Goal: Task Accomplishment & Management: Use online tool/utility

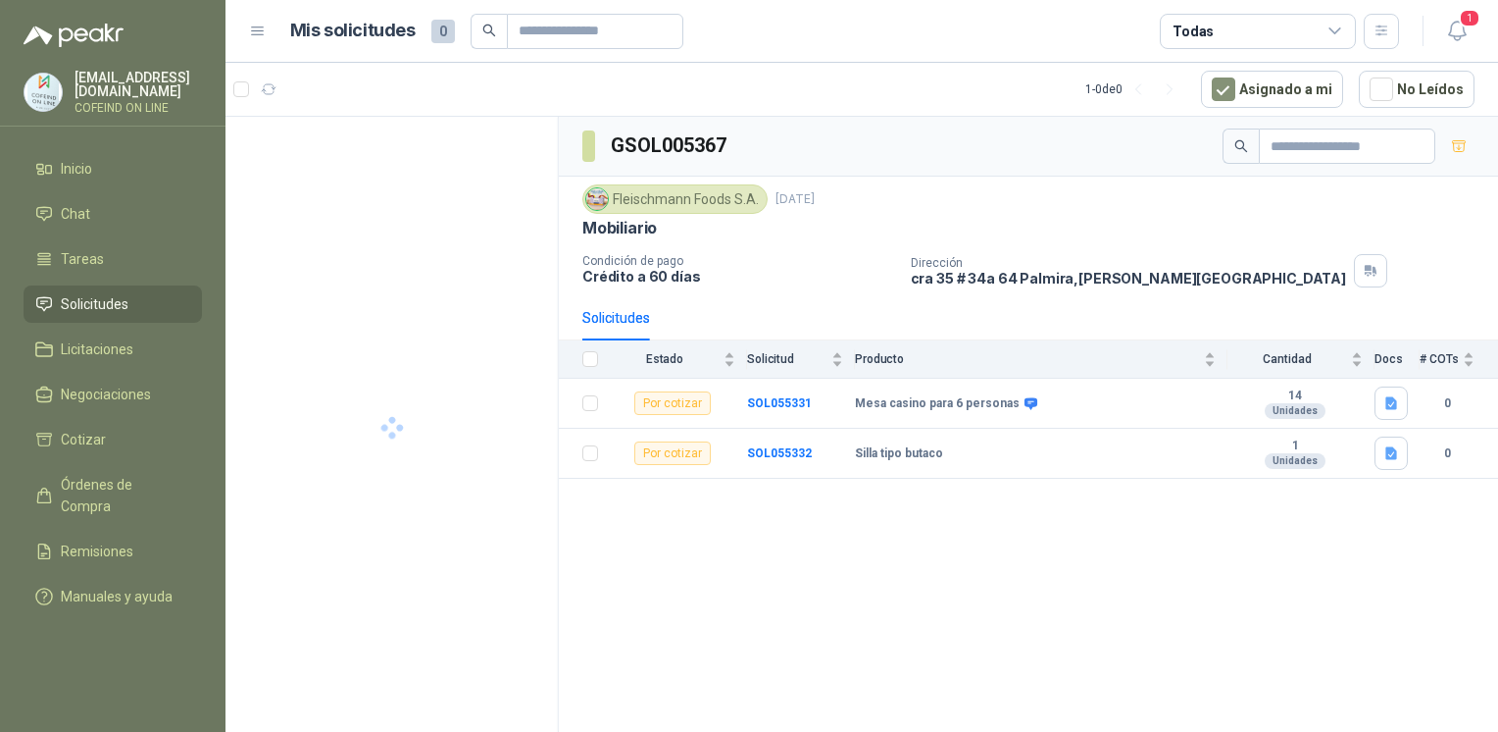
click at [925, 611] on div "GSOL005367 Fleischmann Foods S.A. 10 sept, 2025 Mobiliario Condición de pago Cr…" at bounding box center [1028, 428] width 939 height 622
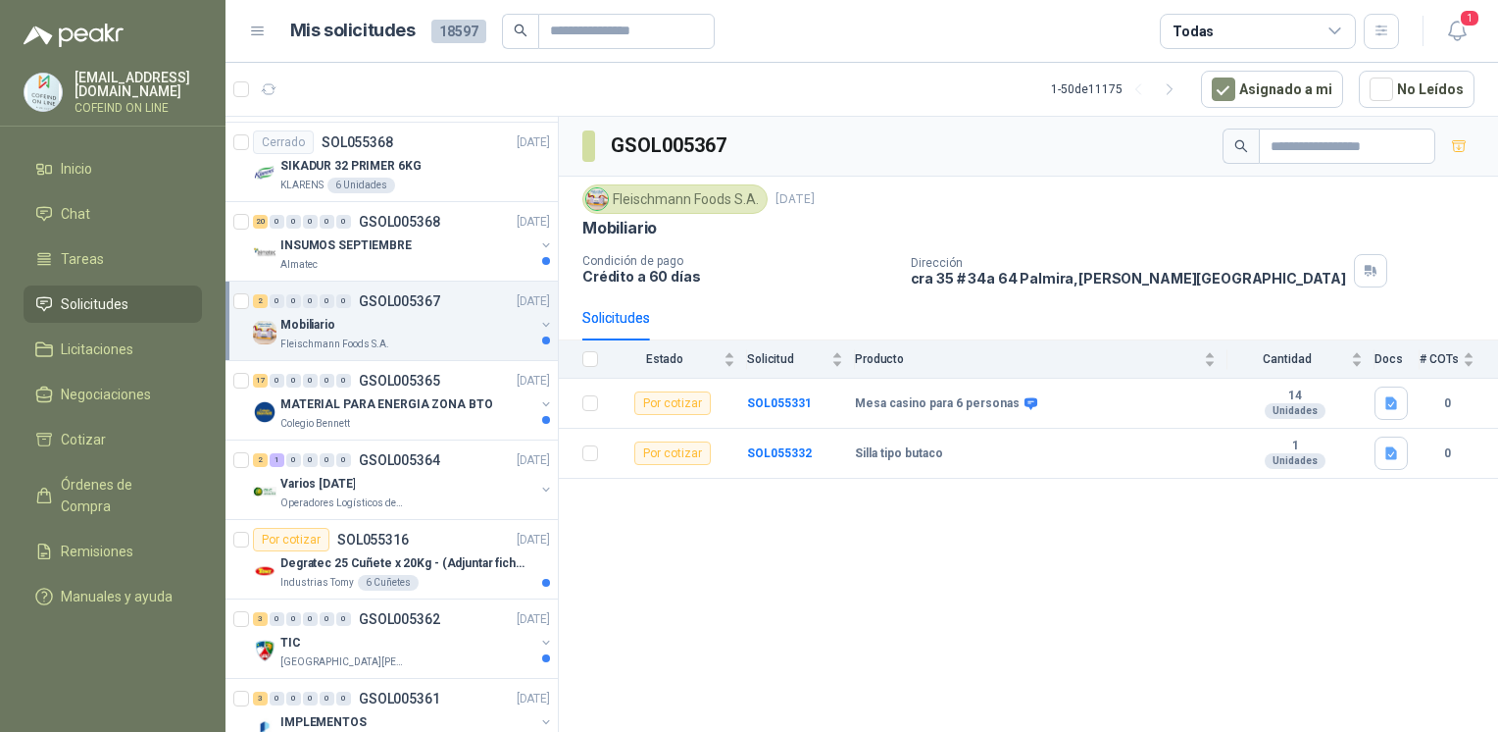
scroll to position [3382, 0]
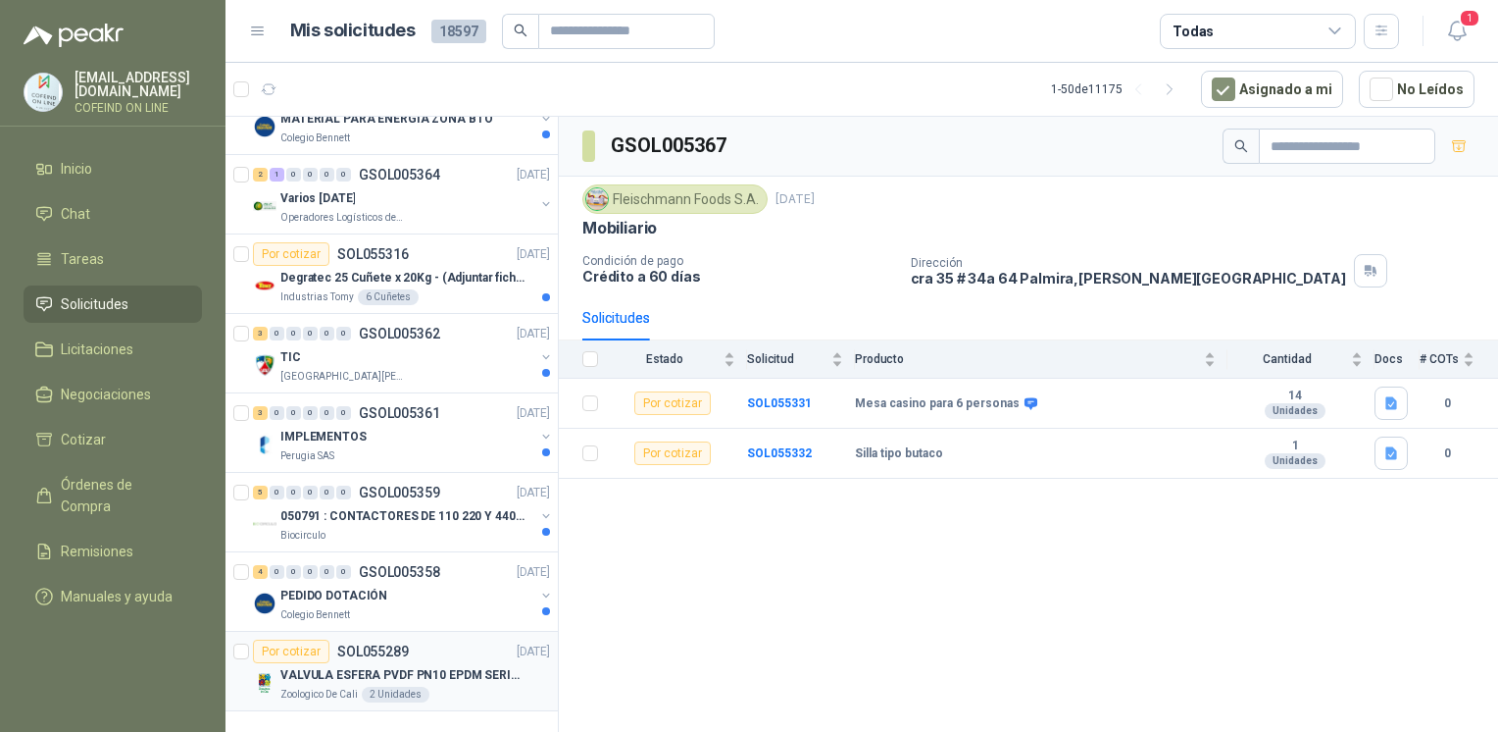
click at [490, 666] on p "VALVULA ESFERA PVDF PN10 EPDM SERIE EX D 25MM CEPEX64926TREME" at bounding box center [402, 675] width 244 height 19
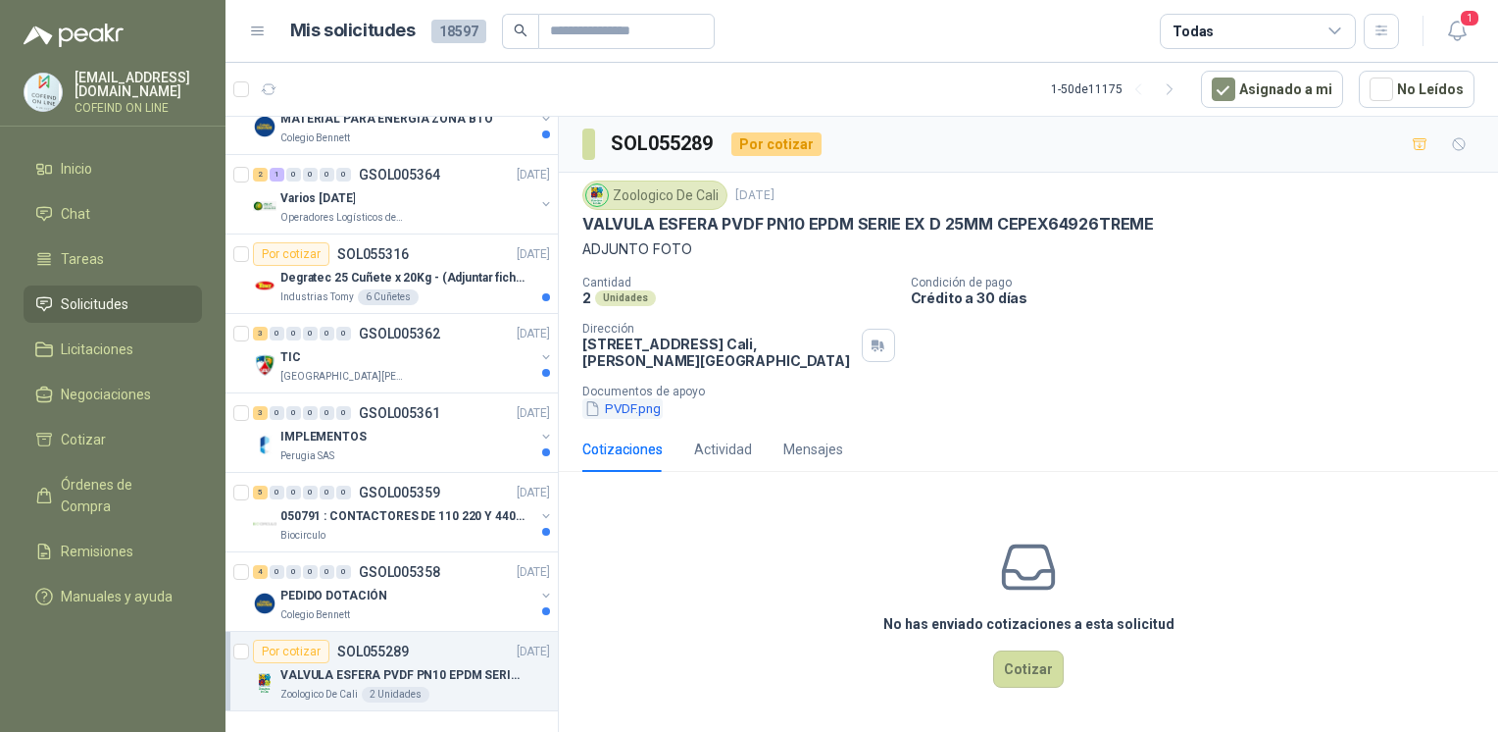
click at [658, 418] on button "PVDF.png" at bounding box center [623, 408] width 80 height 21
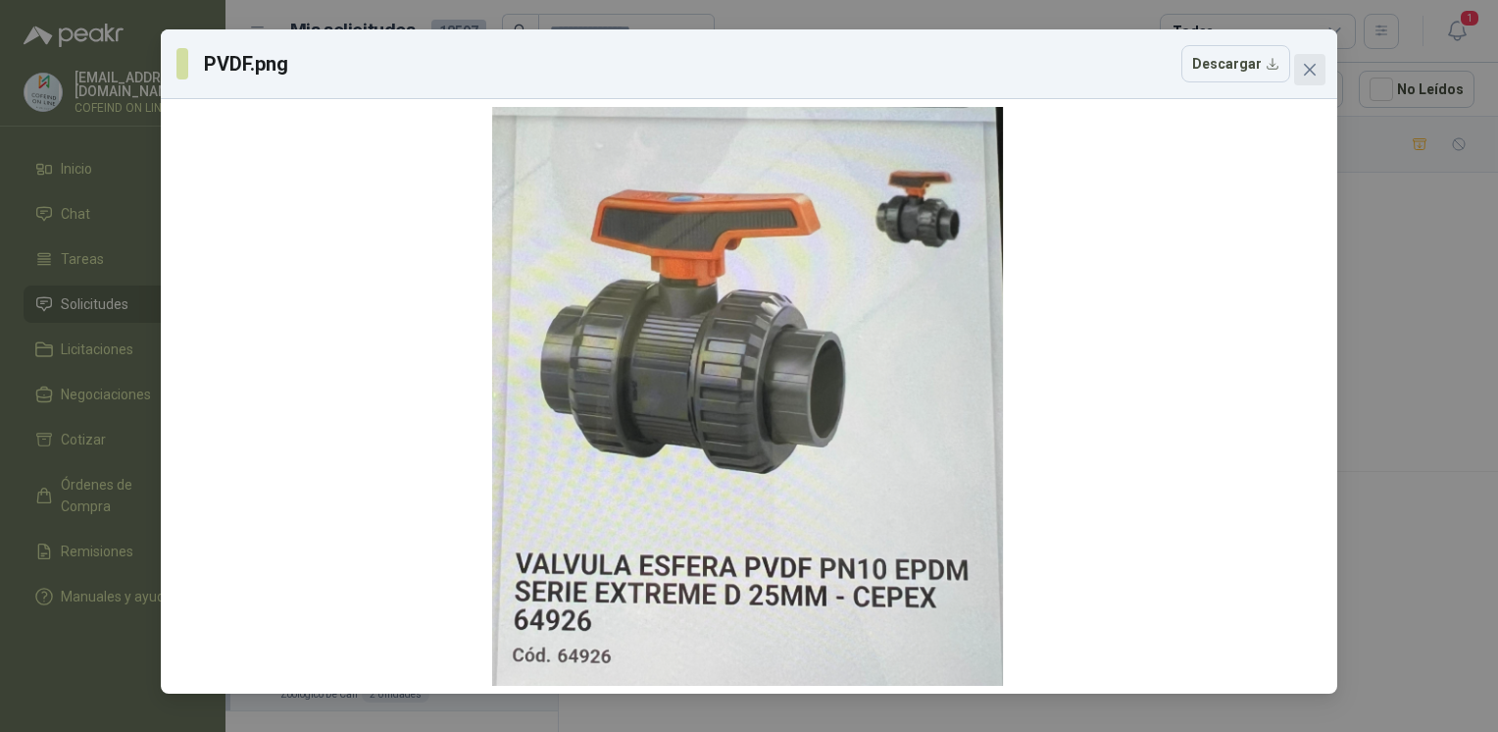
click at [1303, 70] on icon "close" at bounding box center [1310, 70] width 16 height 16
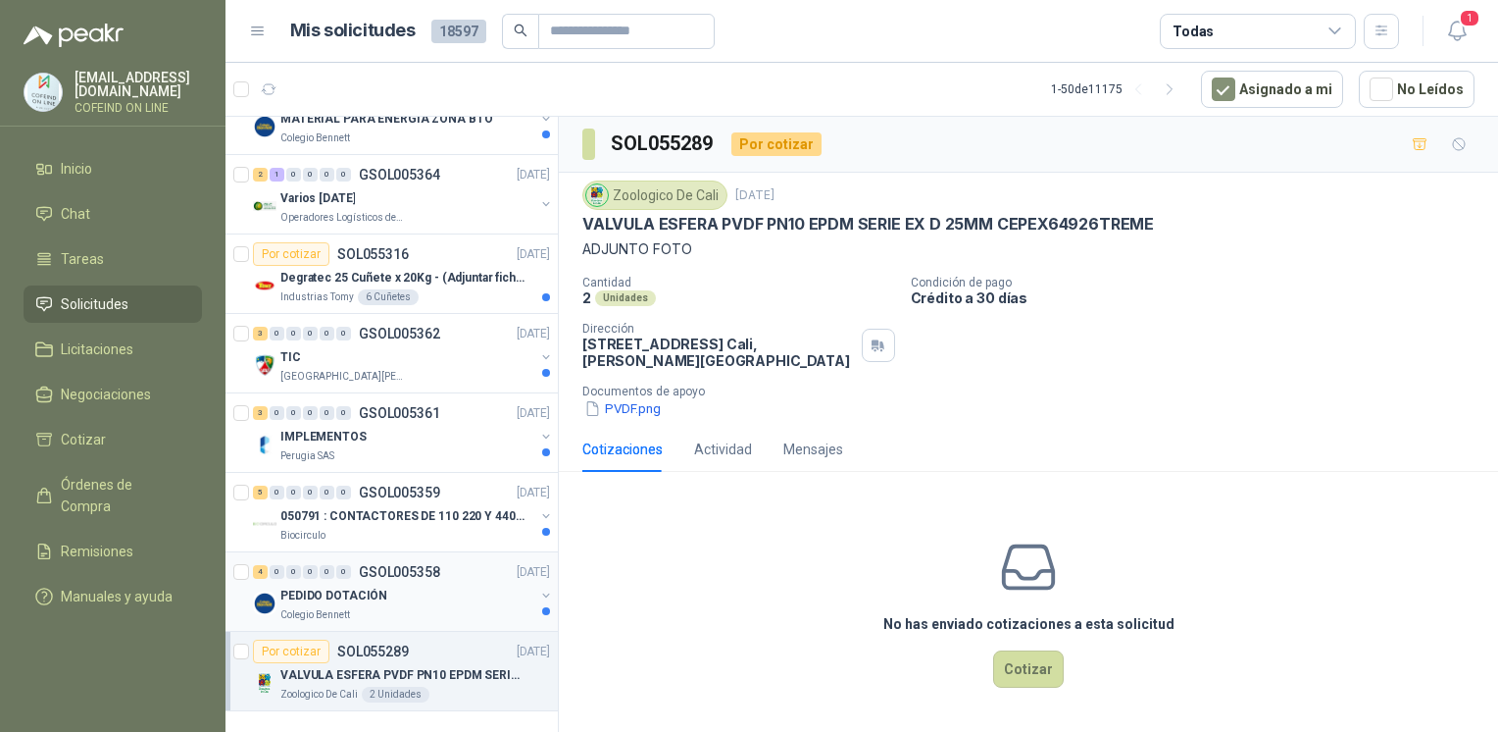
click at [466, 584] on div "PEDIDO DOTACIÓN" at bounding box center [407, 596] width 254 height 24
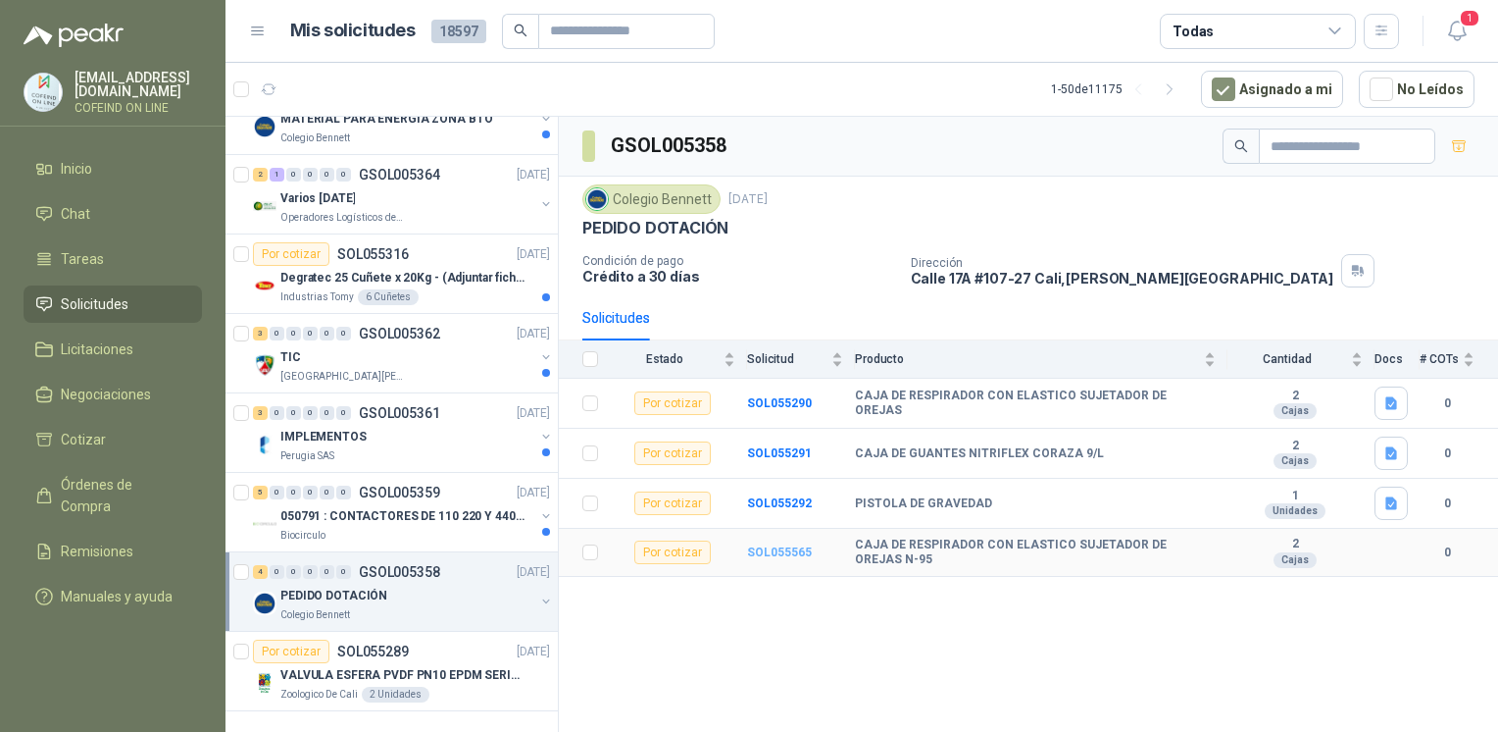
click at [788, 545] on b "SOL055565" at bounding box center [779, 552] width 65 height 14
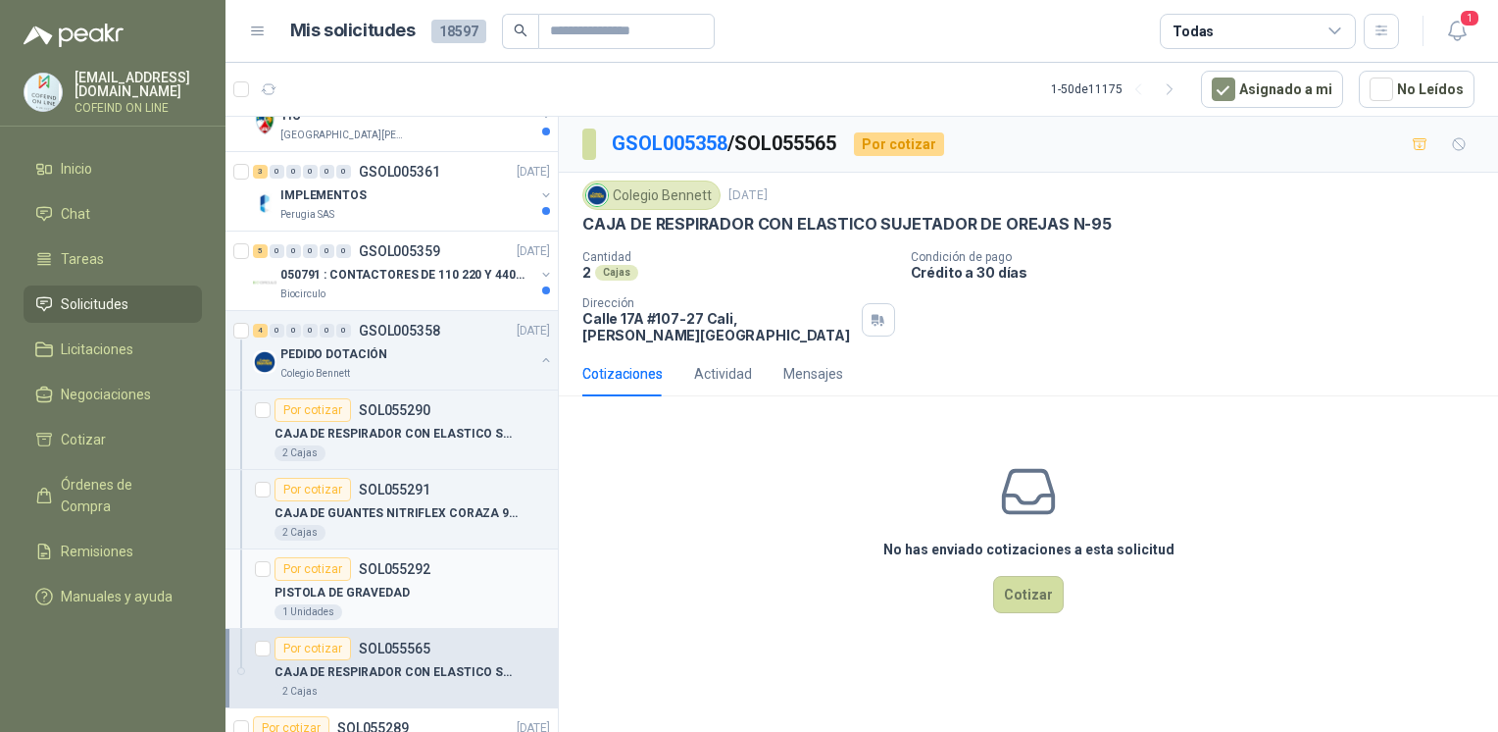
scroll to position [3699, 0]
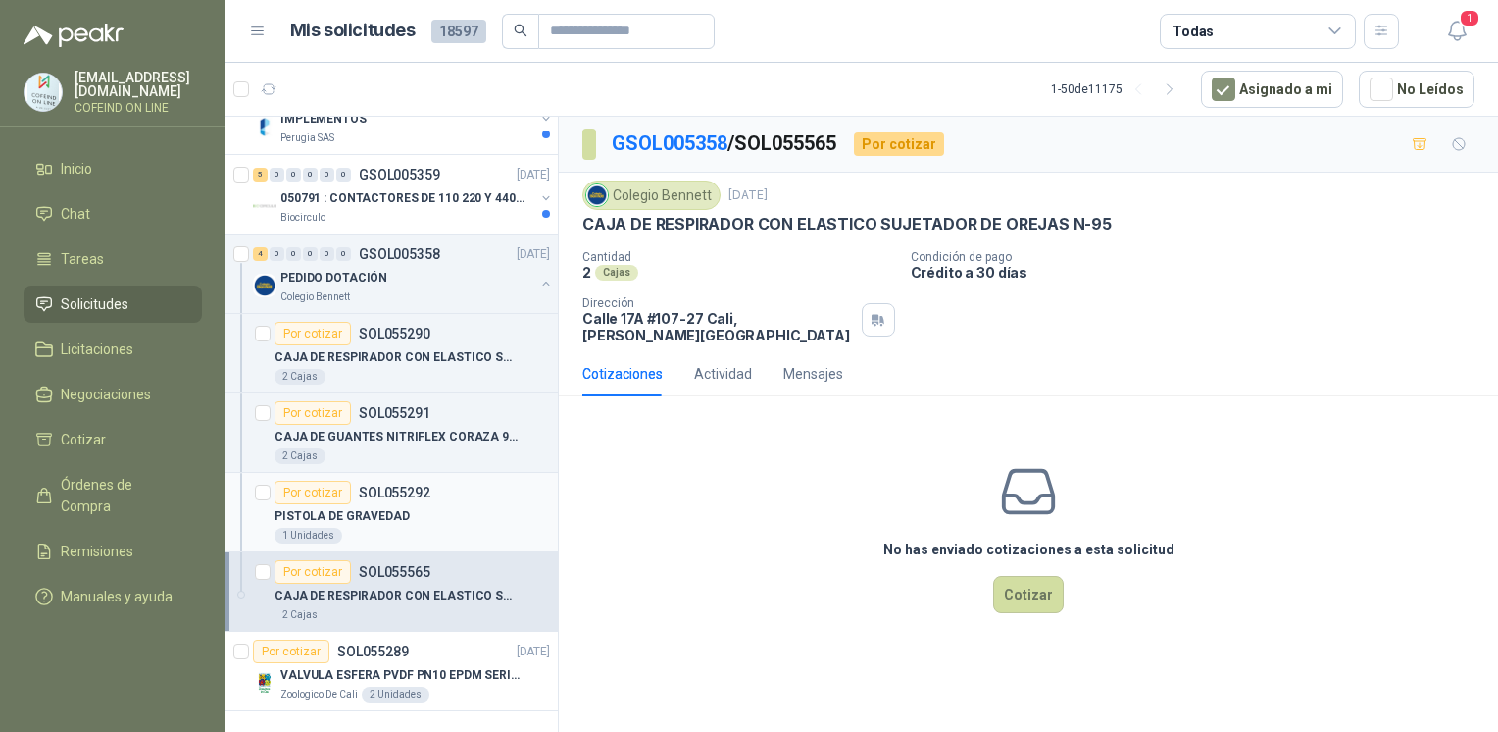
click at [394, 507] on p "PISTOLA DE GRAVEDAD" at bounding box center [342, 516] width 135 height 19
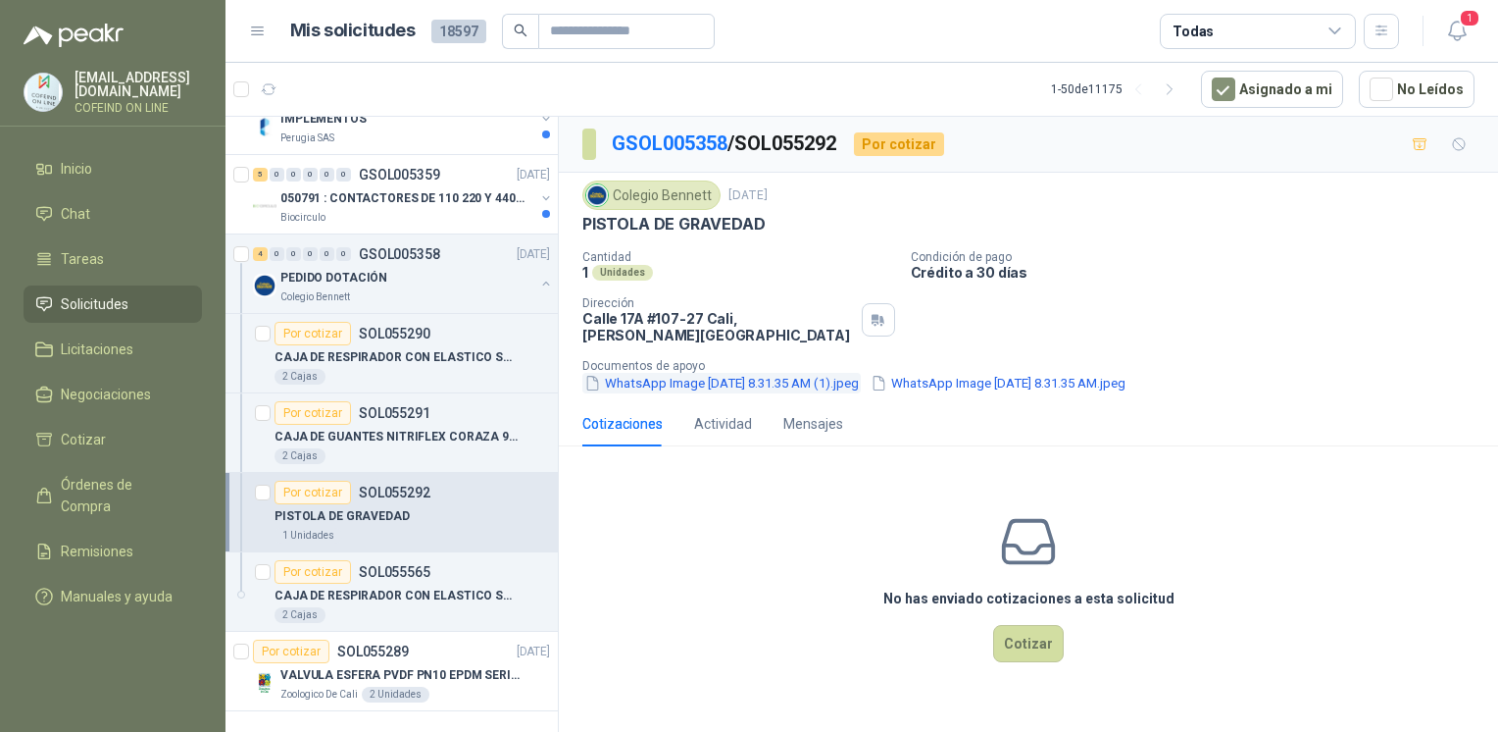
click at [786, 373] on button "WhatsApp Image 2025-09-10 at 8.31.35 AM (1).jpeg" at bounding box center [722, 383] width 279 height 21
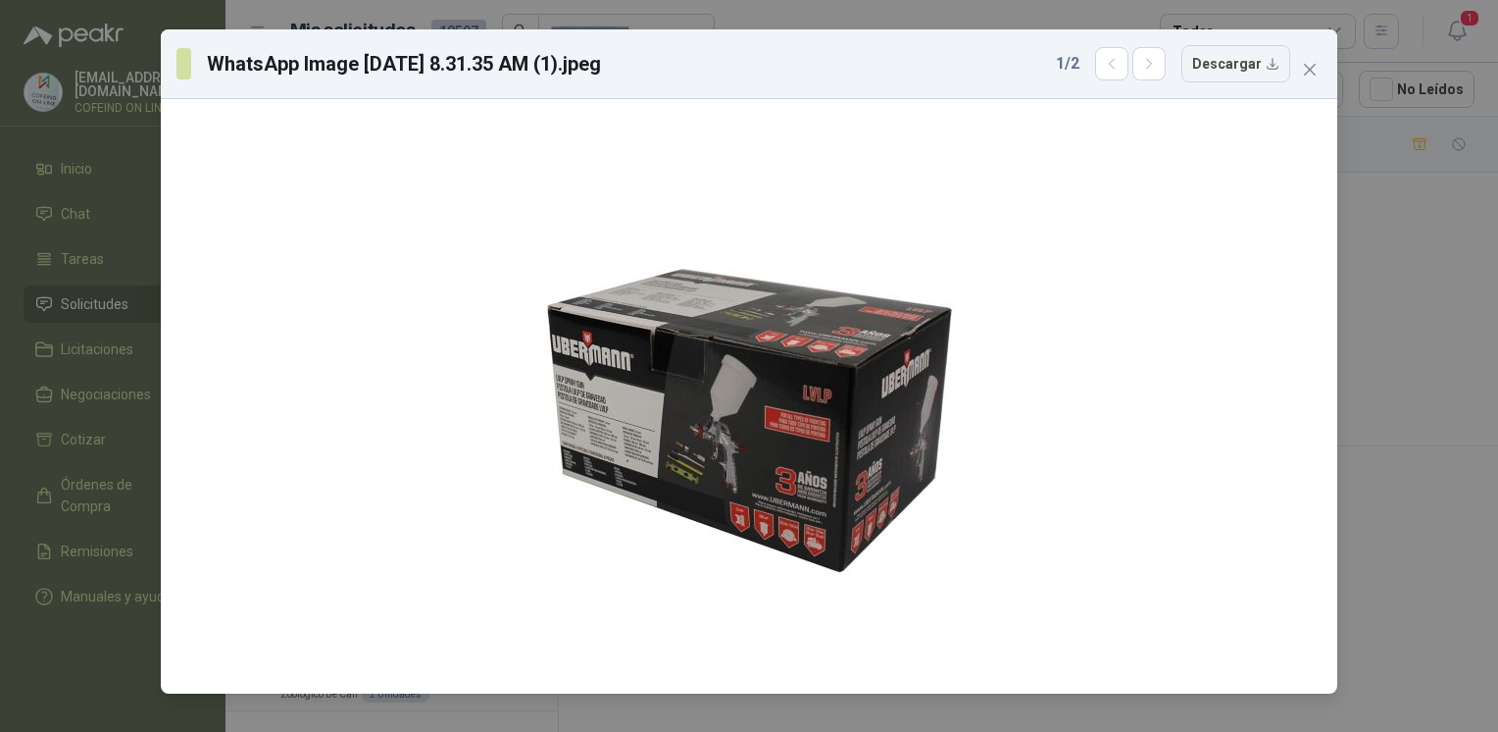
click at [1396, 367] on div "WhatsApp Image 2025-09-10 at 8.31.35 AM (1).jpeg 1 / 2 Descargar" at bounding box center [749, 366] width 1498 height 732
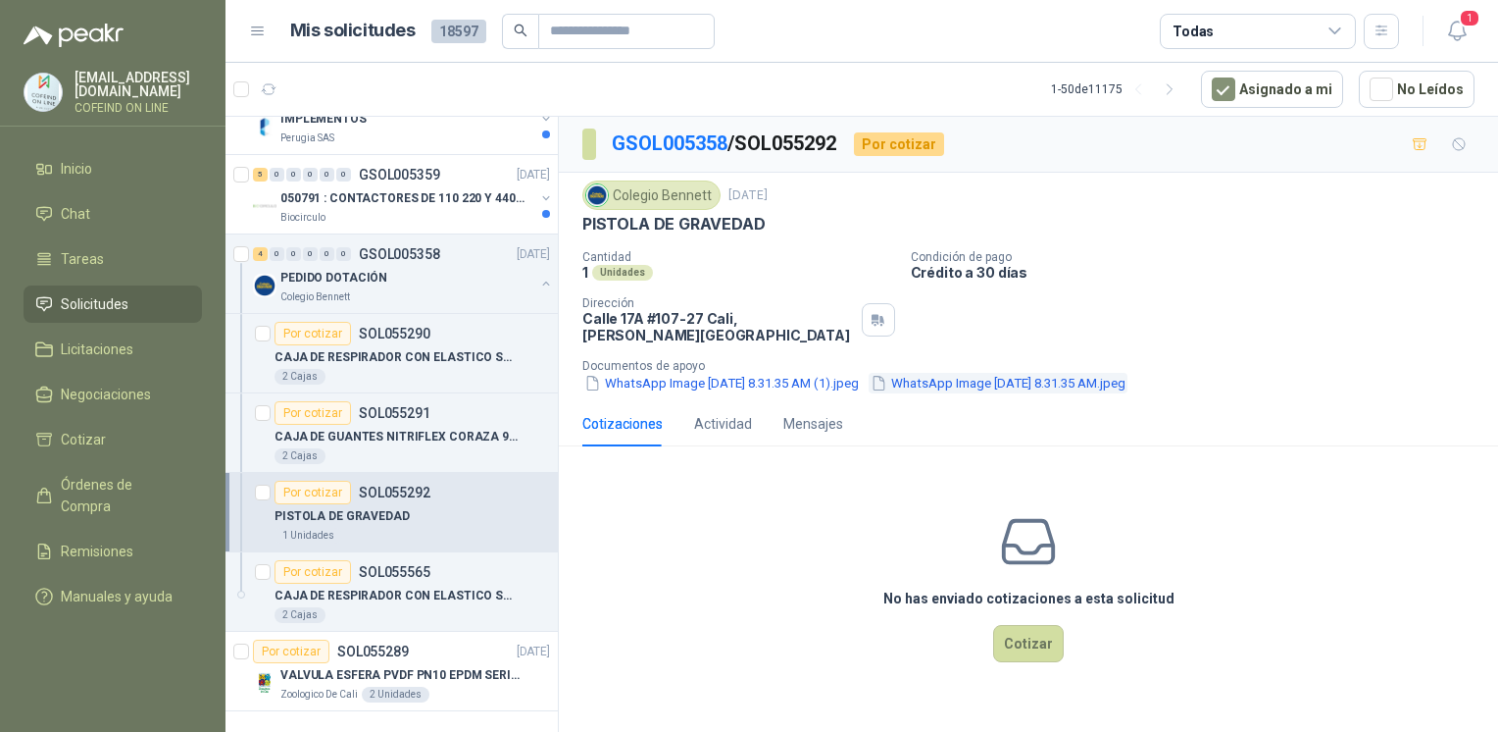
click at [1005, 373] on button "WhatsApp Image 2025-09-10 at 8.31.35 AM.jpeg" at bounding box center [998, 383] width 259 height 21
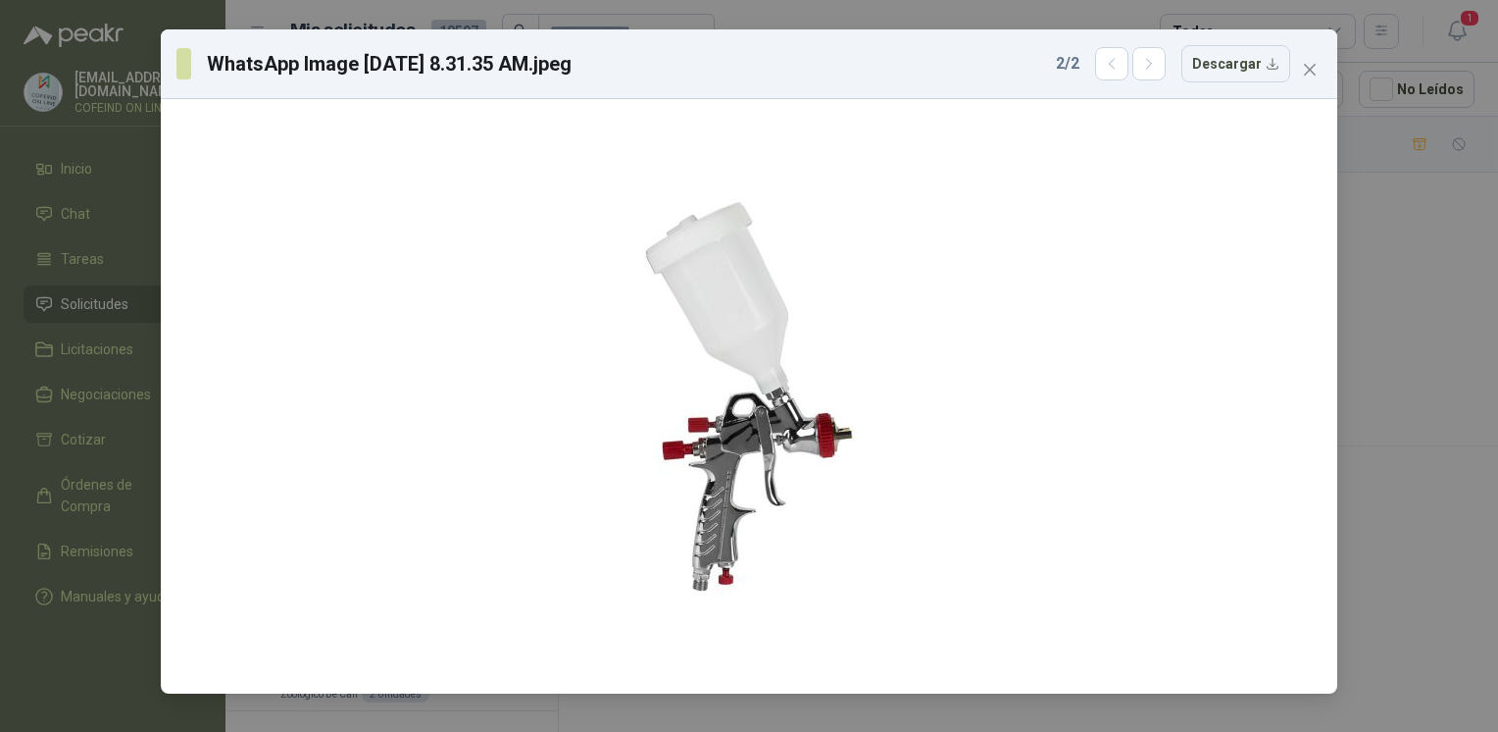
click at [1358, 359] on div "WhatsApp Image 2025-09-10 at 8.31.35 AM.jpeg 2 / 2 Descargar" at bounding box center [749, 366] width 1498 height 732
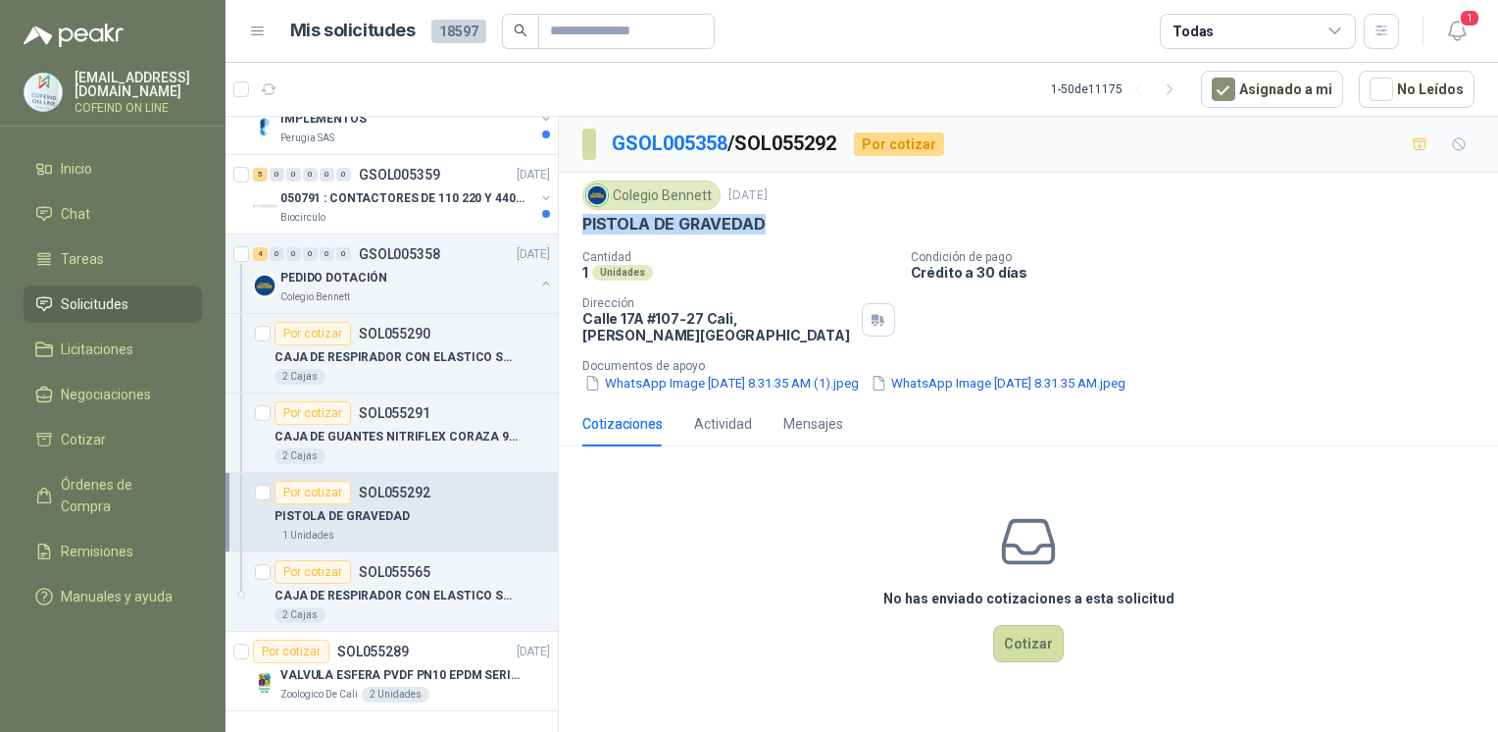
drag, startPoint x: 777, startPoint y: 226, endPoint x: 576, endPoint y: 222, distance: 201.1
click at [576, 222] on div "Colegio Bennett 10 sept, 2025 PISTOLA DE GRAVEDAD Cantidad 1 Unidades Condición…" at bounding box center [1028, 287] width 939 height 228
copy p "PISTOLA DE GRAVEDAD"
click at [750, 280] on div "Cantidad 1 Unidades Condición de pago Crédito a 30 días Dirección Calle 17A #10…" at bounding box center [1029, 321] width 892 height 143
drag, startPoint x: 771, startPoint y: 232, endPoint x: 573, endPoint y: 218, distance: 198.6
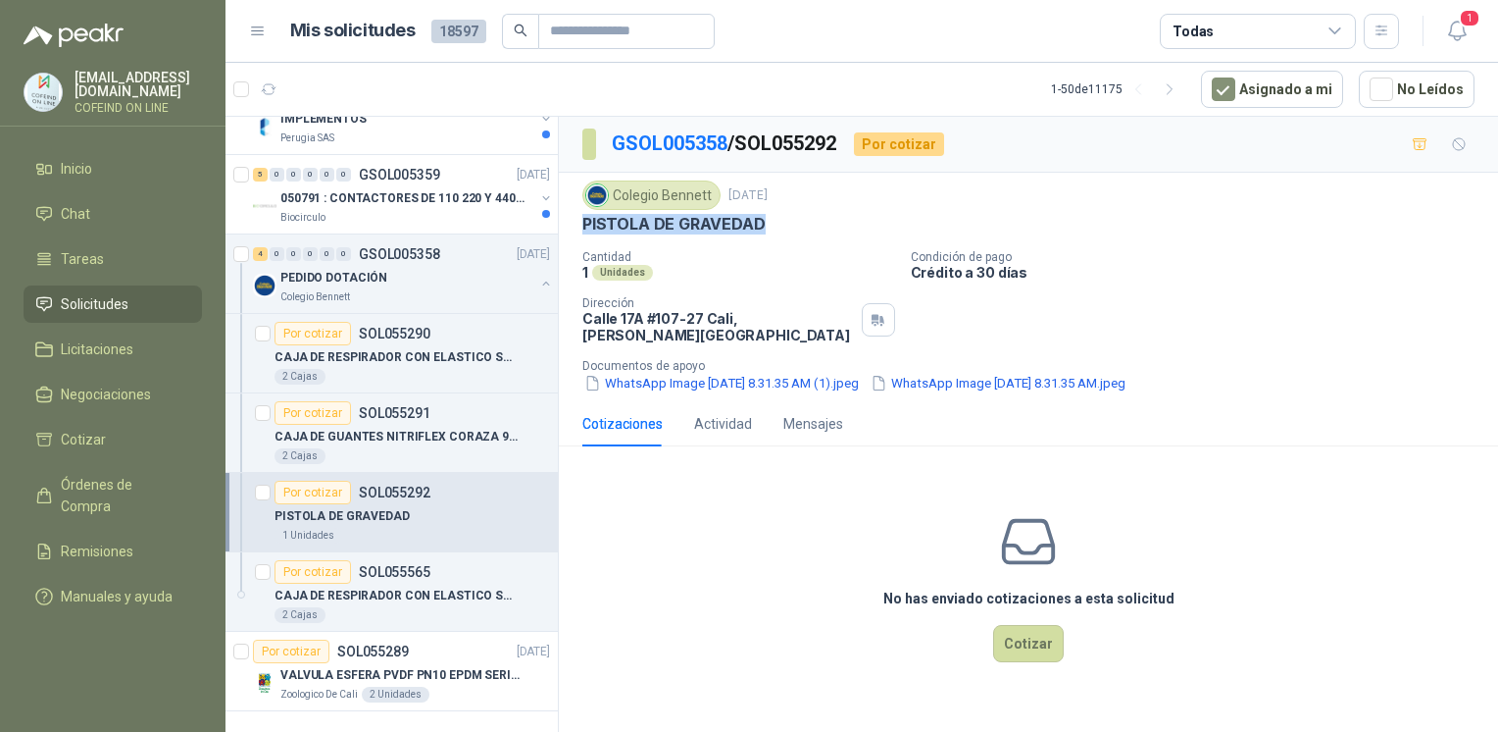
click at [573, 218] on div "Colegio Bennett 10 sept, 2025 PISTOLA DE GRAVEDAD Cantidad 1 Unidades Condición…" at bounding box center [1028, 287] width 939 height 228
copy p "PISTOLA DE GRAVEDAD"
click at [1032, 373] on button "WhatsApp Image 2025-09-10 at 8.31.35 AM.jpeg" at bounding box center [998, 383] width 259 height 21
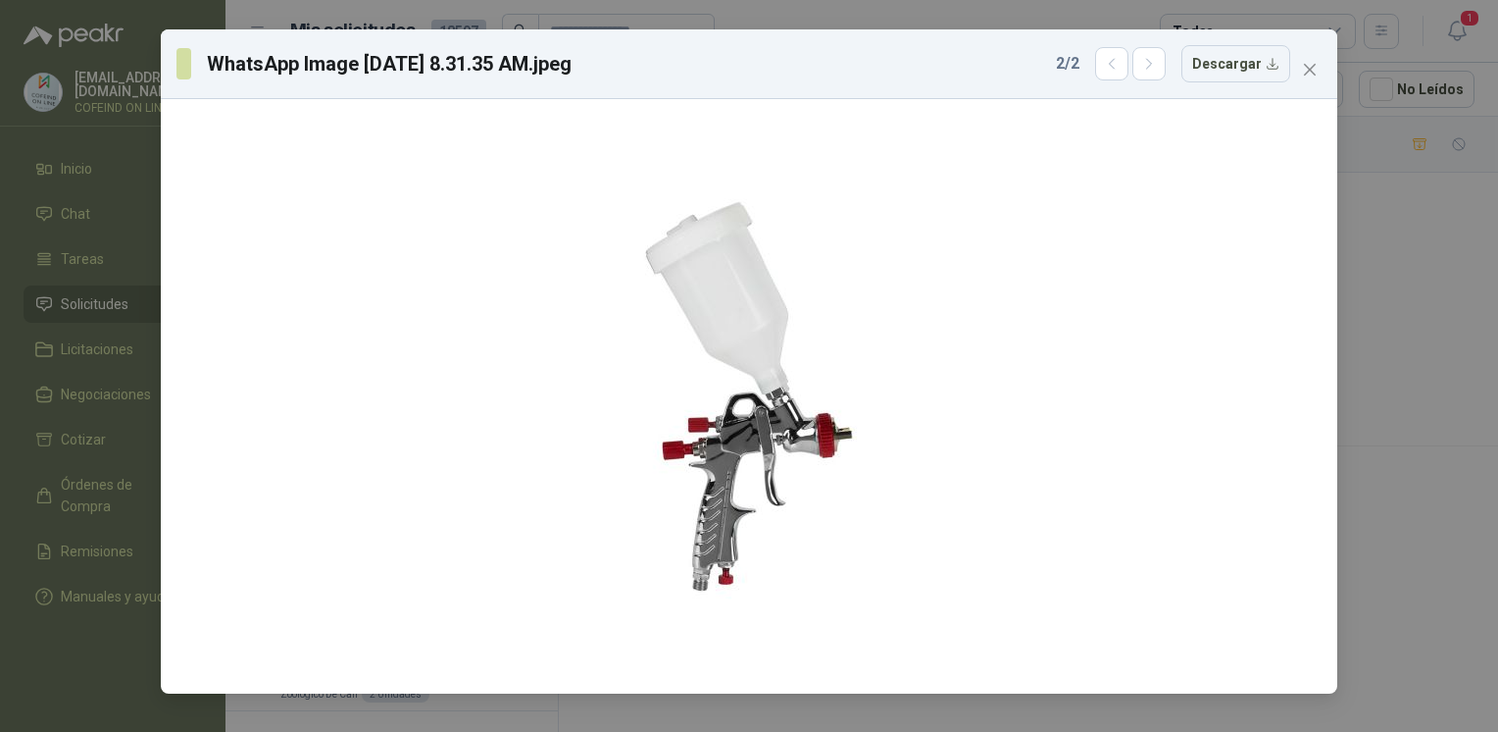
click at [1376, 406] on div "WhatsApp Image 2025-09-10 at 8.31.35 AM.jpeg 2 / 2 Descargar" at bounding box center [749, 366] width 1498 height 732
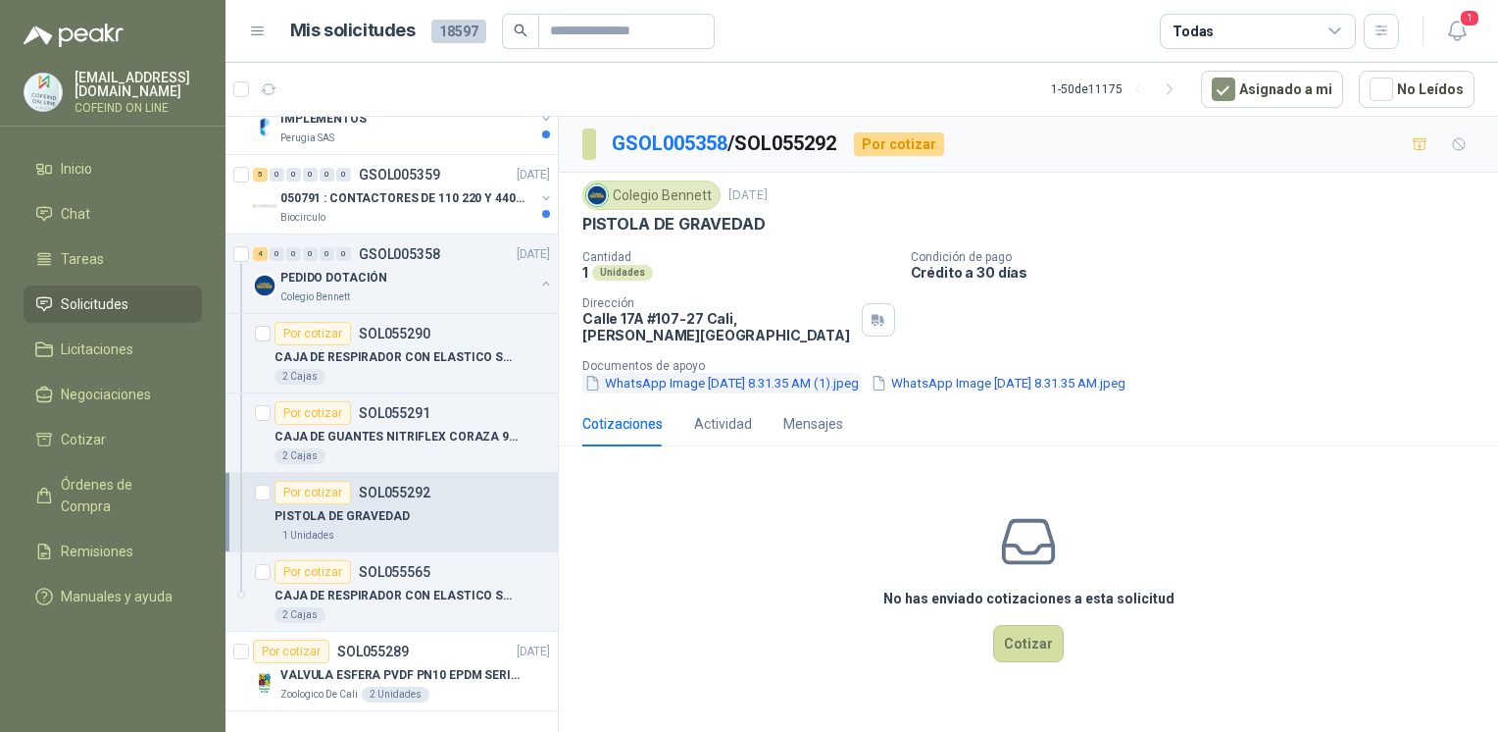
click at [839, 373] on button "WhatsApp Image 2025-09-10 at 8.31.35 AM (1).jpeg" at bounding box center [722, 383] width 279 height 21
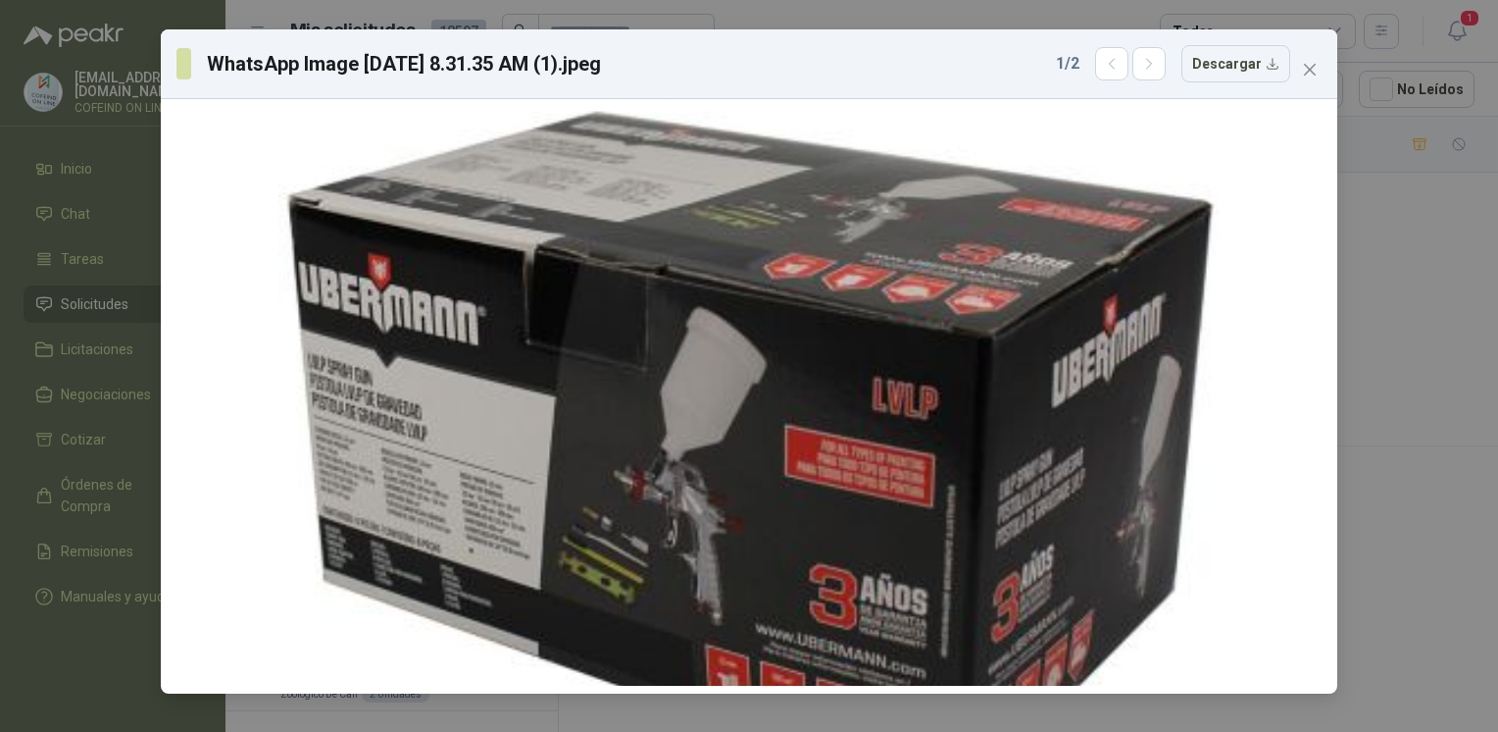
click at [1211, 84] on div "WhatsApp Image 2025-09-10 at 8.31.35 AM (1).jpeg 1 / 2 Descargar" at bounding box center [749, 64] width 1177 height 70
click at [1209, 65] on button "Descargar" at bounding box center [1236, 63] width 109 height 37
click at [1386, 373] on div "WhatsApp Image 2025-09-10 at 8.31.35 AM (1).jpeg 1 / 2 Descargar" at bounding box center [749, 366] width 1498 height 732
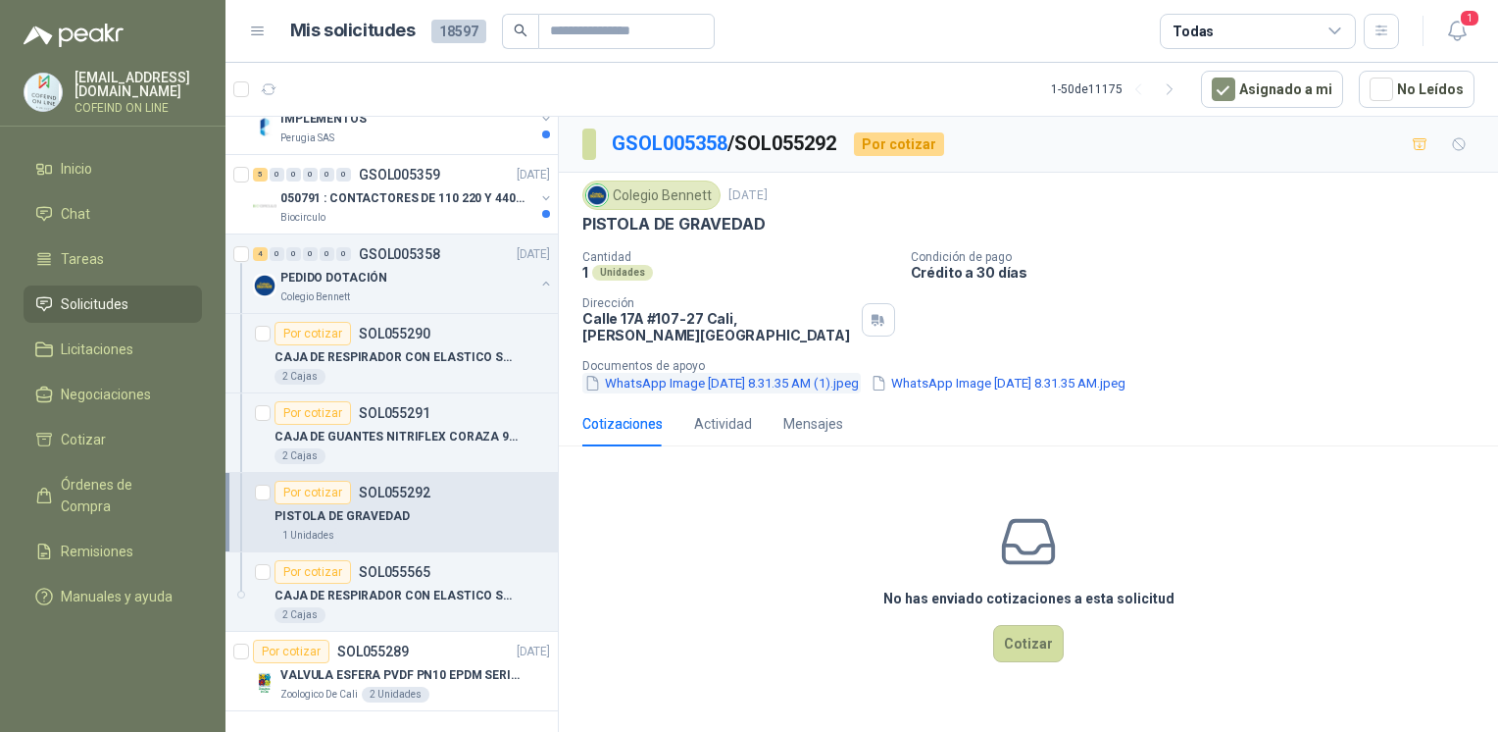
click at [806, 373] on button "WhatsApp Image 2025-09-10 at 8.31.35 AM (1).jpeg" at bounding box center [722, 383] width 279 height 21
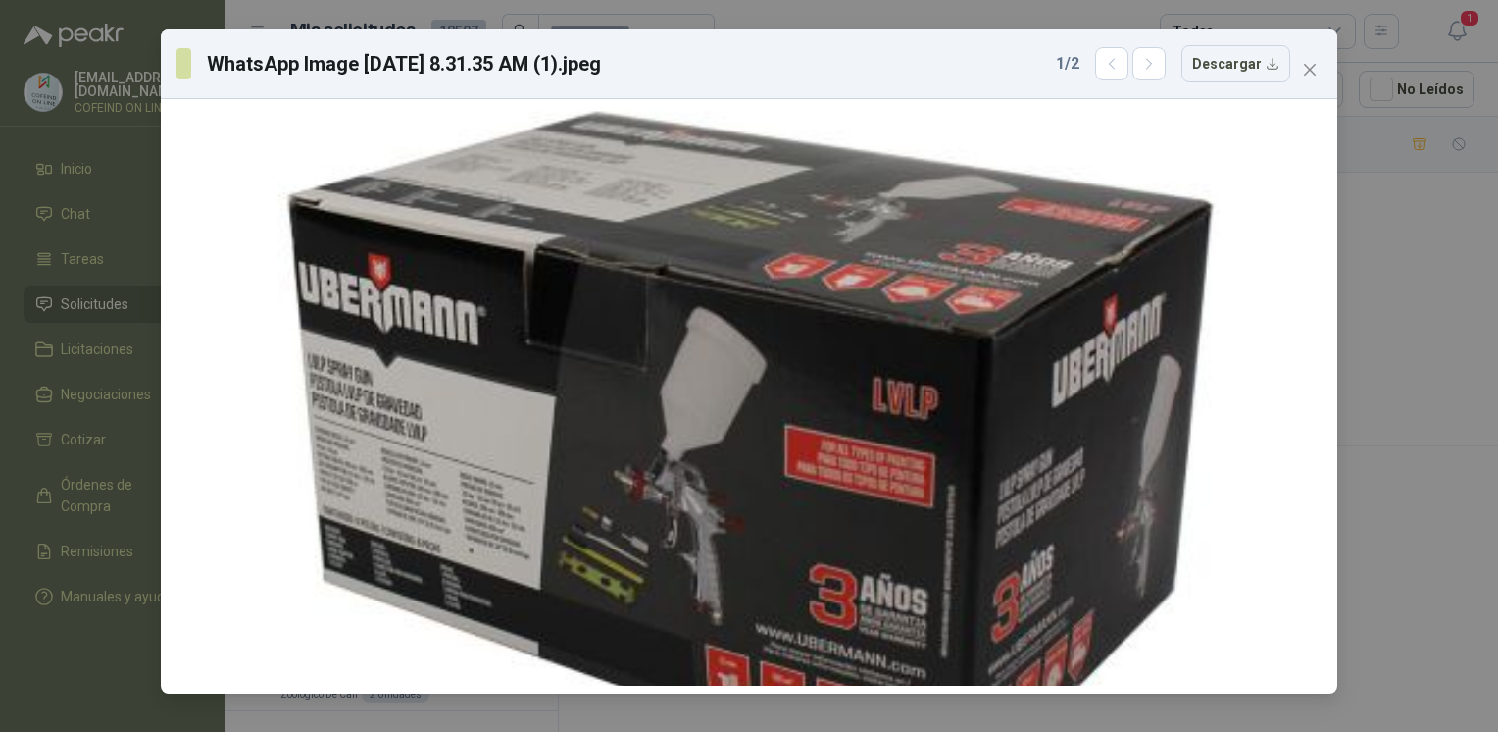
click at [1403, 296] on div "WhatsApp Image 2025-09-10 at 8.31.35 AM (1).jpeg 1 / 2 Descargar" at bounding box center [749, 366] width 1498 height 732
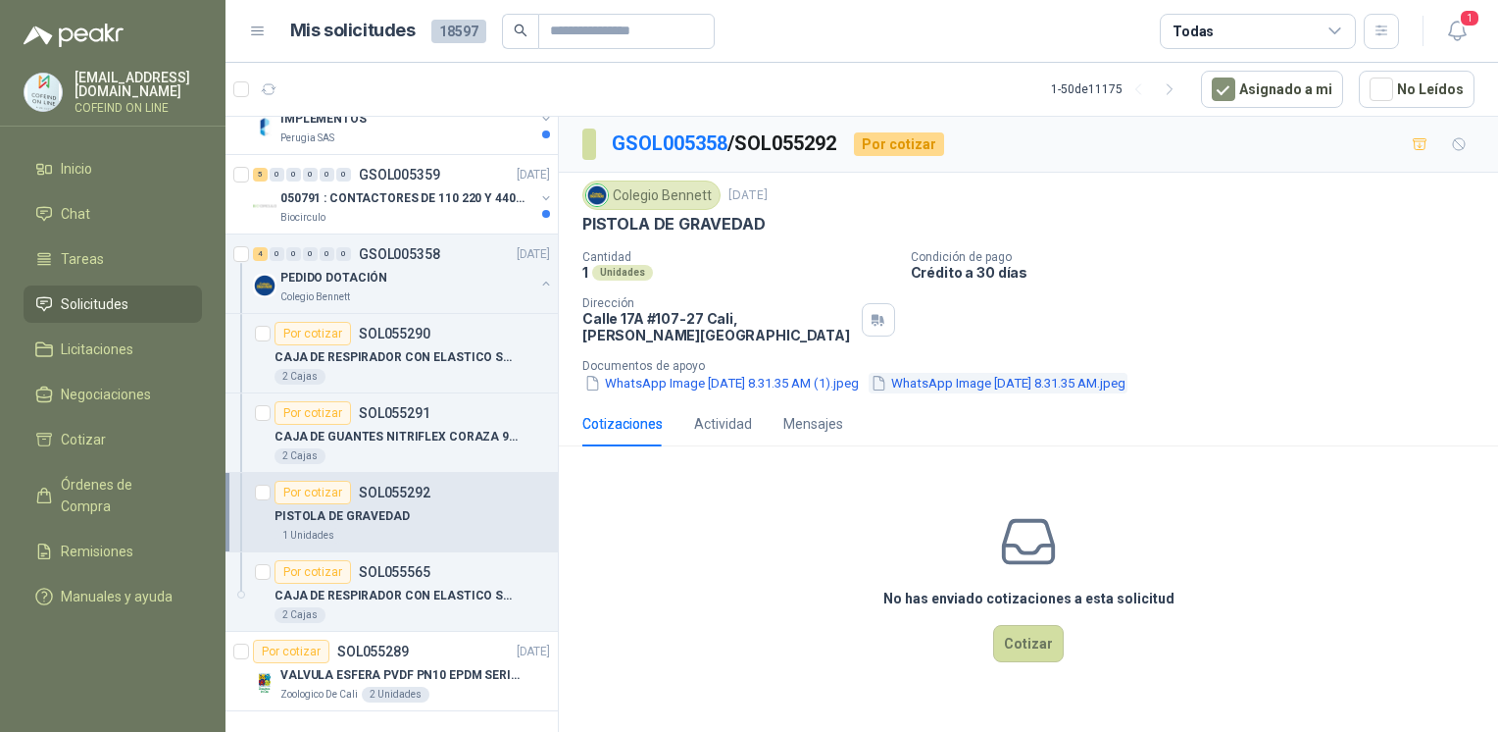
click at [950, 376] on button "WhatsApp Image 2025-09-10 at 8.31.35 AM.jpeg" at bounding box center [998, 383] width 259 height 21
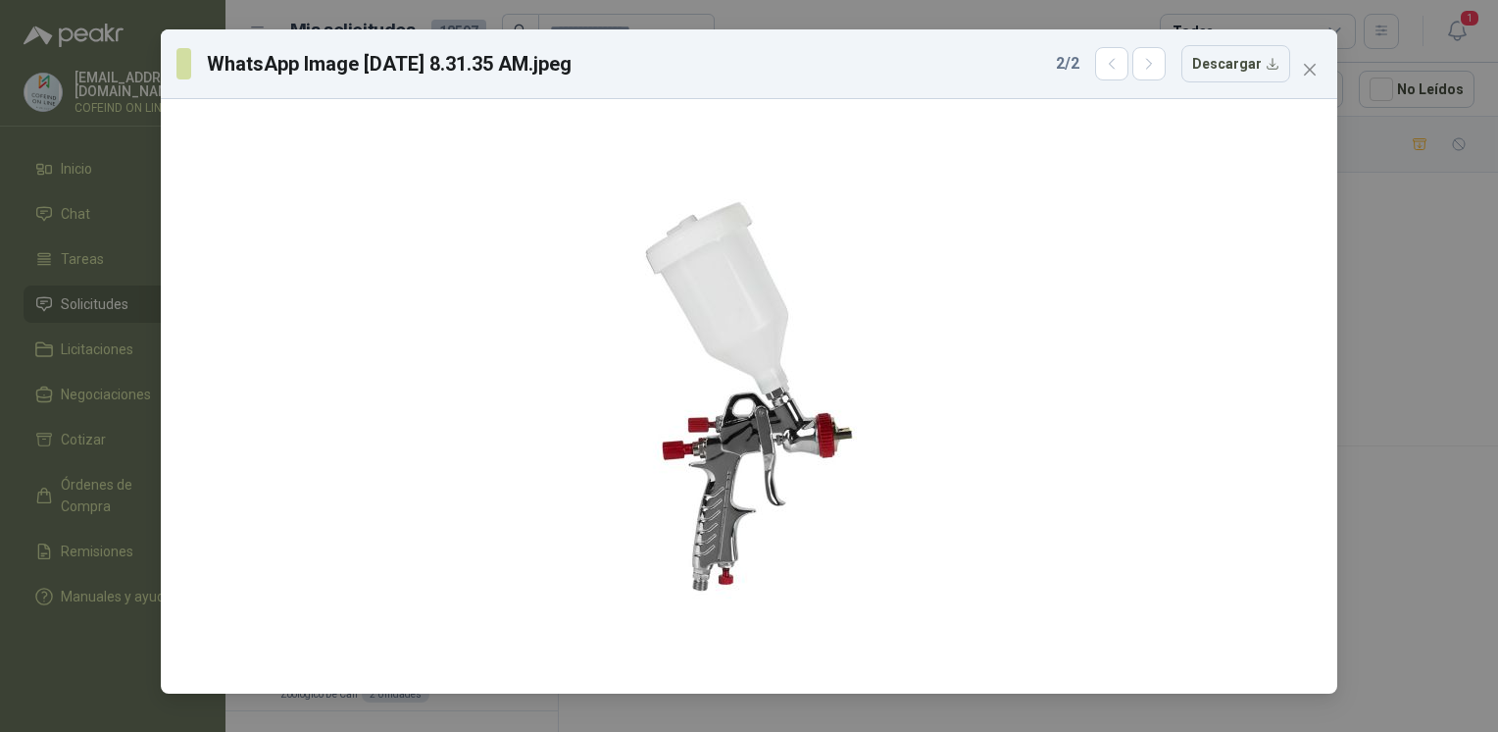
click at [1425, 301] on div "WhatsApp Image 2025-09-10 at 8.31.35 AM.jpeg 2 / 2 Descargar" at bounding box center [749, 366] width 1498 height 732
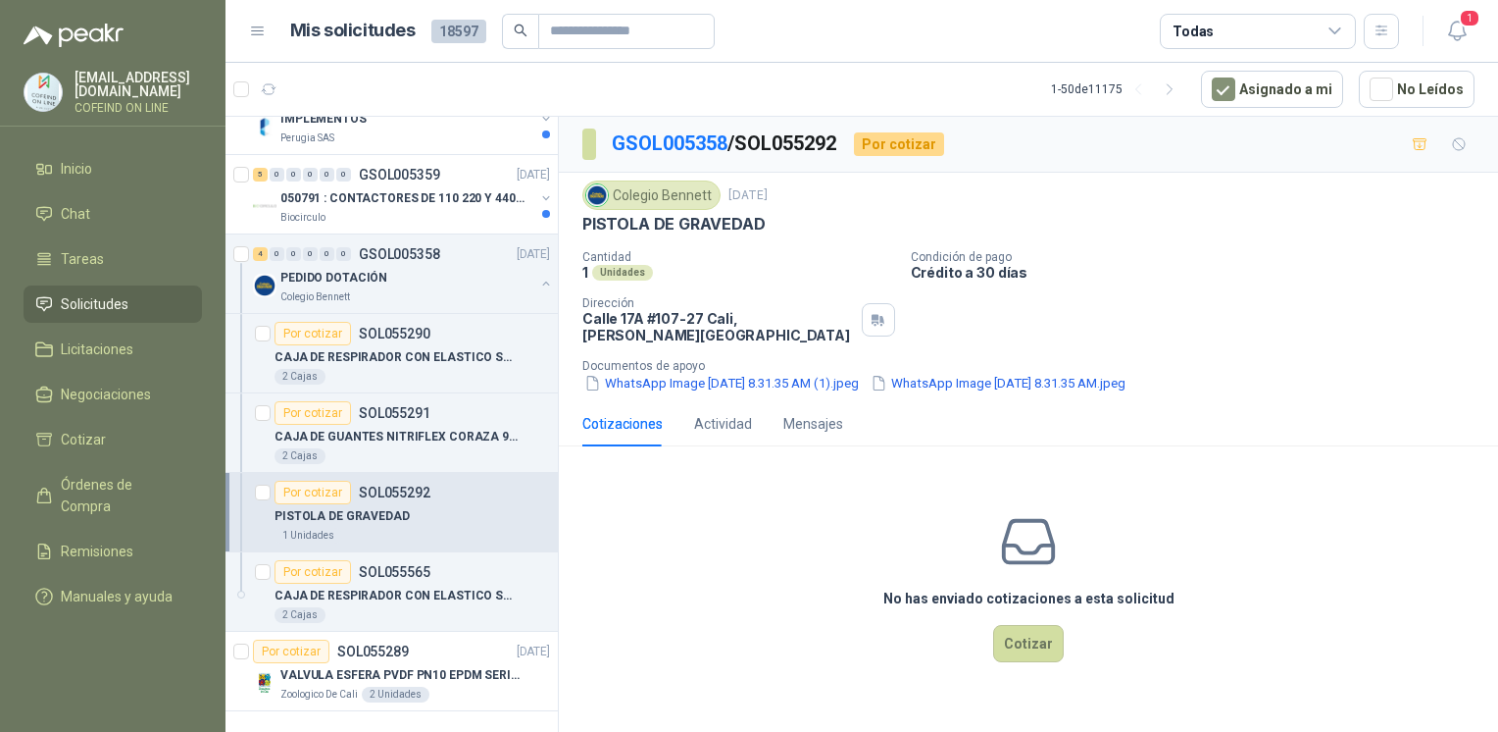
click at [976, 359] on p "Documentos de apoyo" at bounding box center [1037, 366] width 908 height 14
click at [981, 373] on button "WhatsApp Image 2025-09-10 at 8.31.35 AM.jpeg" at bounding box center [998, 383] width 259 height 21
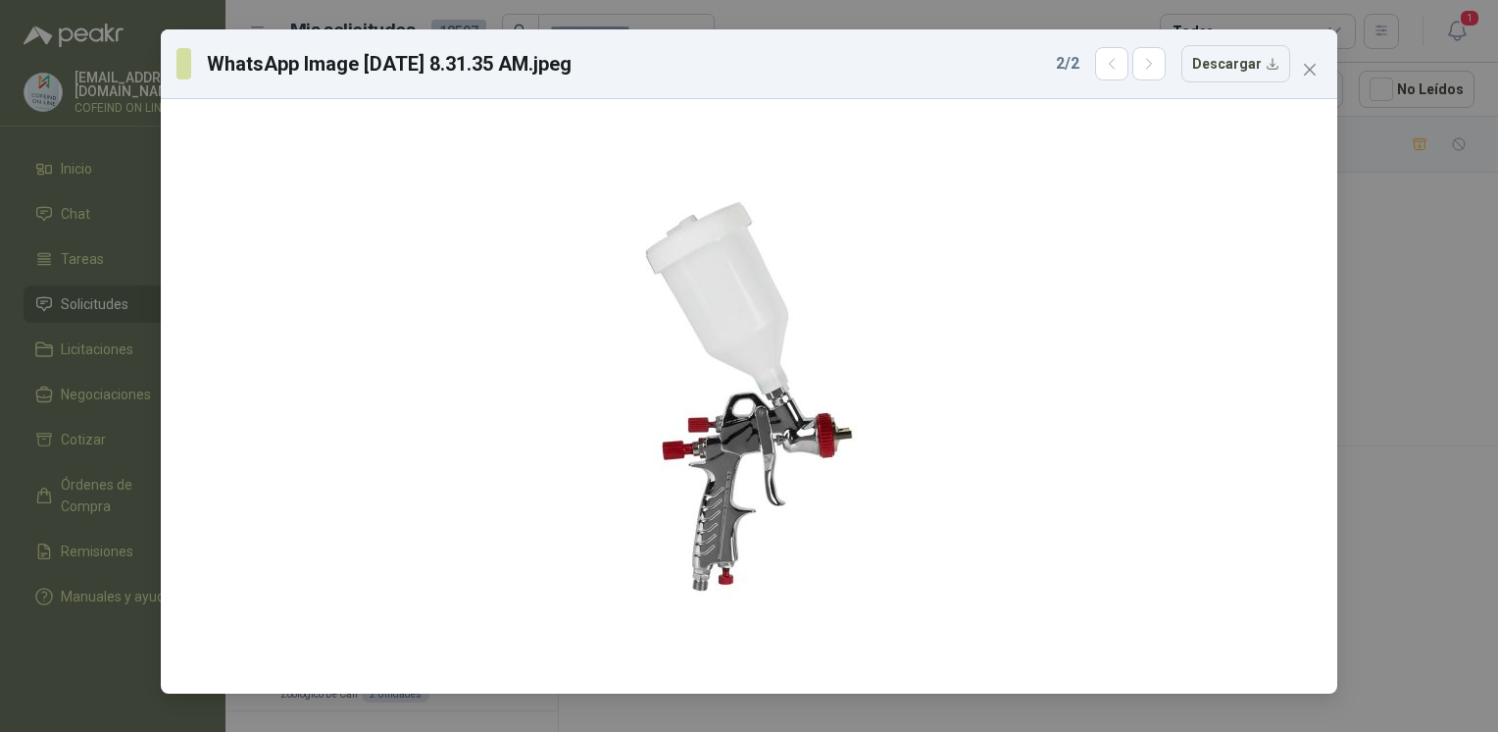
click at [1396, 284] on div "WhatsApp Image 2025-09-10 at 8.31.35 AM.jpeg 2 / 2 Descargar" at bounding box center [749, 366] width 1498 height 732
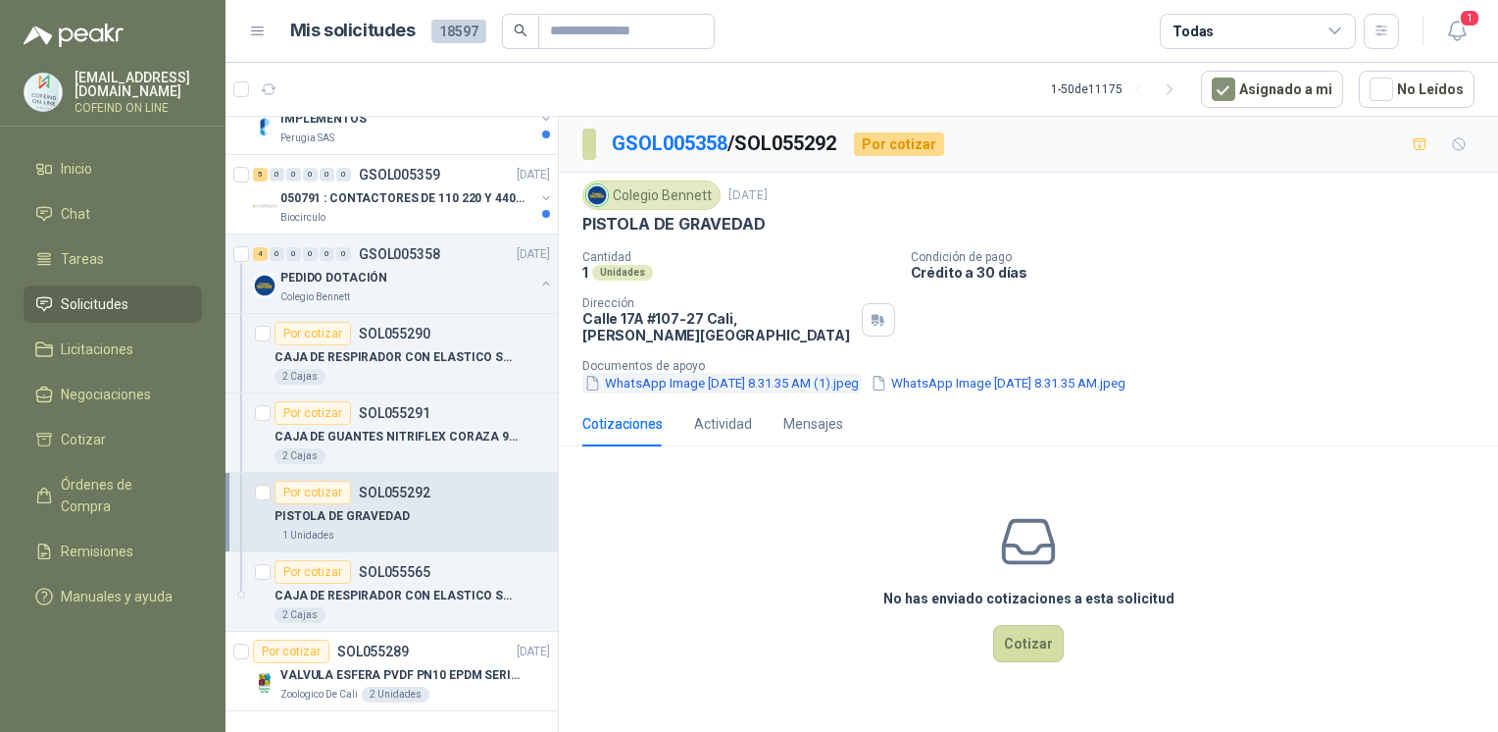
click at [749, 378] on button "WhatsApp Image 2025-09-10 at 8.31.35 AM (1).jpeg" at bounding box center [722, 383] width 279 height 21
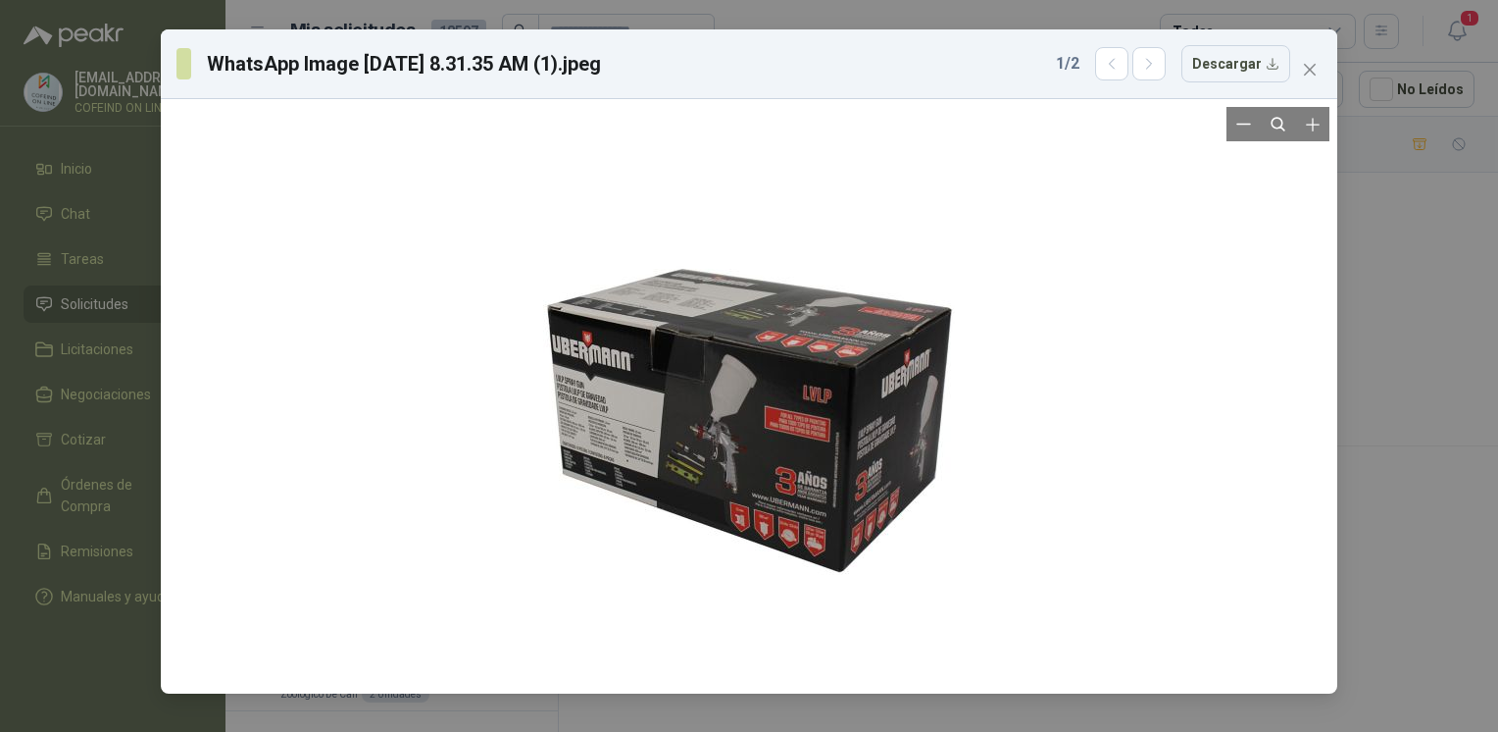
click at [767, 432] on div at bounding box center [749, 396] width 412 height 579
click at [1314, 131] on icon "Zoom in" at bounding box center [1313, 125] width 20 height 20
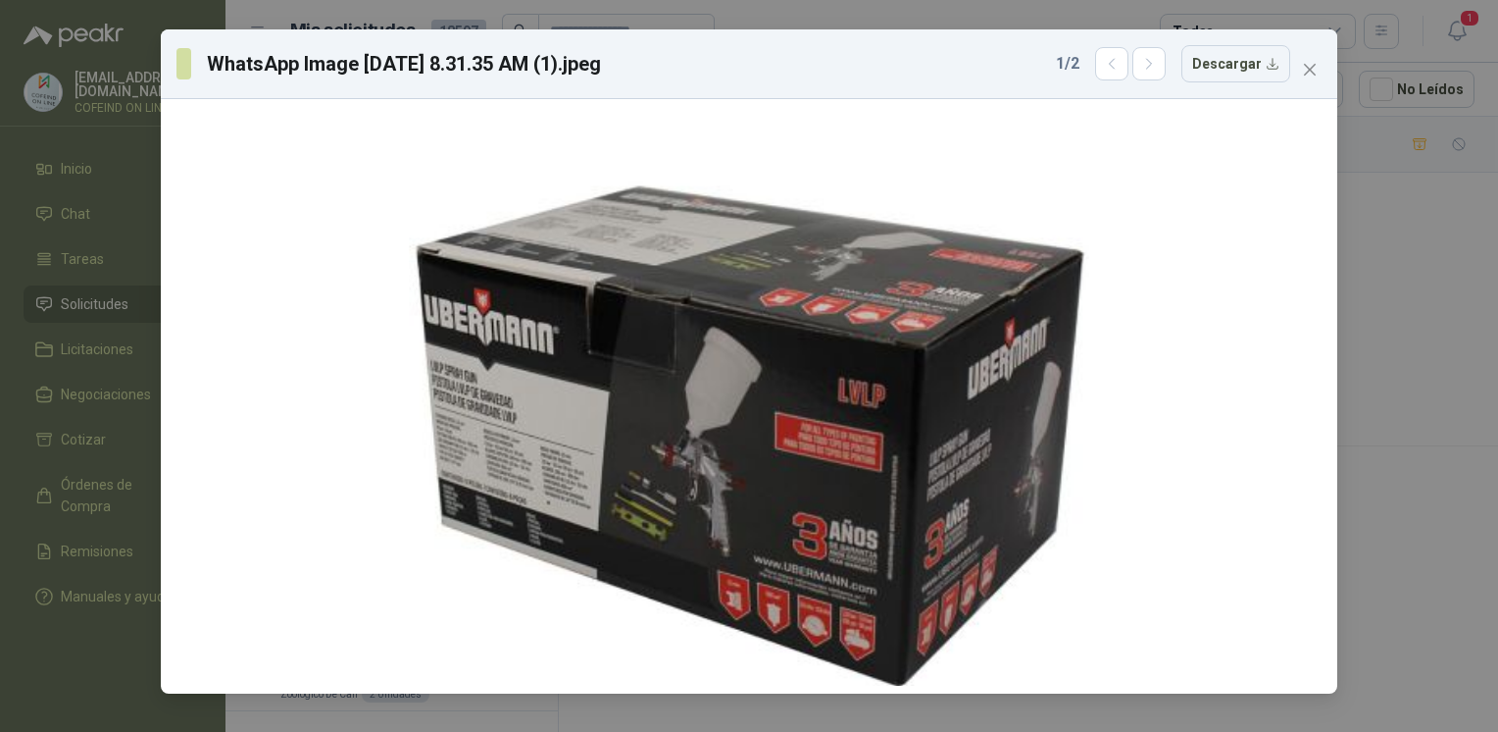
click at [1398, 359] on div "WhatsApp Image 2025-09-10 at 8.31.35 AM (1).jpeg 1 / 2 Descargar" at bounding box center [749, 366] width 1498 height 732
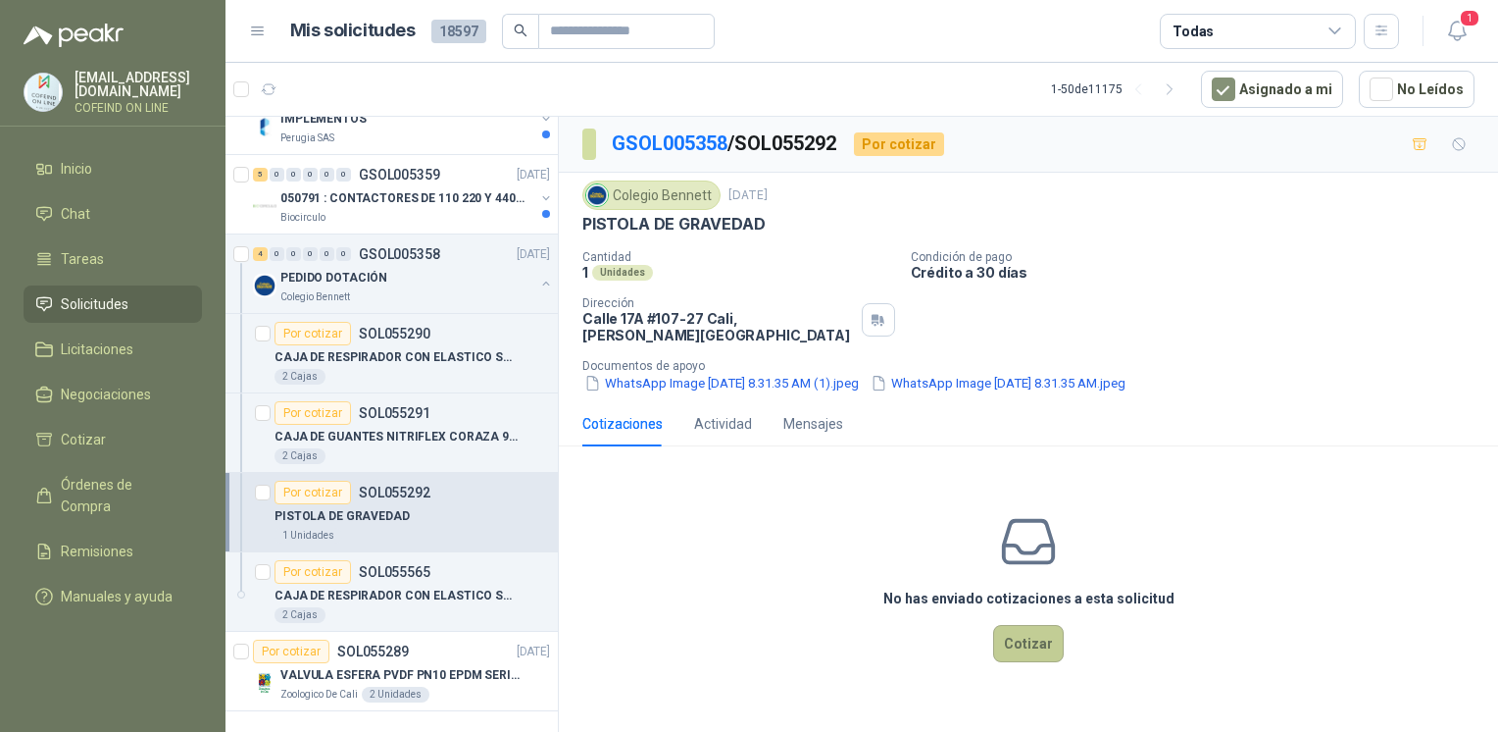
click at [1036, 631] on button "Cotizar" at bounding box center [1028, 643] width 71 height 37
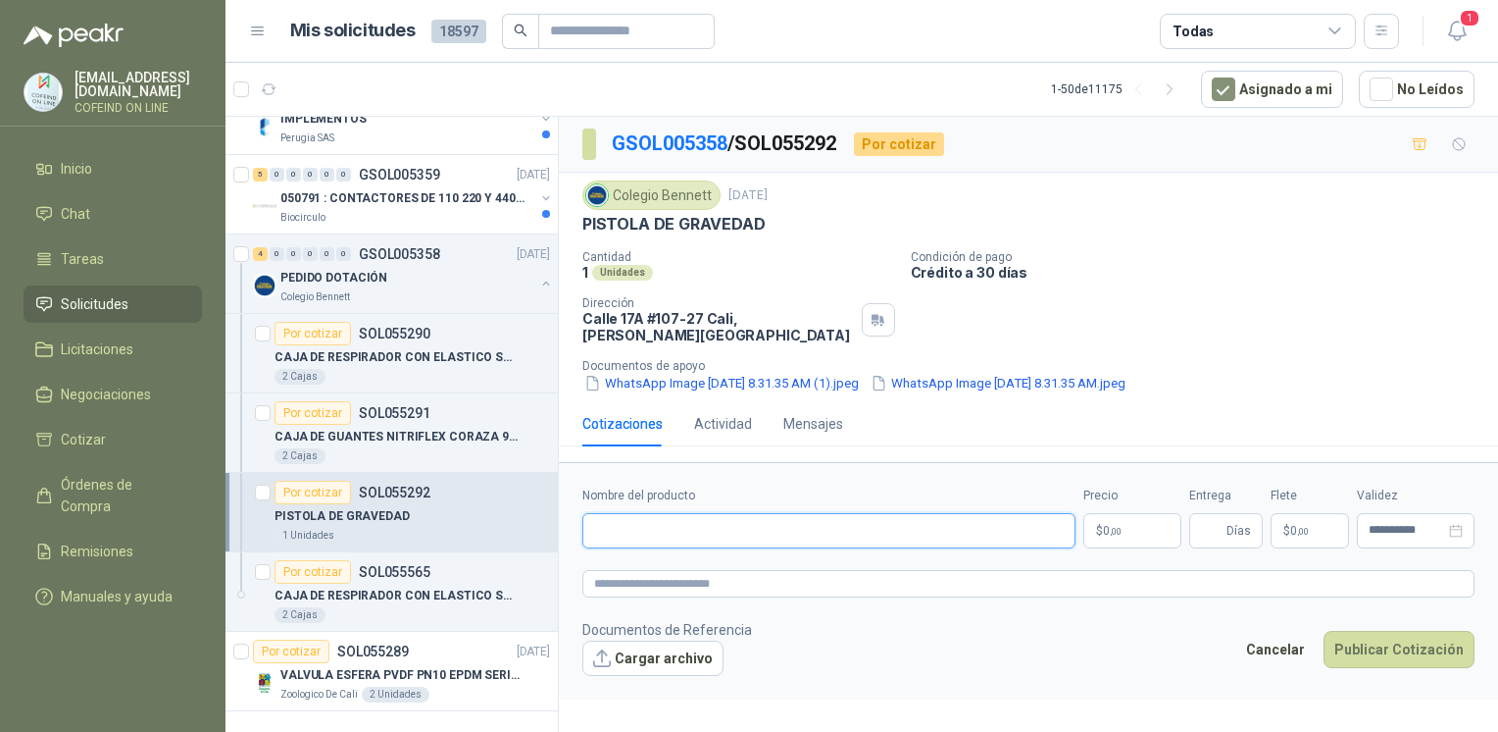
click at [718, 513] on input "Nombre del producto" at bounding box center [829, 530] width 493 height 35
paste input "**********"
type input "**********"
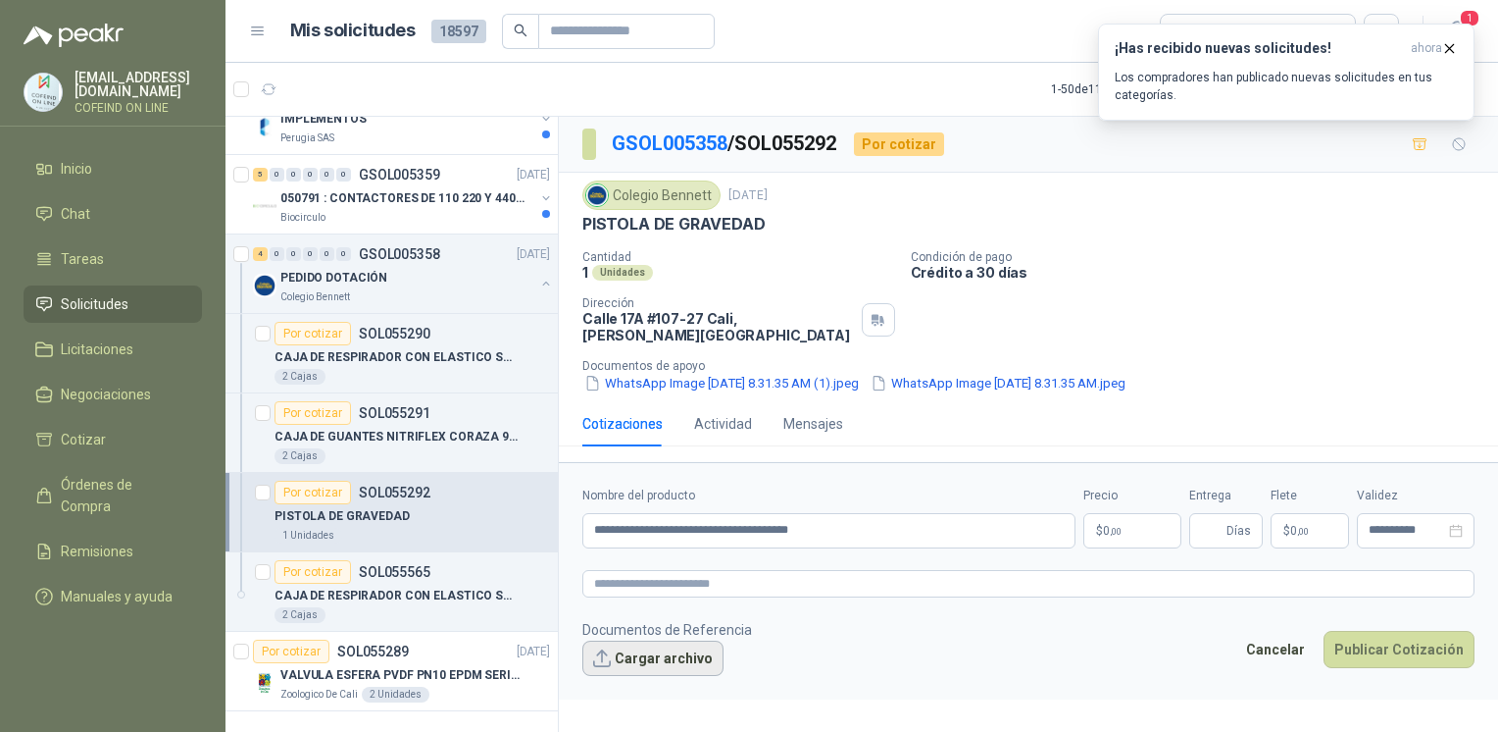
click at [661, 640] on button "Cargar archivo" at bounding box center [653, 657] width 141 height 35
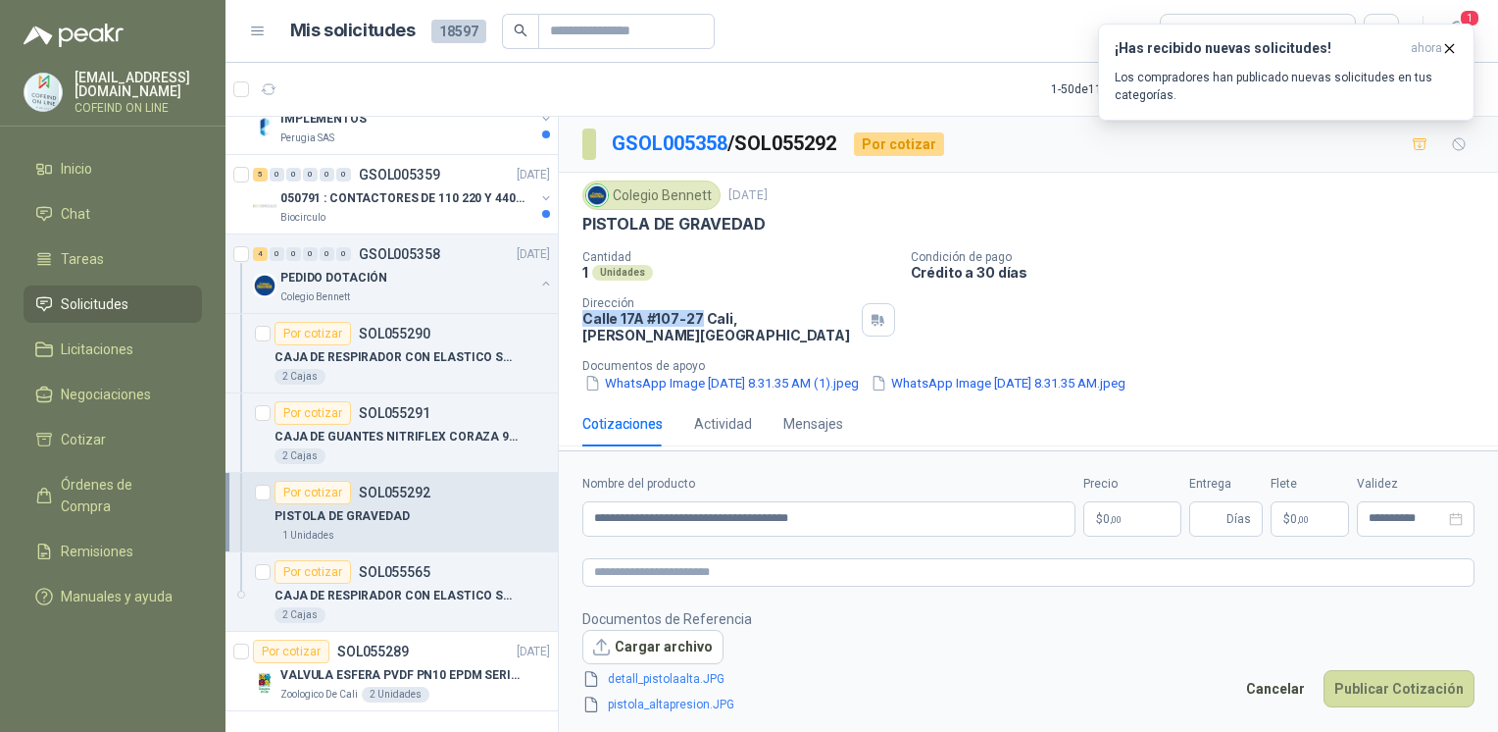
drag, startPoint x: 576, startPoint y: 322, endPoint x: 697, endPoint y: 323, distance: 121.6
click at [697, 323] on div "Colegio Bennett 10 sept, 2025 PISTOLA DE GRAVEDAD Cantidad 1 Unidades Condición…" at bounding box center [1028, 287] width 939 height 228
copy p "Calle 17A #107-27"
click at [1141, 526] on body "osnaider564@gmail.com COFEIND ON LINE Inicio Chat Tareas Solicitudes Licitacion…" at bounding box center [749, 366] width 1498 height 732
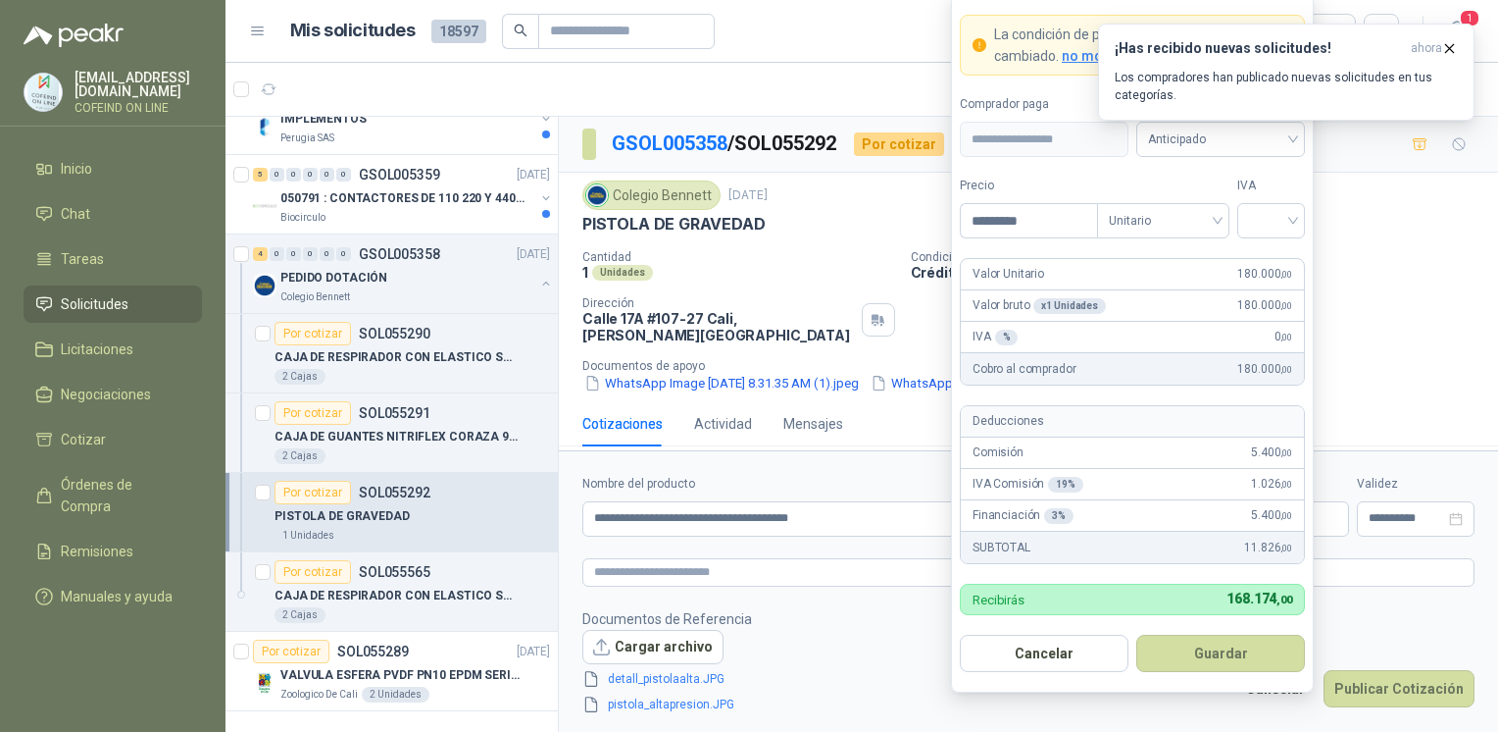
type input "*********"
click at [1253, 218] on input "search" at bounding box center [1271, 218] width 44 height 29
click at [1260, 331] on div "0%" at bounding box center [1271, 326] width 36 height 22
click at [1208, 645] on button "Guardar" at bounding box center [1221, 653] width 169 height 37
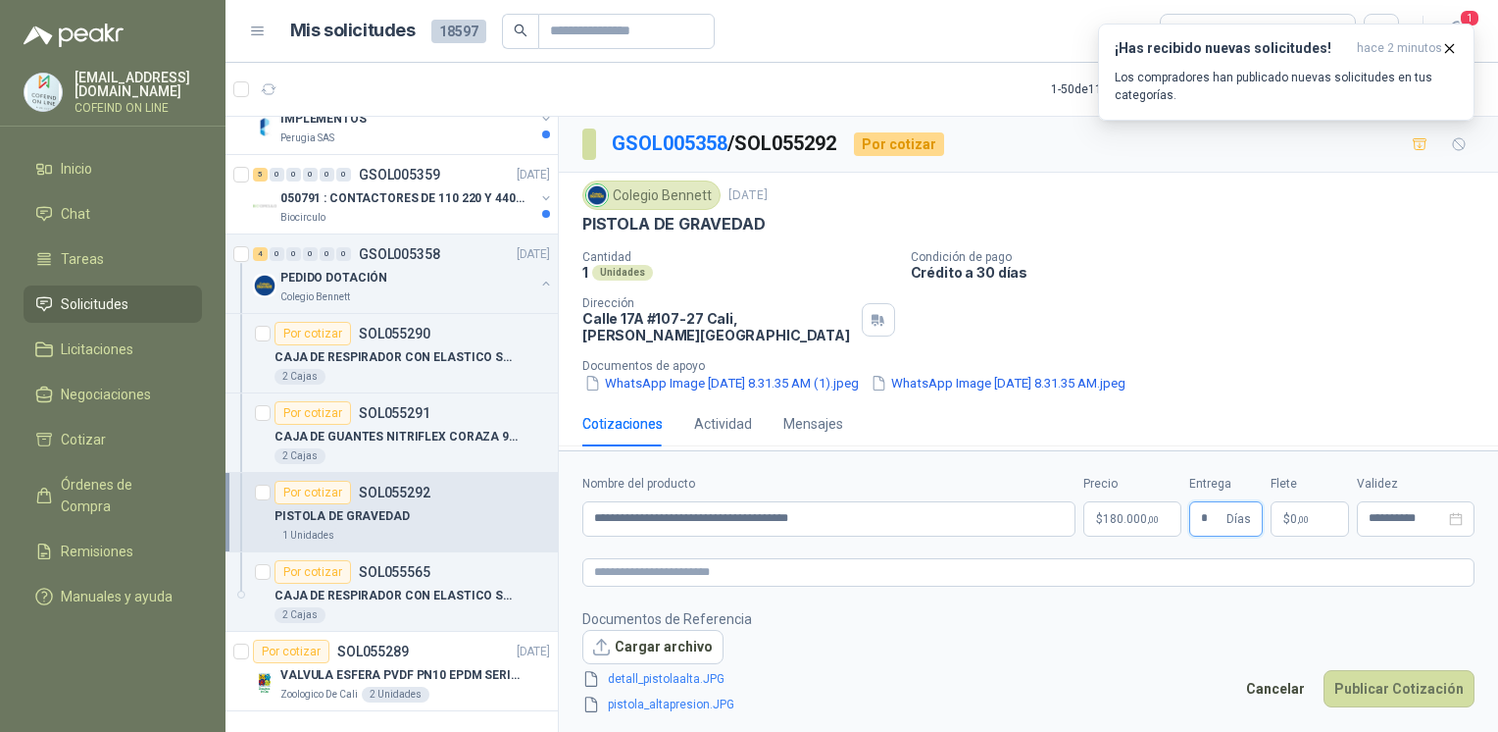
type input "*"
click at [1379, 401] on div "Cotizaciones Actividad Mensajes" at bounding box center [1029, 423] width 892 height 45
click at [1394, 688] on button "Publicar Cotización" at bounding box center [1399, 688] width 151 height 37
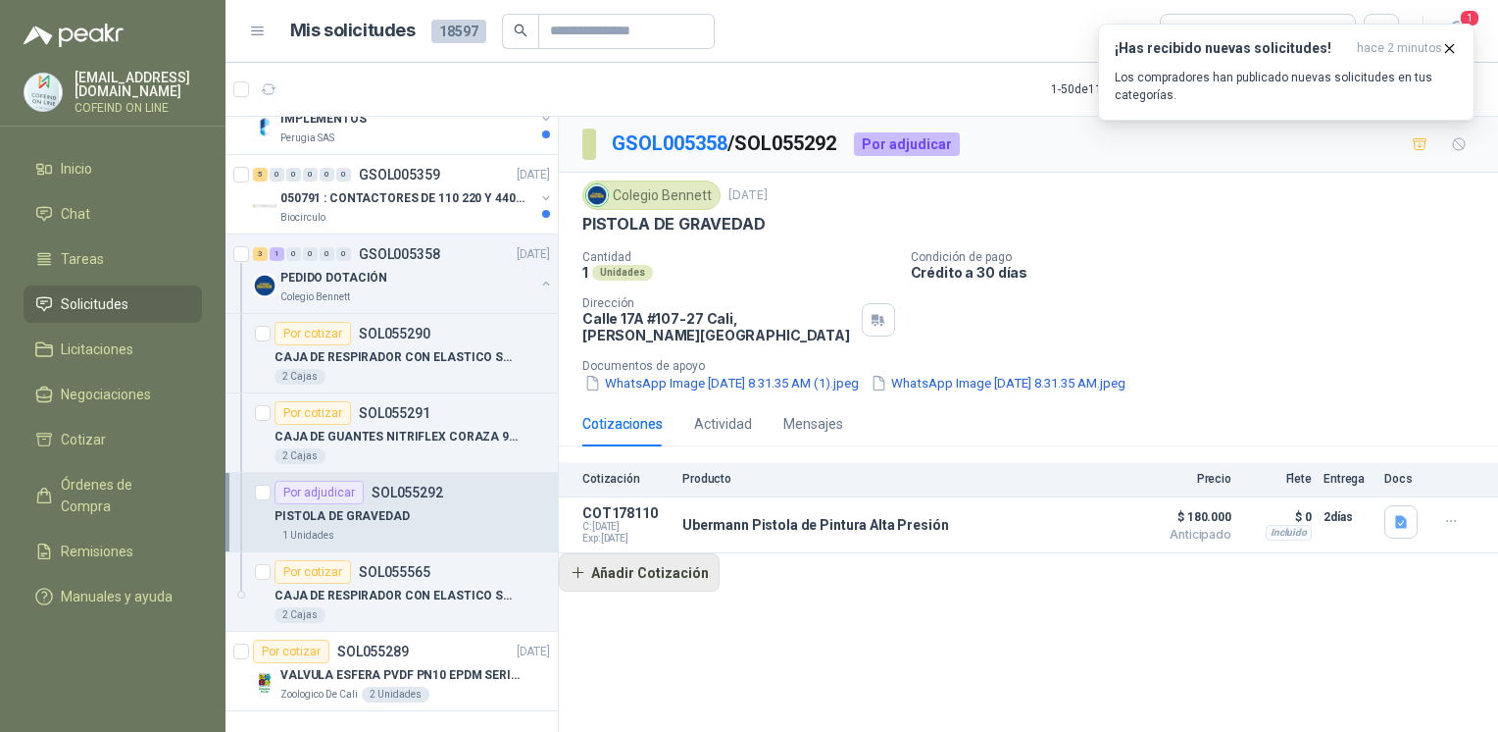
click at [652, 564] on button "Añadir Cotización" at bounding box center [639, 572] width 161 height 39
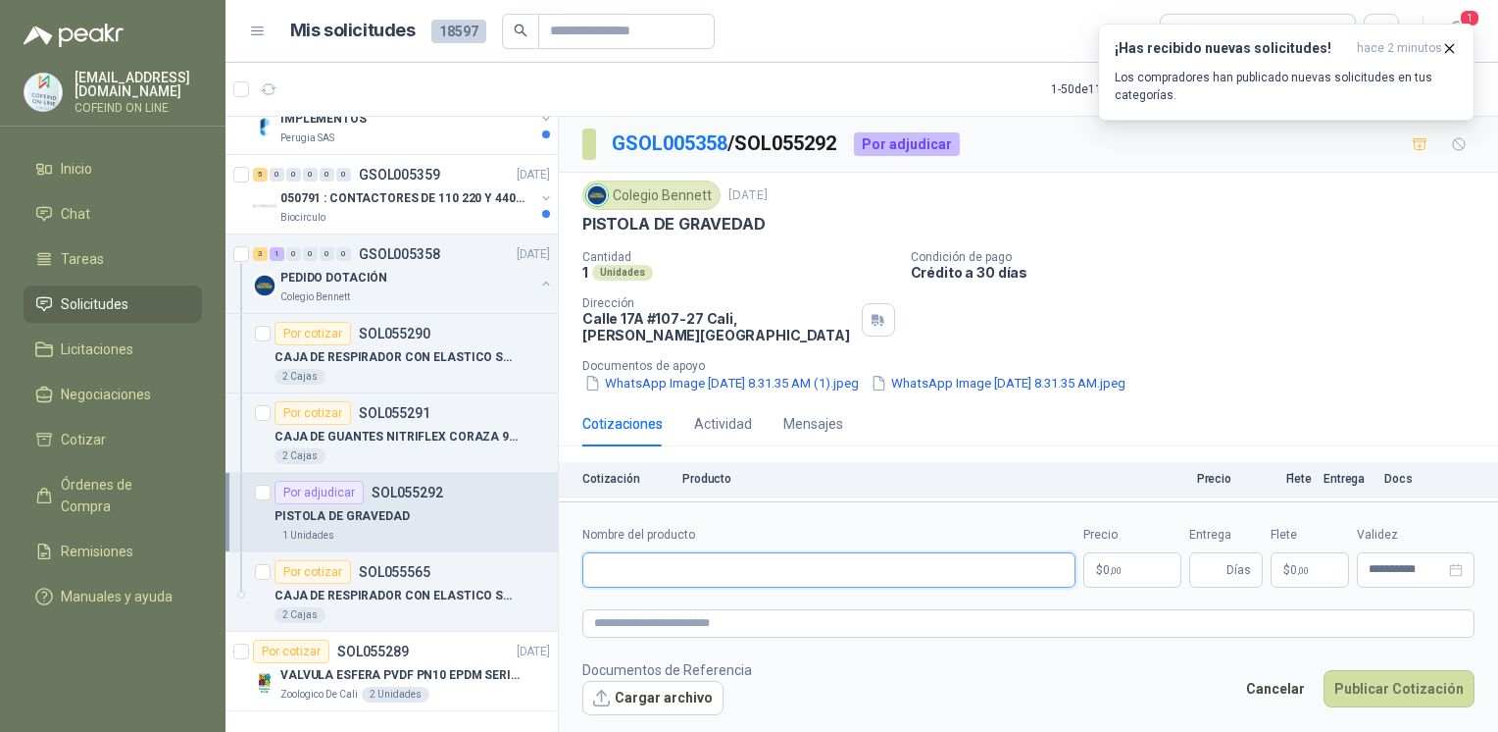
click at [697, 568] on input "Nombre del producto" at bounding box center [829, 569] width 493 height 35
paste input "**********"
type input "**********"
click at [601, 716] on form "**********" at bounding box center [1028, 619] width 939 height 237
click at [600, 696] on button "Cargar archivo" at bounding box center [653, 698] width 141 height 35
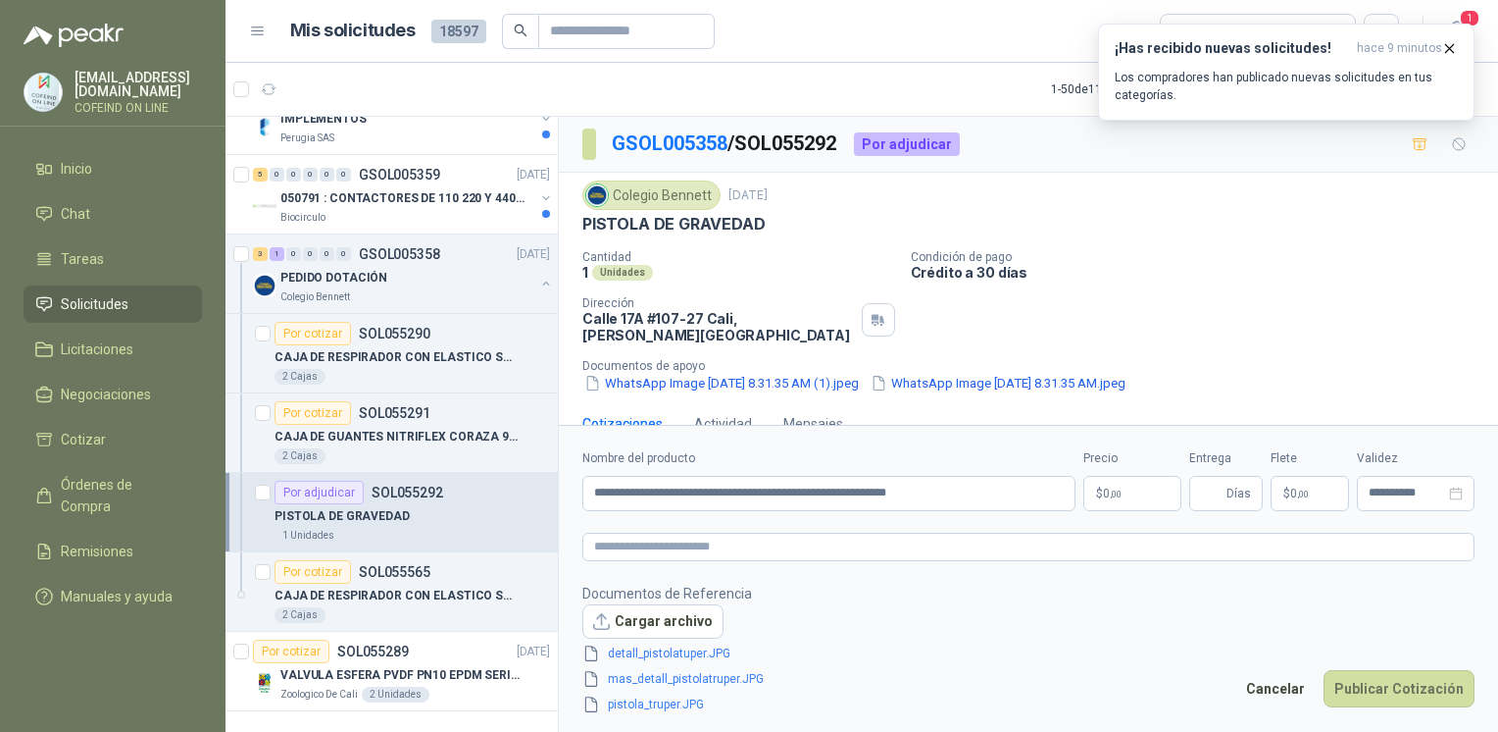
click at [1097, 484] on body "osnaider564@gmail.com COFEIND ON LINE Inicio Chat Tareas Solicitudes Licitacion…" at bounding box center [749, 366] width 1498 height 732
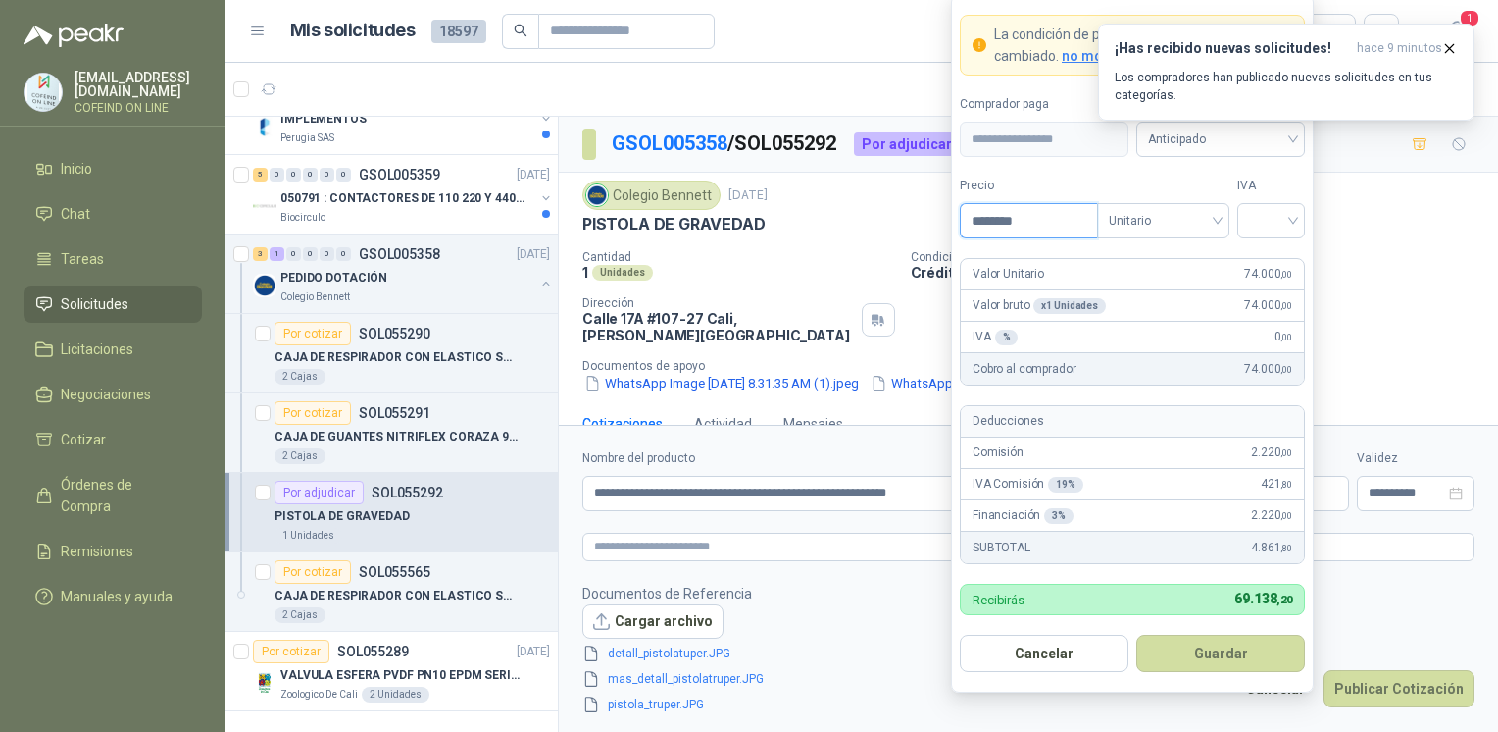
click at [1011, 225] on input "********" at bounding box center [1029, 220] width 136 height 33
type input "********"
click at [1320, 222] on div "PISTOLA DE GRAVEDAD" at bounding box center [1029, 224] width 892 height 21
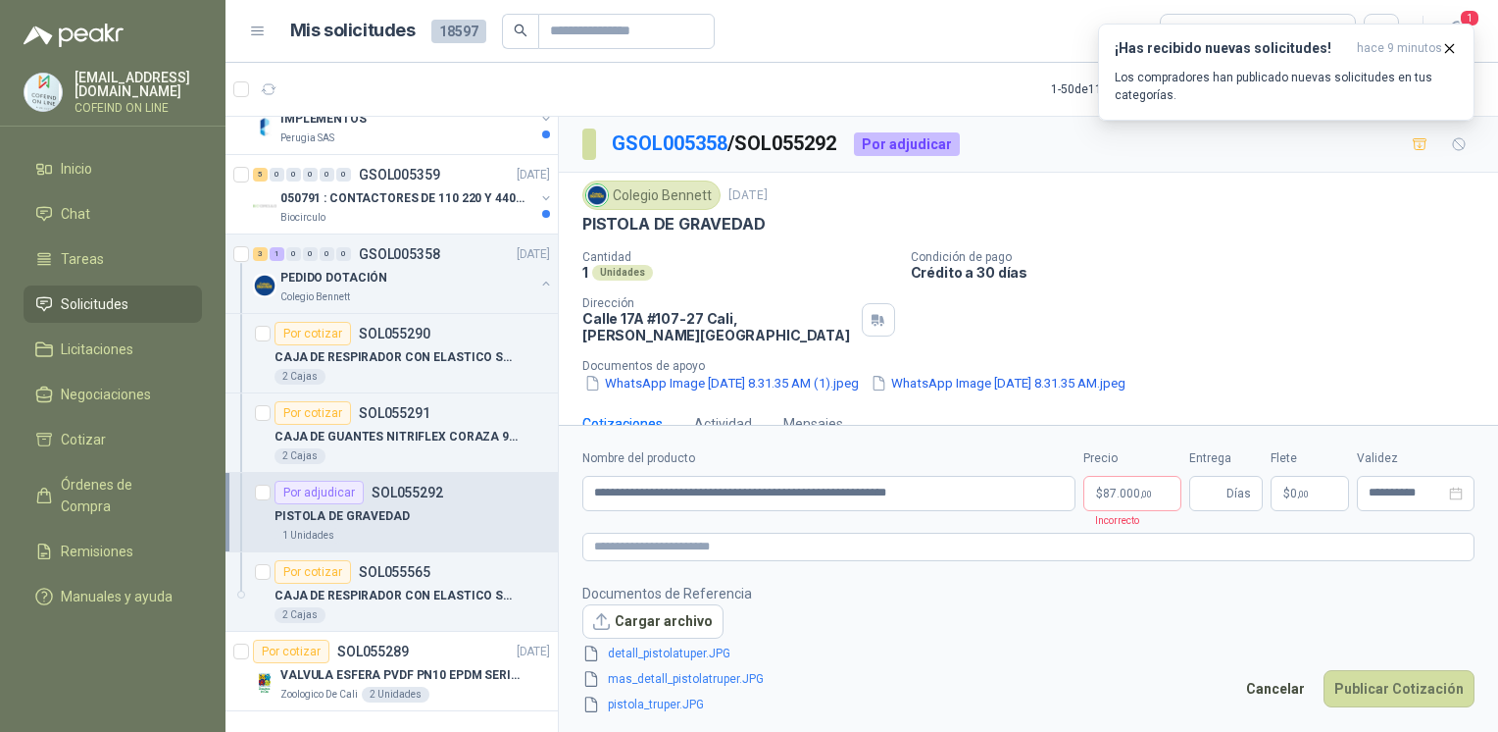
click at [1282, 227] on div "PISTOLA DE GRAVEDAD" at bounding box center [1029, 224] width 892 height 21
click at [1140, 518] on form "**********" at bounding box center [1028, 582] width 939 height 314
click at [1136, 490] on span "87.000 ,00" at bounding box center [1127, 493] width 49 height 12
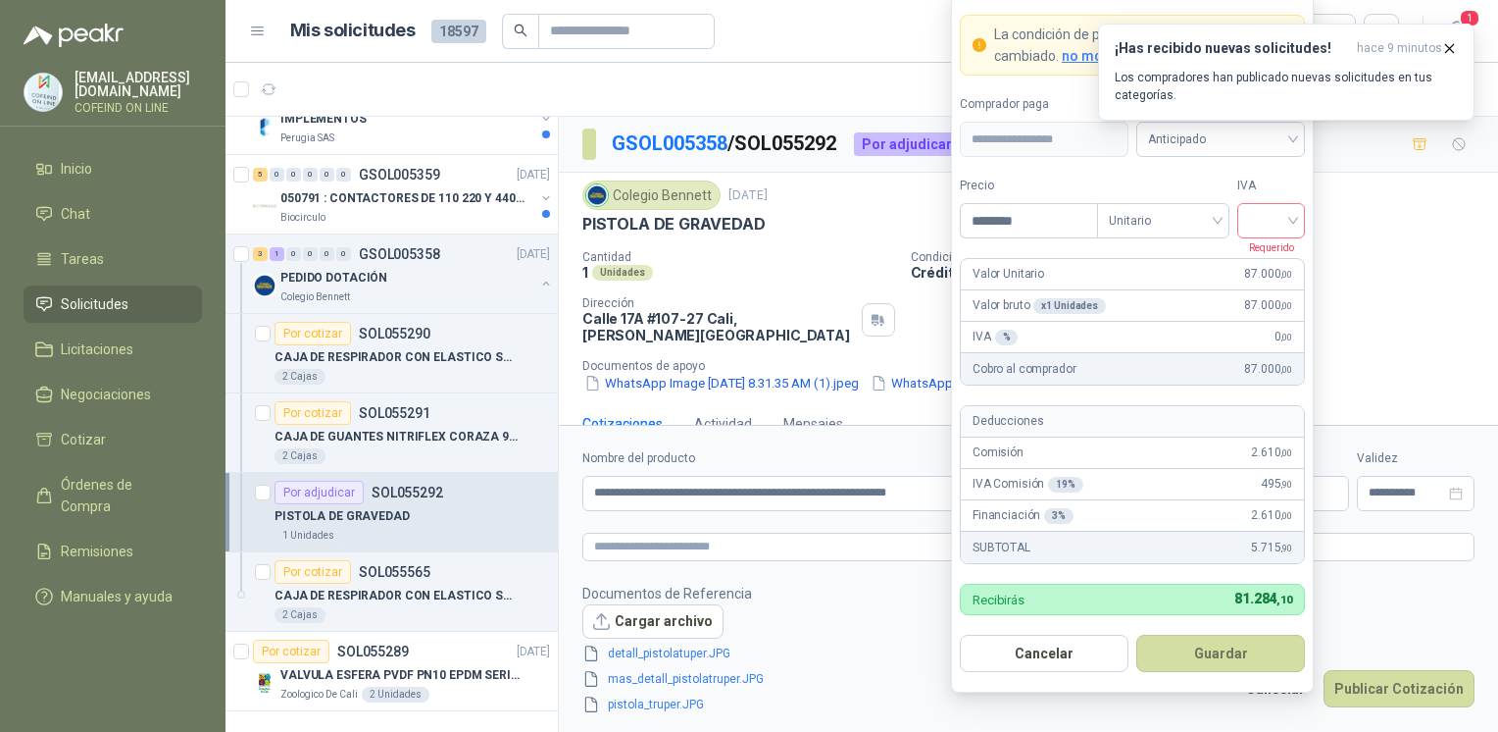
click at [1292, 218] on input "search" at bounding box center [1271, 218] width 44 height 29
click at [1278, 320] on div "0%" at bounding box center [1271, 326] width 36 height 22
click at [1211, 641] on button "Guardar" at bounding box center [1221, 653] width 169 height 37
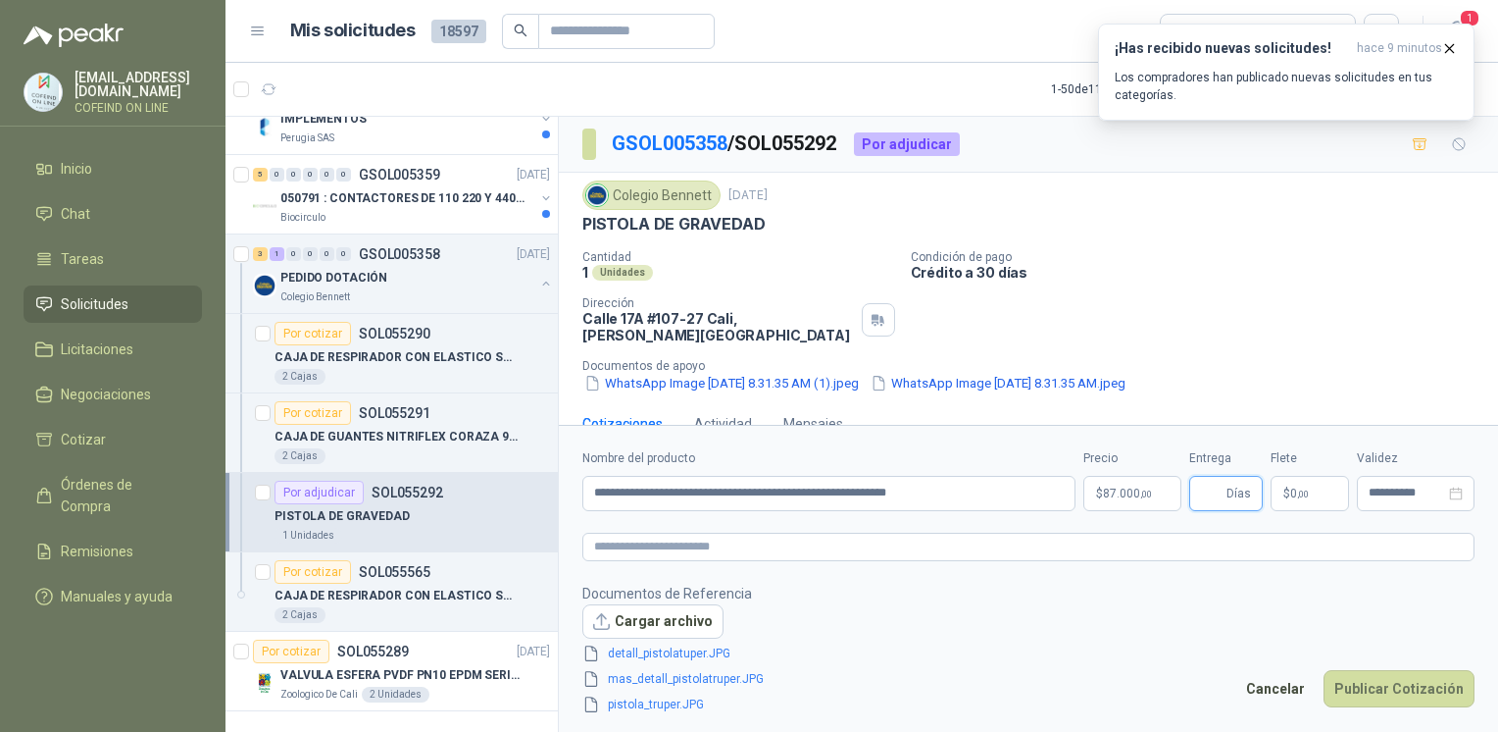
click at [1217, 487] on input "Entrega" at bounding box center [1212, 493] width 22 height 33
type input "*"
click at [1365, 686] on button "Publicar Cotización" at bounding box center [1399, 688] width 151 height 37
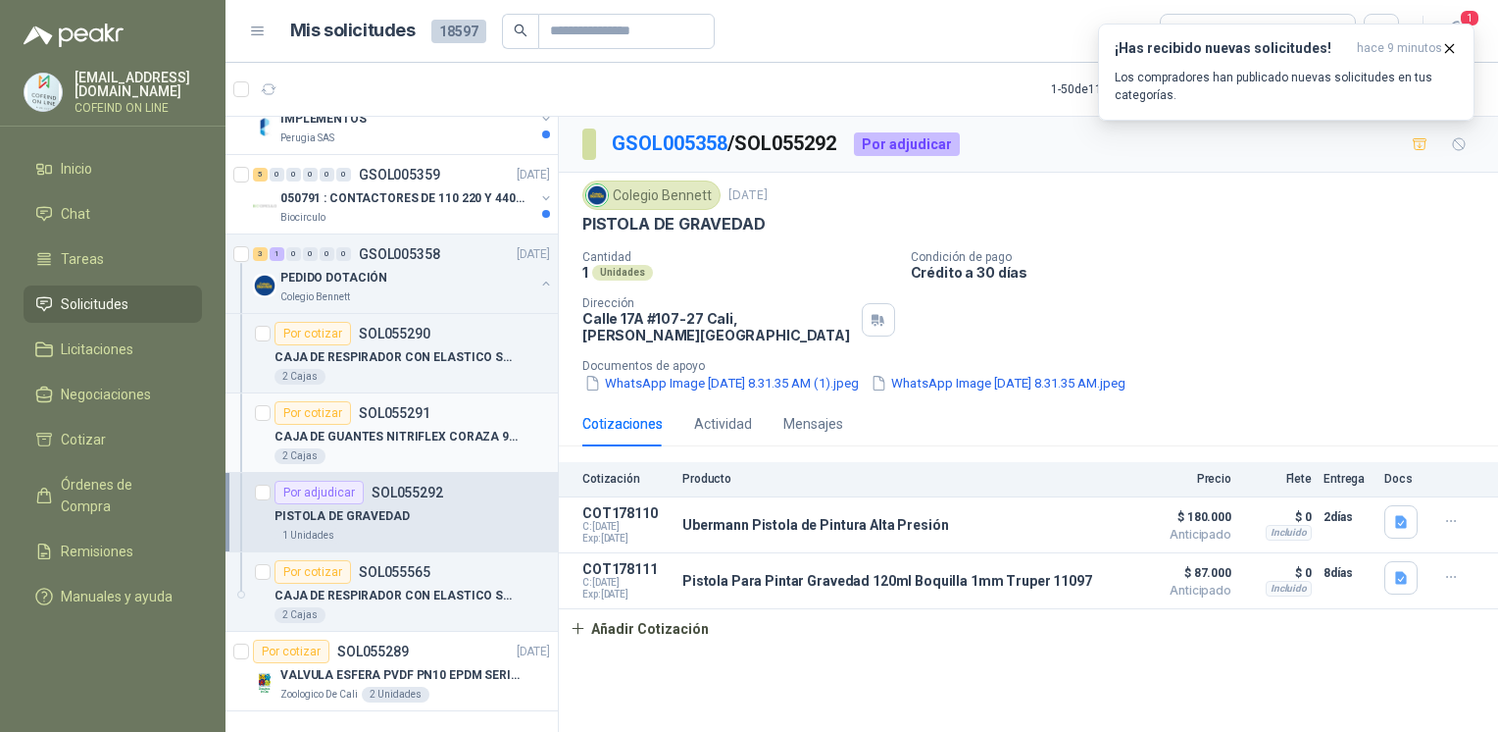
click at [467, 428] on p "CAJA DE GUANTES NITRIFLEX CORAZA 9/L" at bounding box center [397, 437] width 244 height 19
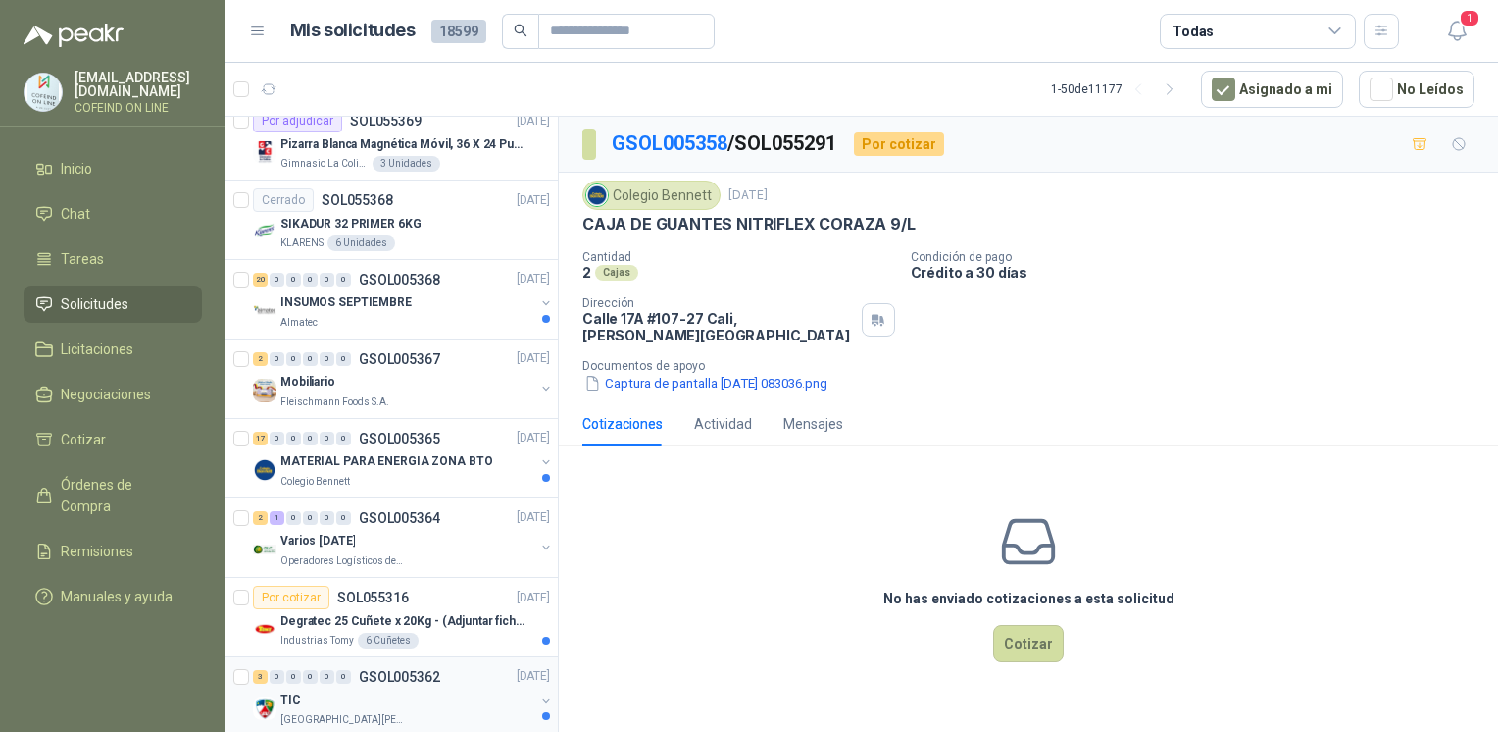
scroll to position [3382, 0]
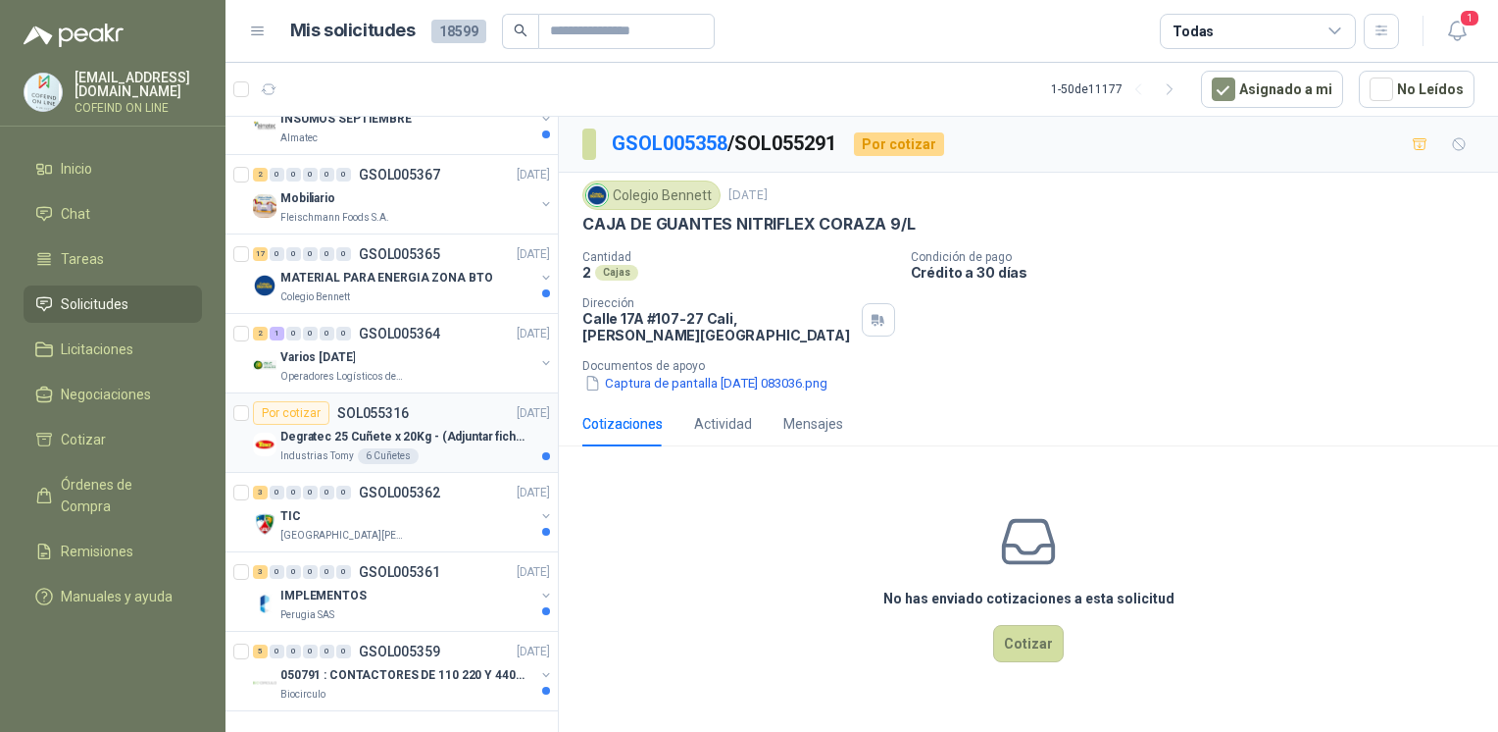
click at [396, 428] on p "Degratec 25 Cuñete x 20Kg - (Adjuntar ficha técnica)" at bounding box center [402, 437] width 244 height 19
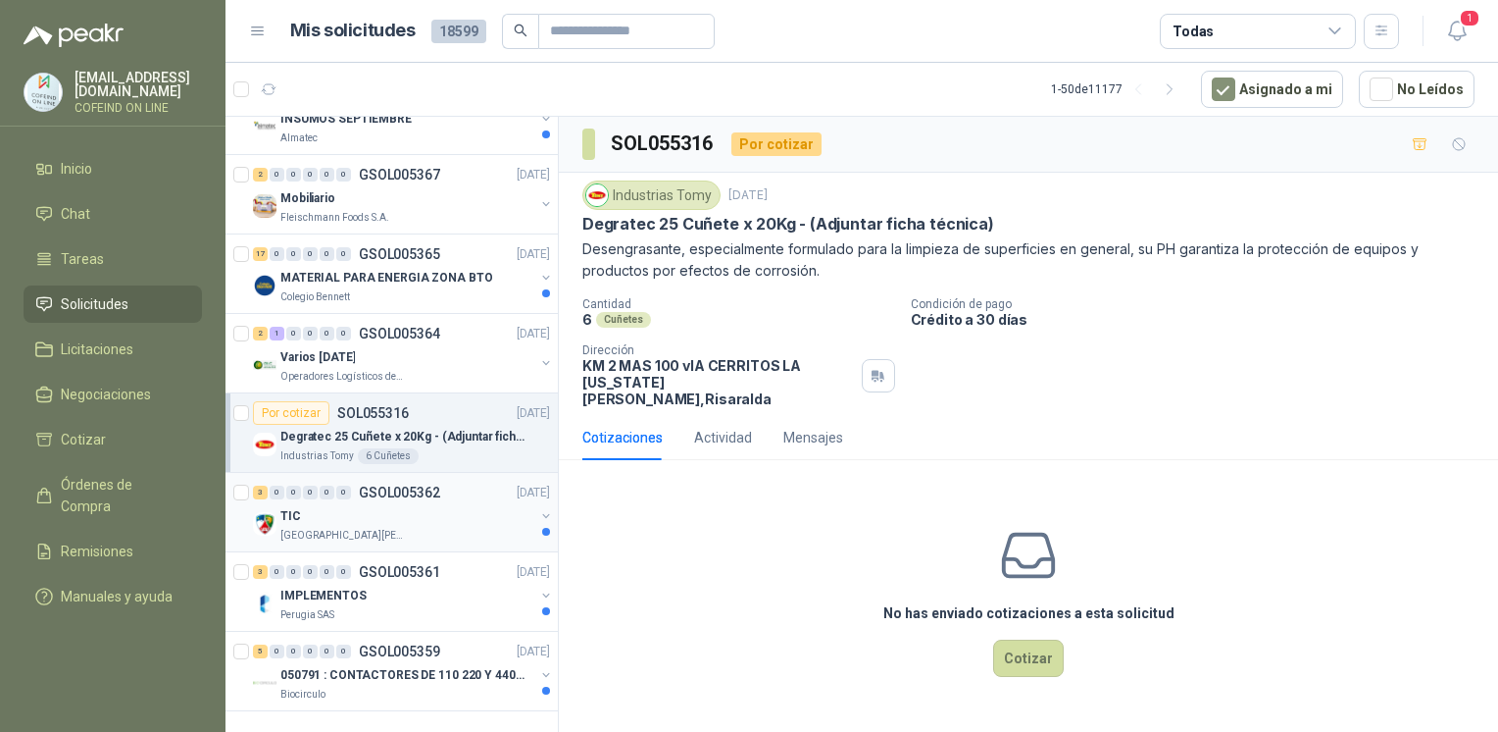
click at [473, 504] on div "TIC" at bounding box center [407, 516] width 254 height 24
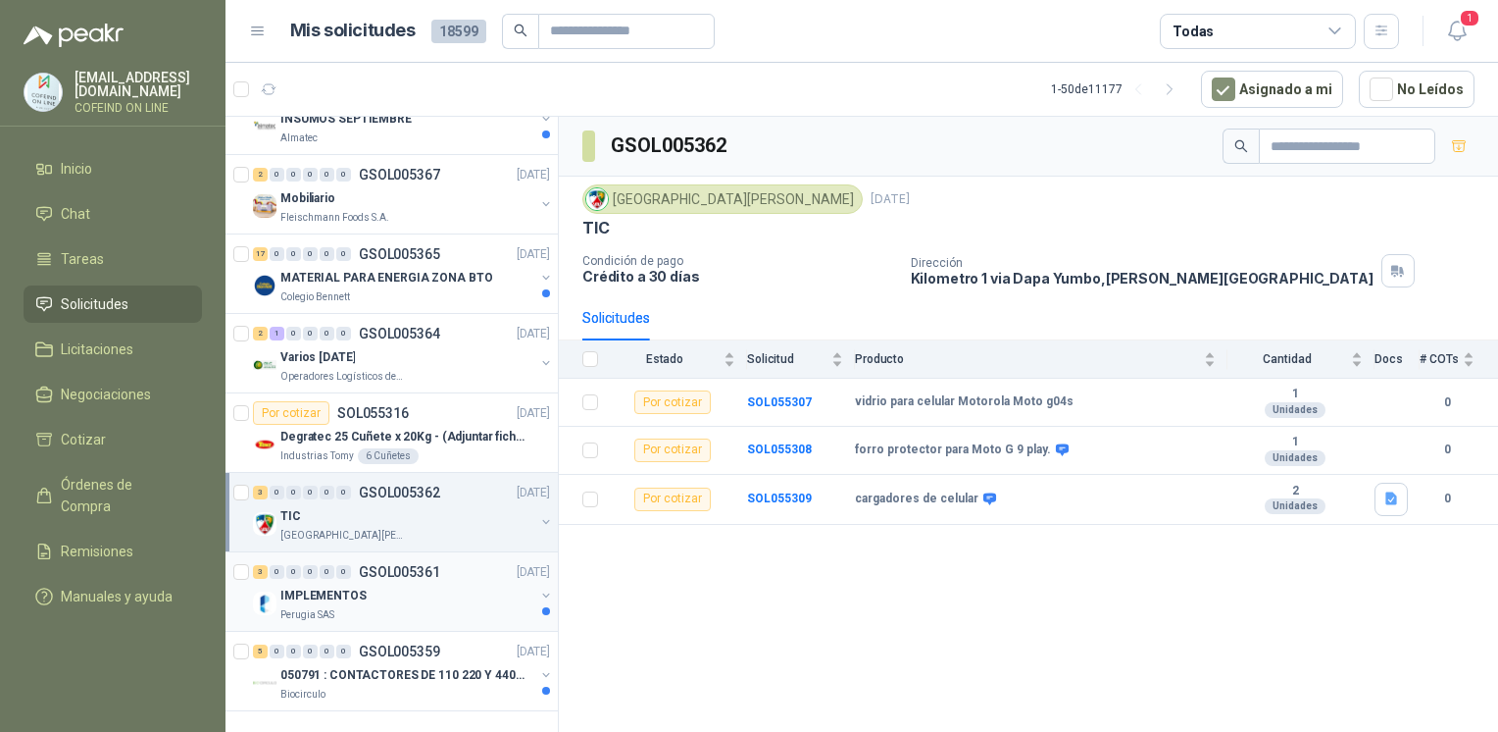
click at [452, 607] on div "Perugia SAS" at bounding box center [407, 615] width 254 height 16
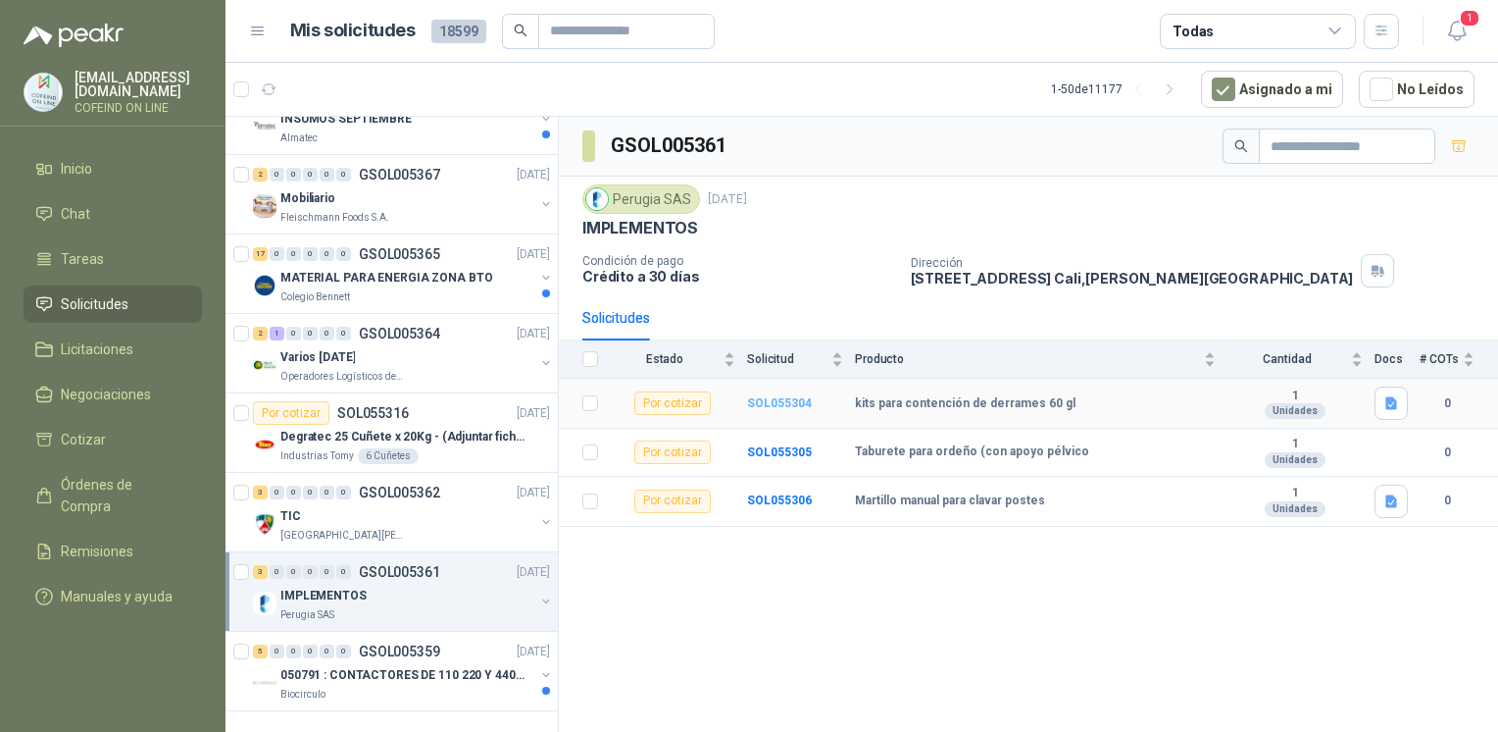
click at [778, 396] on b "SOL055304" at bounding box center [779, 403] width 65 height 14
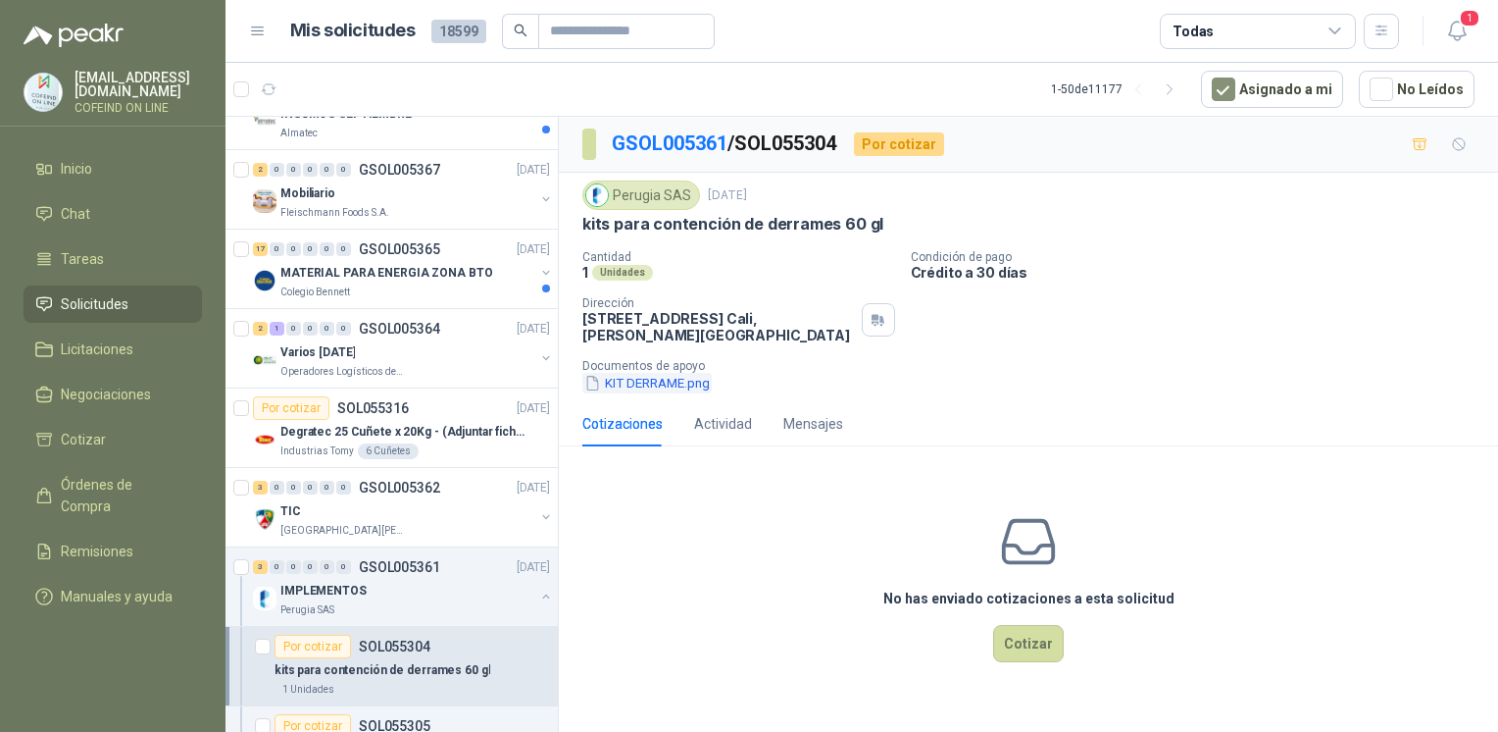
click at [678, 387] on button "KIT DERRAME.png" at bounding box center [647, 383] width 129 height 21
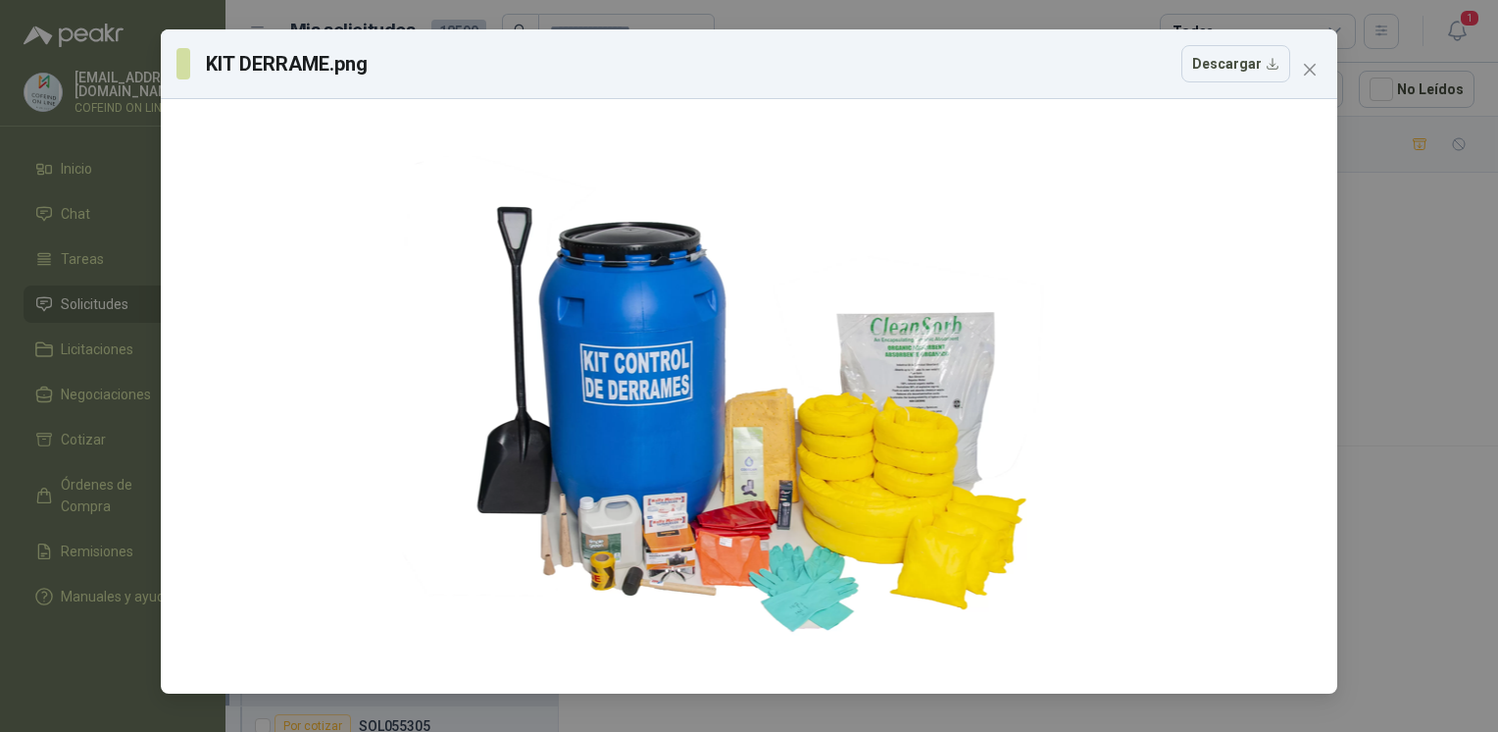
click at [1406, 226] on div "KIT DERRAME.png Descargar" at bounding box center [749, 366] width 1498 height 732
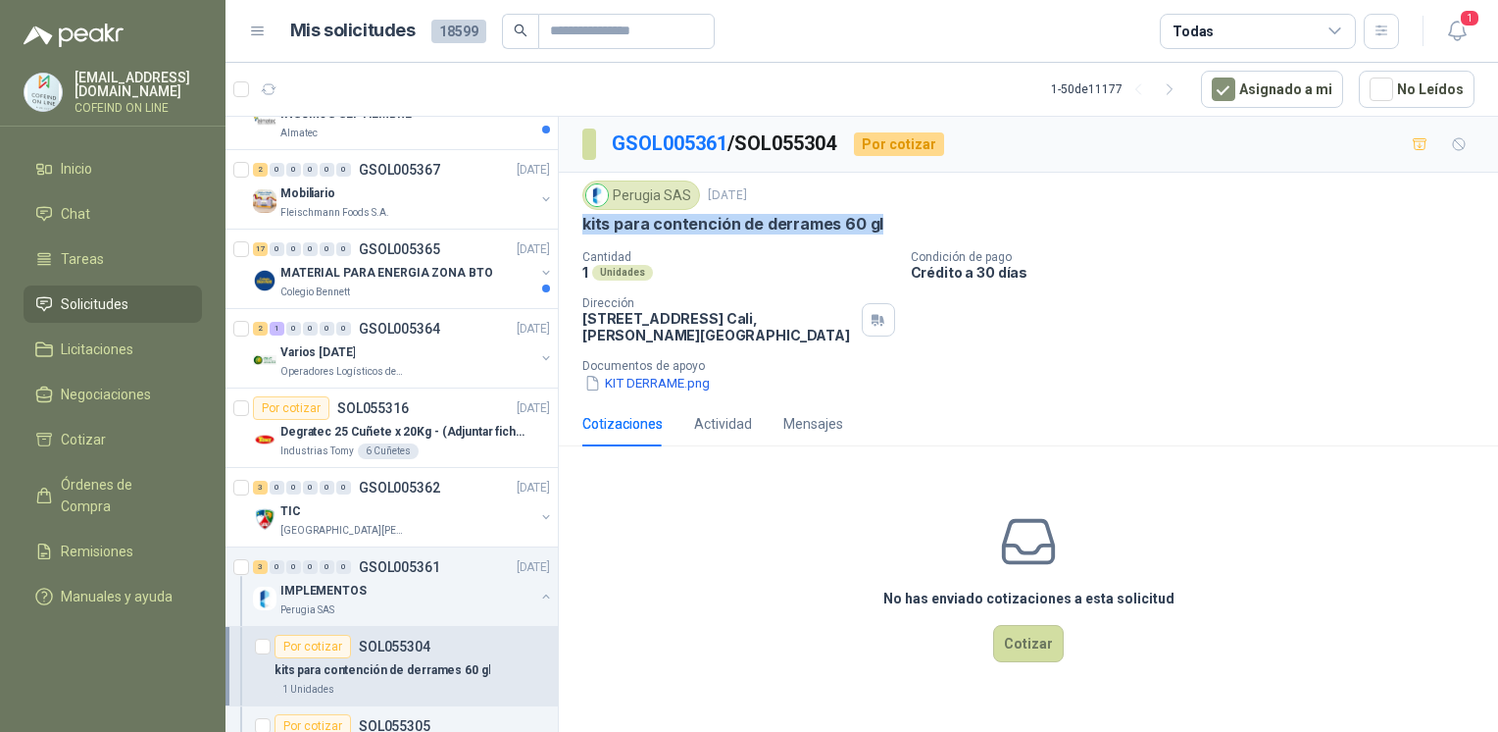
drag, startPoint x: 888, startPoint y: 219, endPoint x: 581, endPoint y: 235, distance: 307.4
click at [581, 235] on div "Perugia SAS [DATE] kits para contención de derrames 60 gl Cantidad 1 Unidades C…" at bounding box center [1028, 287] width 939 height 228
copy p "kits para contención de derrames 60 gl"
click at [665, 396] on div "Perugia SAS [DATE] kits para contención de derrames 60 gl Cantidad 1 Unidades C…" at bounding box center [1028, 287] width 939 height 228
click at [660, 392] on div "Perugia SAS [DATE] kits para contención de derrames 60 gl Cantidad 1 Unidades C…" at bounding box center [1028, 287] width 939 height 228
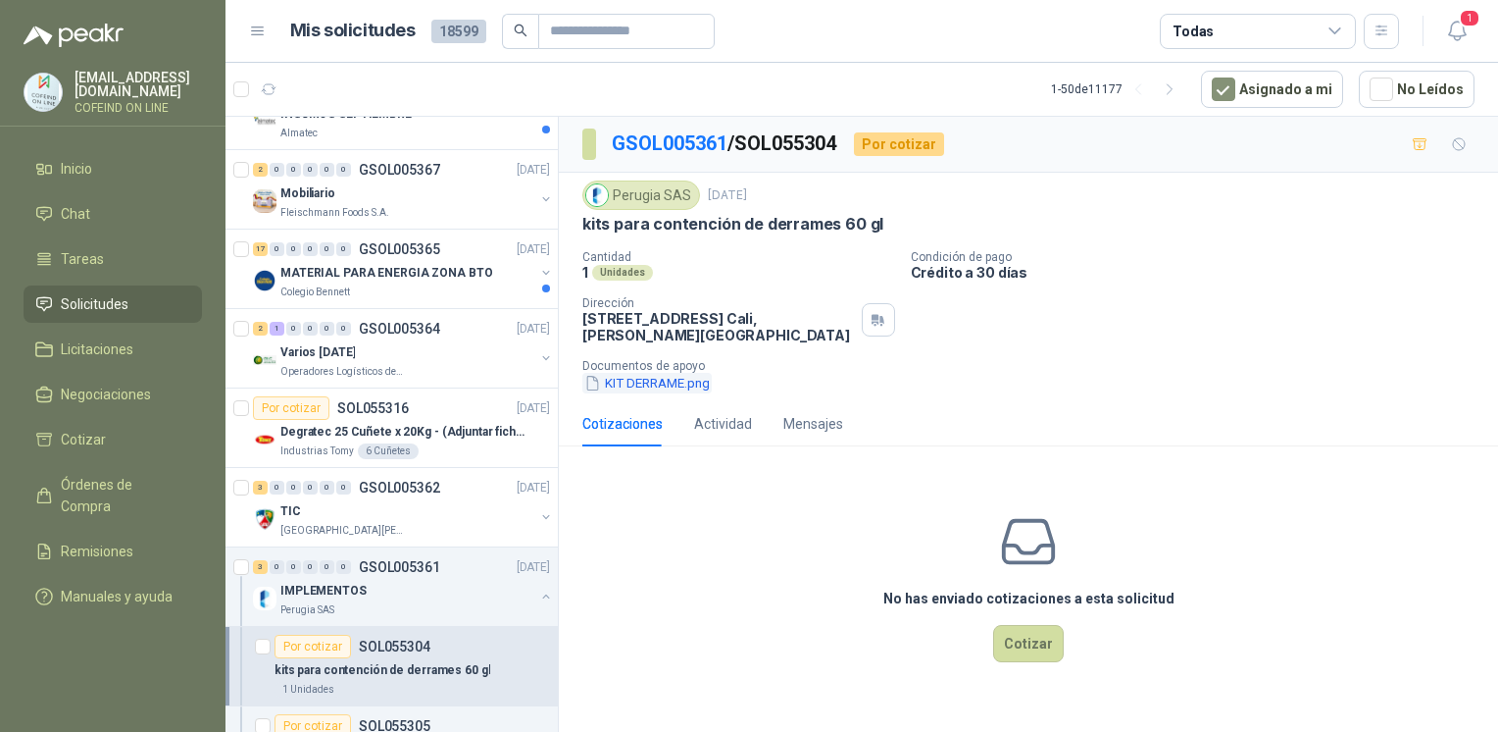
click at [658, 386] on button "KIT DERRAME.png" at bounding box center [647, 383] width 129 height 21
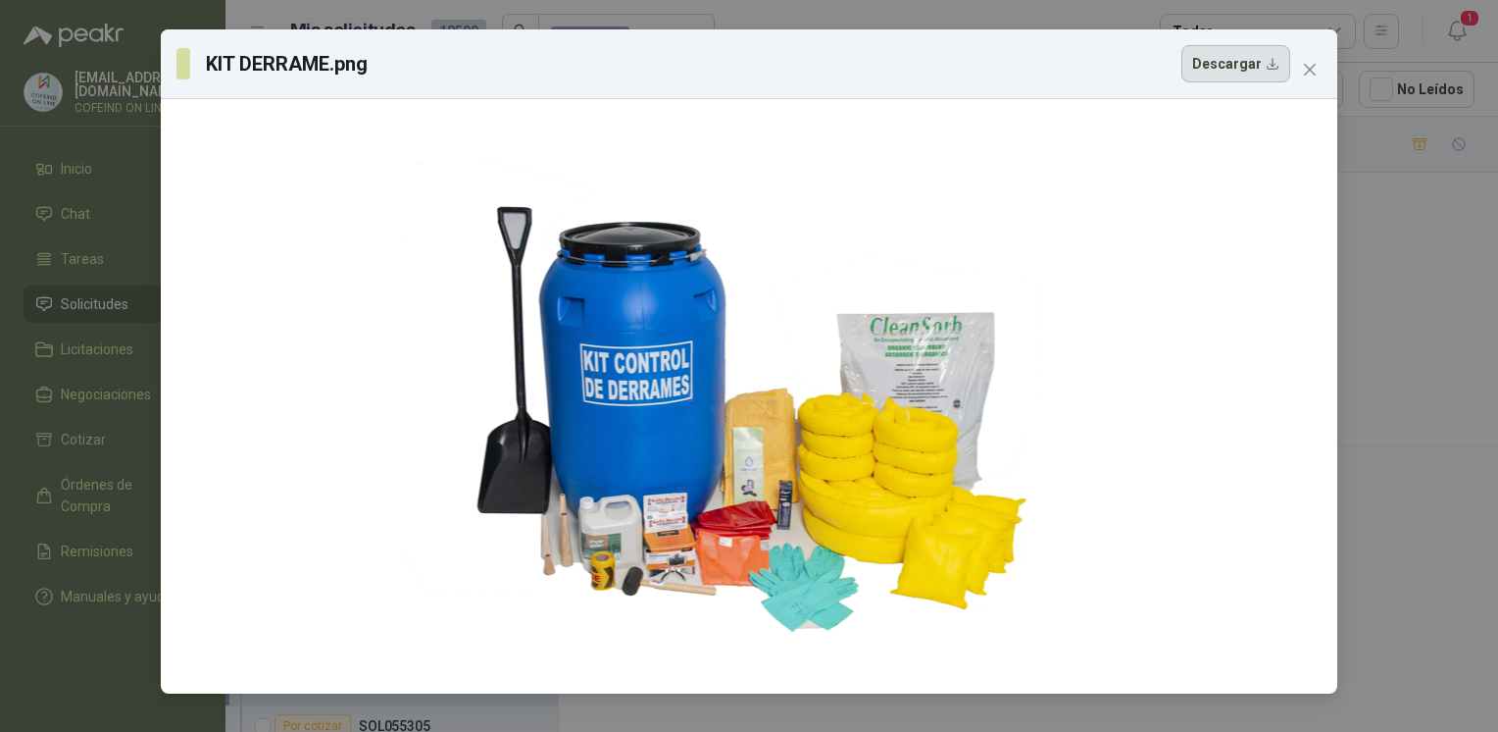
click at [1198, 69] on button "Descargar" at bounding box center [1236, 63] width 109 height 37
click at [1346, 402] on div "KIT DERRAME.png Descargar" at bounding box center [749, 366] width 1498 height 732
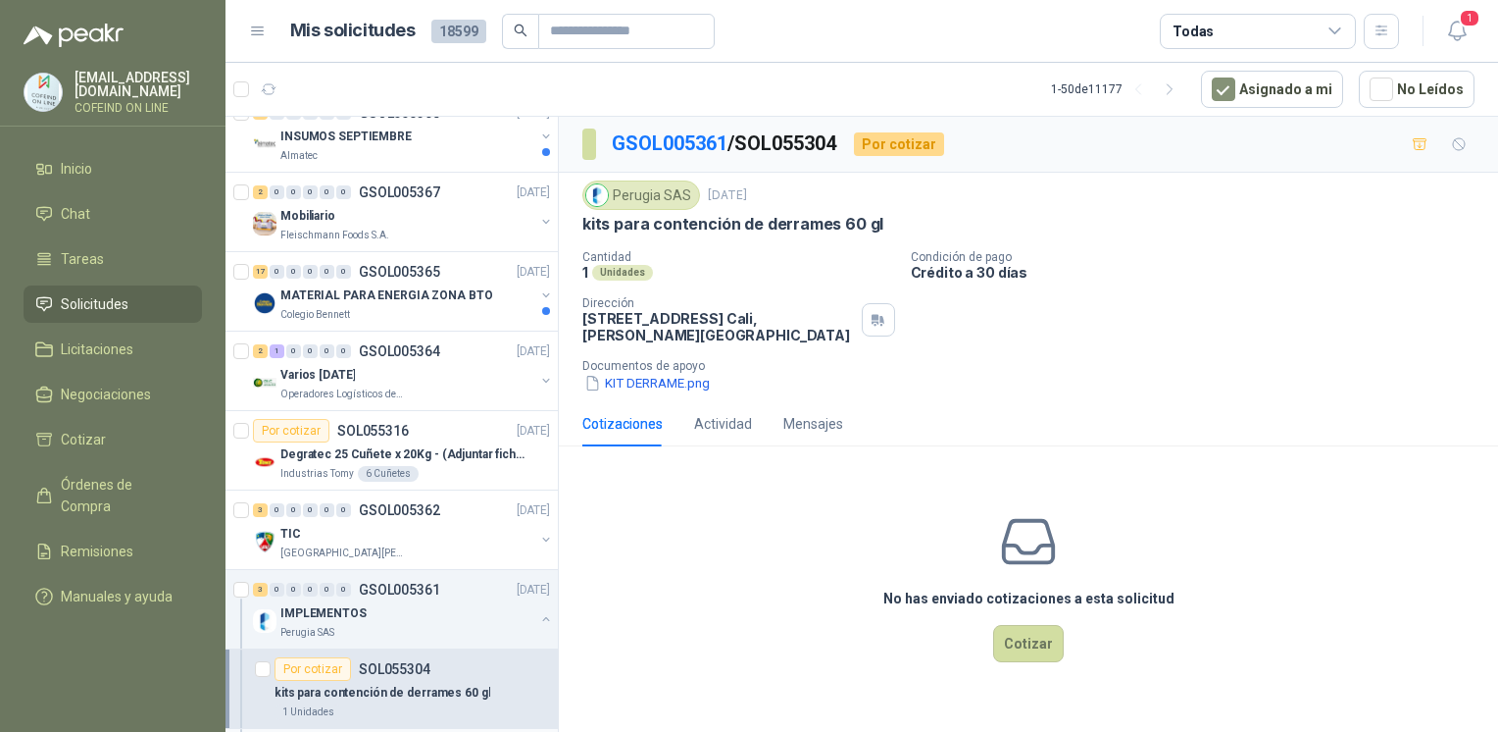
scroll to position [3323, 0]
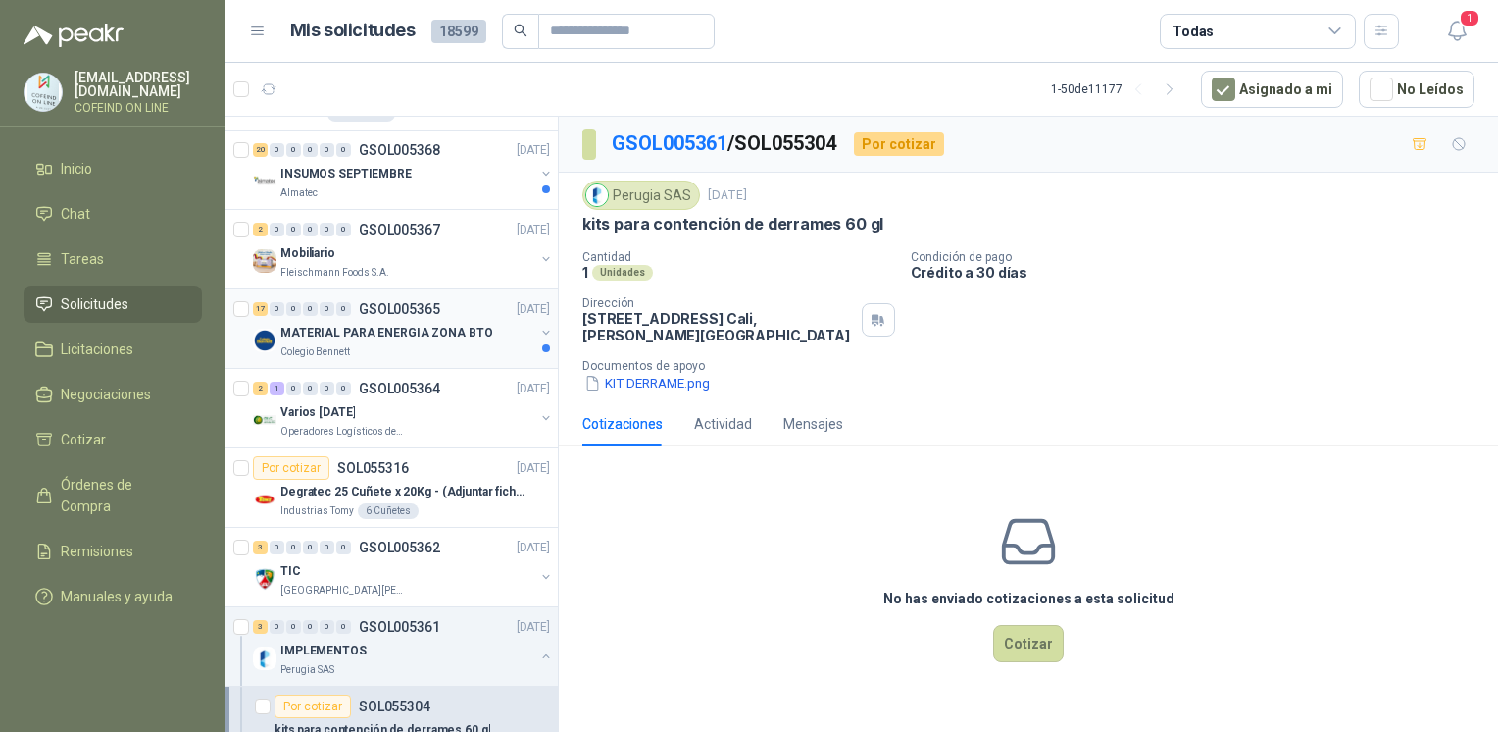
click at [397, 331] on p "MATERIAL PARA ENERGIA ZONA BTO" at bounding box center [386, 333] width 212 height 19
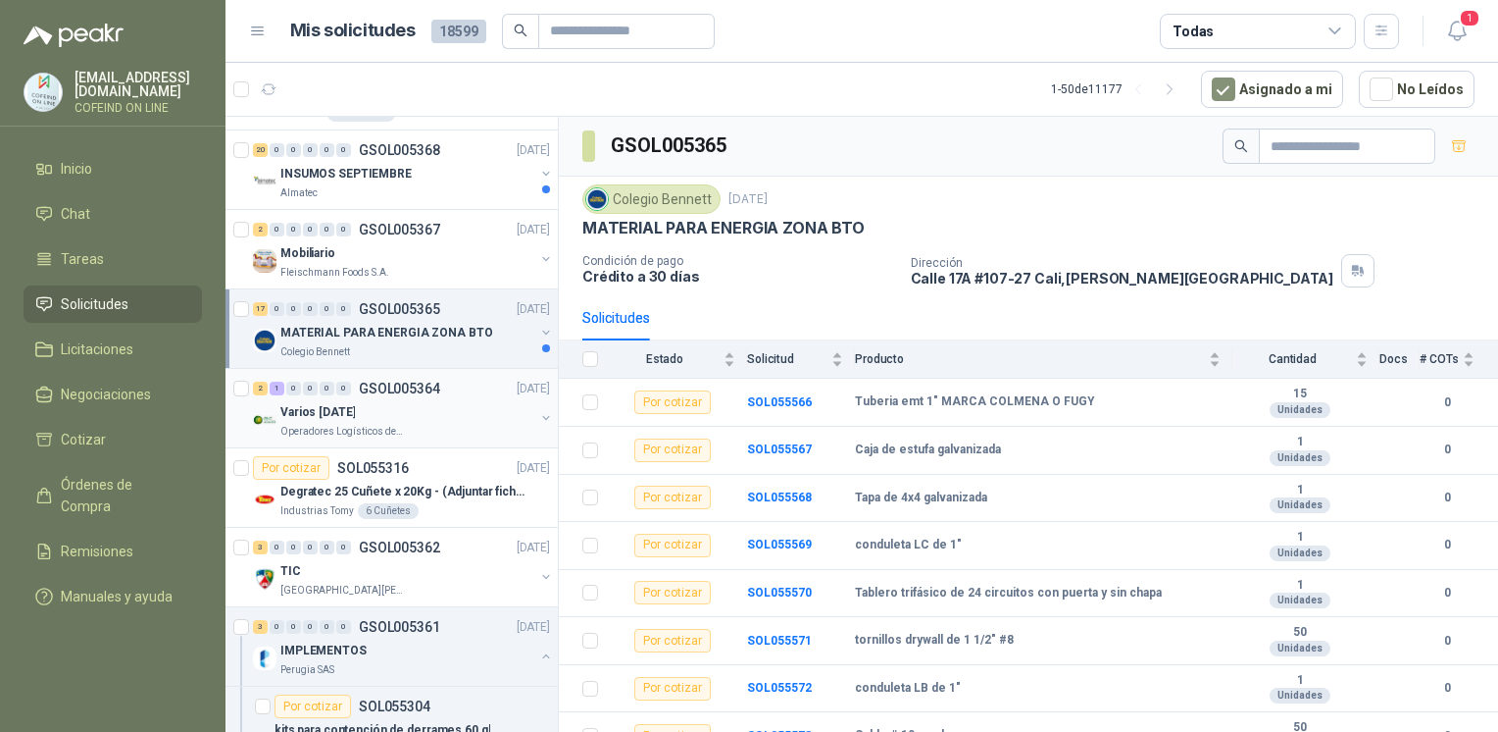
click at [408, 409] on div "Varios [DATE]" at bounding box center [407, 412] width 254 height 24
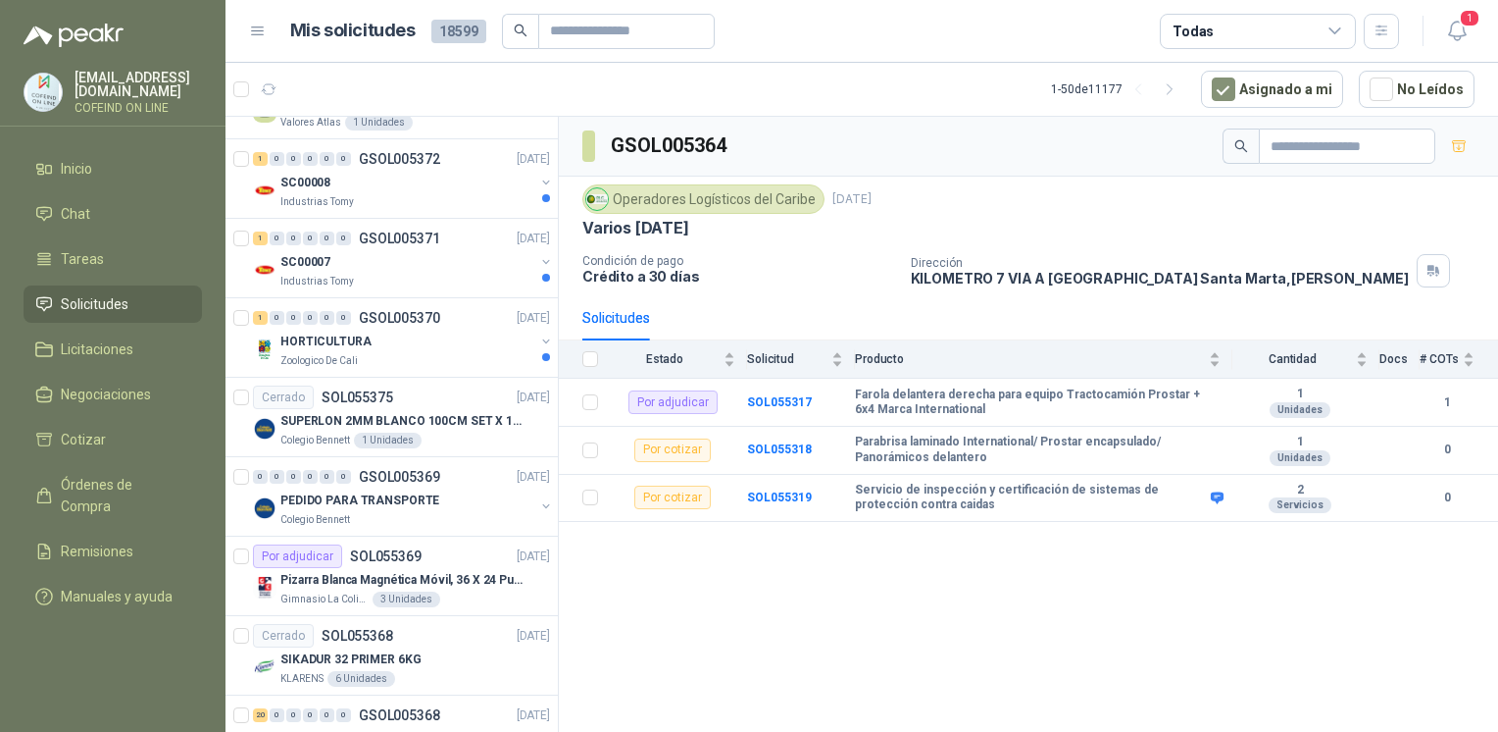
scroll to position [2776, 0]
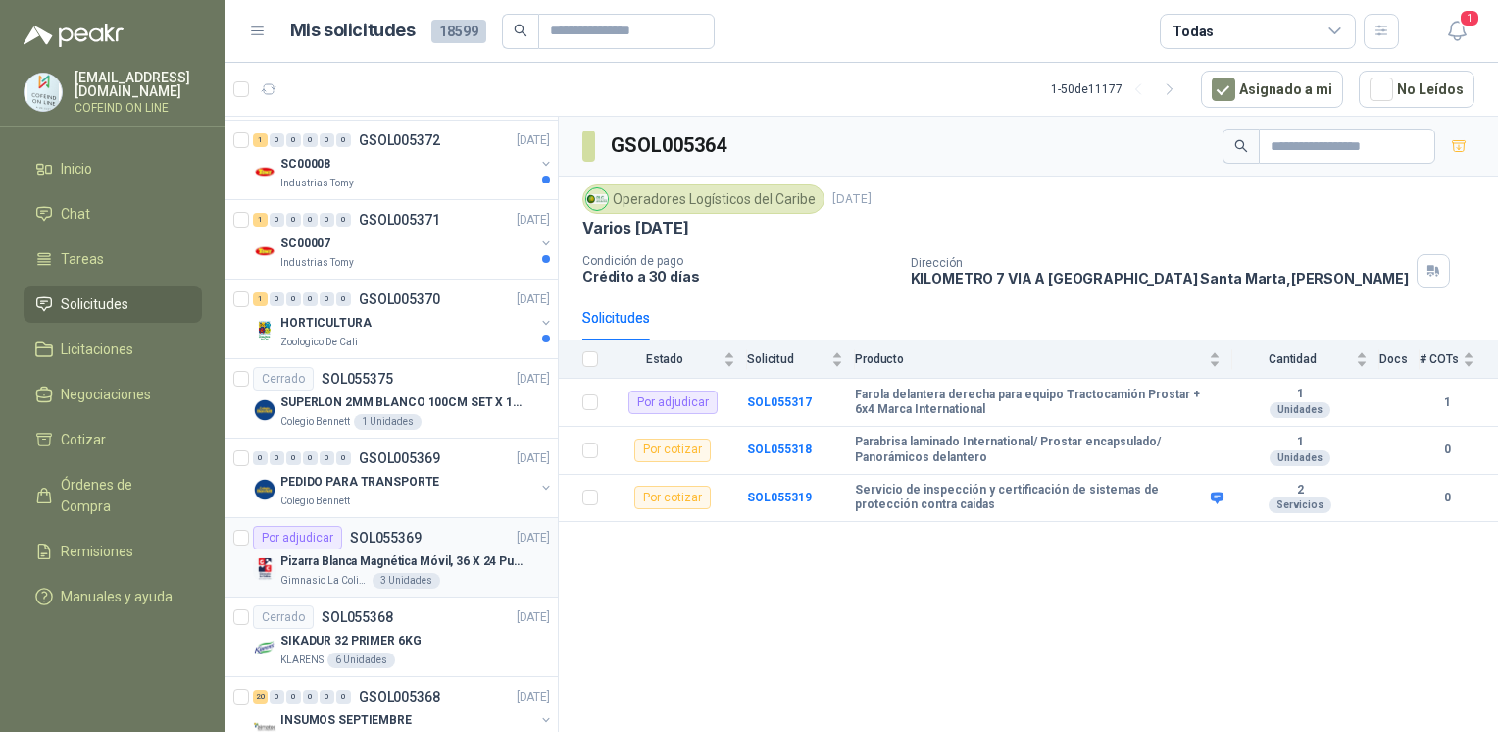
click at [439, 539] on div "Por adjudicar SOL055369 [DATE]" at bounding box center [401, 538] width 297 height 24
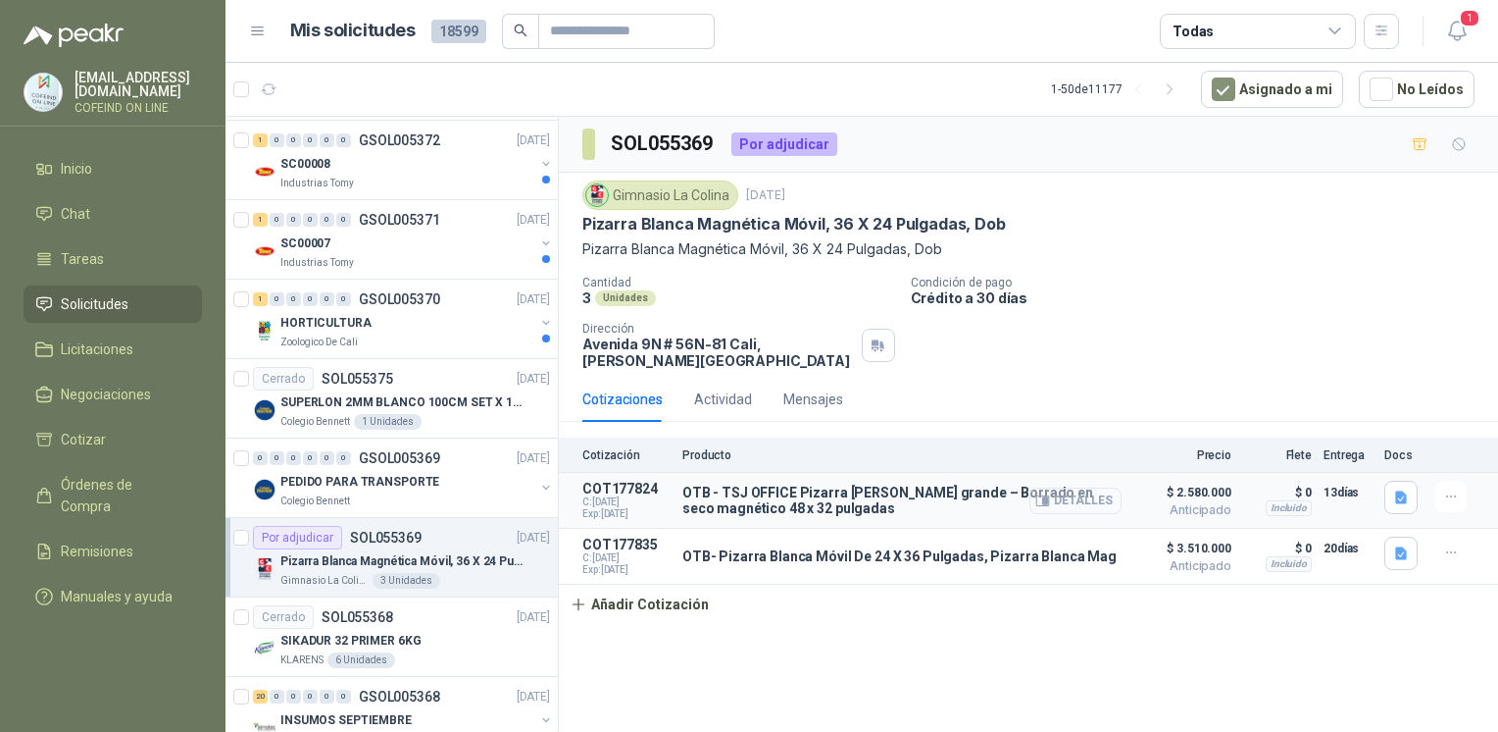
click at [1092, 499] on button "Detalles" at bounding box center [1076, 500] width 92 height 26
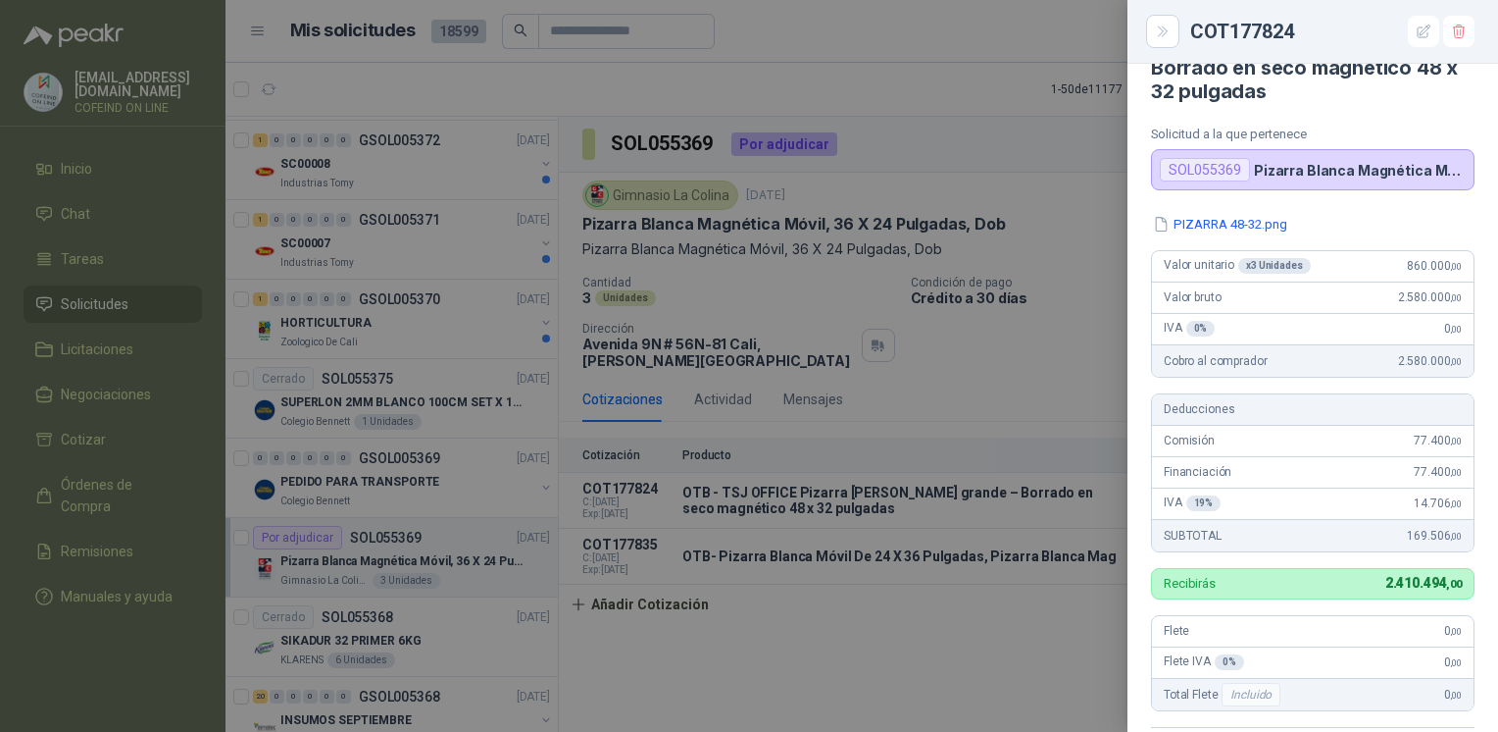
scroll to position [72, 0]
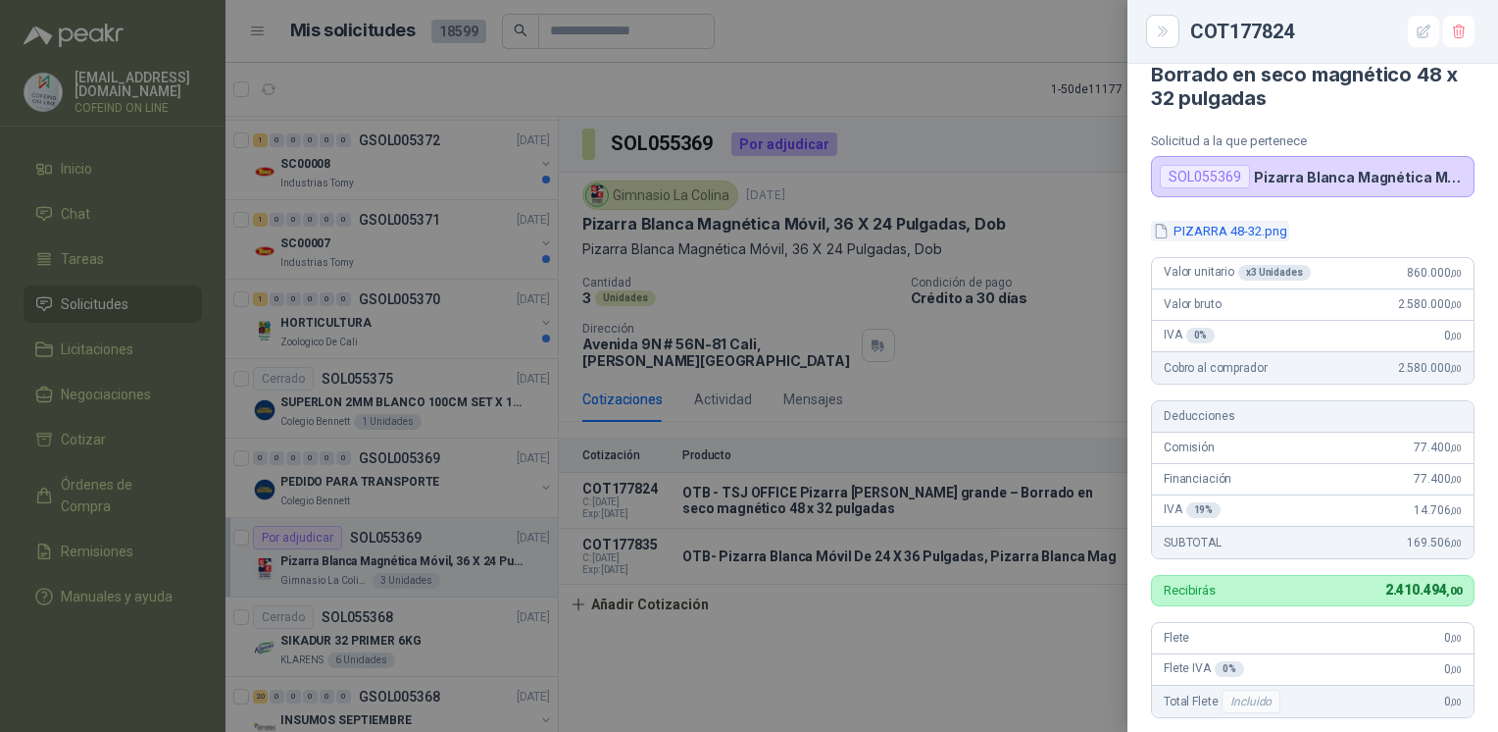
click at [1240, 233] on button "PIZARRA 48-32.png" at bounding box center [1220, 231] width 138 height 21
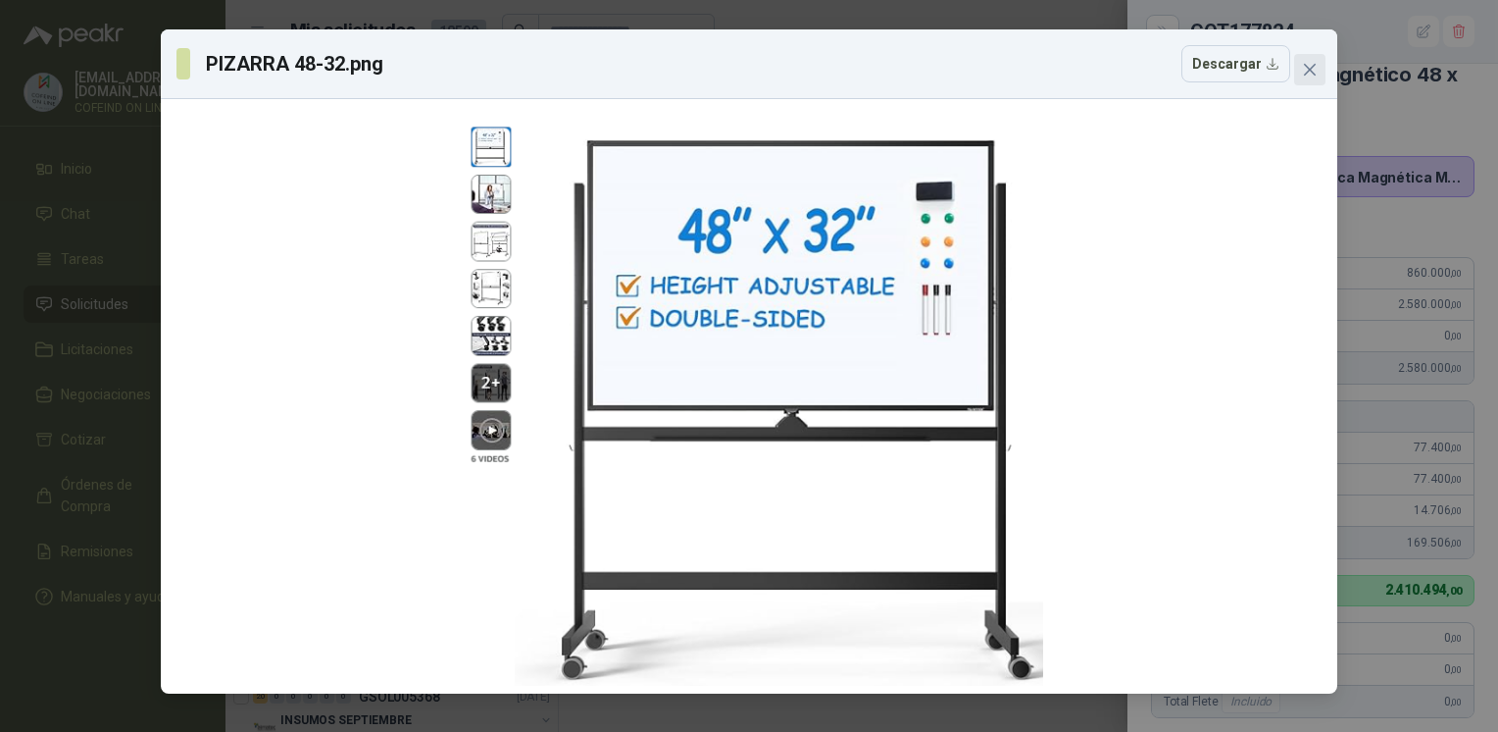
click at [1313, 70] on icon "close" at bounding box center [1310, 70] width 16 height 16
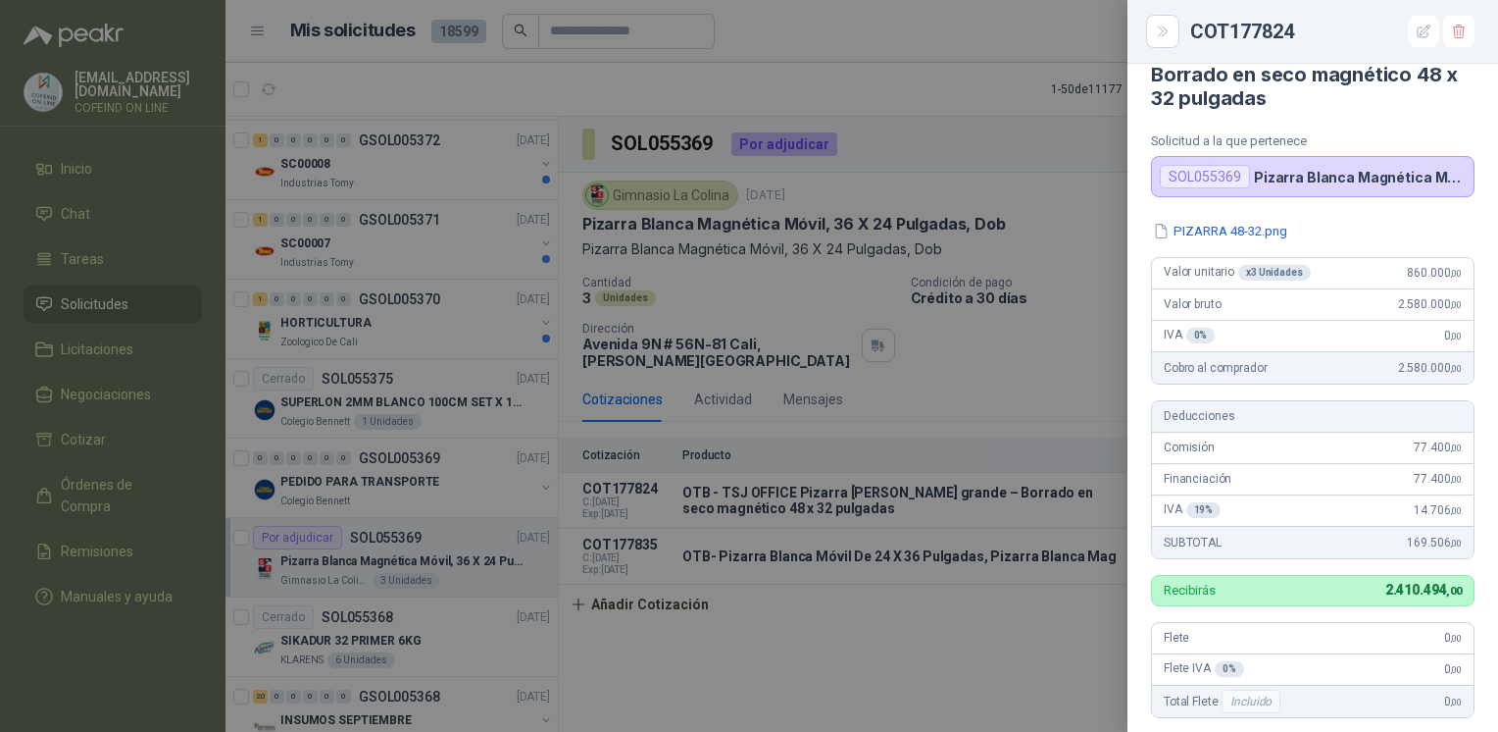
click at [603, 666] on div at bounding box center [749, 366] width 1498 height 732
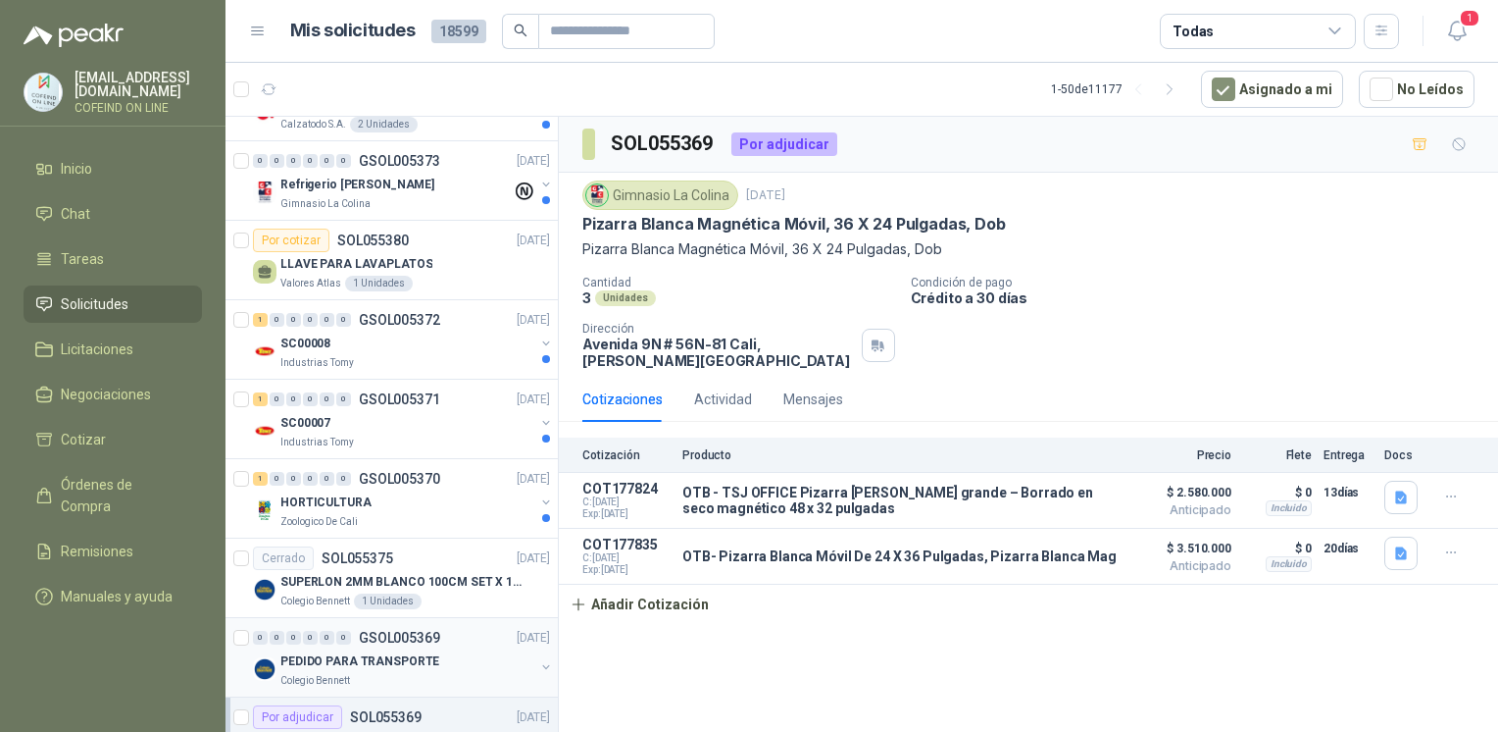
scroll to position [2525, 0]
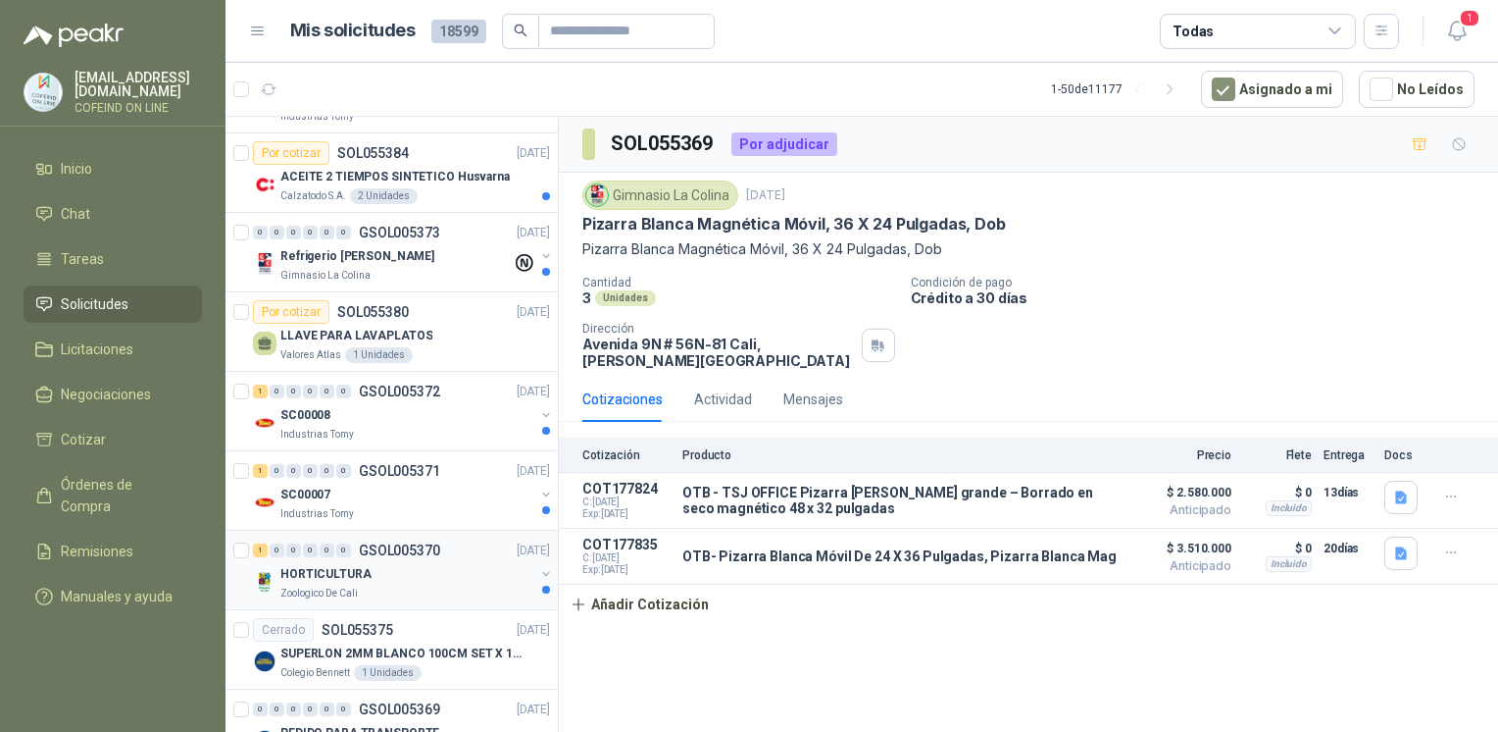
click at [439, 562] on div "HORTICULTURA" at bounding box center [407, 574] width 254 height 24
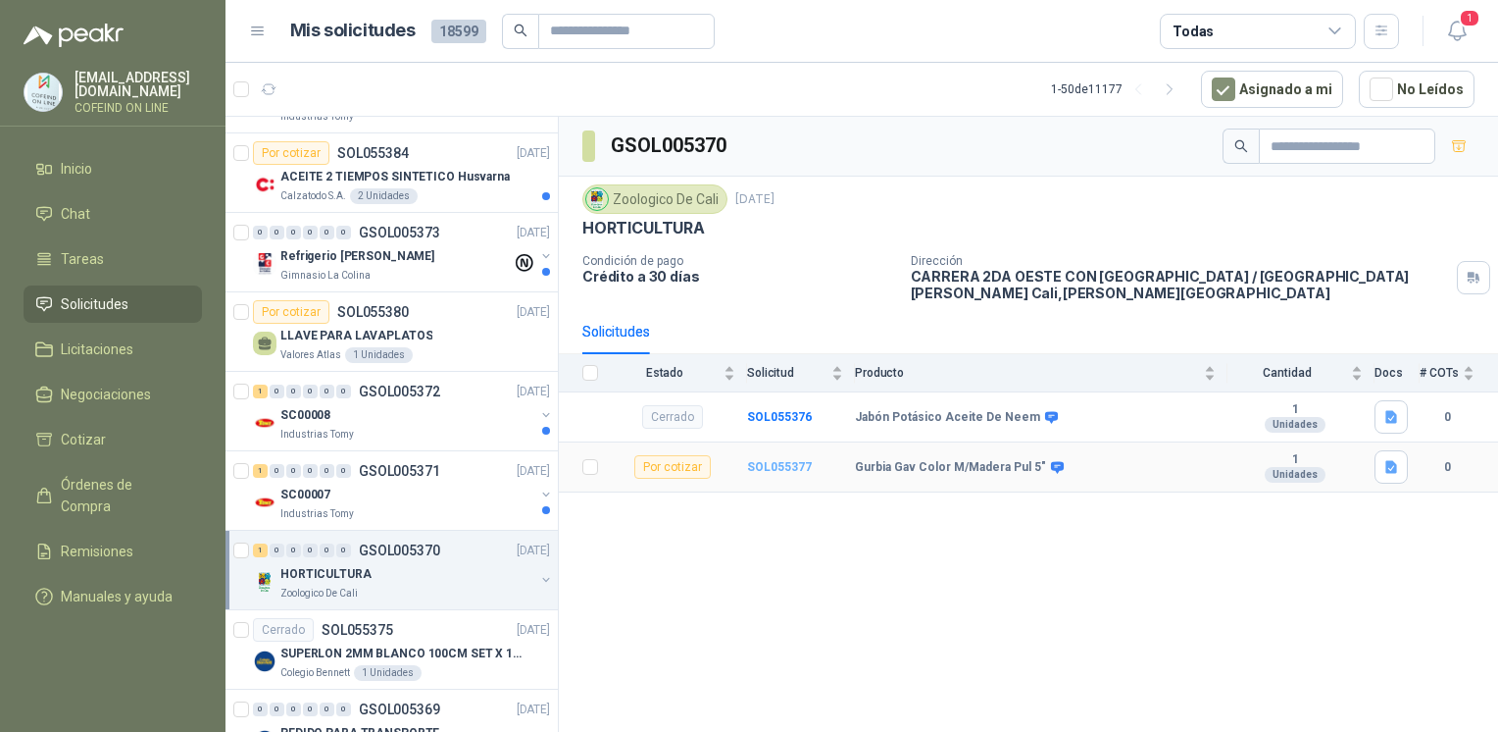
click at [783, 461] on b "SOL055377" at bounding box center [779, 467] width 65 height 14
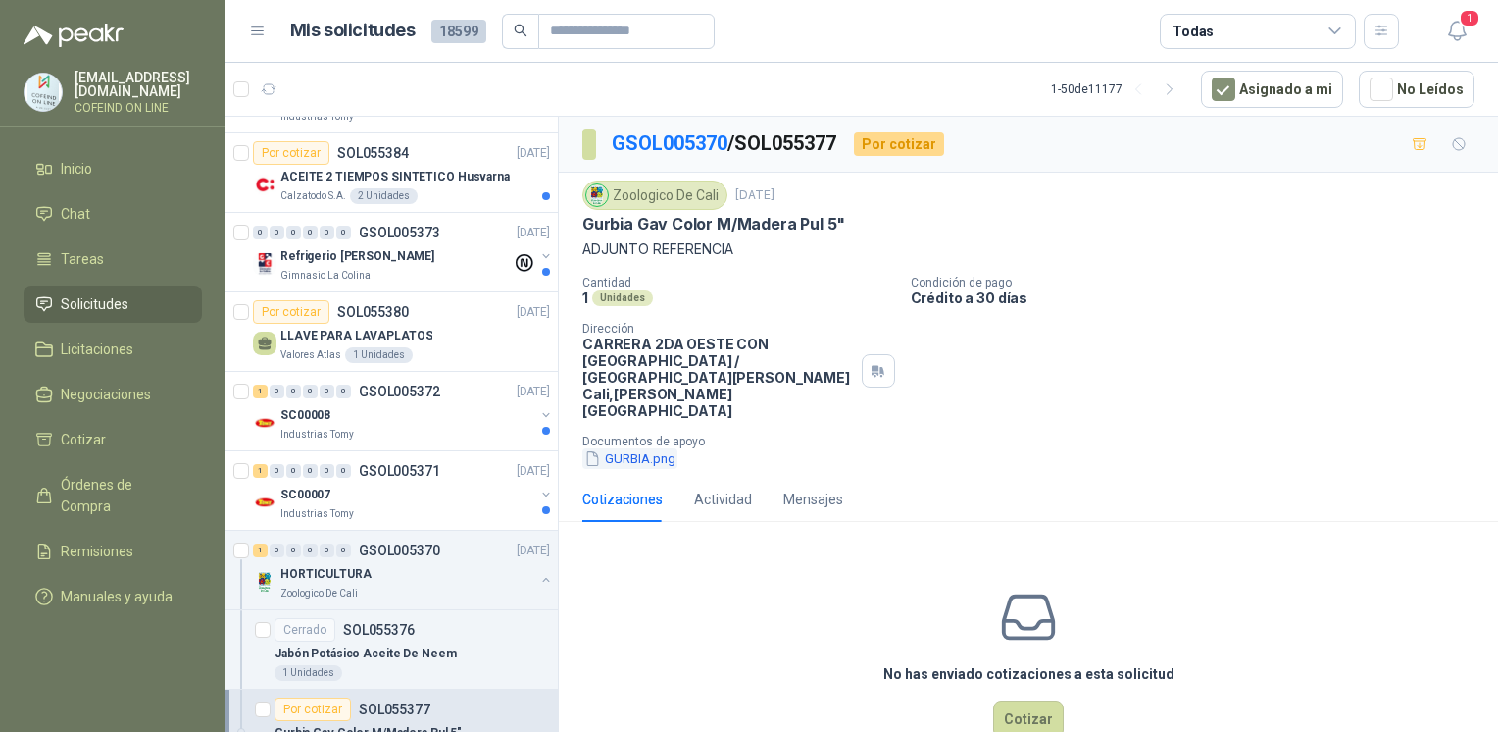
click at [655, 448] on button "GURBIA.png" at bounding box center [630, 458] width 95 height 21
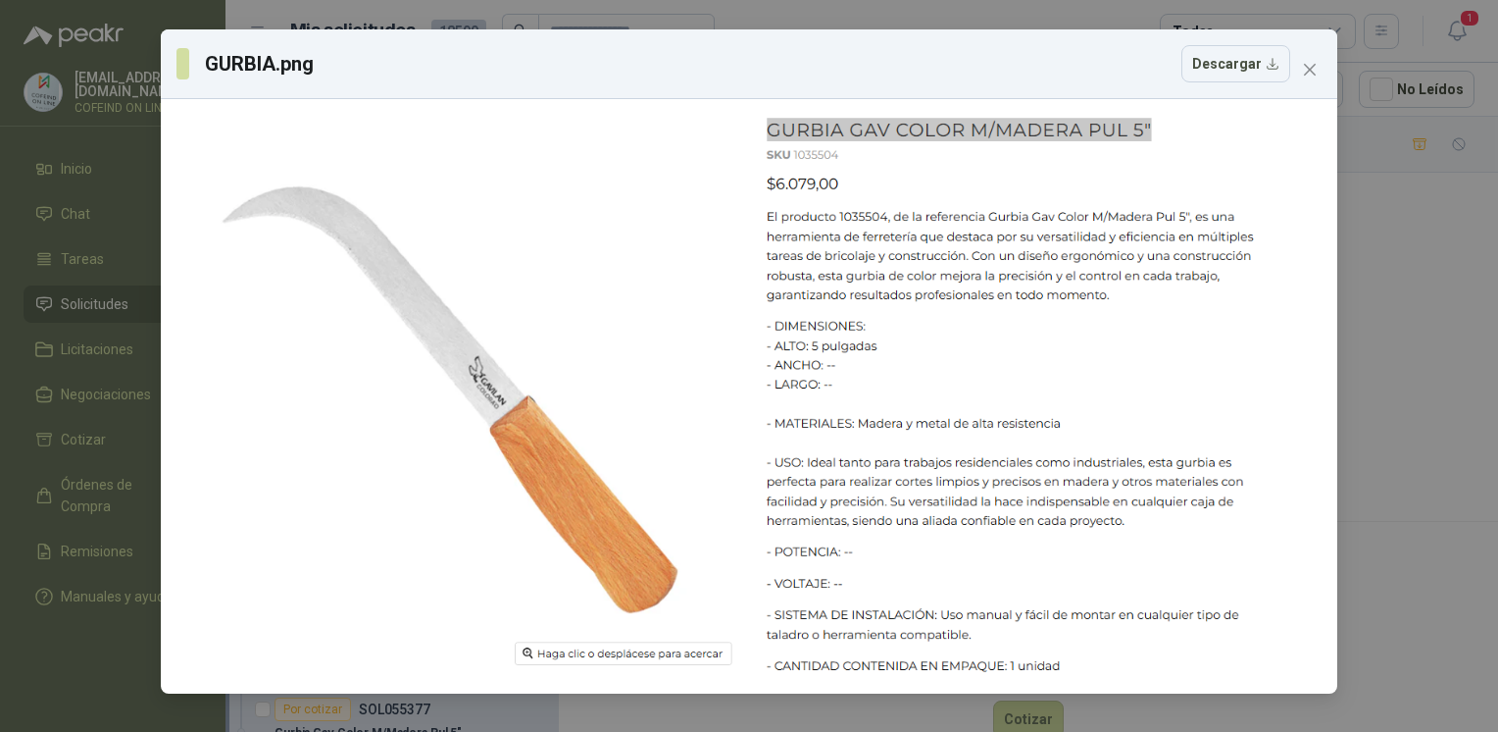
click at [1447, 501] on div "GURBIA.png Descargar" at bounding box center [749, 366] width 1498 height 732
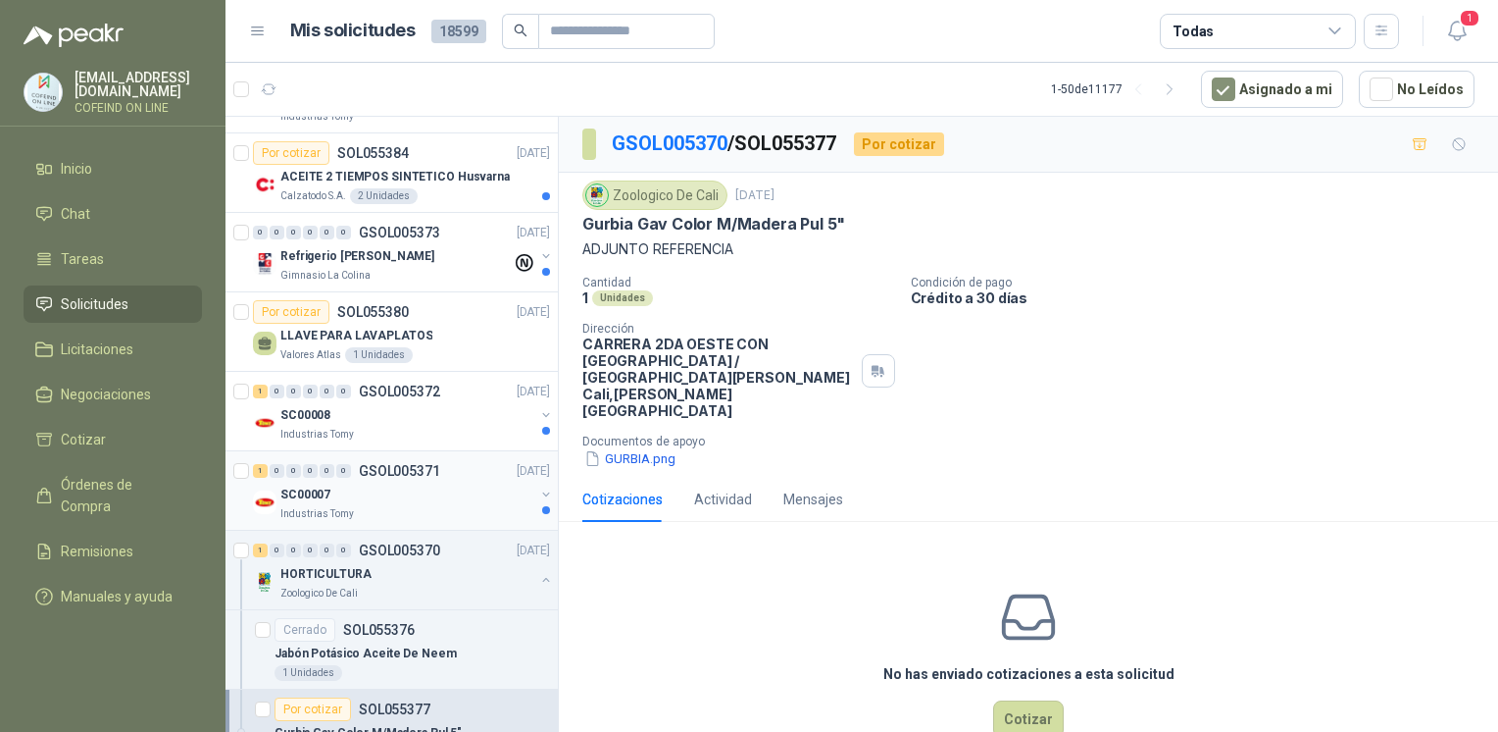
click at [483, 508] on div "Industrias Tomy" at bounding box center [407, 514] width 254 height 16
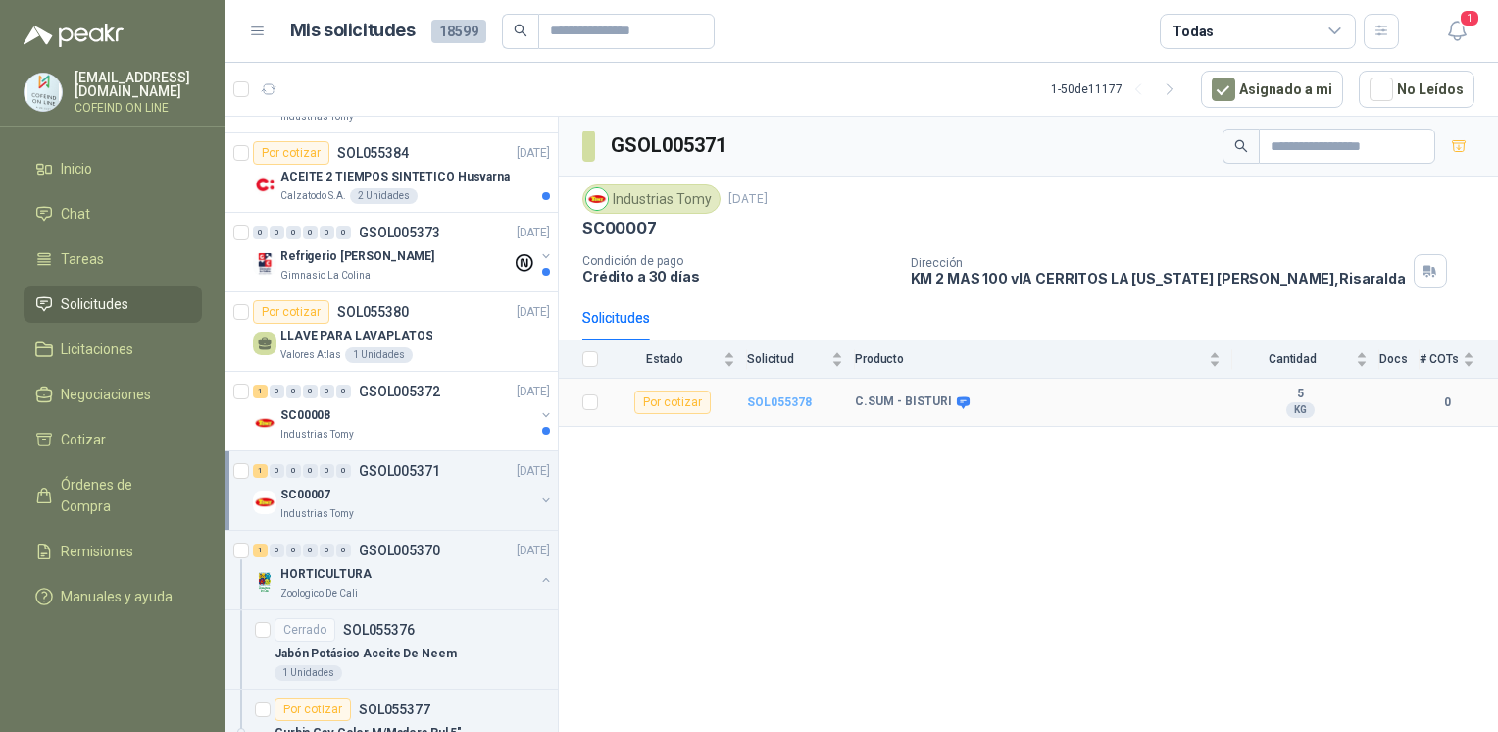
click at [777, 398] on b "SOL055378" at bounding box center [779, 402] width 65 height 14
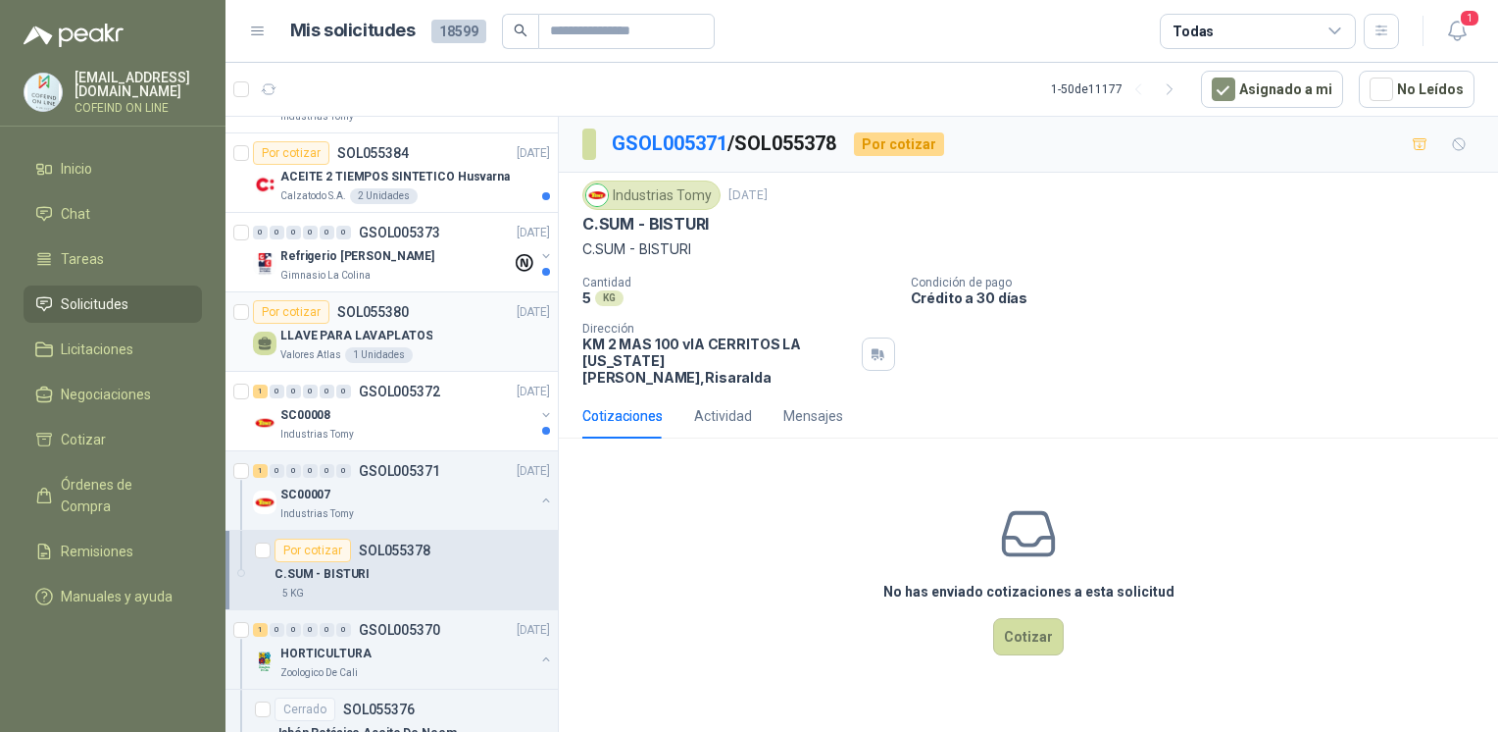
click at [314, 335] on p "LLAVE PARA LAVAPLATOS" at bounding box center [356, 336] width 152 height 19
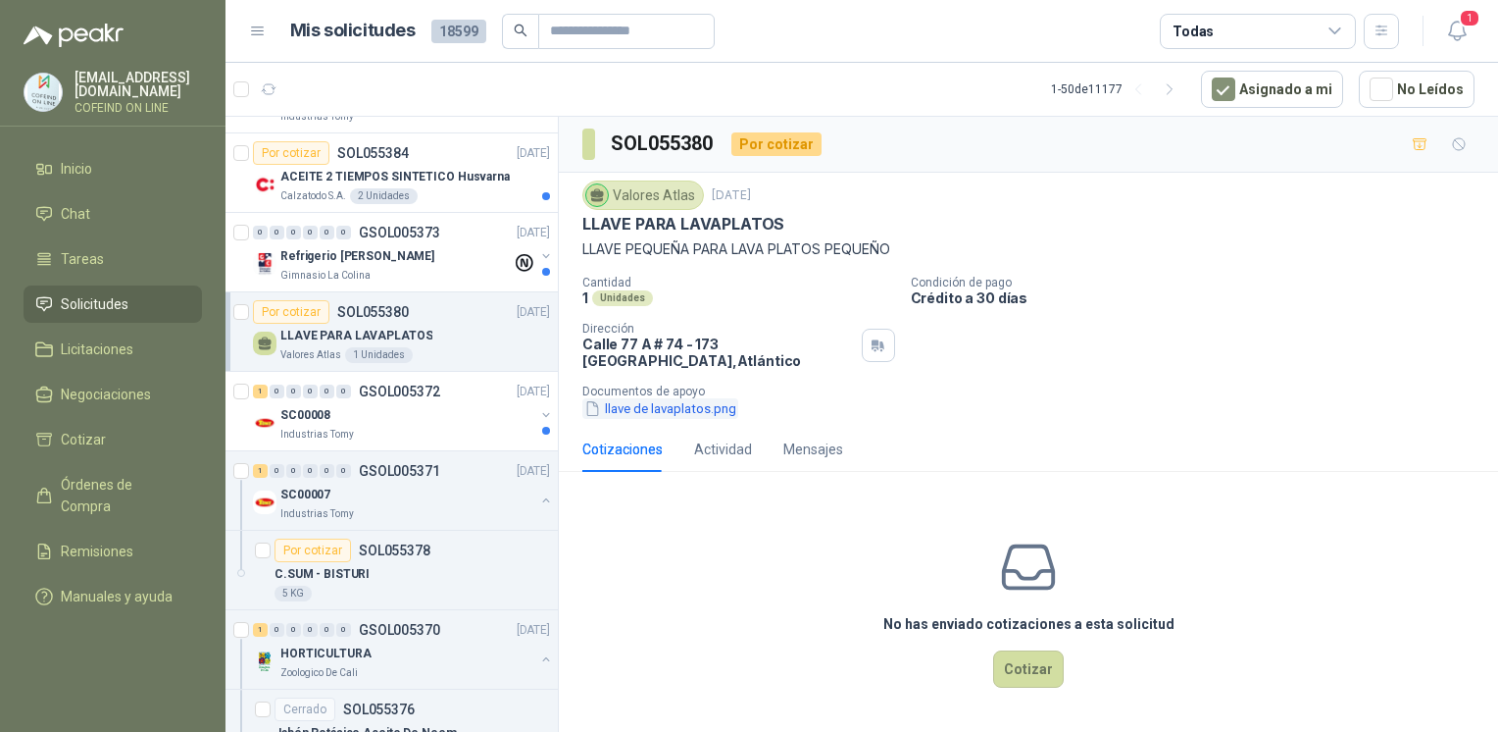
click at [711, 414] on button "llave de lavaplatos.png" at bounding box center [661, 408] width 156 height 21
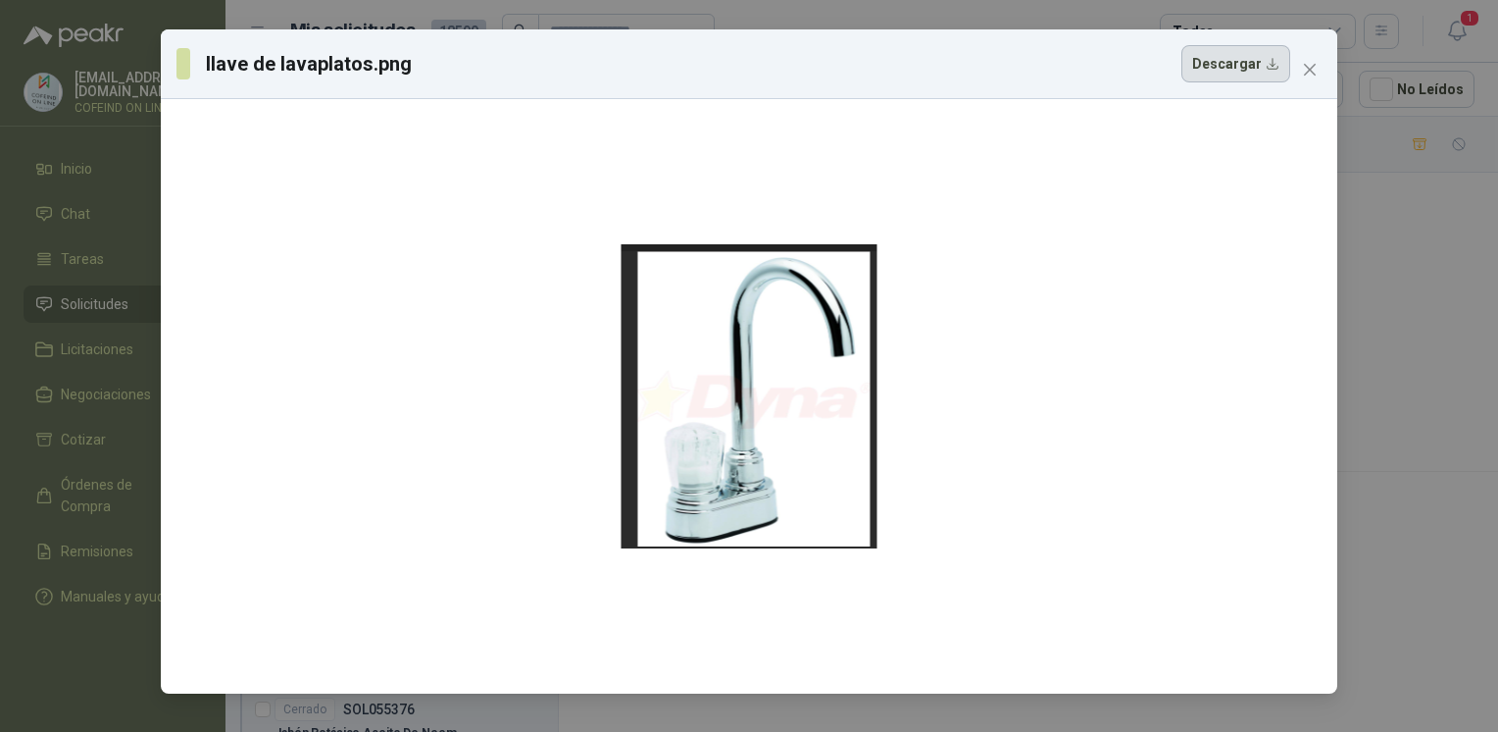
click at [1212, 80] on button "Descargar" at bounding box center [1236, 63] width 109 height 37
click at [1400, 249] on div "llave de lavaplatos.png Descargar" at bounding box center [749, 366] width 1498 height 732
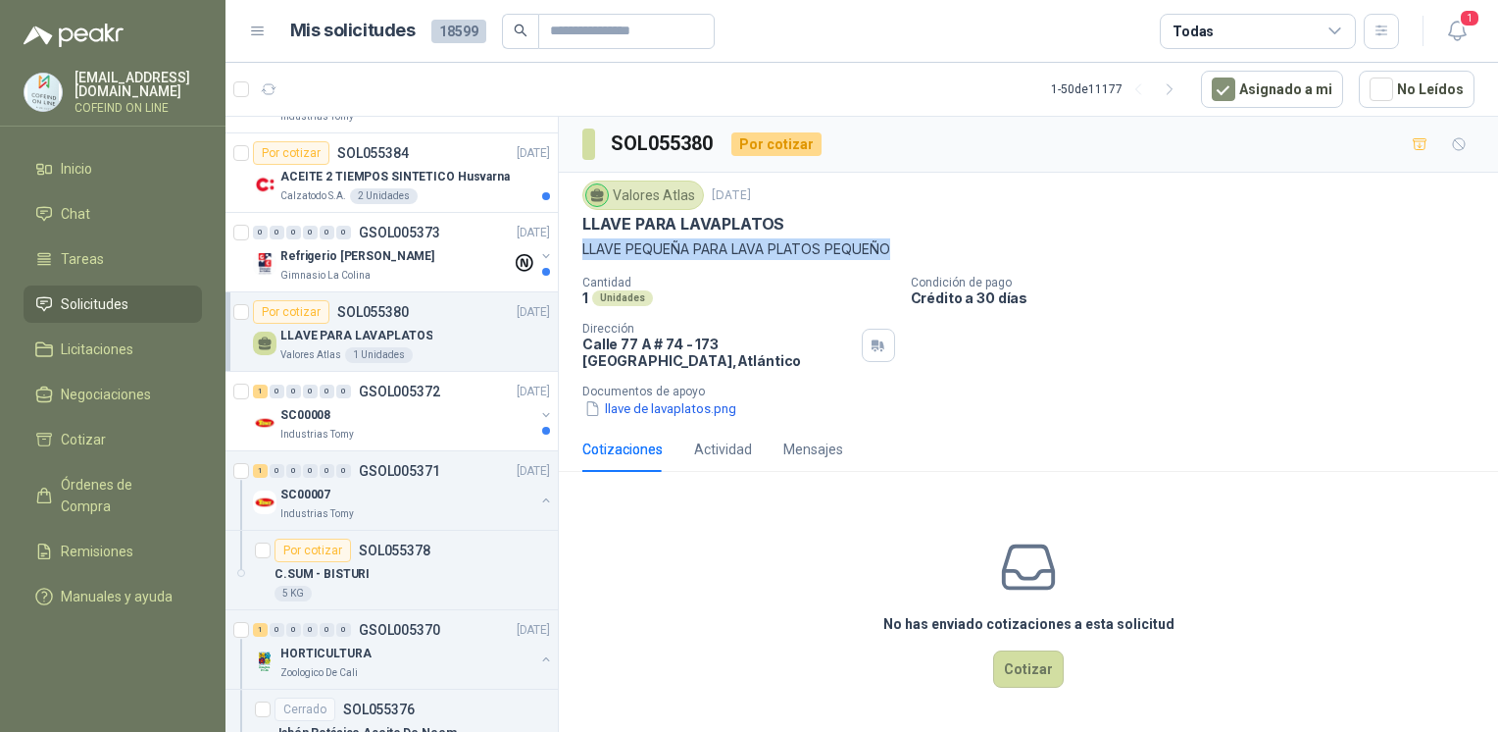
drag, startPoint x: 923, startPoint y: 245, endPoint x: 579, endPoint y: 251, distance: 344.3
click at [579, 251] on div "Valores Atlas [DATE] LLAVE PARA LAVAPLATOS LLAVE PEQUEÑA PARA LAVA PLATOS PEQUE…" at bounding box center [1028, 300] width 939 height 254
copy p "LLAVE PEQUEÑA PARA LAVA PLATOS PEQUEÑO"
click at [1010, 678] on button "Cotizar" at bounding box center [1028, 668] width 71 height 37
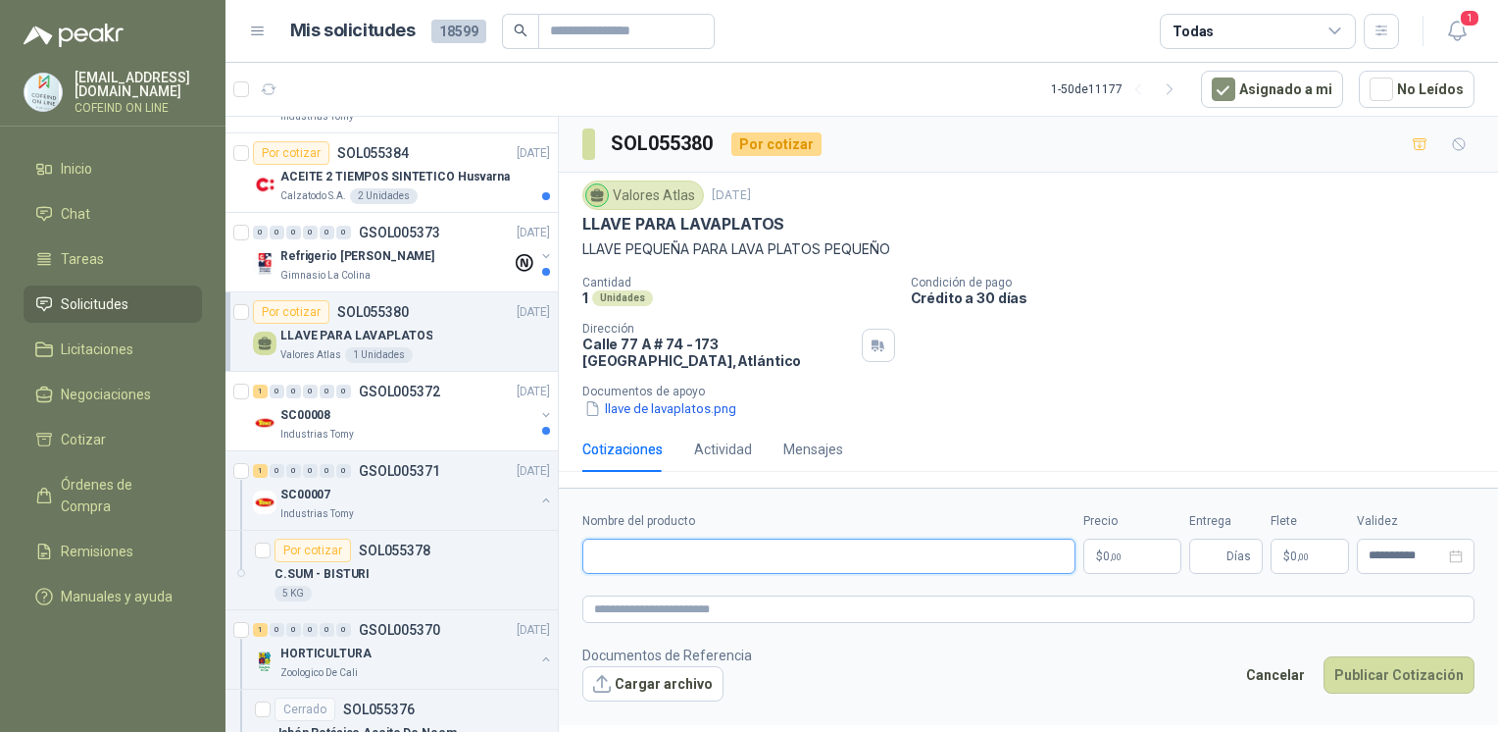
click at [866, 548] on input "Nombre del producto" at bounding box center [829, 555] width 493 height 35
paste input "**********"
type input "**********"
click at [670, 673] on button "Cargar archivo" at bounding box center [653, 683] width 141 height 35
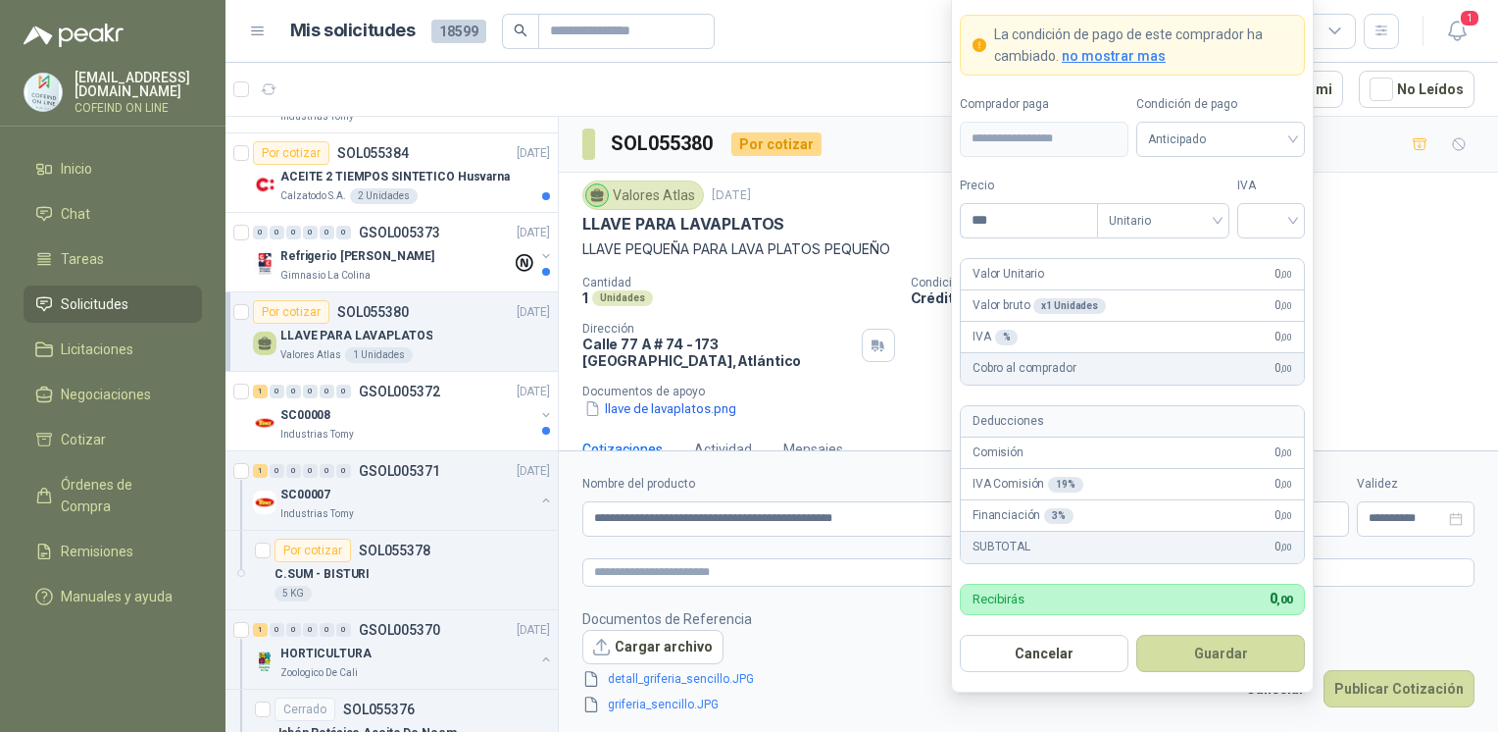
click at [1113, 513] on body "[EMAIL_ADDRESS][DOMAIN_NAME] COFEIND ON LINE Inicio Chat Tareas Solicitudes Lic…" at bounding box center [749, 366] width 1498 height 732
type input "*"
click at [994, 224] on input "********" at bounding box center [1029, 220] width 136 height 33
type input "********"
click at [1252, 218] on input "search" at bounding box center [1271, 218] width 44 height 29
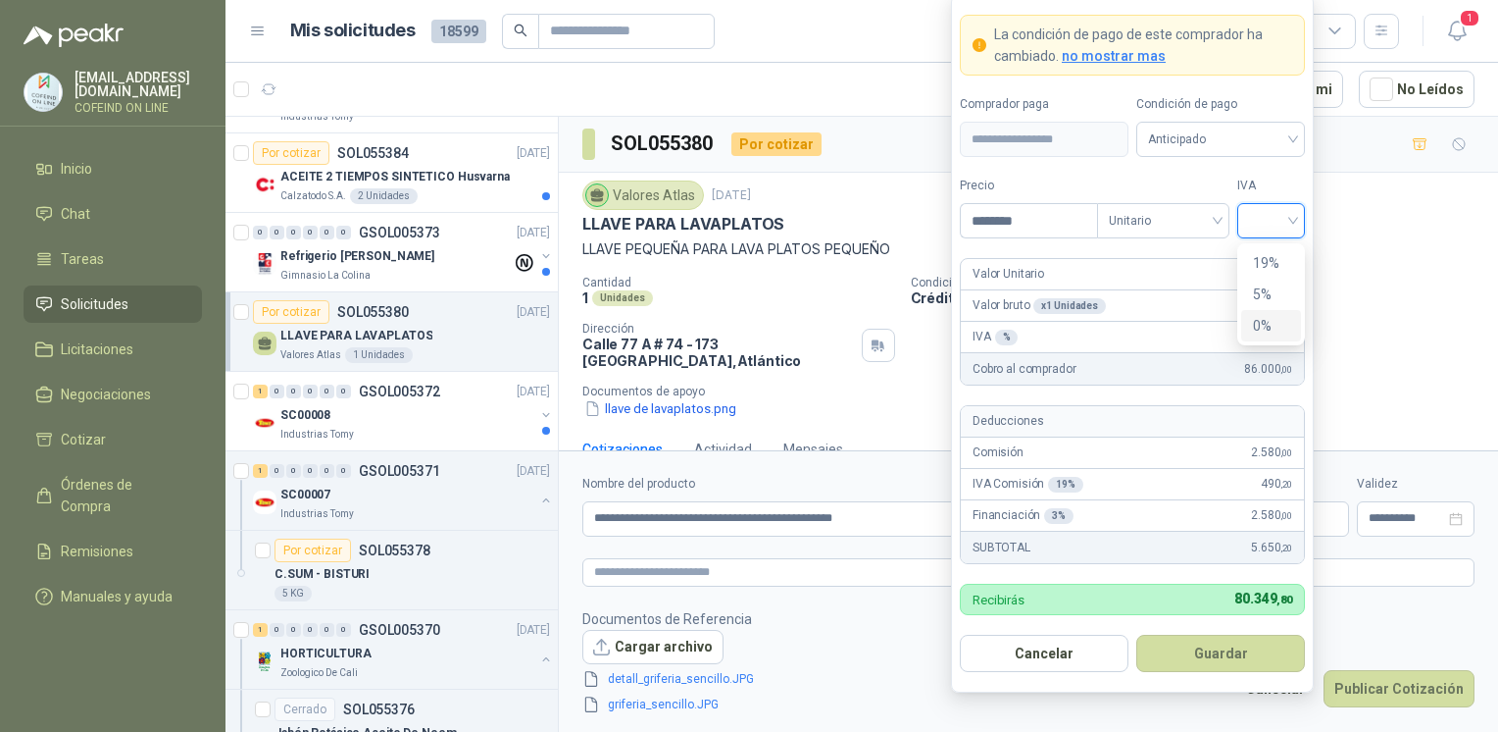
click at [1271, 322] on div "0%" at bounding box center [1271, 326] width 36 height 22
click at [1193, 668] on button "Guardar" at bounding box center [1221, 653] width 169 height 37
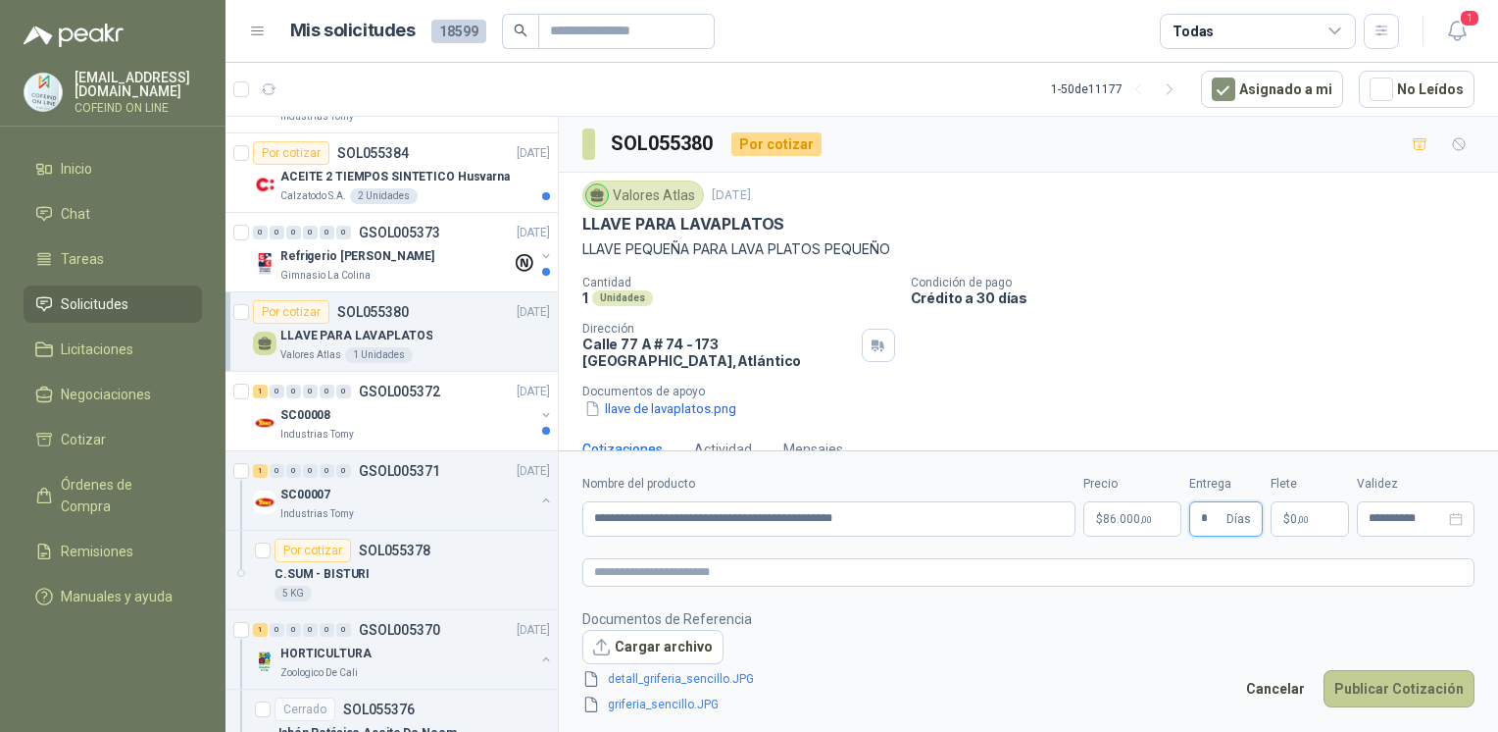
type input "*"
click at [1369, 688] on button "Publicar Cotización" at bounding box center [1399, 688] width 151 height 37
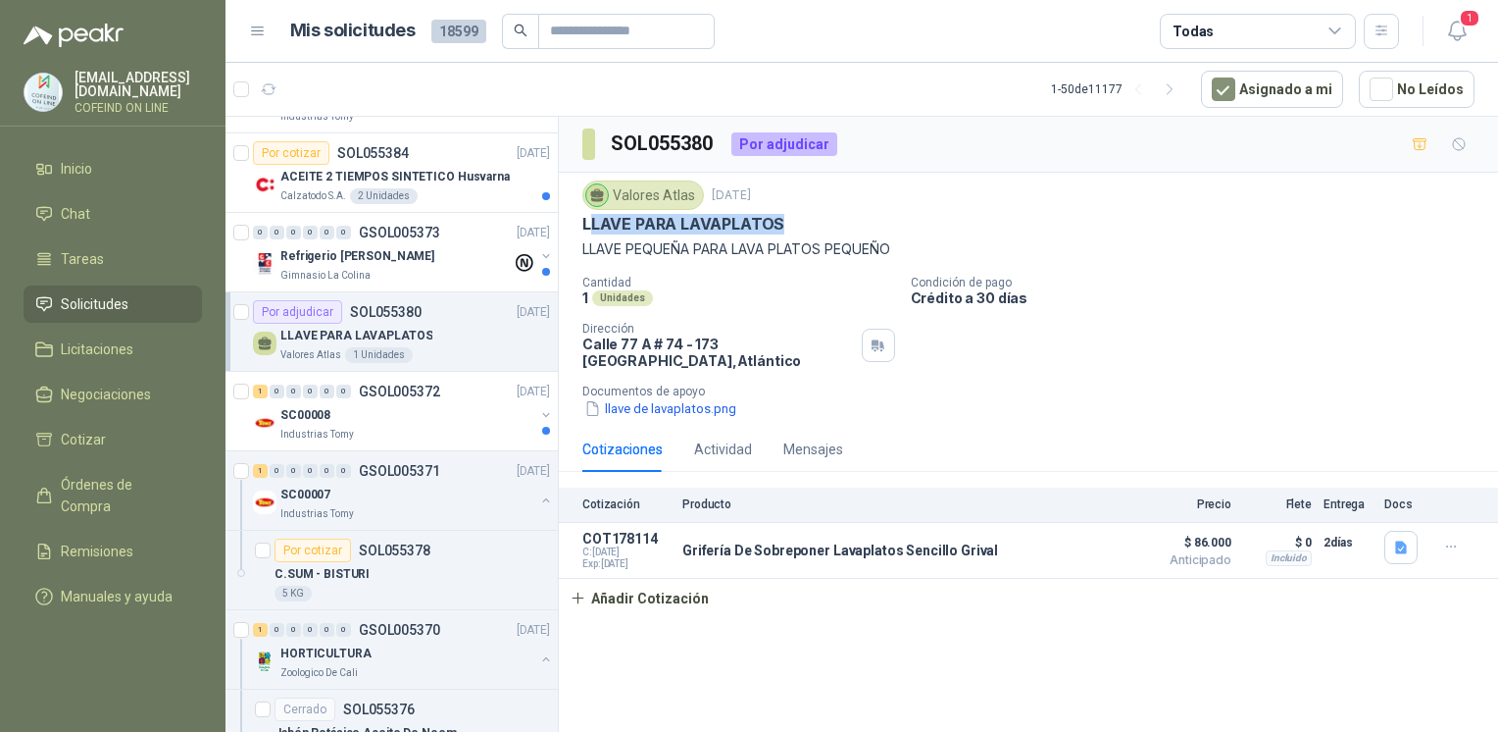
drag, startPoint x: 587, startPoint y: 216, endPoint x: 817, endPoint y: 217, distance: 229.5
click at [817, 217] on div "LLAVE PARA LAVAPLATOS" at bounding box center [1029, 224] width 892 height 21
drag, startPoint x: 817, startPoint y: 217, endPoint x: 801, endPoint y: 211, distance: 16.8
click at [801, 211] on div "Valores Atlas [DATE] LLAVE PARA LAVAPLATOS LLAVE PEQUEÑA PARA LAVA PLATOS PEQUE…" at bounding box center [1029, 219] width 892 height 79
drag, startPoint x: 794, startPoint y: 221, endPoint x: 583, endPoint y: 226, distance: 211.9
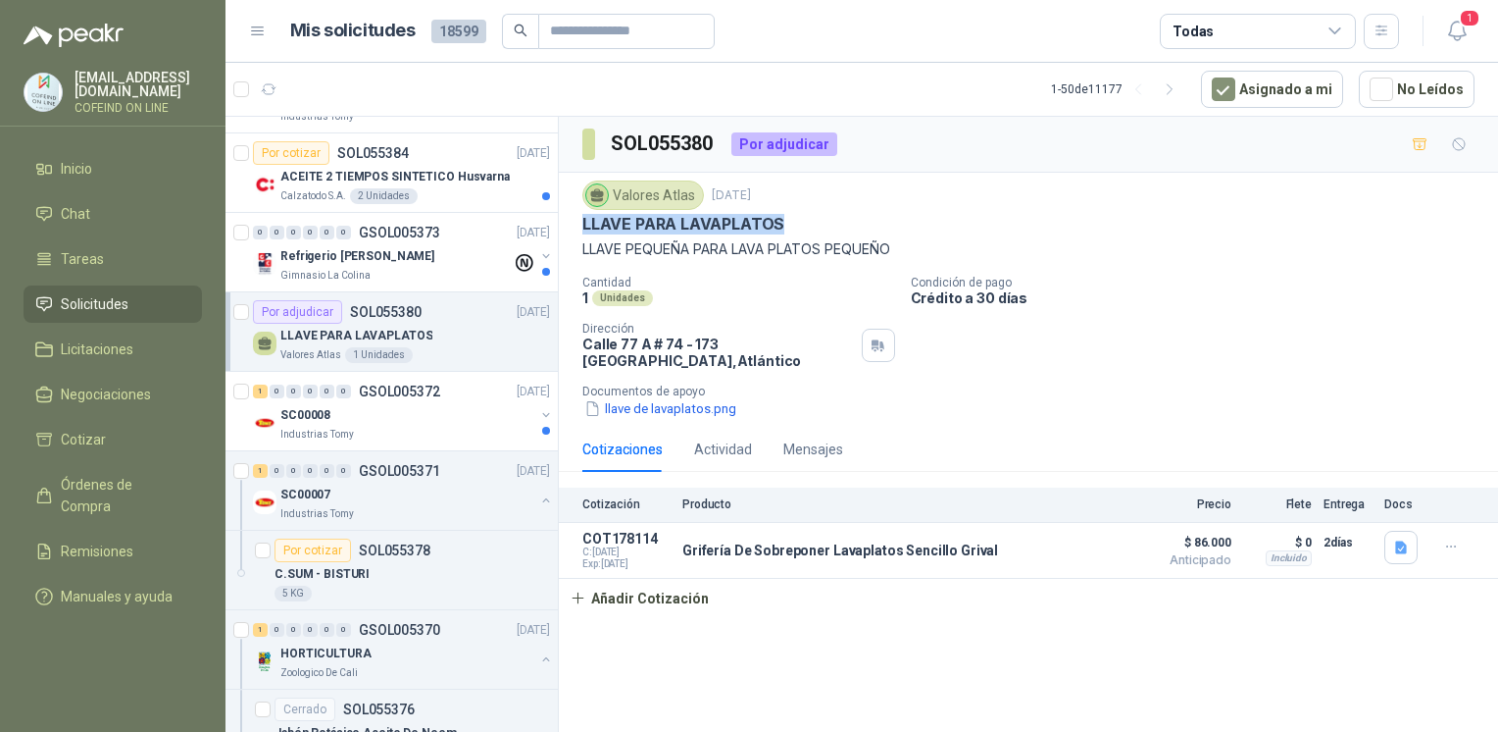
click at [583, 226] on div "LLAVE PARA LAVAPLATOS" at bounding box center [1029, 224] width 892 height 21
drag, startPoint x: 934, startPoint y: 261, endPoint x: 576, endPoint y: 257, distance: 358.0
click at [576, 257] on div "Valores Atlas [DATE] LLAVE PARA LAVAPLATOS LLAVE PEQUEÑA PARA LAVA PLATOS PEQUE…" at bounding box center [1028, 300] width 939 height 254
copy p "LLAVE PEQUEÑA PARA LAVA PLATOS PEQUEÑO"
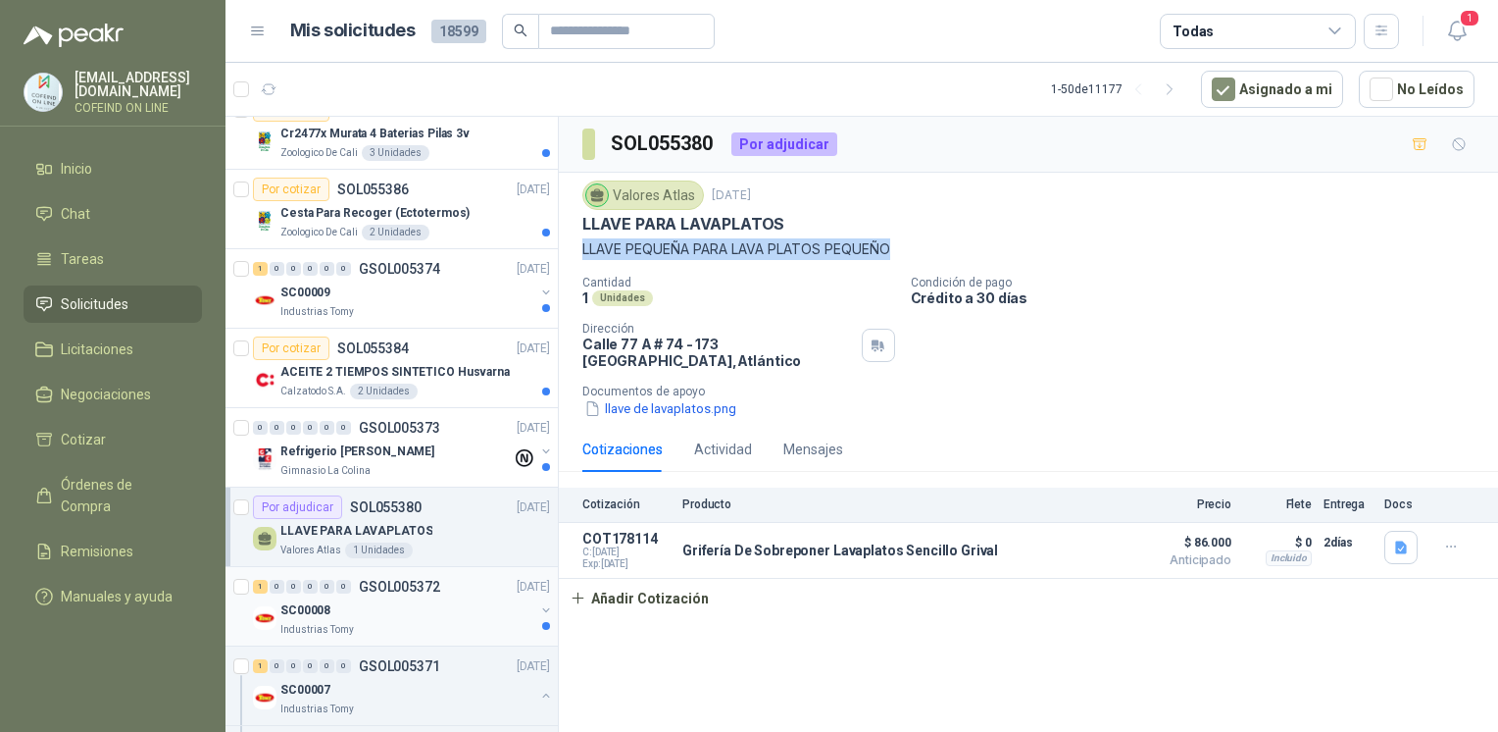
scroll to position [2313, 0]
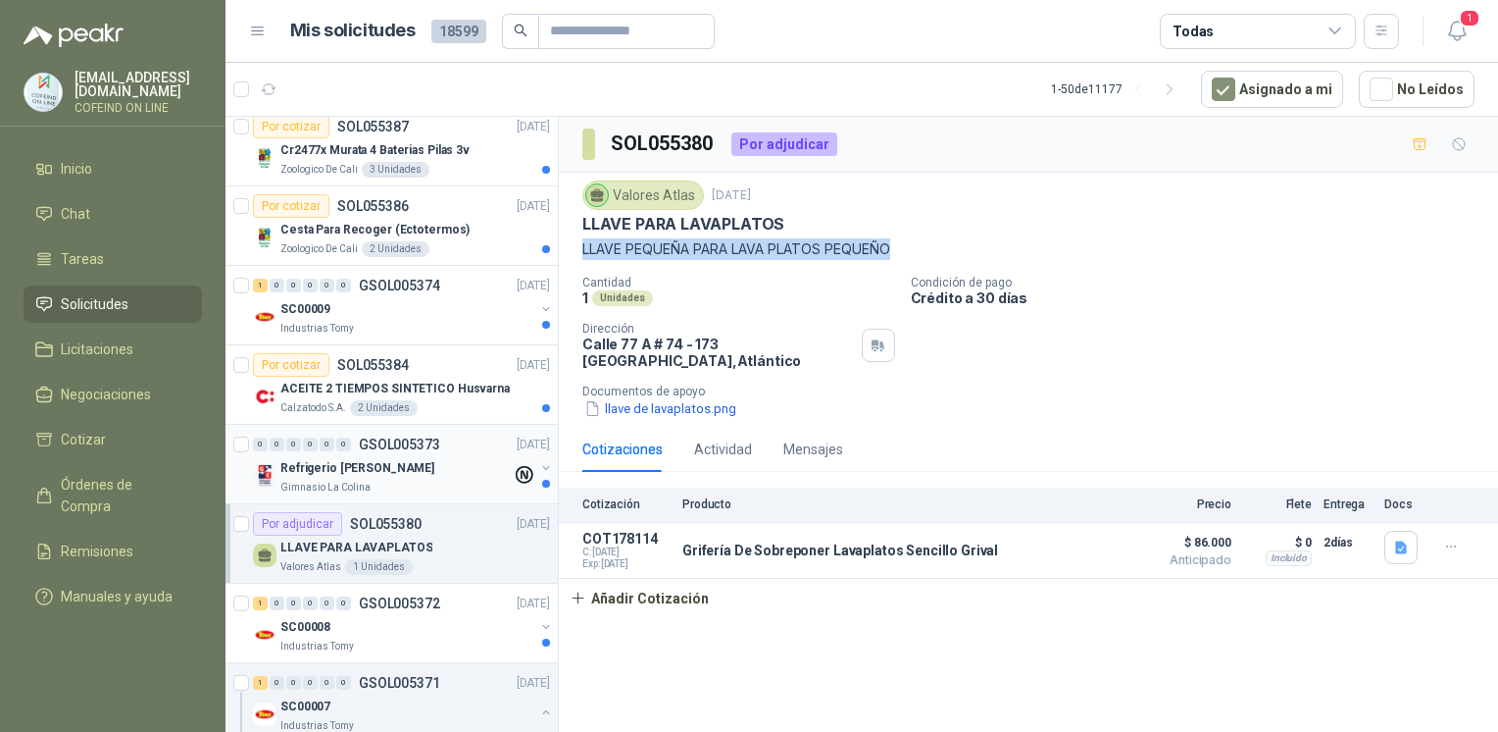
click at [419, 461] on div "Refrigerio [PERSON_NAME]" at bounding box center [395, 468] width 231 height 24
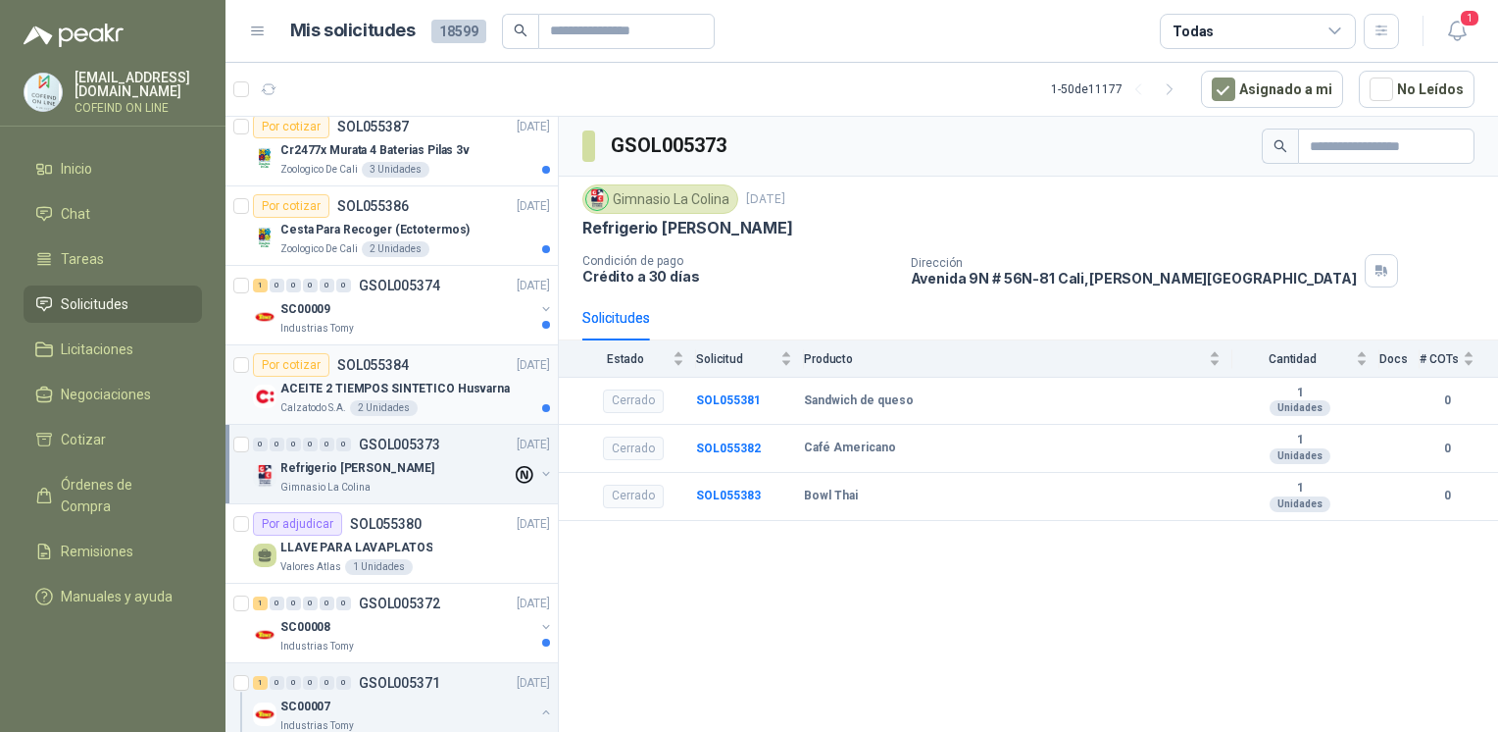
click at [410, 364] on div "Por cotizar SOL055384 [DATE]" at bounding box center [401, 365] width 297 height 24
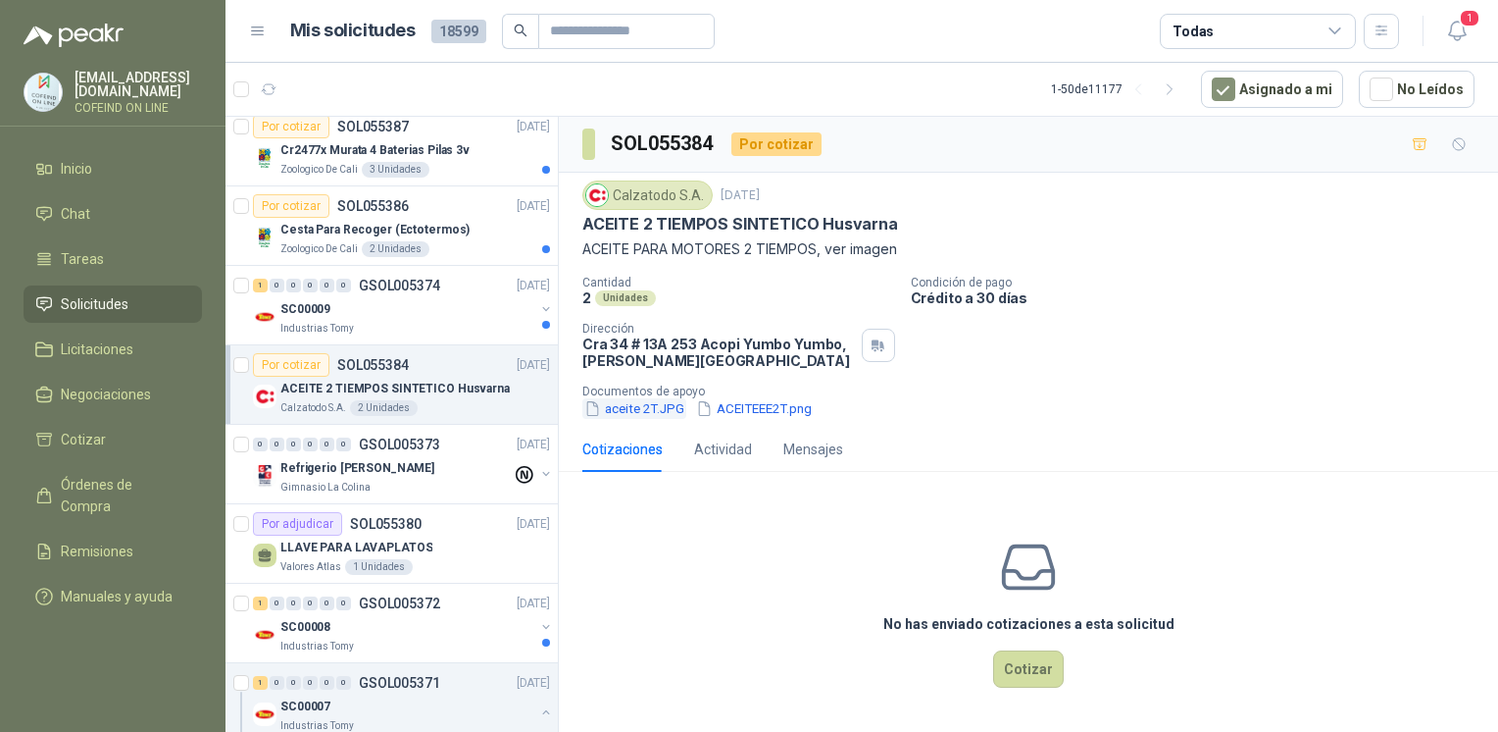
click at [599, 403] on icon "button" at bounding box center [592, 408] width 17 height 17
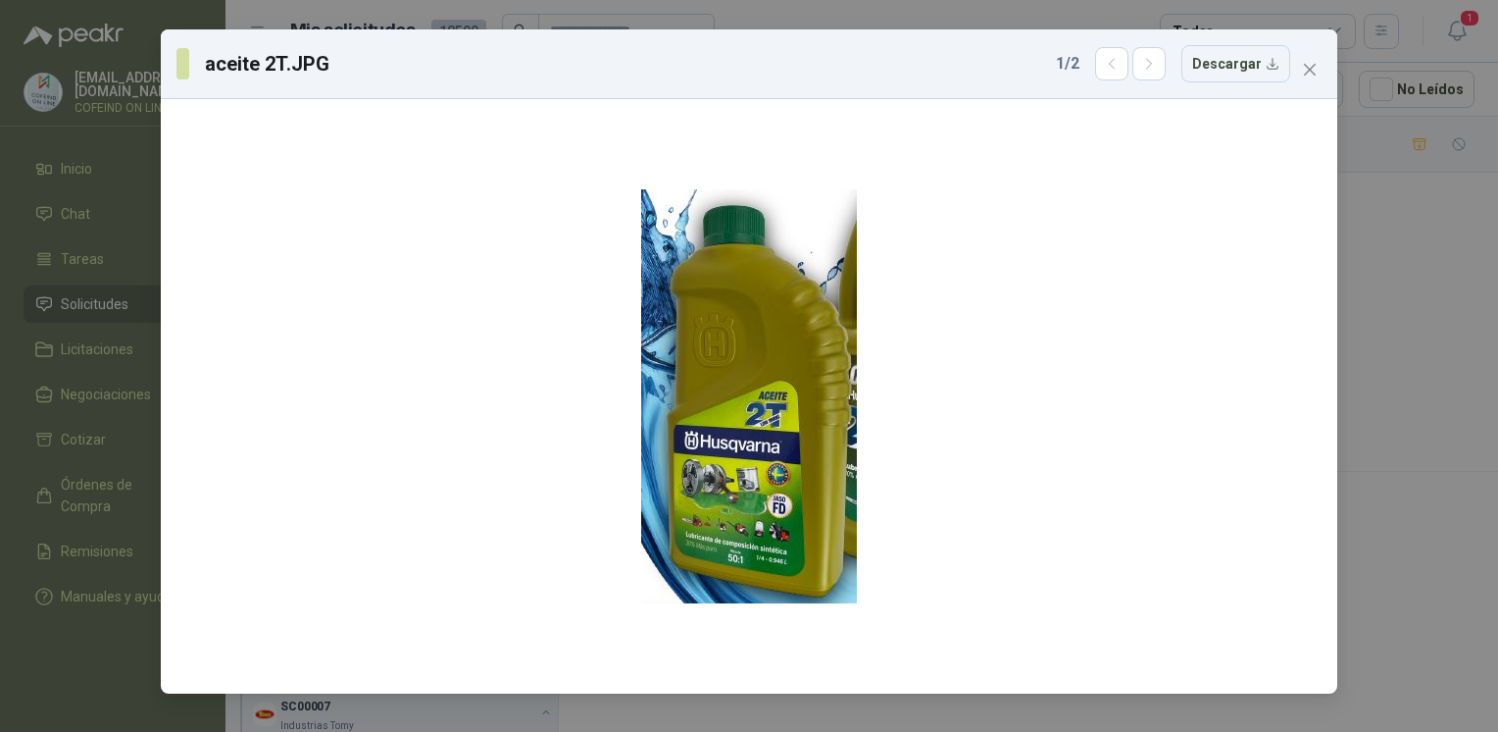
click at [1408, 358] on div "aceite 2T.JPG 1 / 2 Descargar" at bounding box center [749, 366] width 1498 height 732
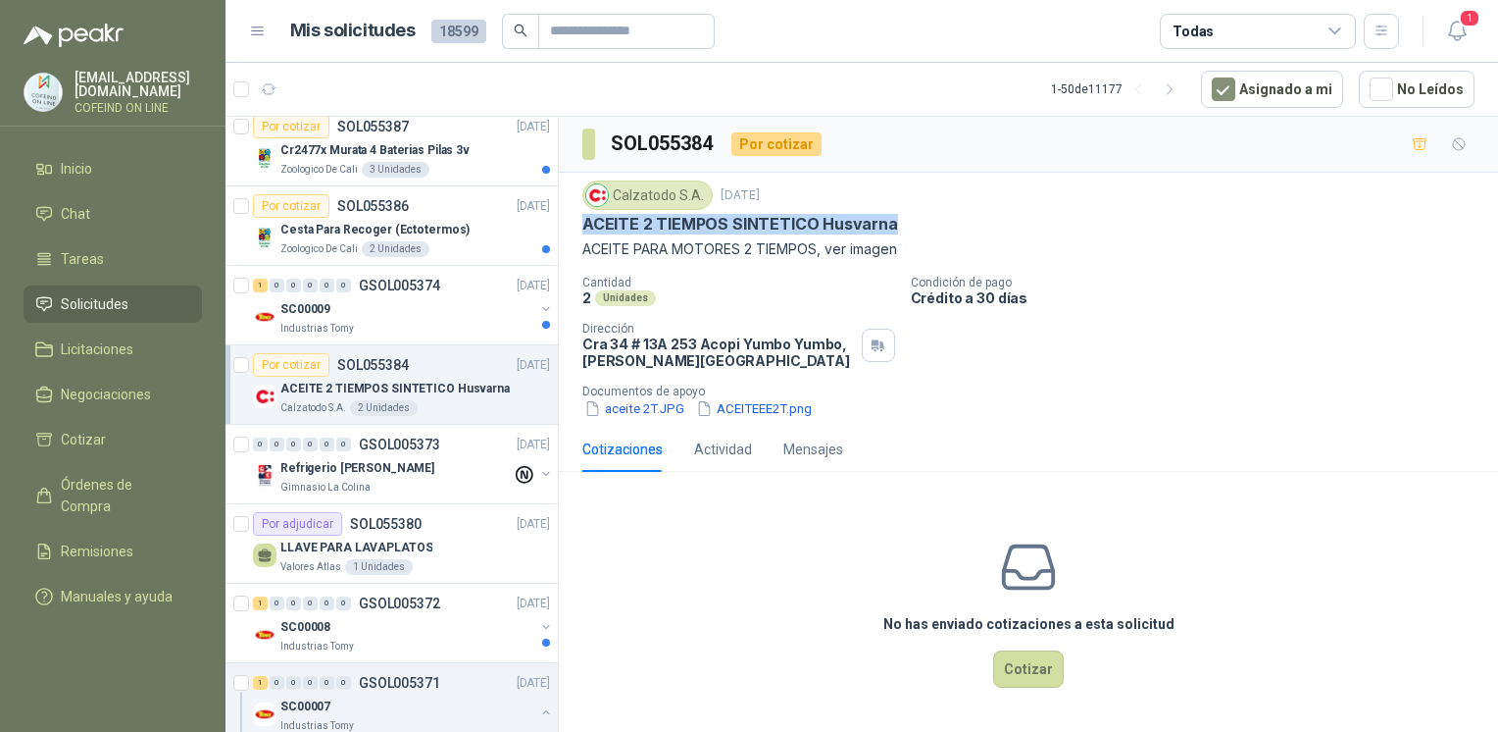
drag, startPoint x: 900, startPoint y: 224, endPoint x: 574, endPoint y: 214, distance: 326.7
click at [574, 214] on div "Calzatodo [DATE] ACEITE 2 TIEMPOS SINTETICO Husvarna ACEITE PARA MOTORES 2 TIEM…" at bounding box center [1028, 300] width 939 height 254
copy p "ACEITE 2 TIEMPOS SINTETICO Husvarna"
click at [608, 419] on div "Calzatodo [DATE] ACEITE 2 TIEMPOS SINTETICO Husvarna ACEITE PARA MOTORES 2 TIEM…" at bounding box center [1028, 300] width 939 height 254
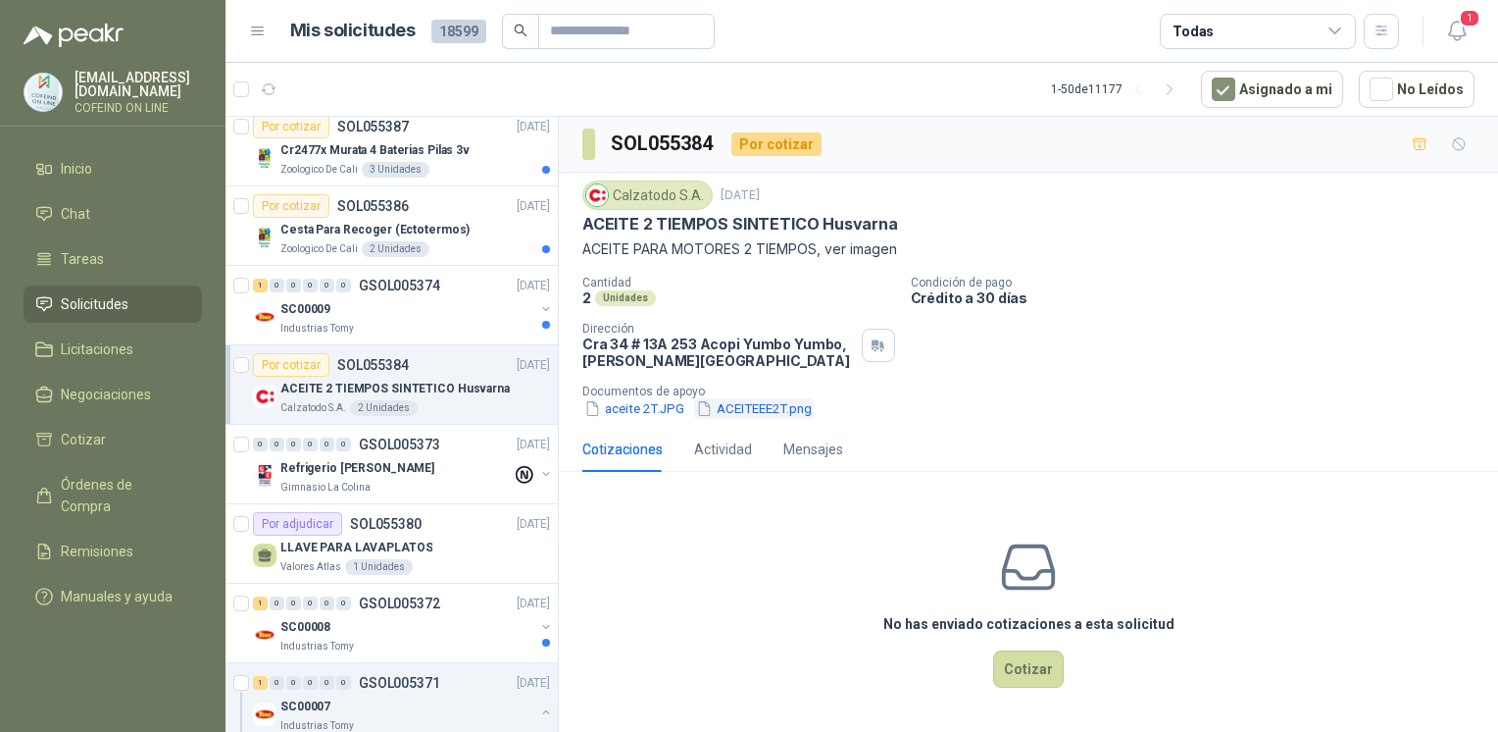
click at [734, 401] on button "ACEITEEE2T.png" at bounding box center [754, 408] width 120 height 21
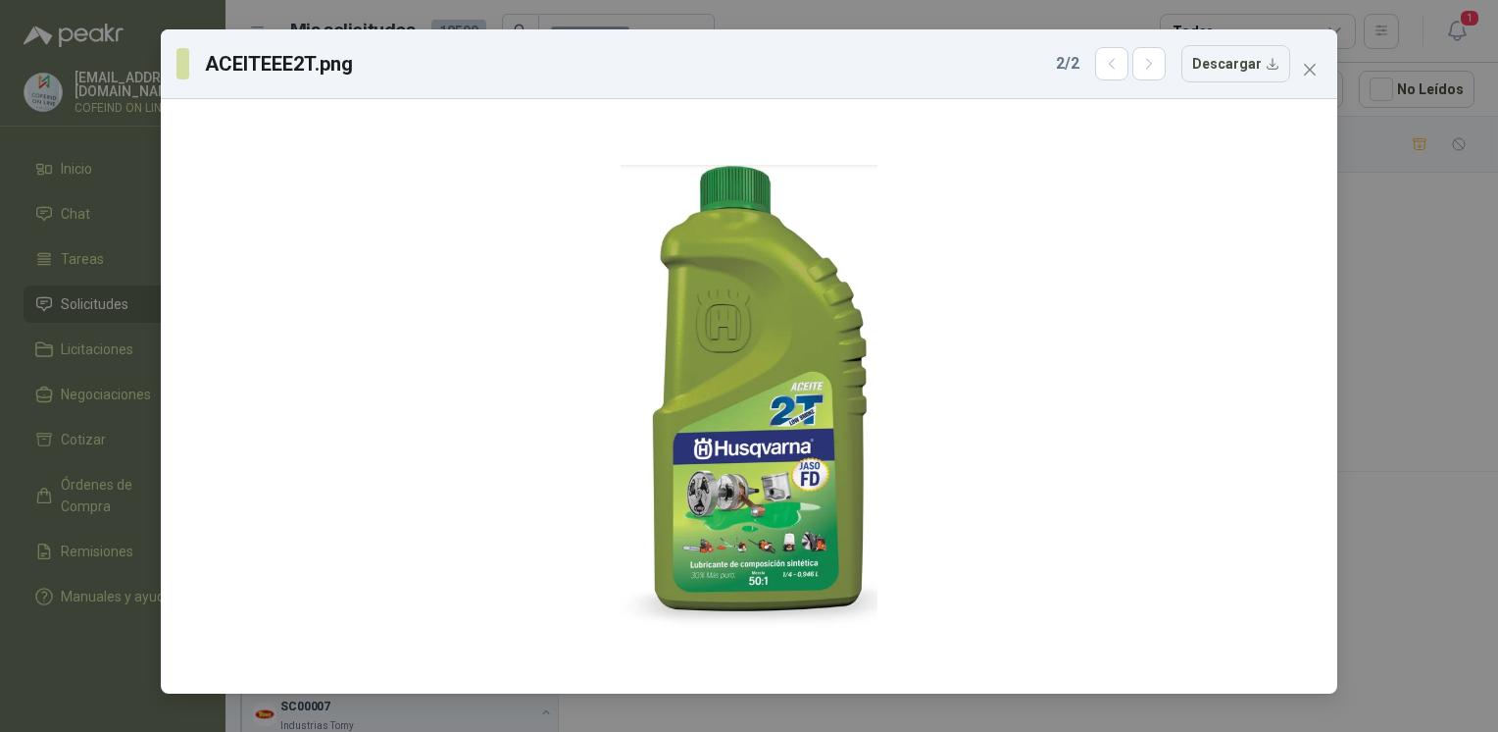
click at [1377, 353] on div "ACEITEEE2T.png 2 / 2 Descargar" at bounding box center [749, 366] width 1498 height 732
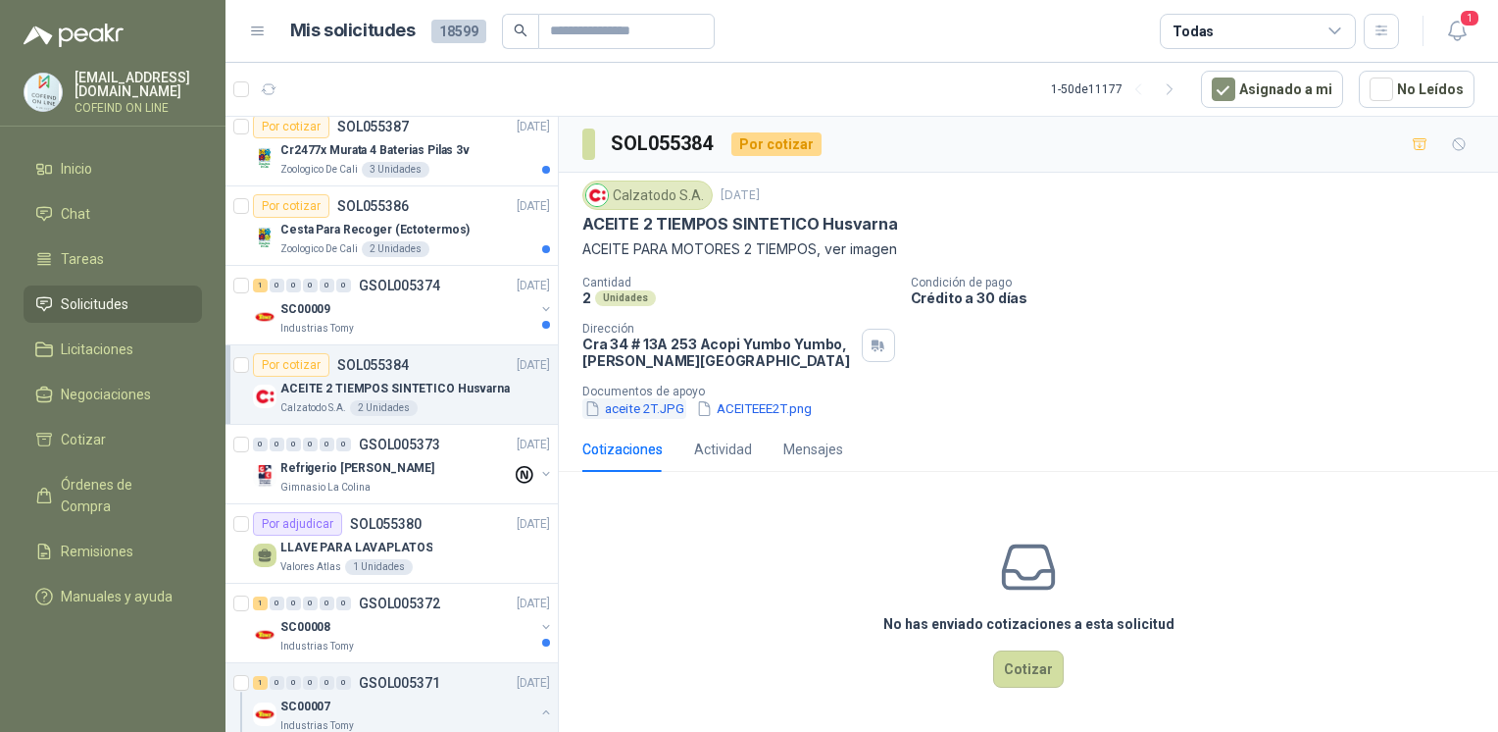
click at [663, 412] on button "aceite 2T.JPG" at bounding box center [635, 408] width 104 height 21
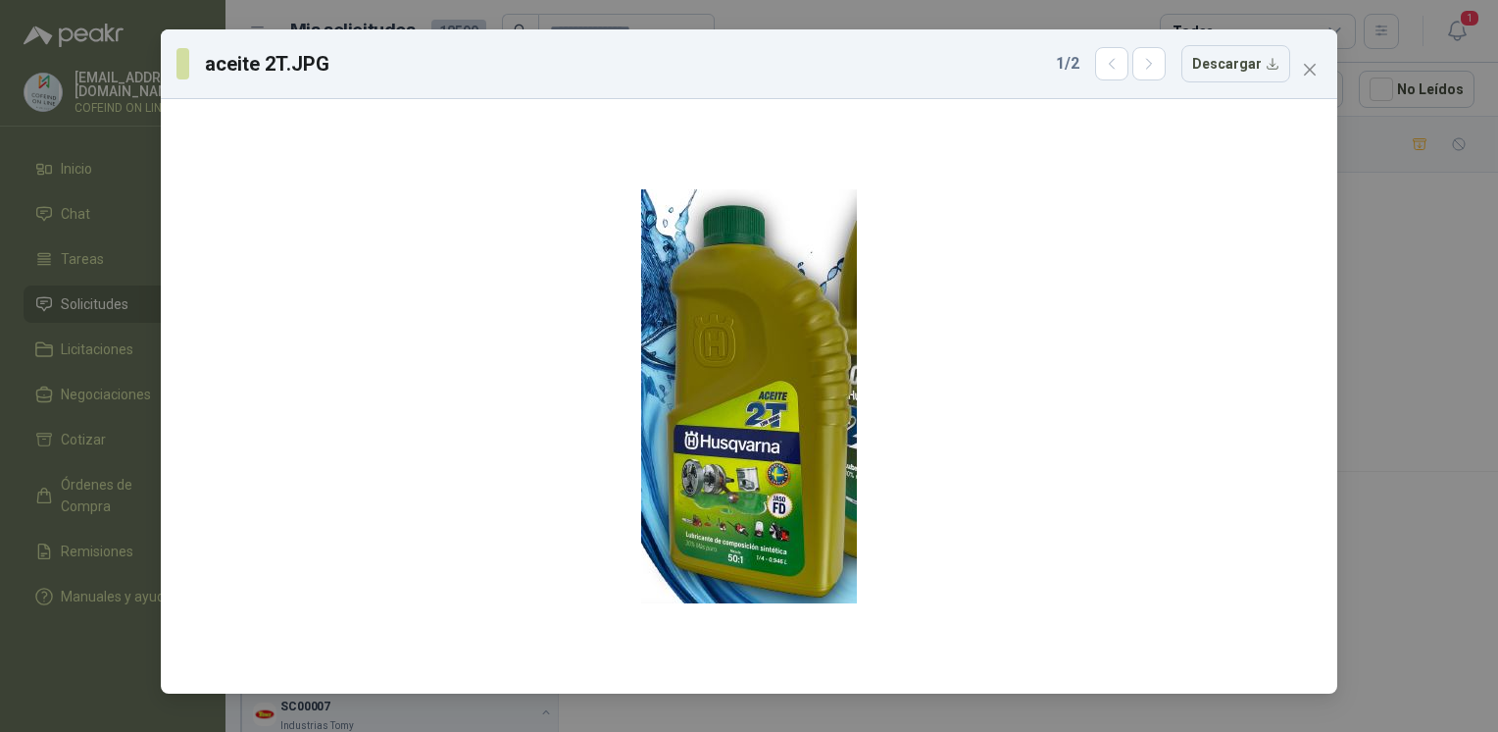
click at [1419, 418] on div "aceite 2T.JPG 1 / 2 Descargar" at bounding box center [749, 366] width 1498 height 732
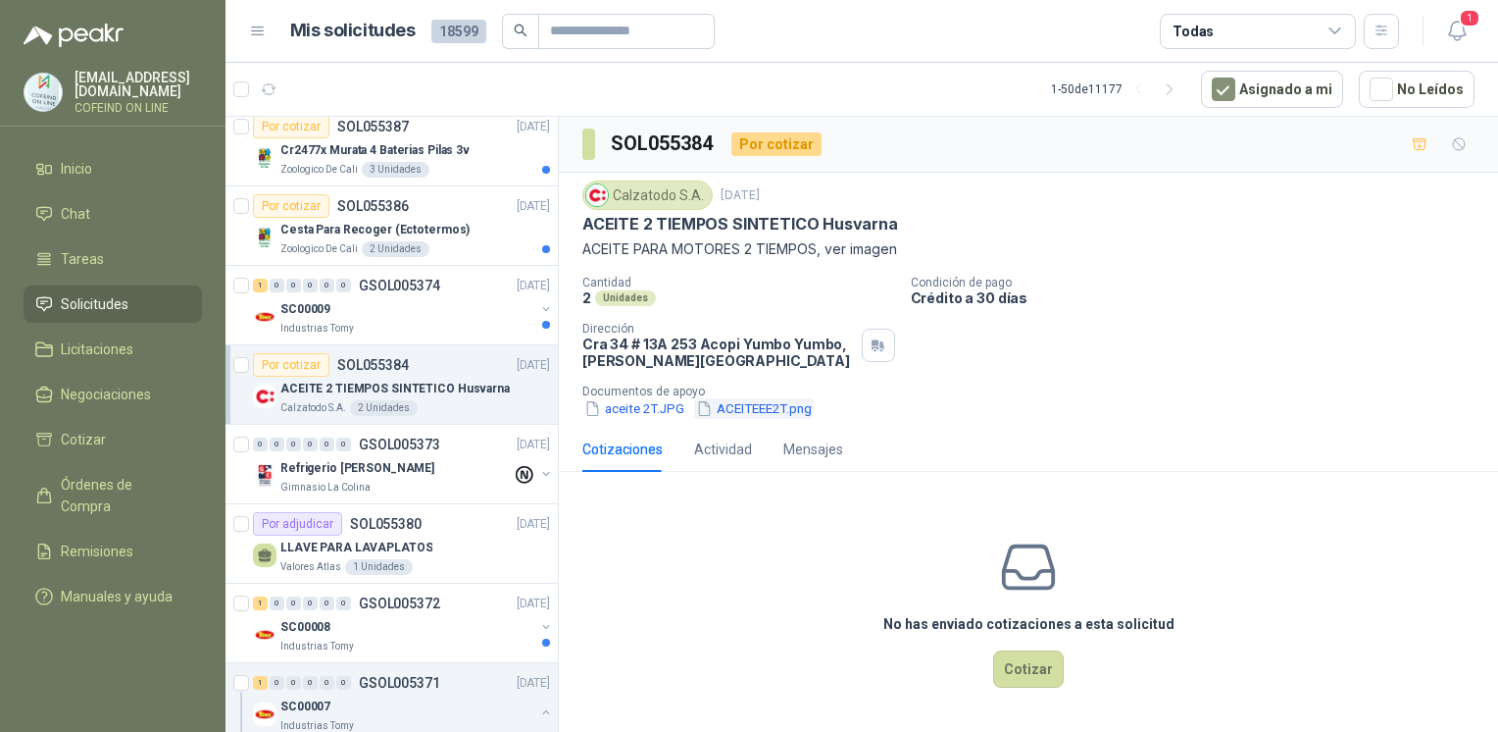
click at [762, 398] on button "ACEITEEE2T.png" at bounding box center [754, 408] width 120 height 21
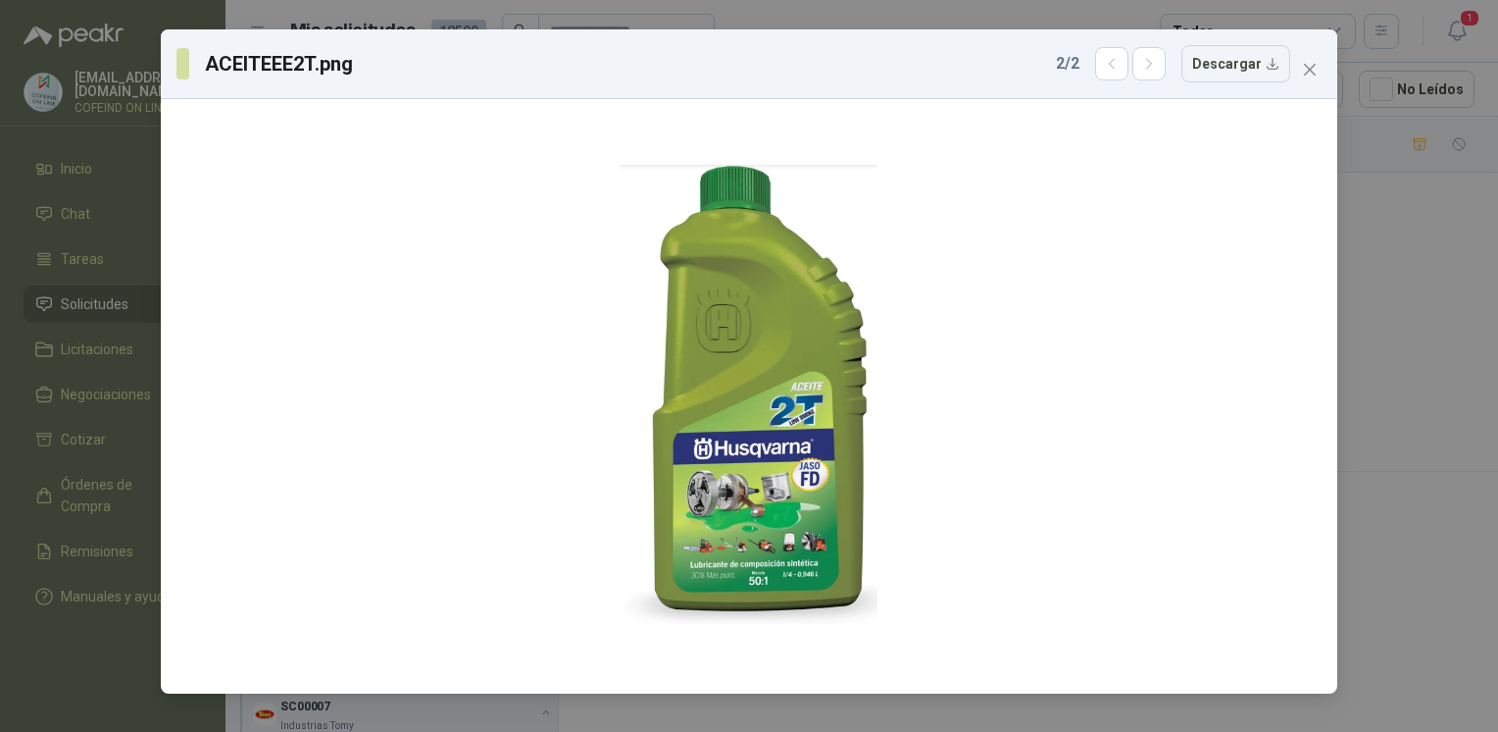
click at [1416, 372] on div "ACEITEEE2T.png 2 / 2 Descargar" at bounding box center [749, 366] width 1498 height 732
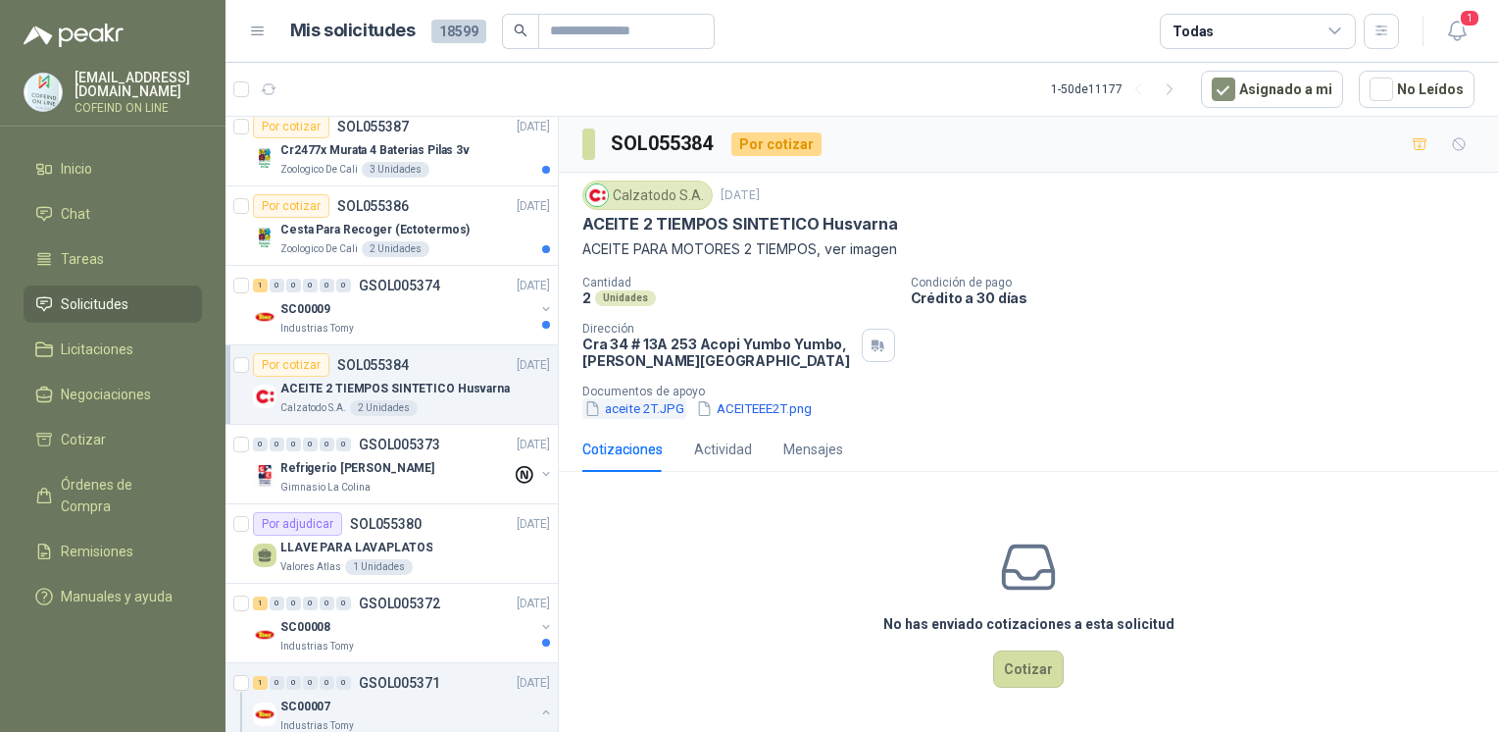
click at [643, 414] on button "aceite 2T.JPG" at bounding box center [635, 408] width 104 height 21
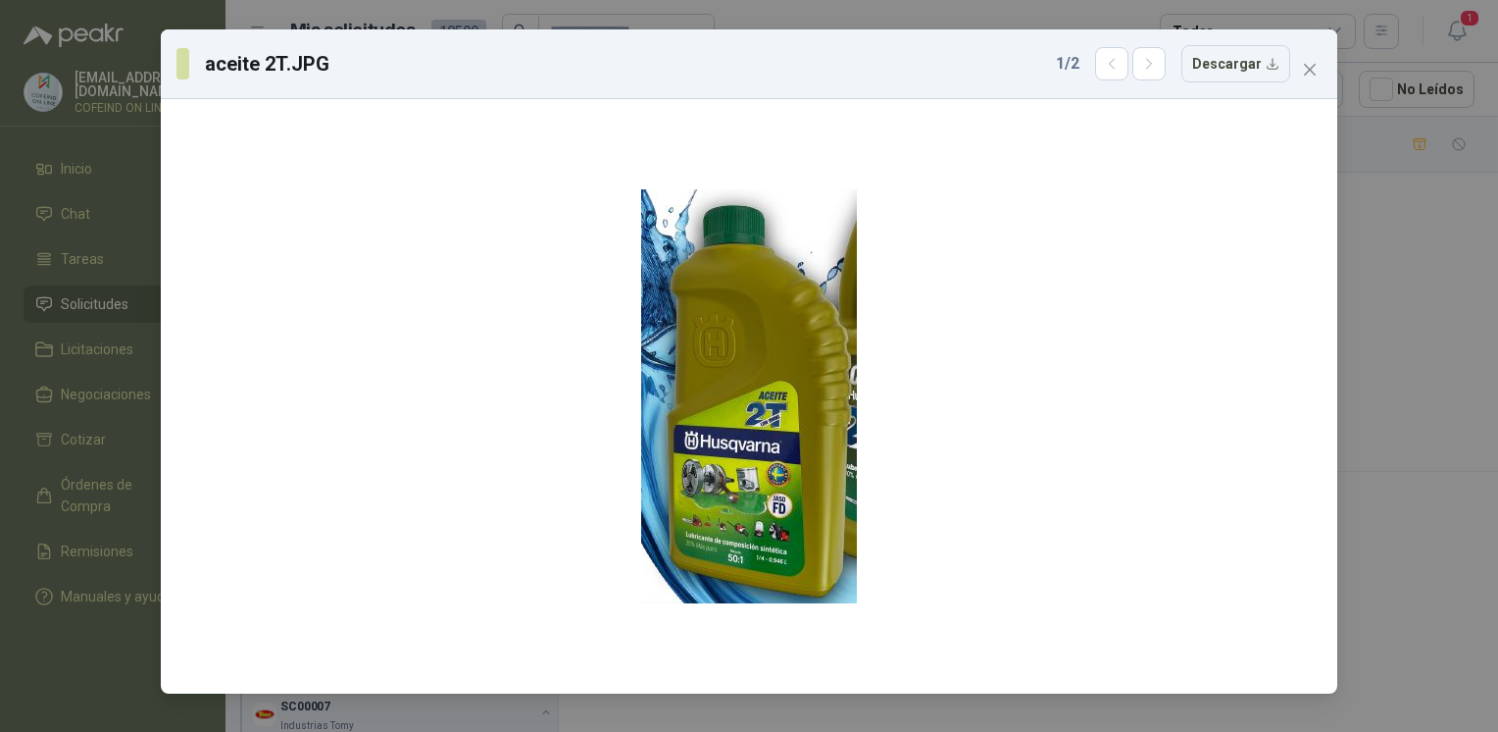
click at [1365, 468] on div "aceite 2T.JPG 1 / 2 Descargar" at bounding box center [749, 366] width 1498 height 732
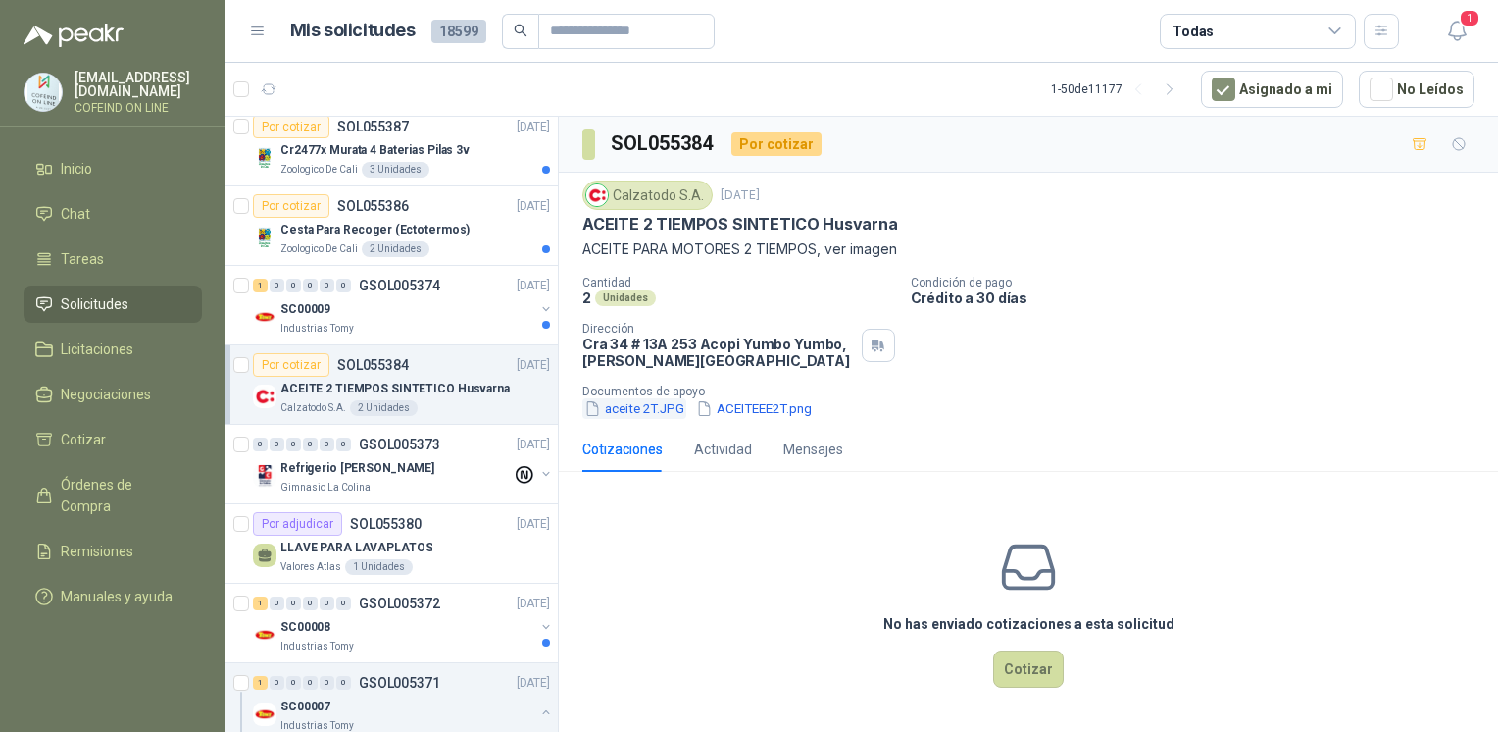
click at [643, 403] on button "aceite 2T.JPG" at bounding box center [635, 408] width 104 height 21
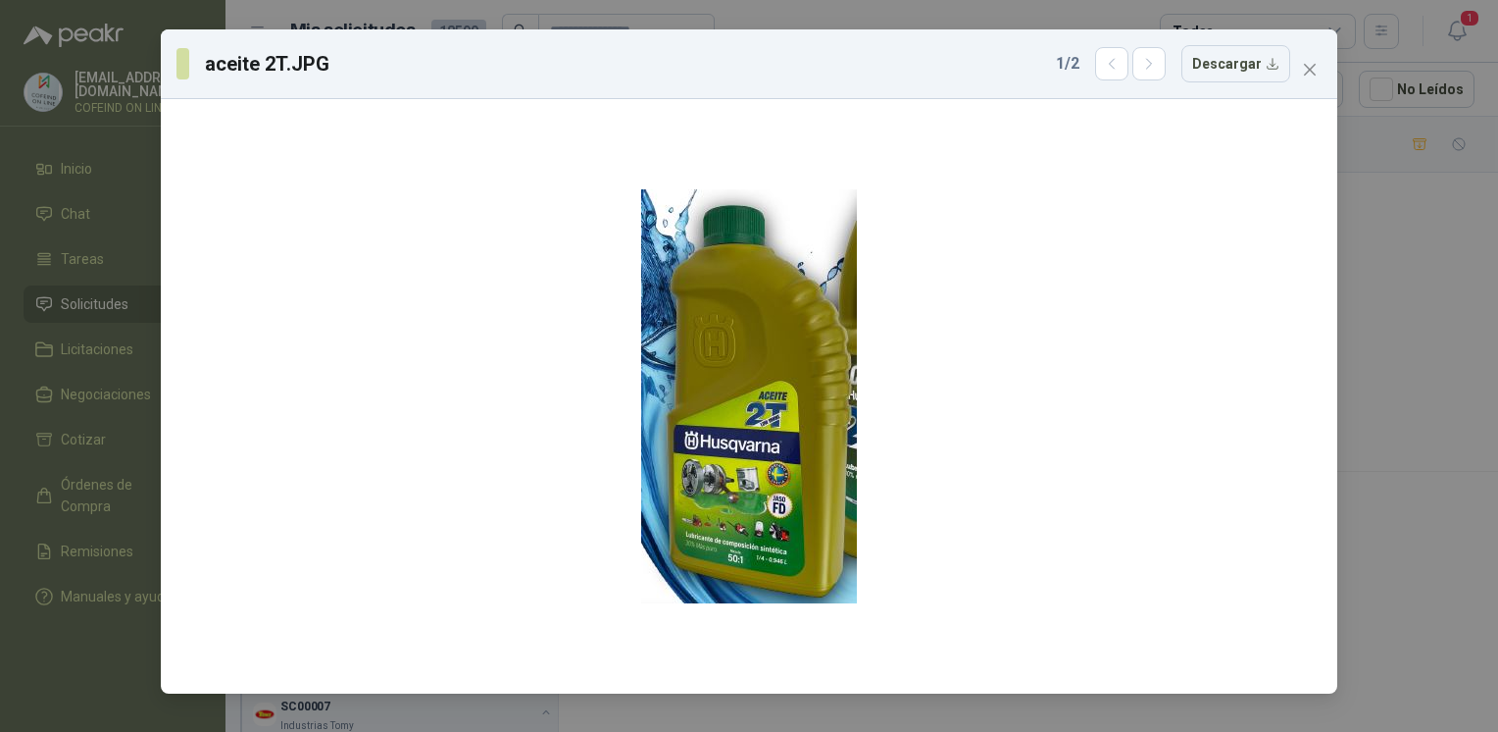
click at [1349, 344] on div "aceite 2T.JPG 1 / 2 Descargar" at bounding box center [749, 366] width 1498 height 732
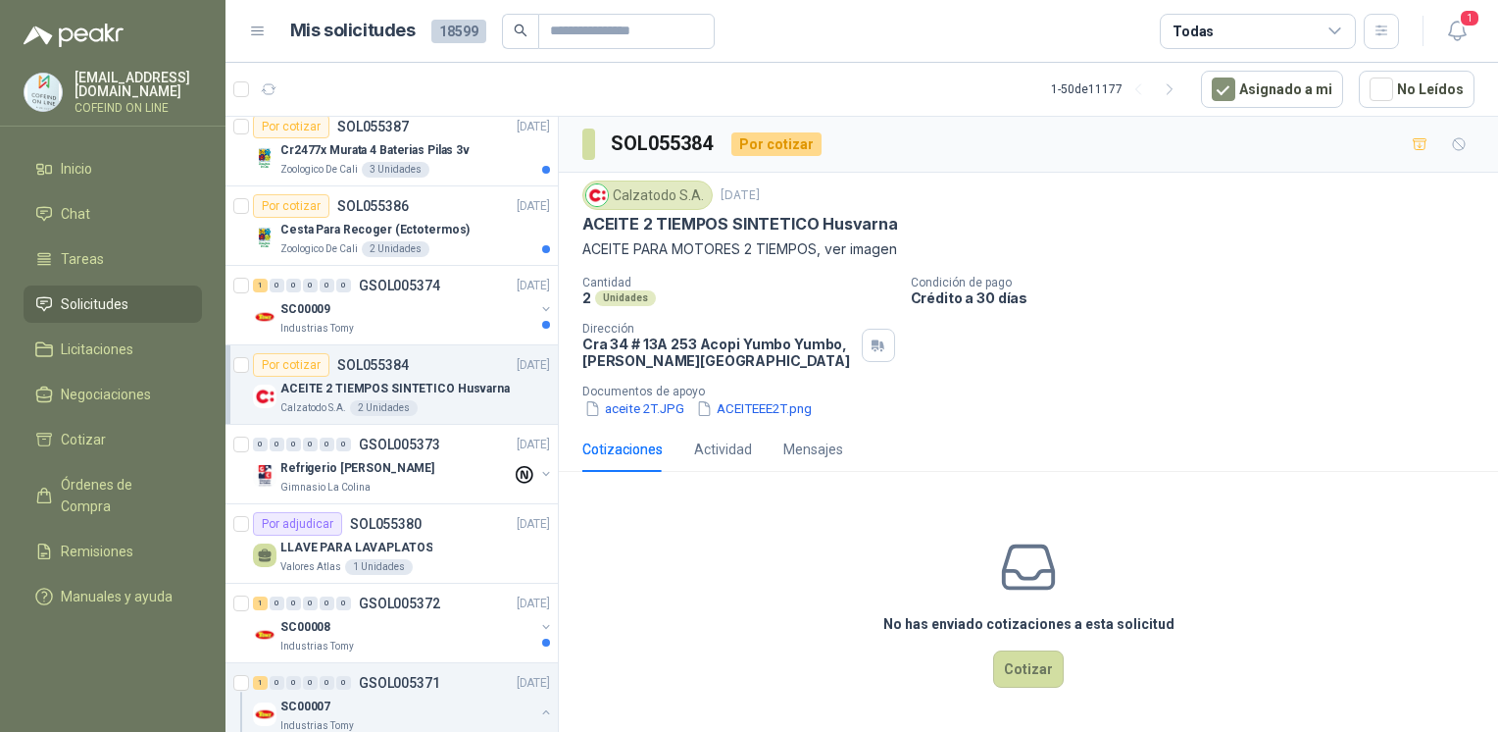
click at [1349, 346] on div "Cantidad 2 Unidades Condición de pago Crédito a 30 días Dirección [STREET_ADDRE…" at bounding box center [1029, 347] width 892 height 143
click at [635, 404] on button "aceite 2T.JPG" at bounding box center [635, 408] width 104 height 21
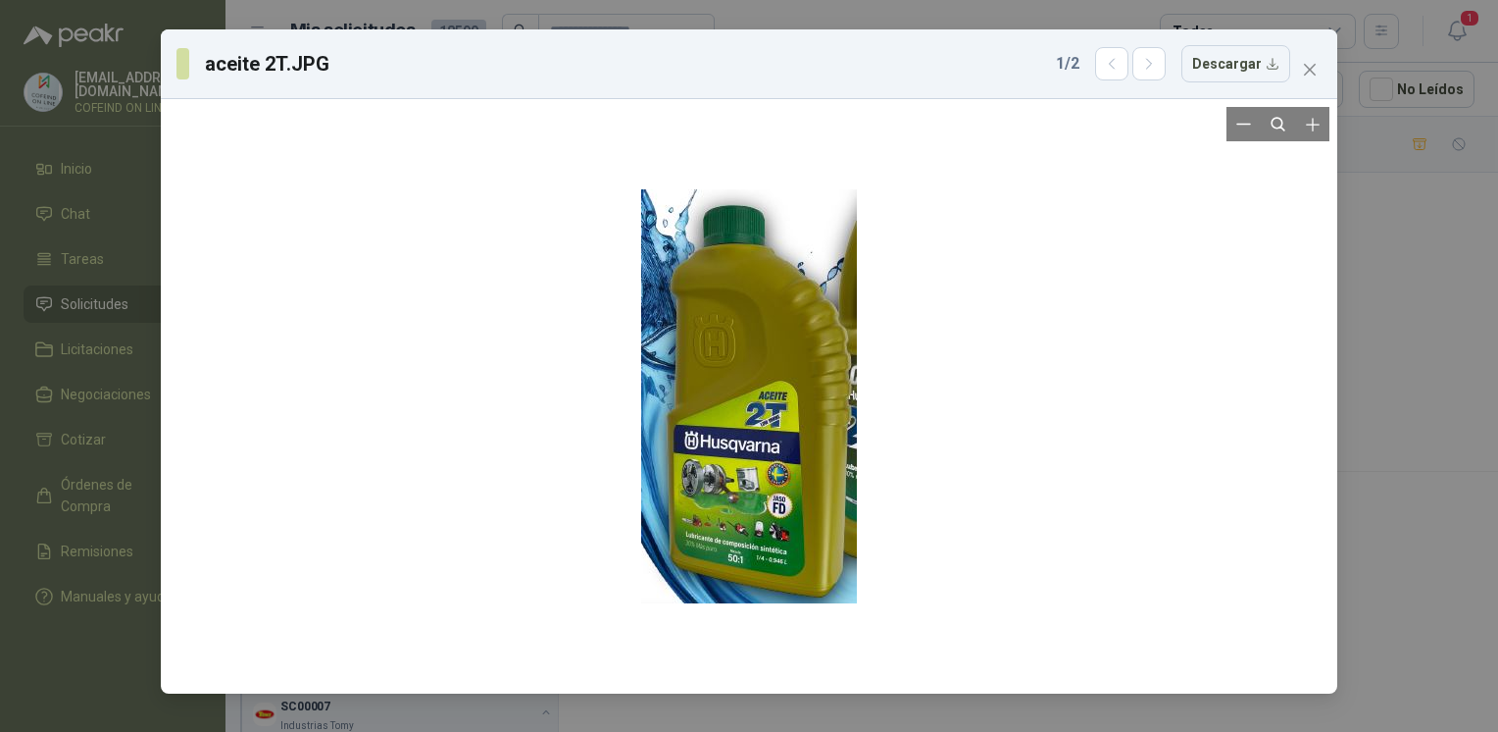
click at [868, 389] on div at bounding box center [749, 396] width 1161 height 579
click at [811, 414] on div at bounding box center [749, 396] width 216 height 579
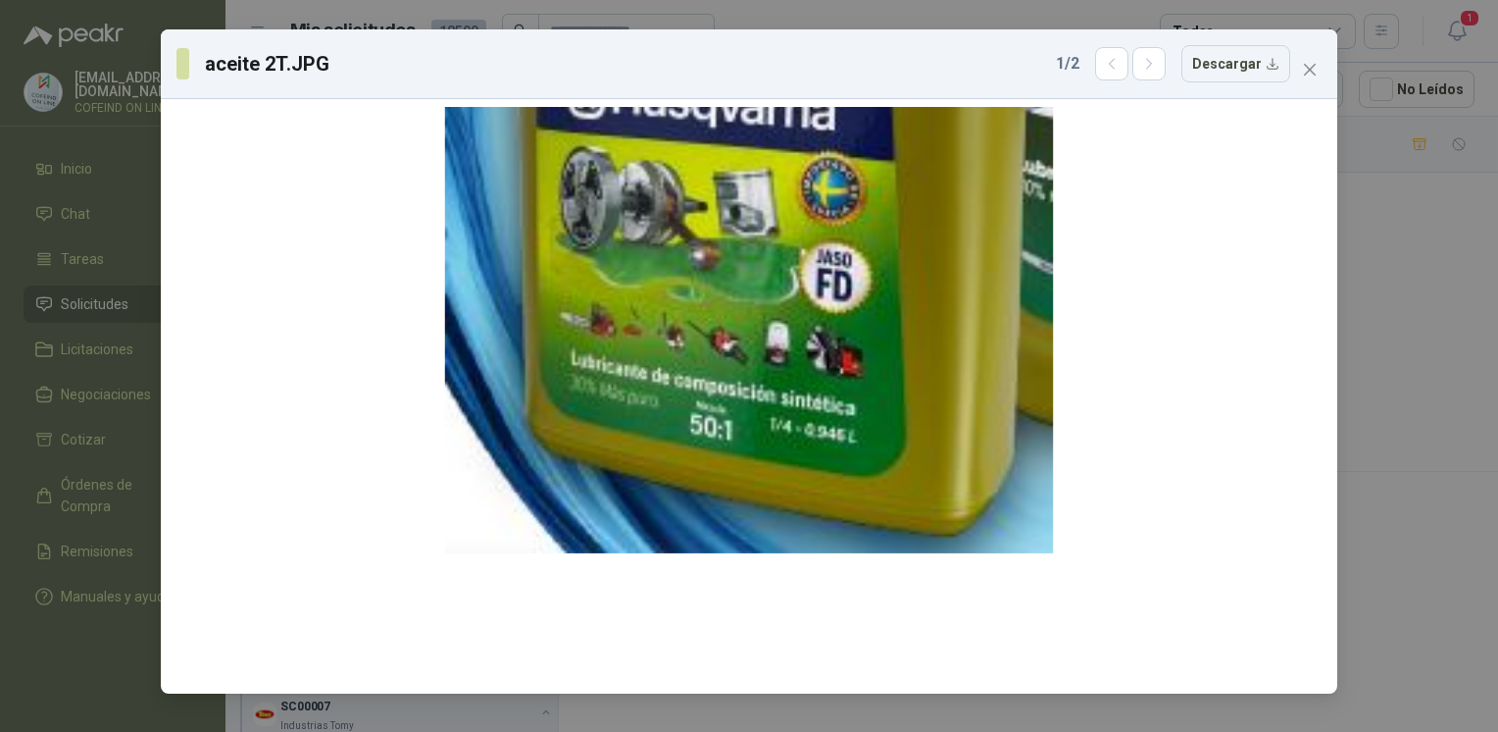
click at [1384, 371] on div "aceite 2T.JPG 1 / 2 Descargar" at bounding box center [749, 366] width 1498 height 732
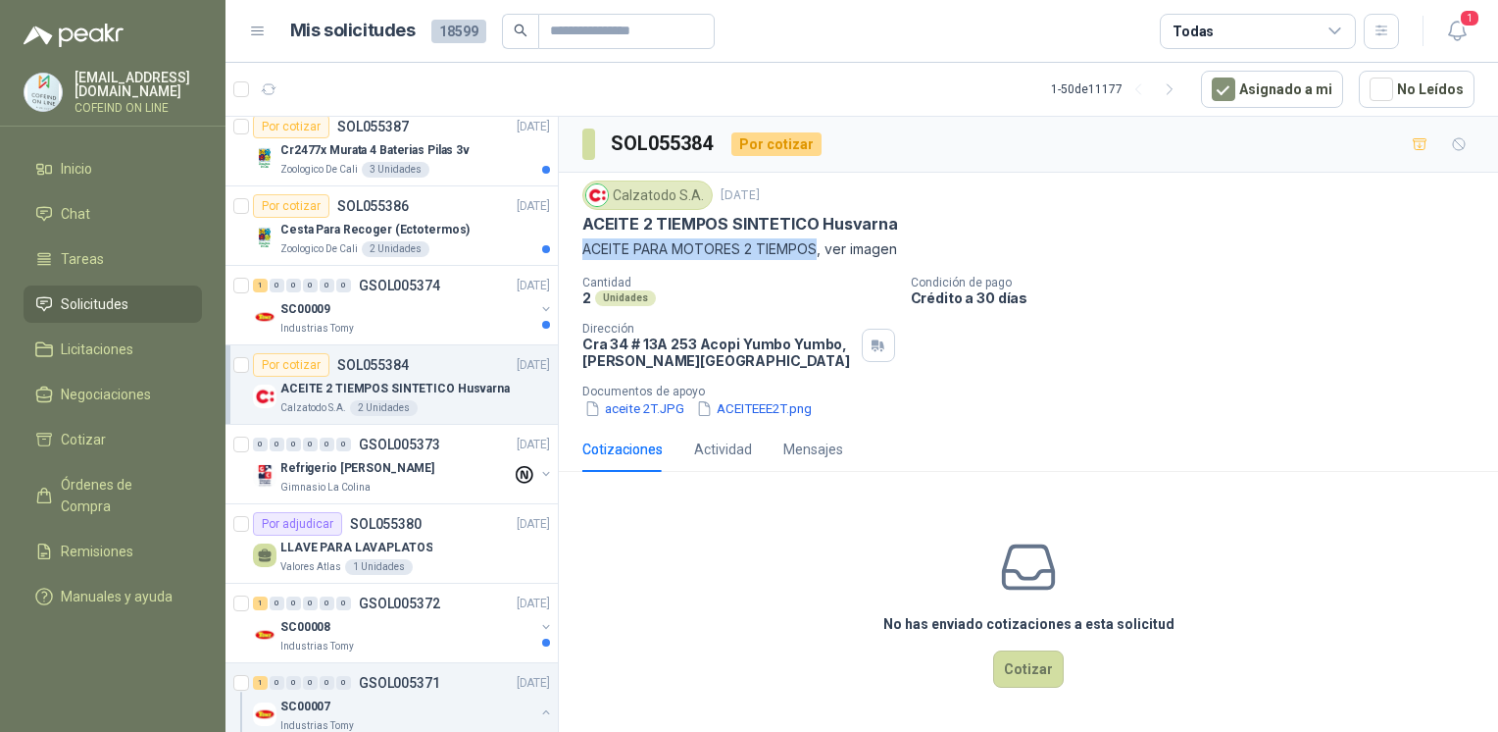
drag, startPoint x: 578, startPoint y: 247, endPoint x: 815, endPoint y: 242, distance: 237.4
click at [815, 242] on div "Calzatodo [DATE] ACEITE 2 TIEMPOS SINTETICO Husvarna ACEITE PARA MOTORES 2 TIEM…" at bounding box center [1028, 300] width 939 height 254
copy p "ACEITE PARA MOTORES 2 TIEMPOS"
click at [1018, 679] on button "Cotizar" at bounding box center [1028, 668] width 71 height 37
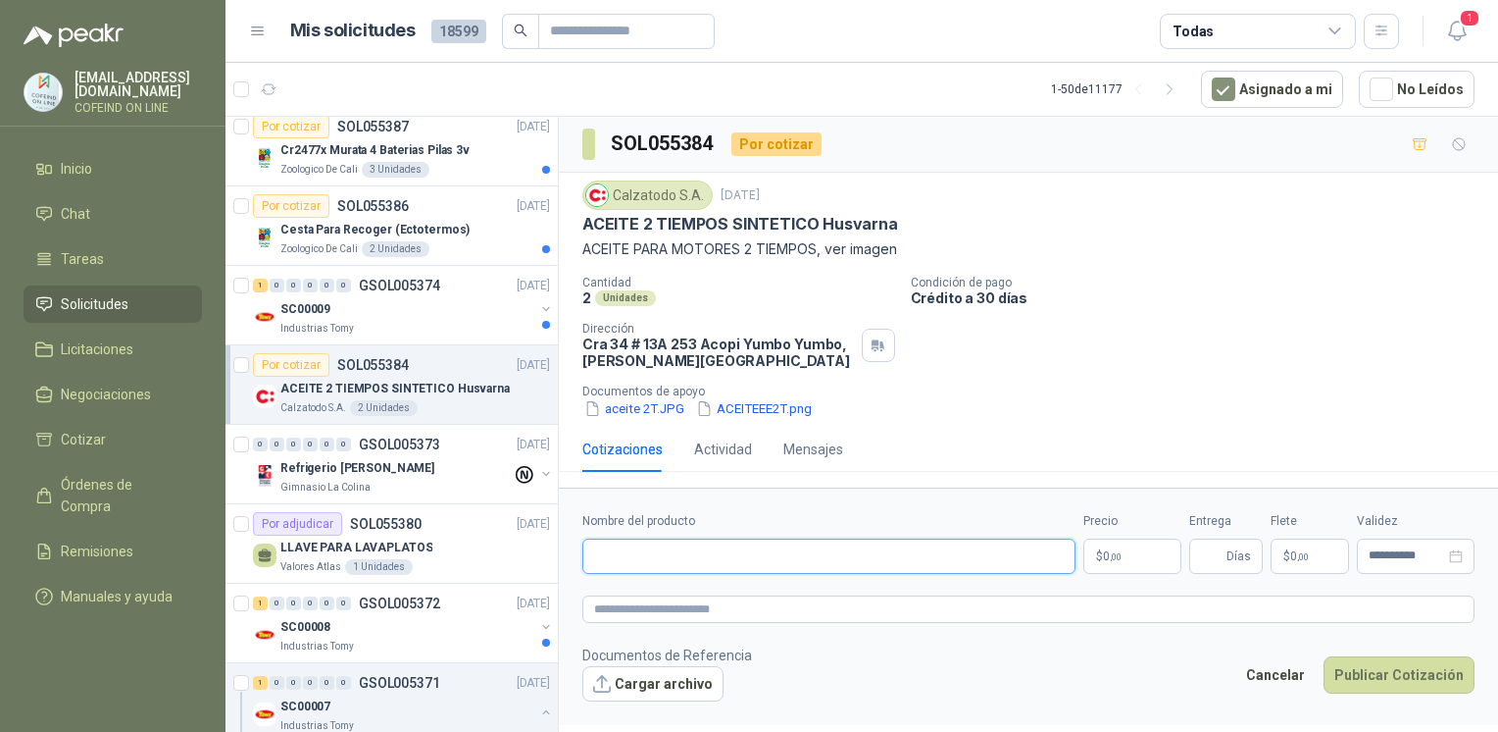
click at [663, 550] on input "Nombre del producto" at bounding box center [829, 555] width 493 height 35
paste input "**********"
type input "**********"
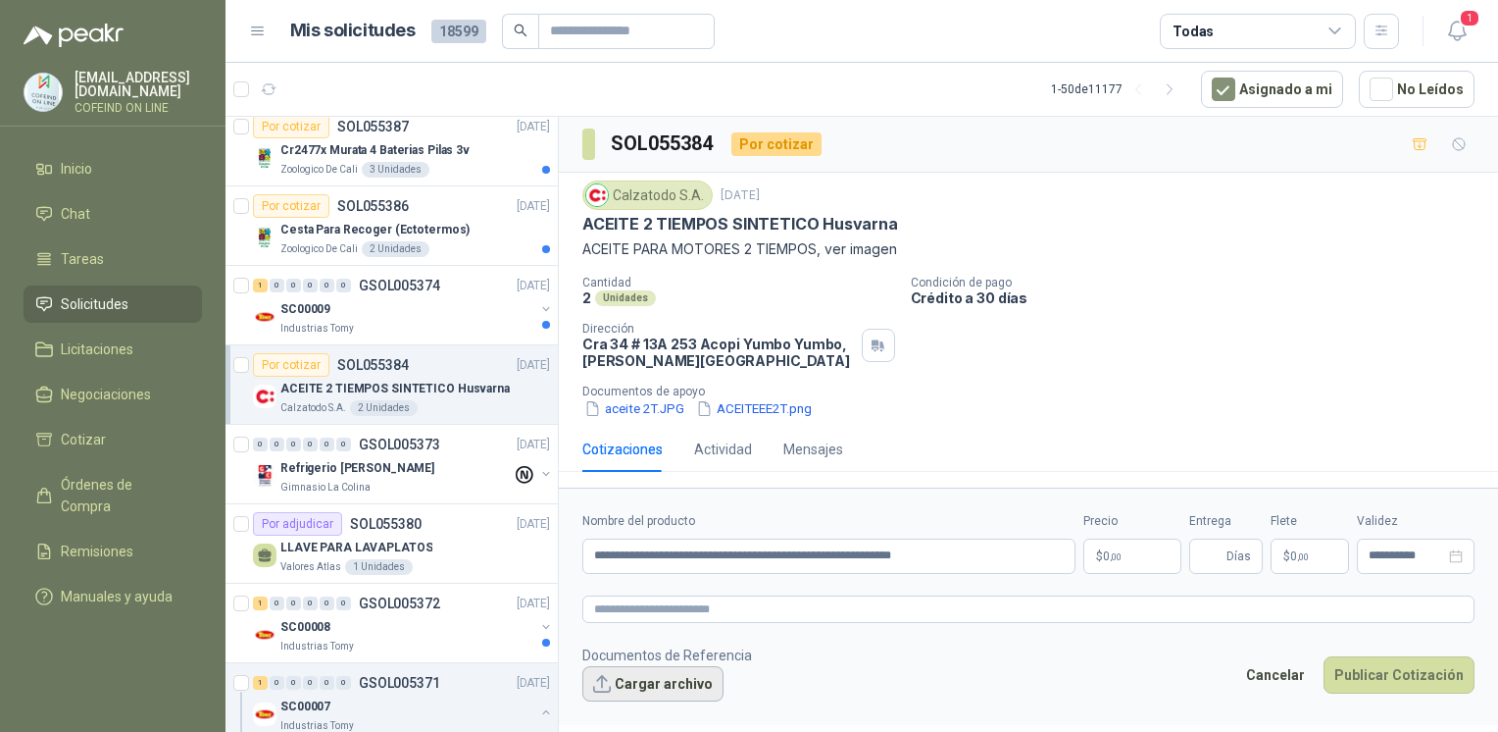
click at [633, 688] on button "Cargar archivo" at bounding box center [653, 683] width 141 height 35
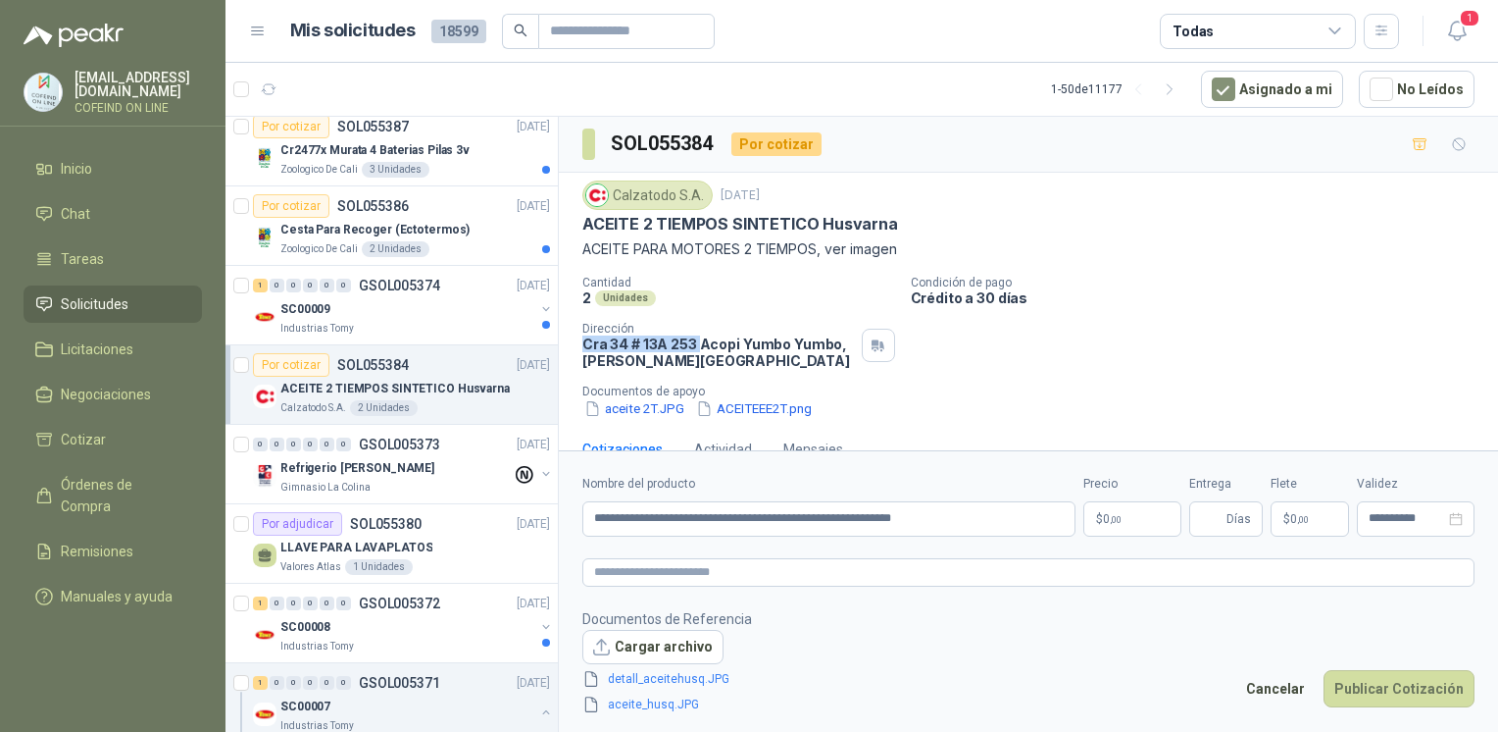
drag, startPoint x: 581, startPoint y: 335, endPoint x: 699, endPoint y: 350, distance: 119.6
click at [699, 350] on div "Calzatodo [DATE] ACEITE 2 TIEMPOS SINTETICO Husvarna ACEITE PARA MOTORES 2 TIEM…" at bounding box center [1028, 300] width 939 height 254
copy p "Cra 34 # 13A 253"
click at [1123, 528] on p "$ 0 ,00" at bounding box center [1133, 518] width 98 height 35
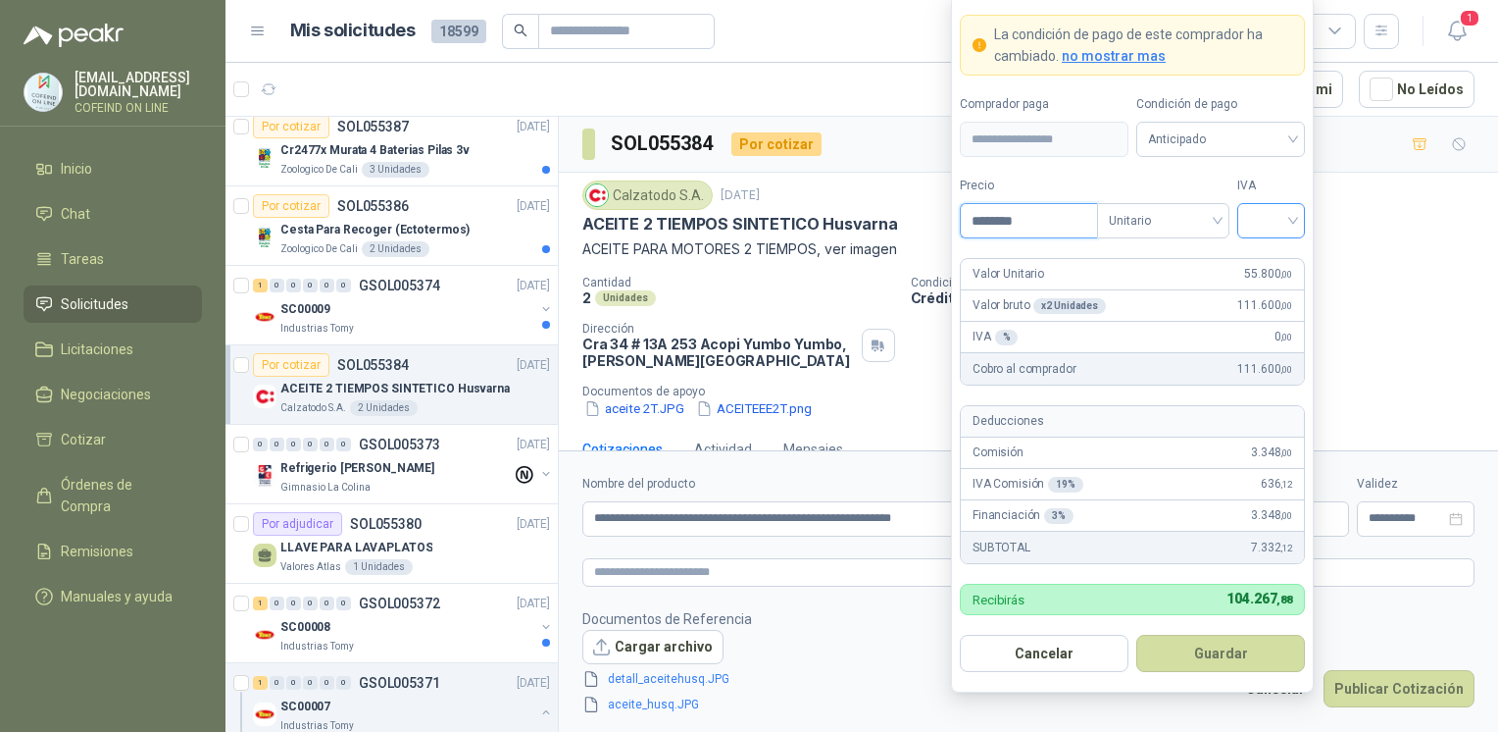
type input "********"
click at [1274, 230] on input "search" at bounding box center [1271, 218] width 44 height 29
click at [1278, 323] on div "0%" at bounding box center [1271, 326] width 36 height 22
click at [1187, 657] on button "Guardar" at bounding box center [1221, 653] width 169 height 37
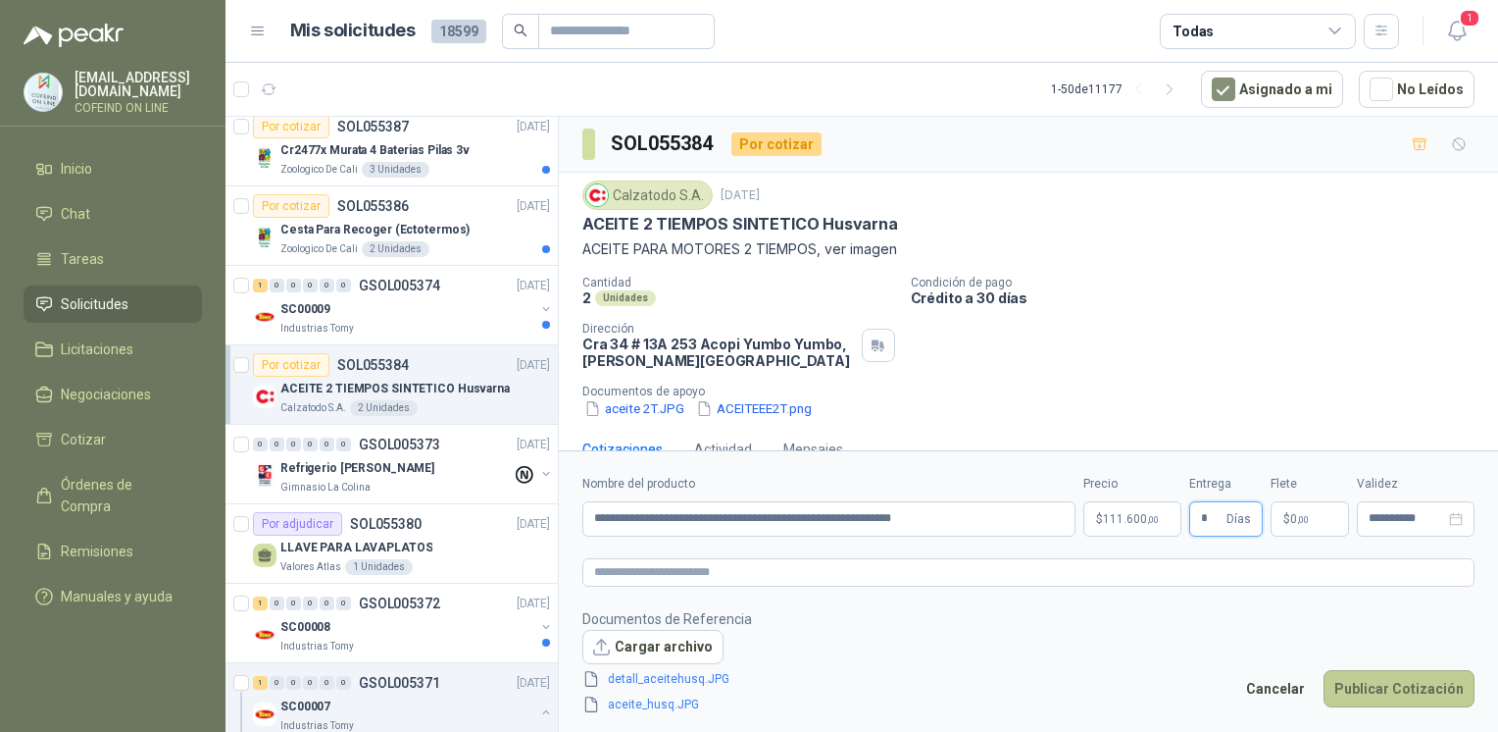
type input "*"
click at [1371, 684] on button "Publicar Cotización" at bounding box center [1399, 688] width 151 height 37
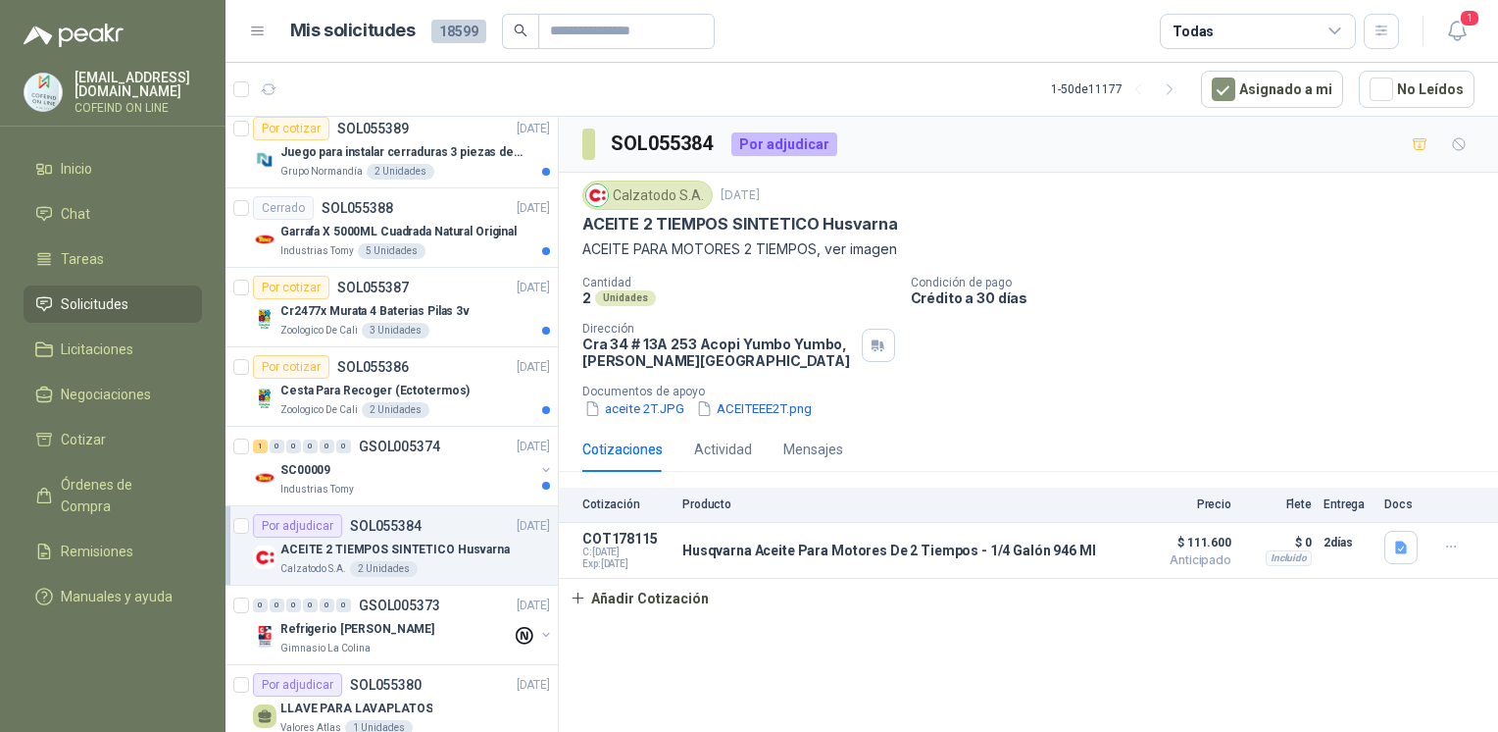
scroll to position [2107, 0]
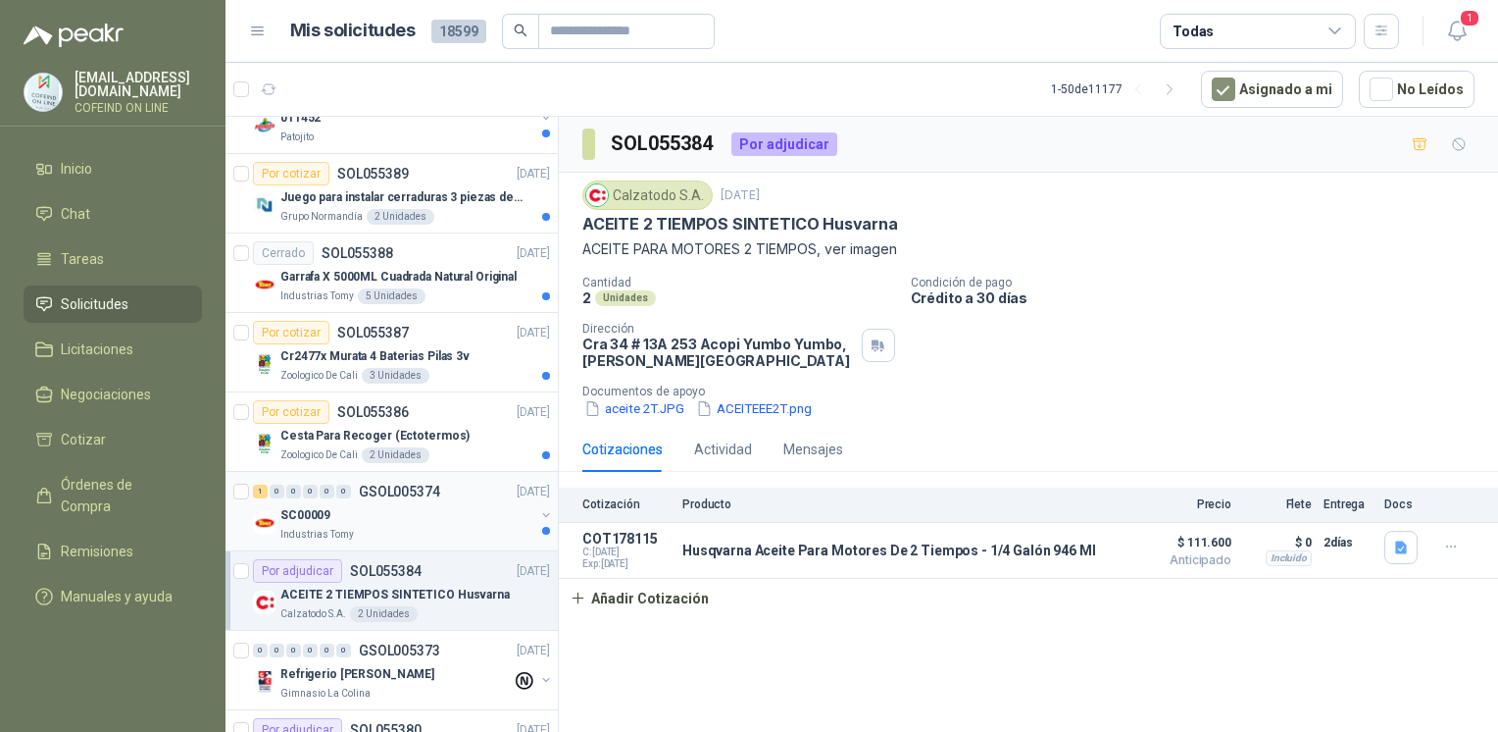
click at [439, 516] on div "SC00009" at bounding box center [407, 515] width 254 height 24
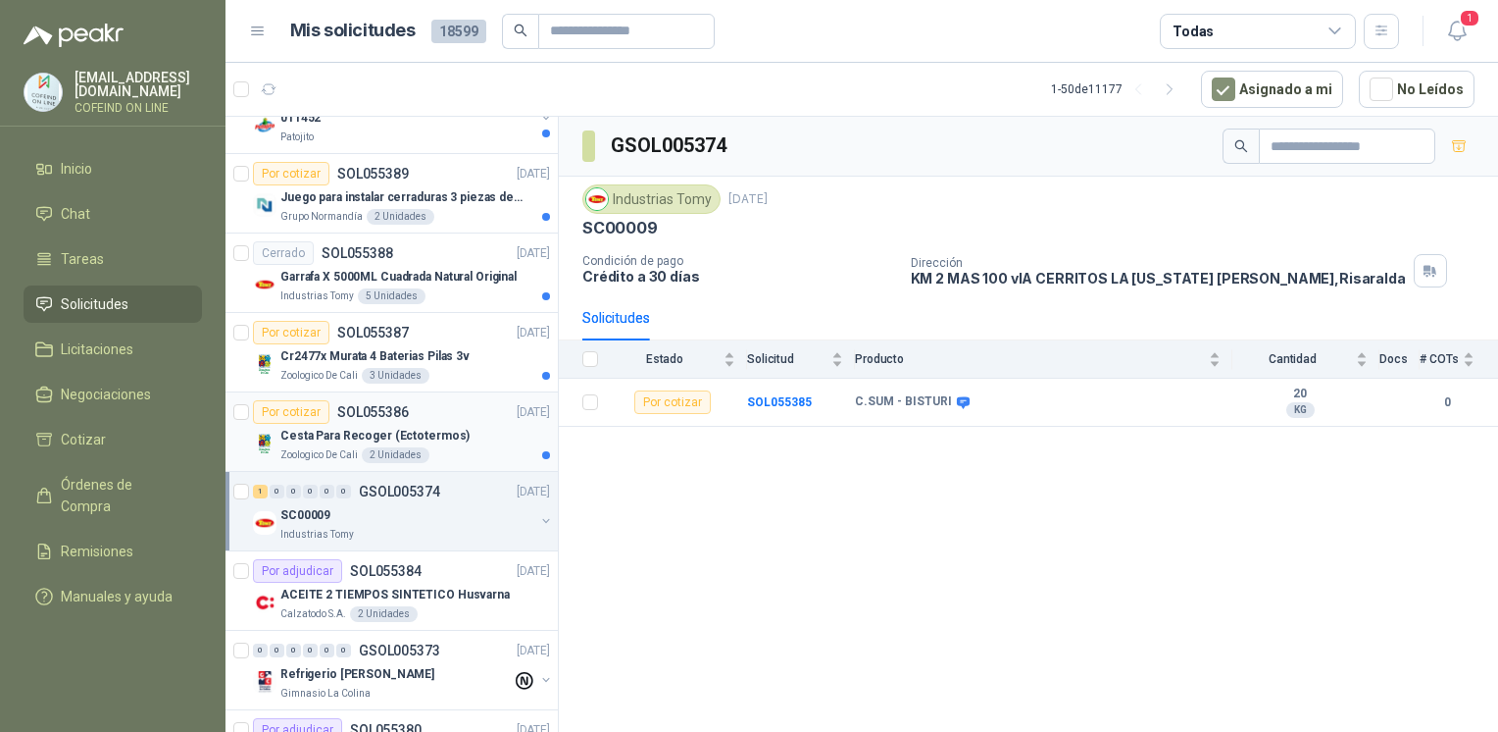
click at [470, 425] on div "Cesta Para Recoger (Ectotermos)" at bounding box center [415, 436] width 270 height 24
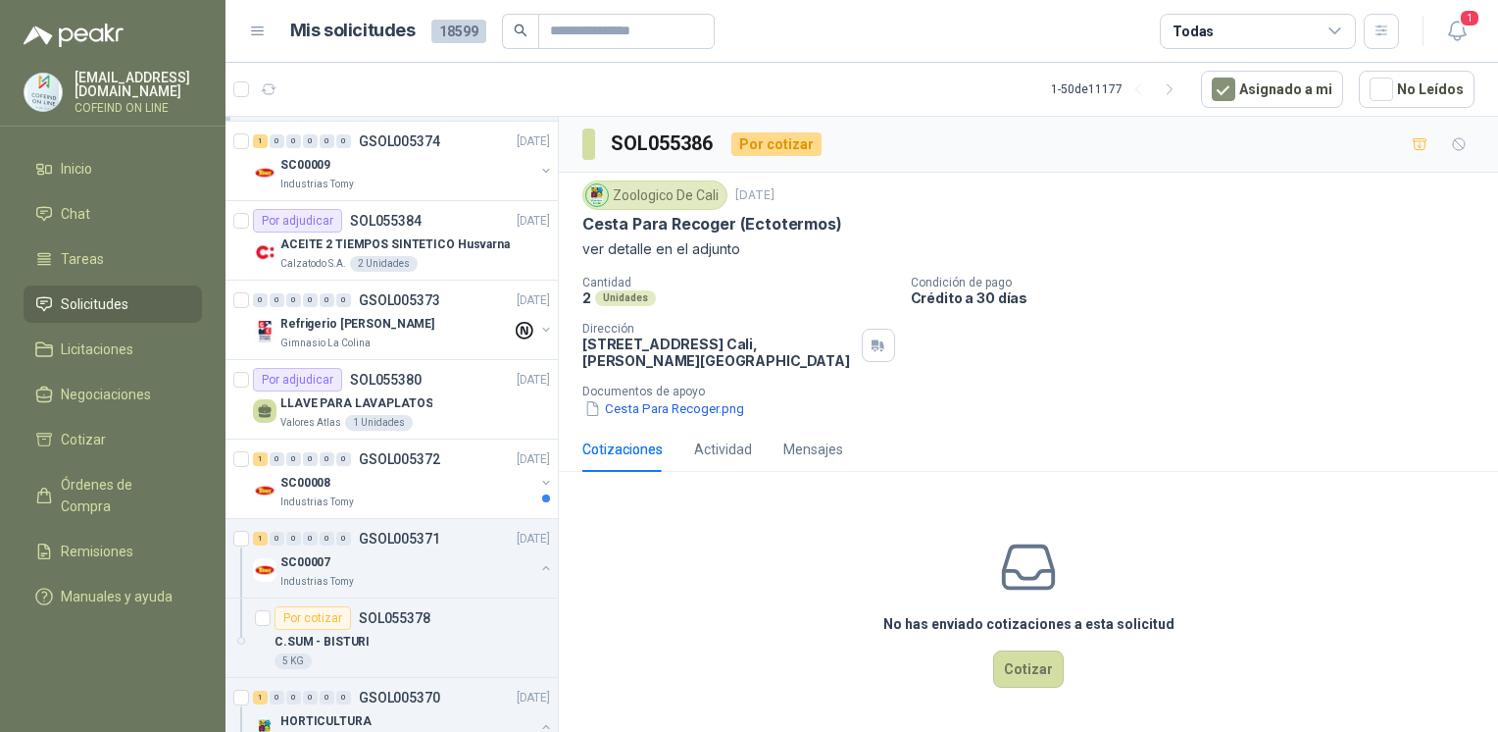
scroll to position [2497, 0]
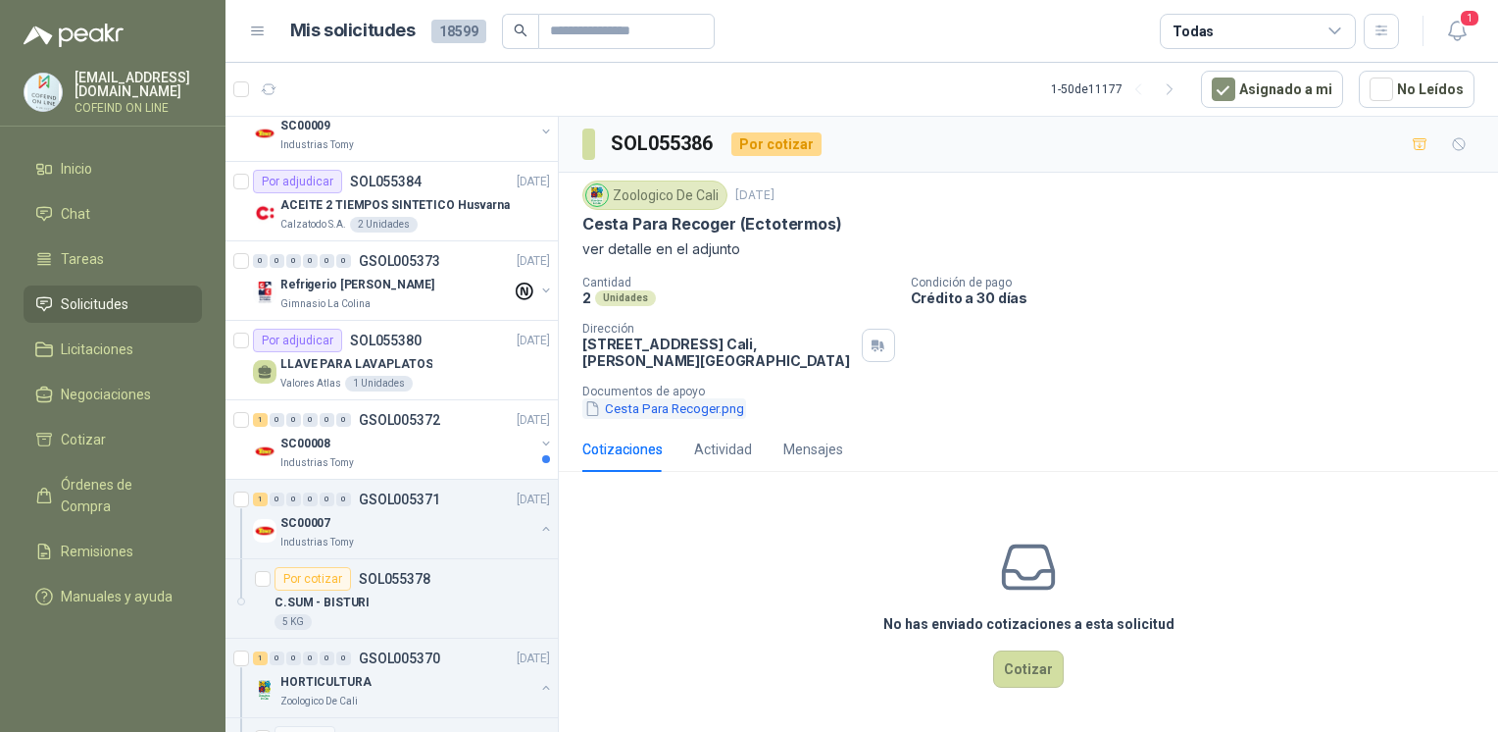
click at [634, 409] on button "Cesta Para Recoger.png" at bounding box center [665, 408] width 164 height 21
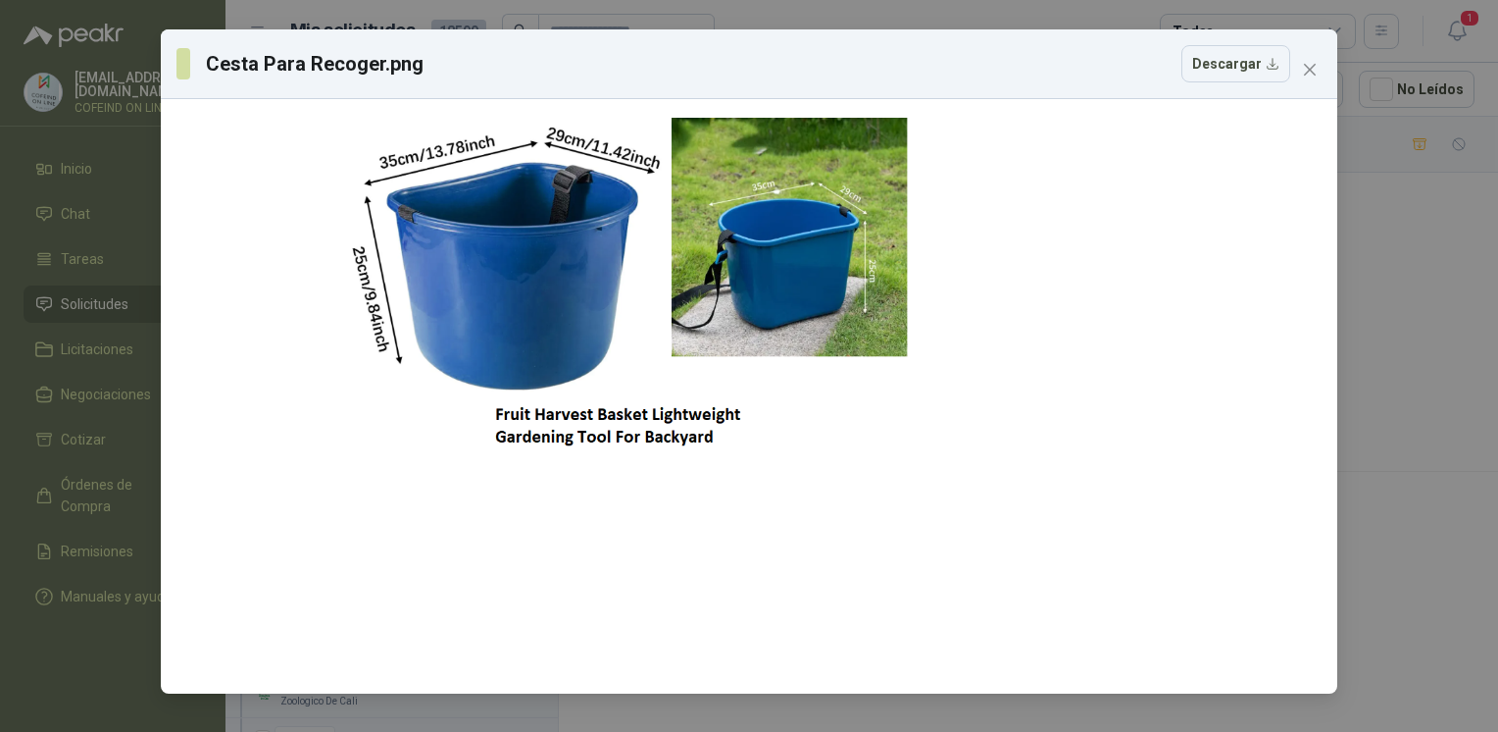
click at [1435, 383] on div "Cesta Para Recoger.png Descargar" at bounding box center [749, 366] width 1498 height 732
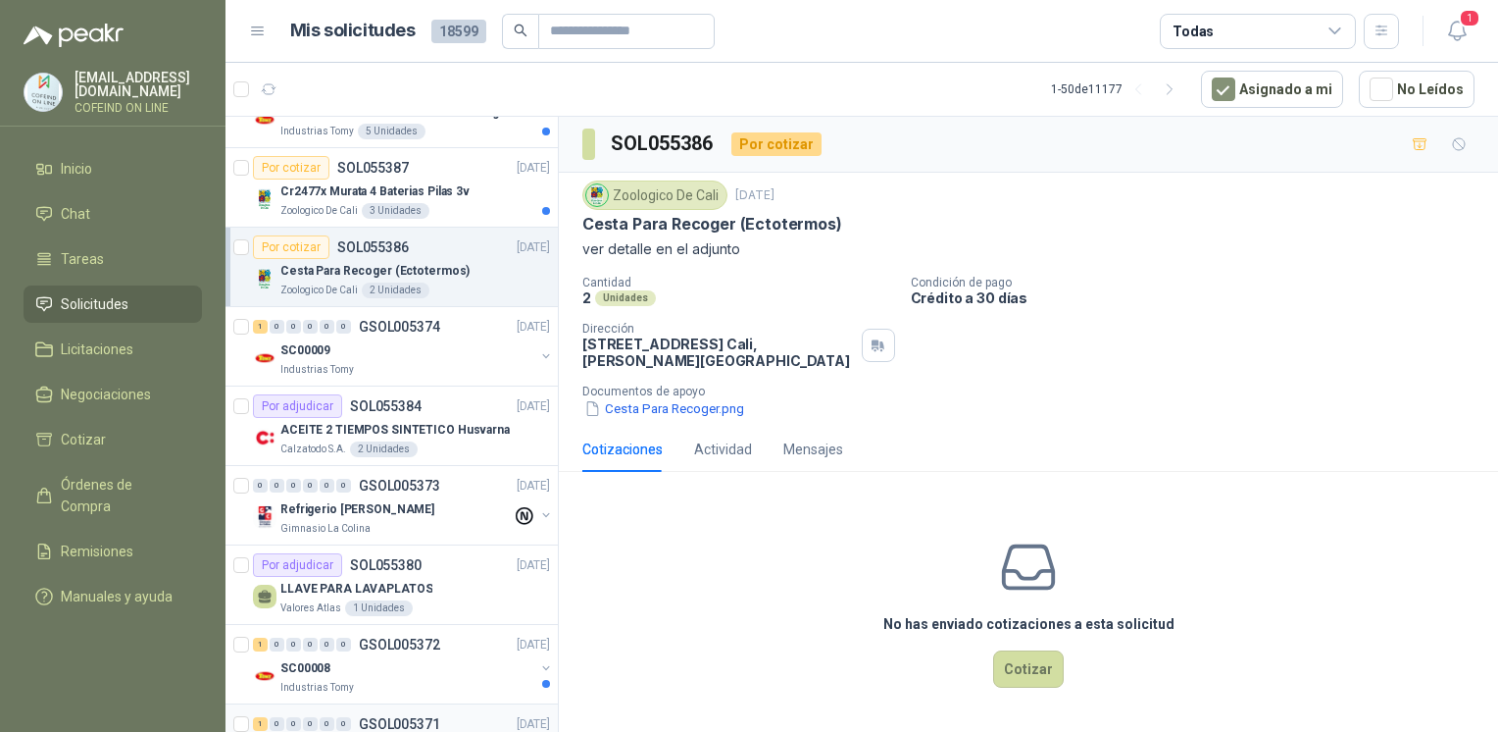
scroll to position [2103, 0]
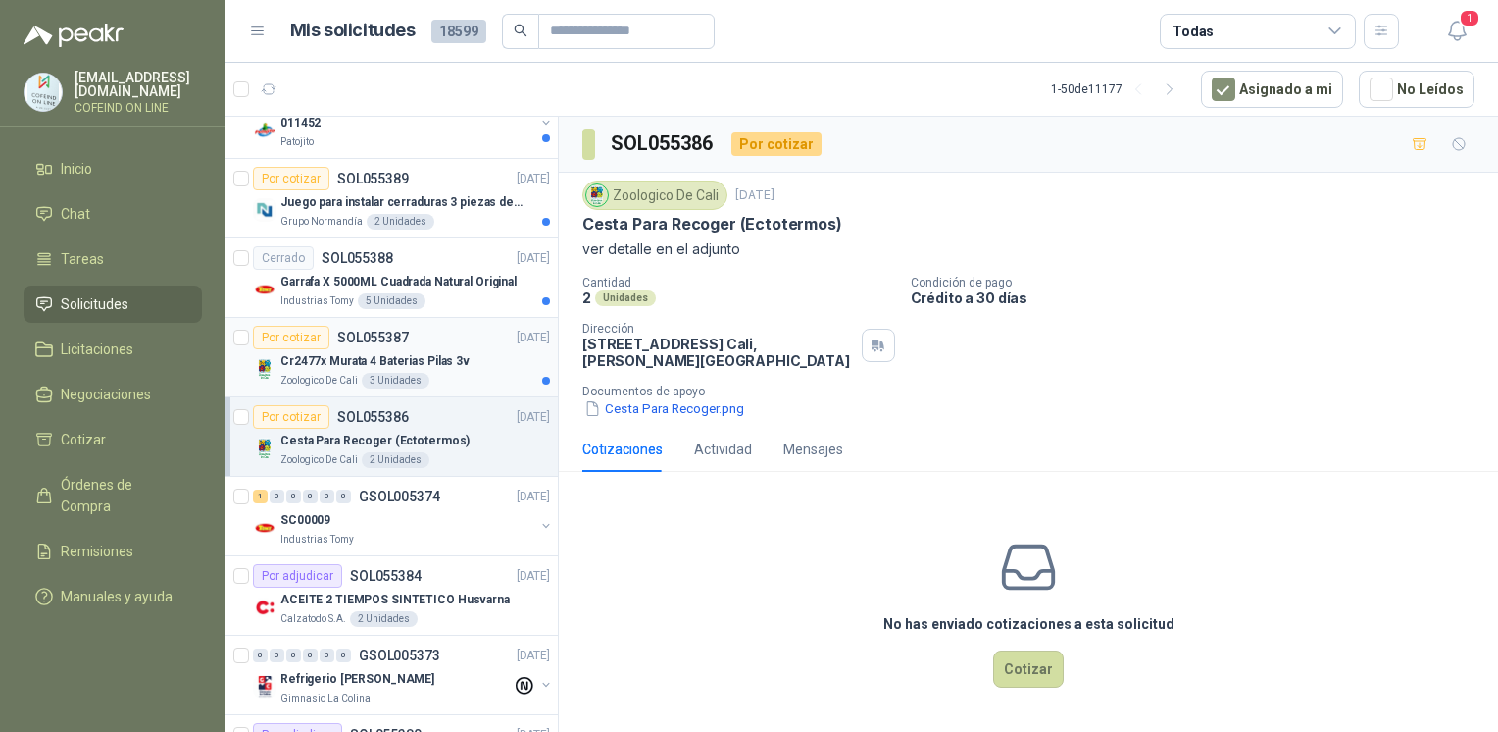
click at [430, 361] on p "Cr2477x Murata 4 Baterias Pilas 3v" at bounding box center [374, 361] width 189 height 19
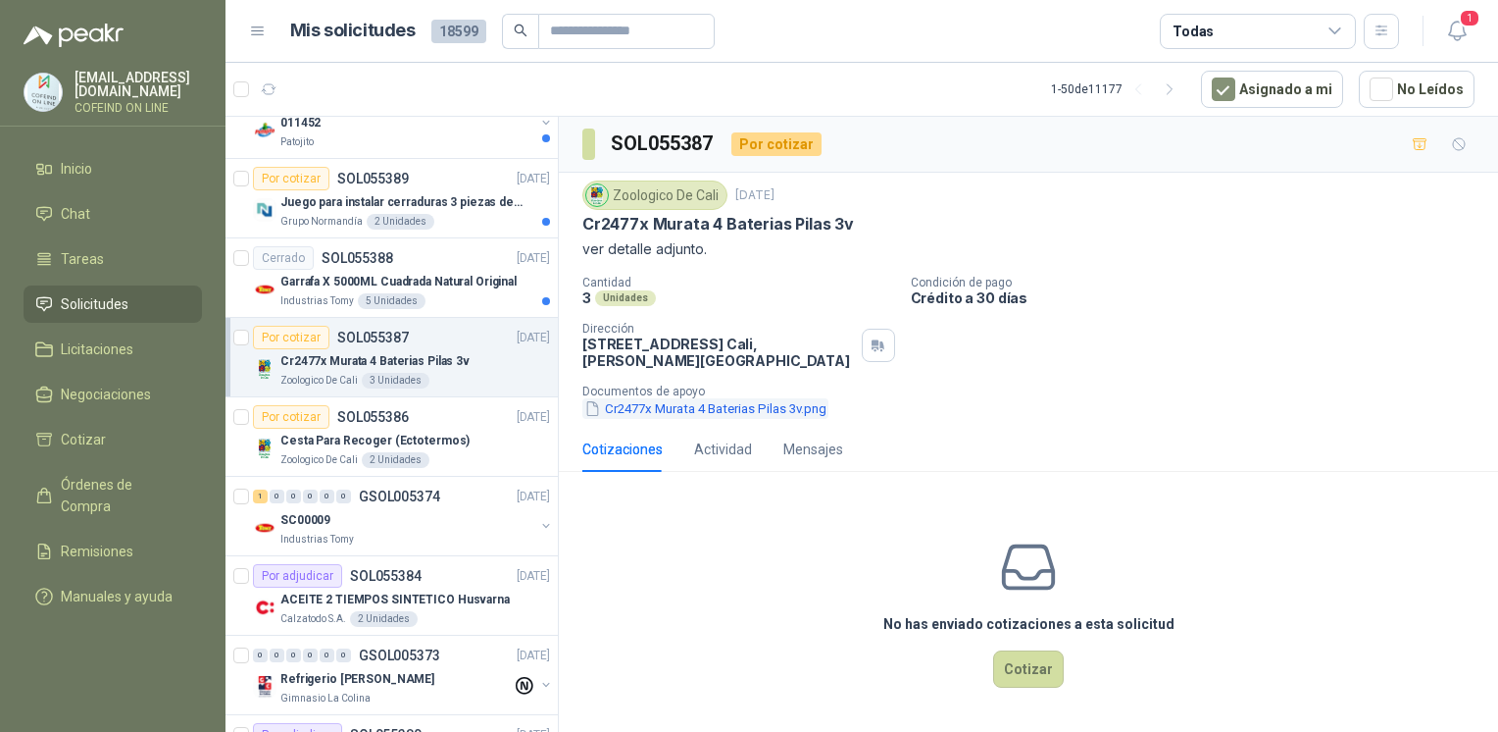
click at [704, 400] on button "Cr2477x Murata 4 Baterias Pilas 3v.png" at bounding box center [706, 408] width 246 height 21
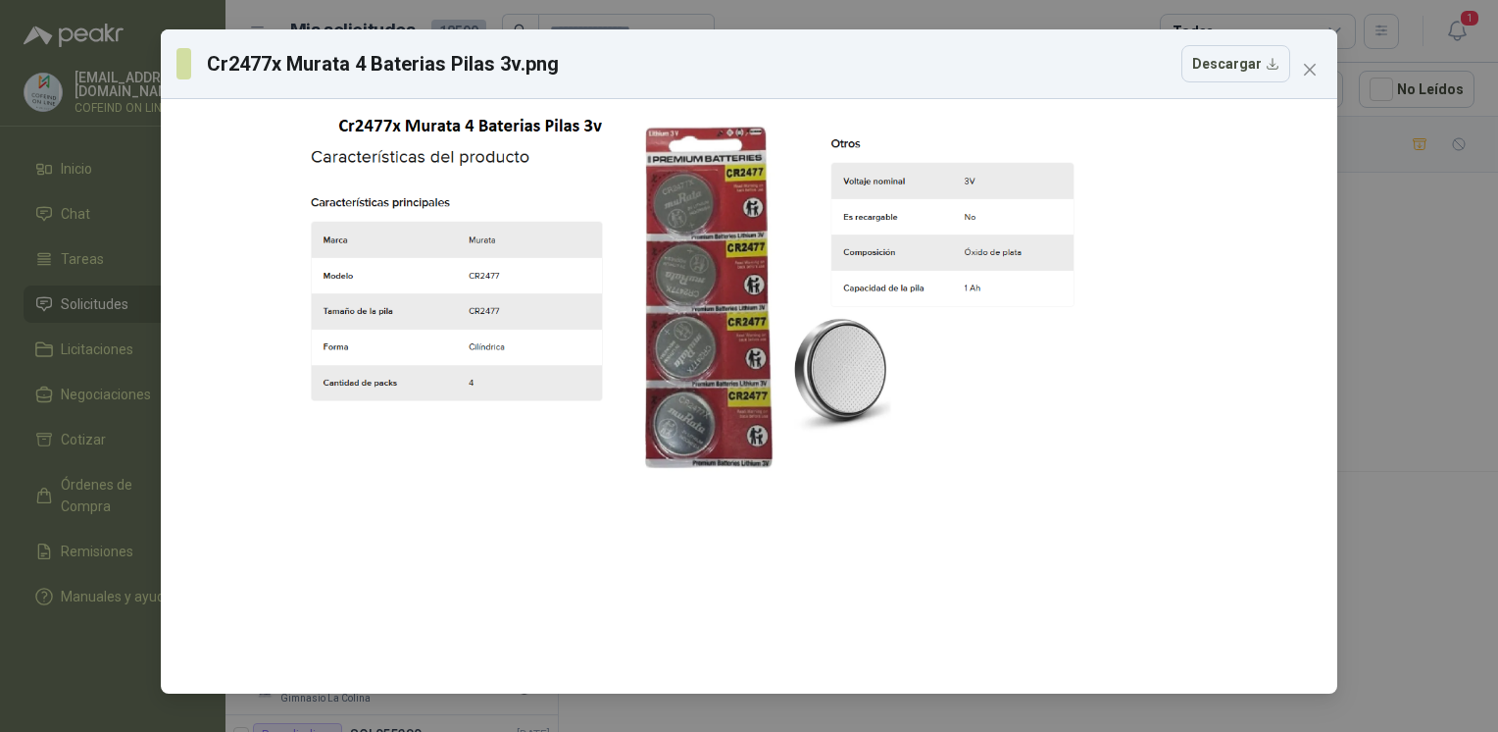
click at [1374, 392] on div "Cr2477x Murata 4 Baterias Pilas 3v.png Descargar" at bounding box center [749, 366] width 1498 height 732
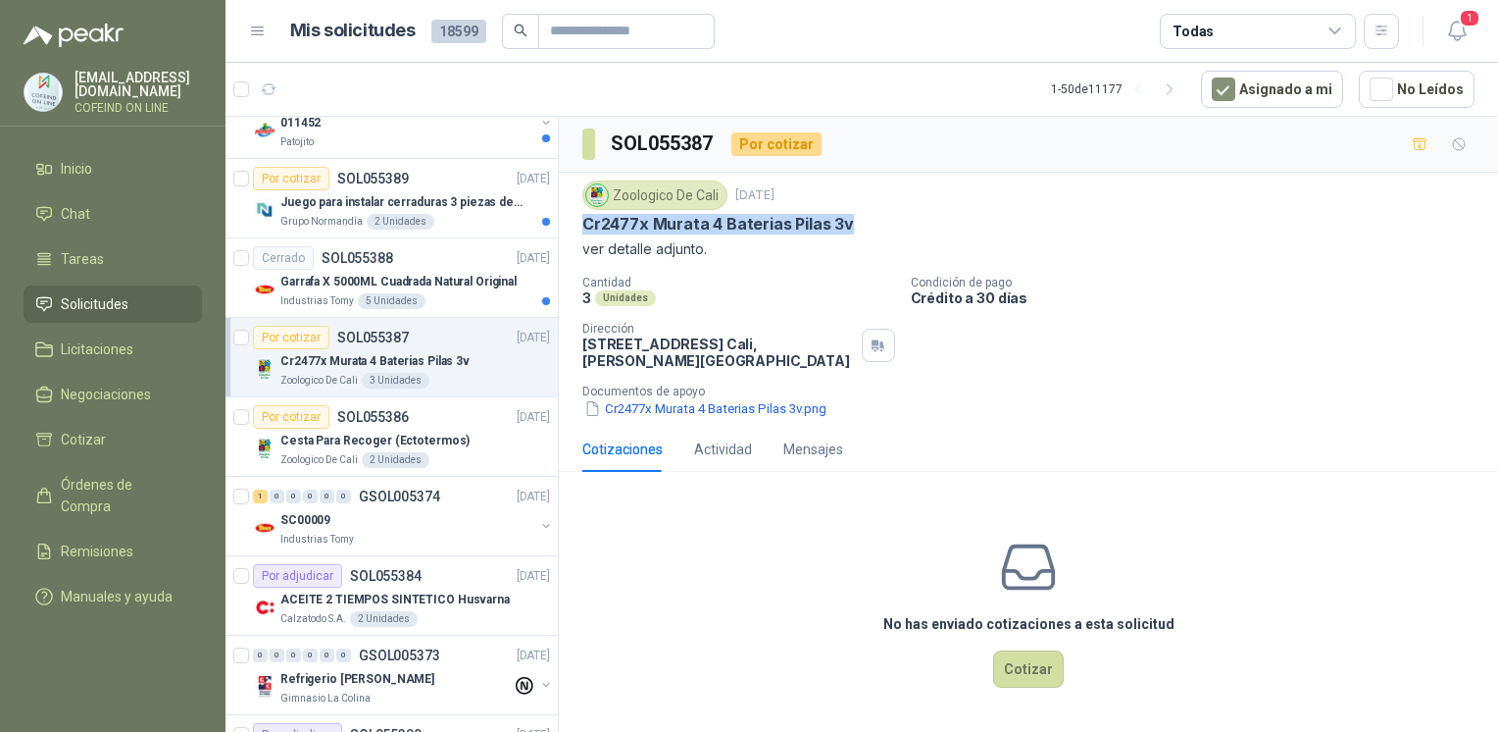
drag, startPoint x: 863, startPoint y: 224, endPoint x: 580, endPoint y: 228, distance: 283.4
click at [580, 228] on div "Zoologico De Cali [DATE] Cr2477x Murata 4 Baterias Pilas 3v ver detalle adjunto…" at bounding box center [1028, 300] width 939 height 254
click at [643, 406] on button "Cr2477x Murata 4 Baterias Pilas 3v.png" at bounding box center [706, 408] width 246 height 21
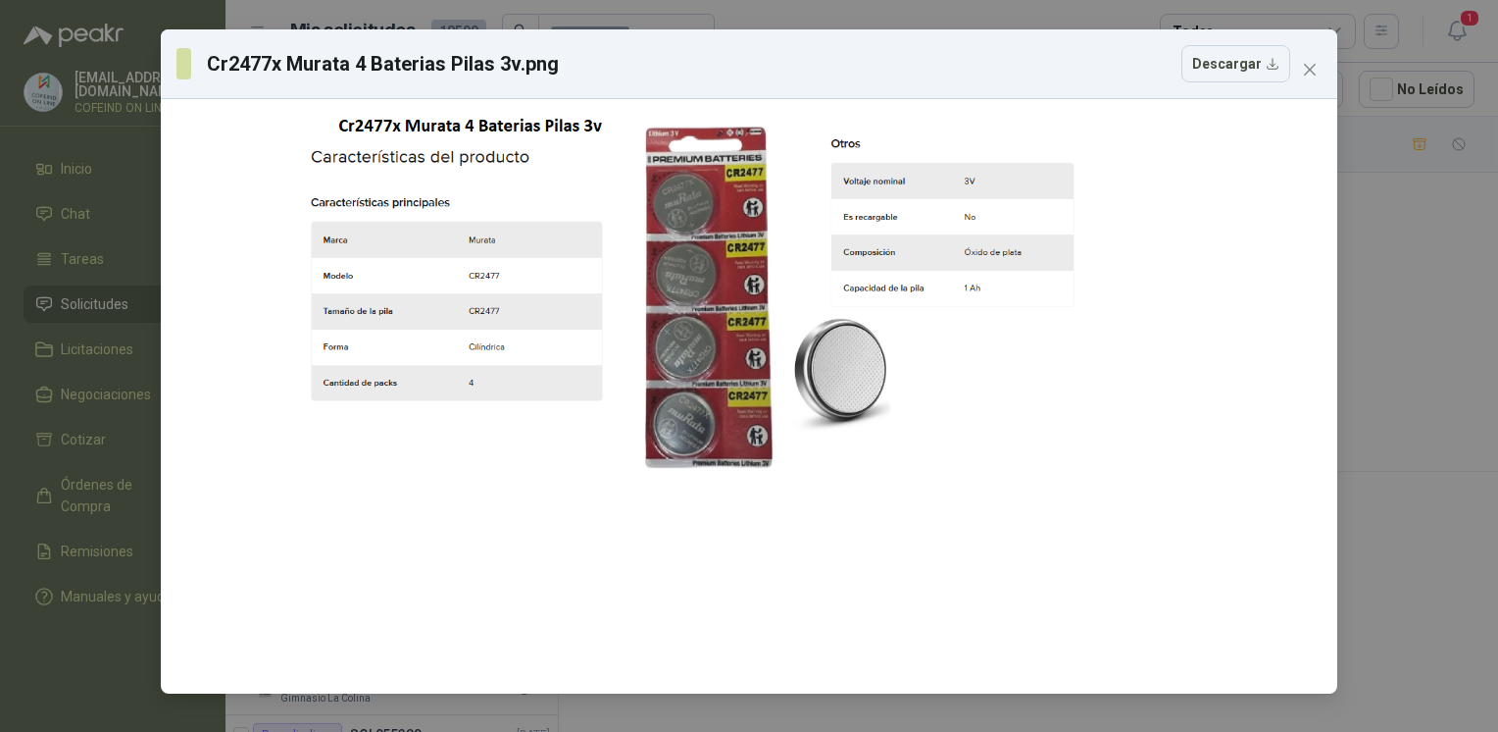
click at [1389, 432] on div "Cr2477x Murata 4 Baterias Pilas 3v.png Descargar" at bounding box center [749, 366] width 1498 height 732
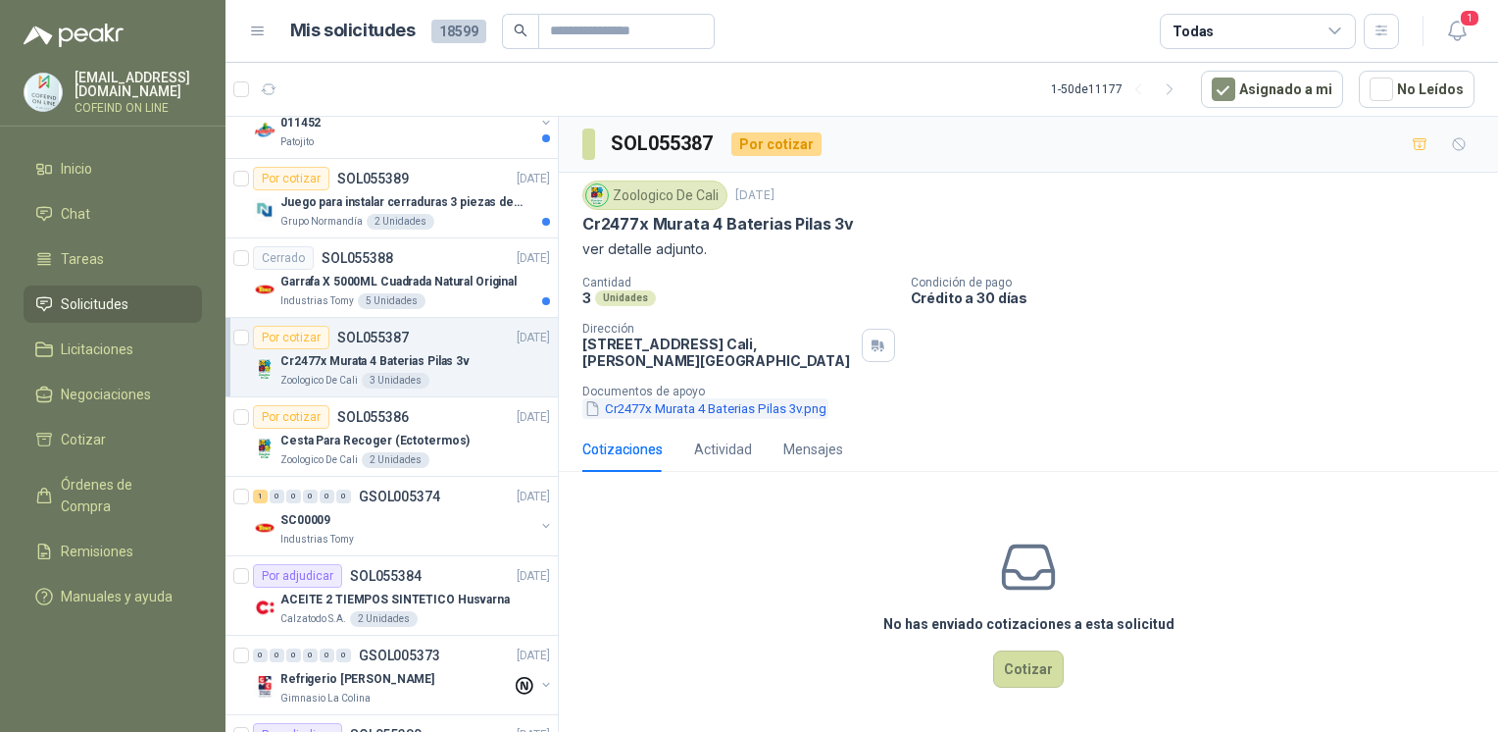
click at [661, 402] on button "Cr2477x Murata 4 Baterias Pilas 3v.png" at bounding box center [706, 408] width 246 height 21
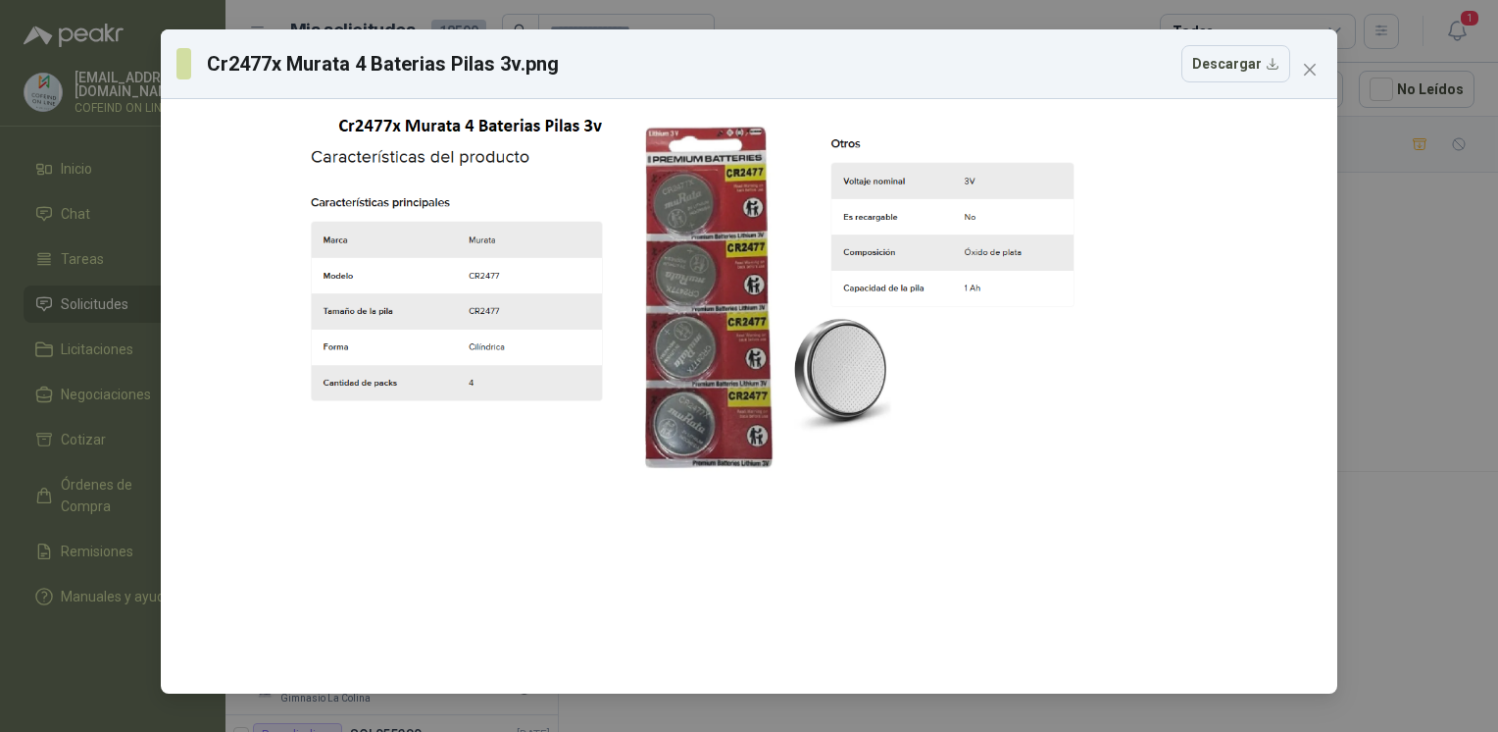
click at [1393, 444] on div "Cr2477x Murata 4 Baterias Pilas 3v.png Descargar" at bounding box center [749, 366] width 1498 height 732
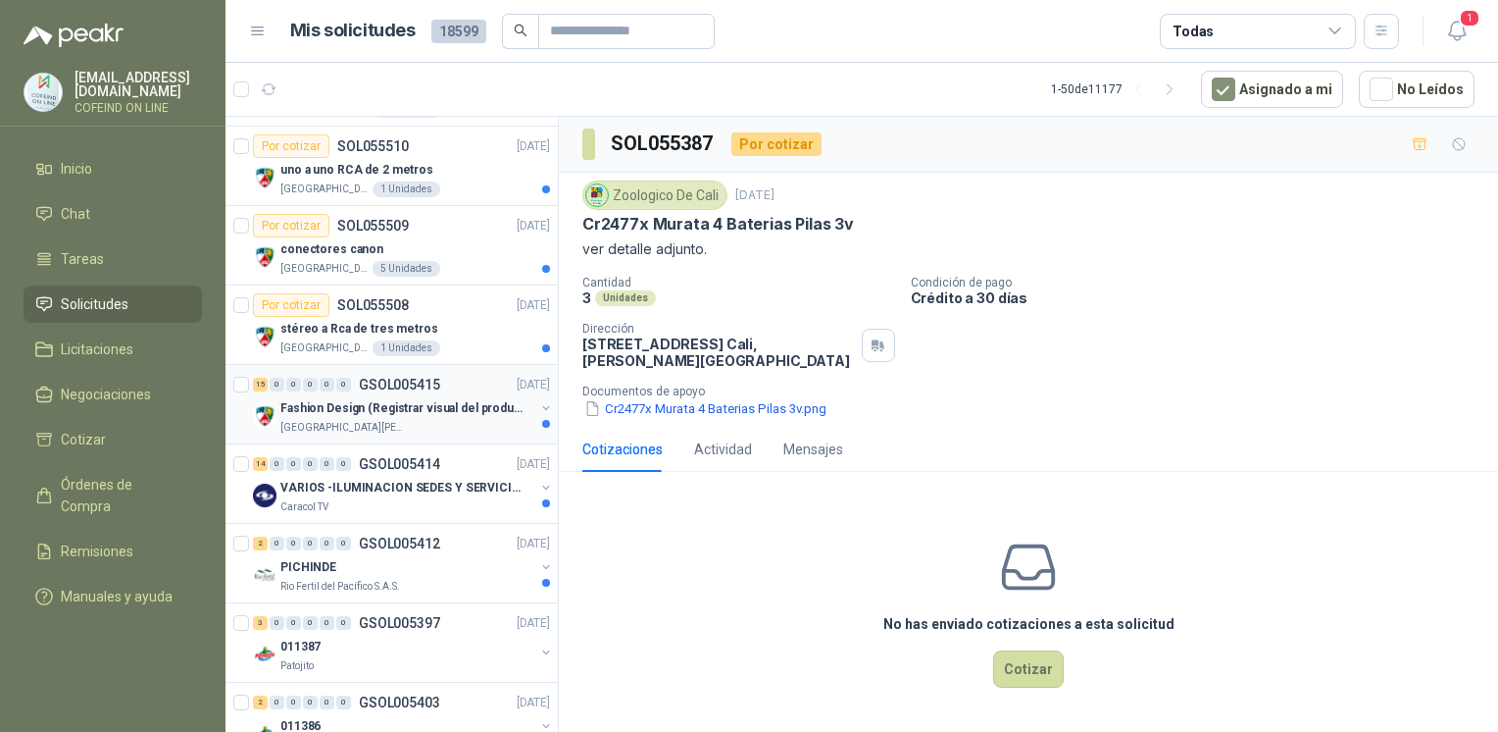
scroll to position [1458, 0]
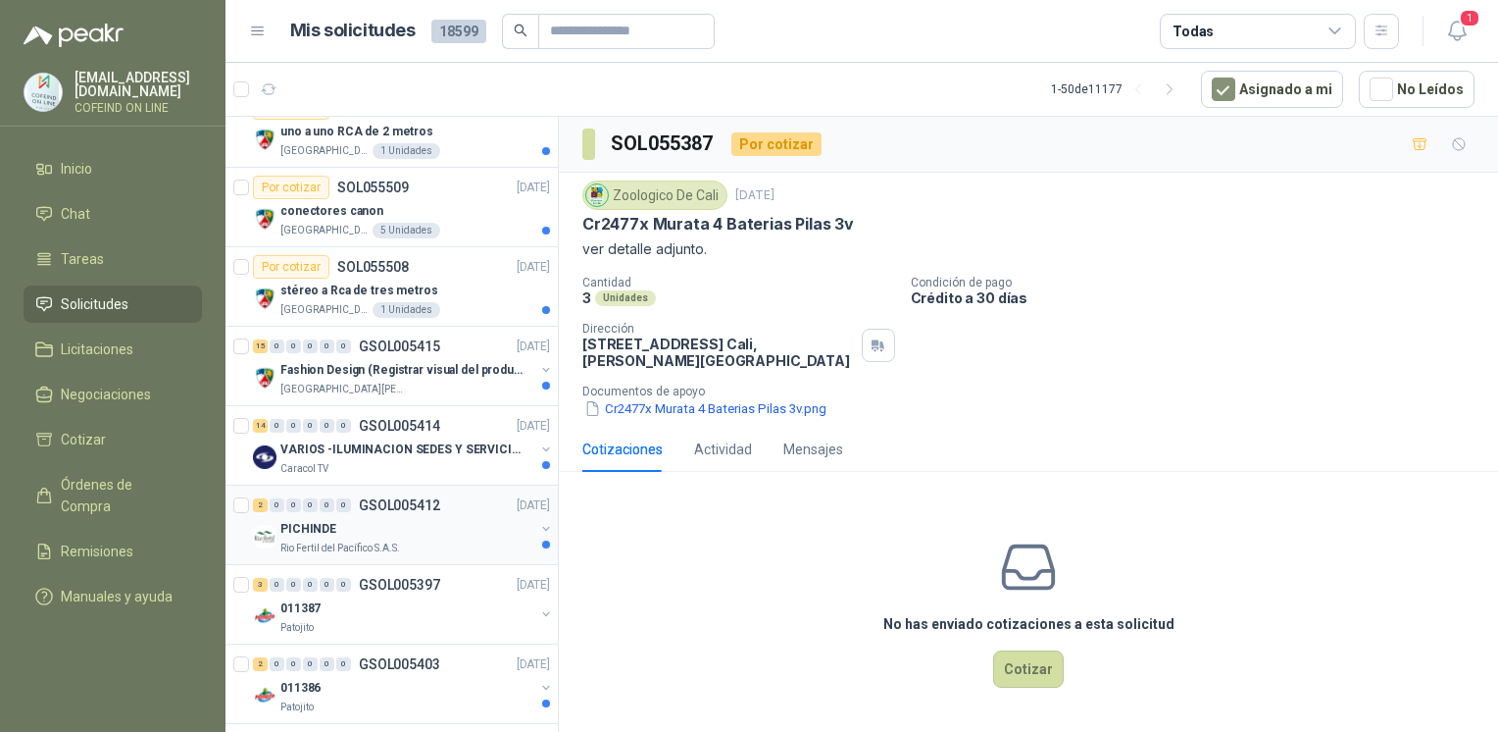
click at [377, 520] on div "PICHINDE" at bounding box center [407, 529] width 254 height 24
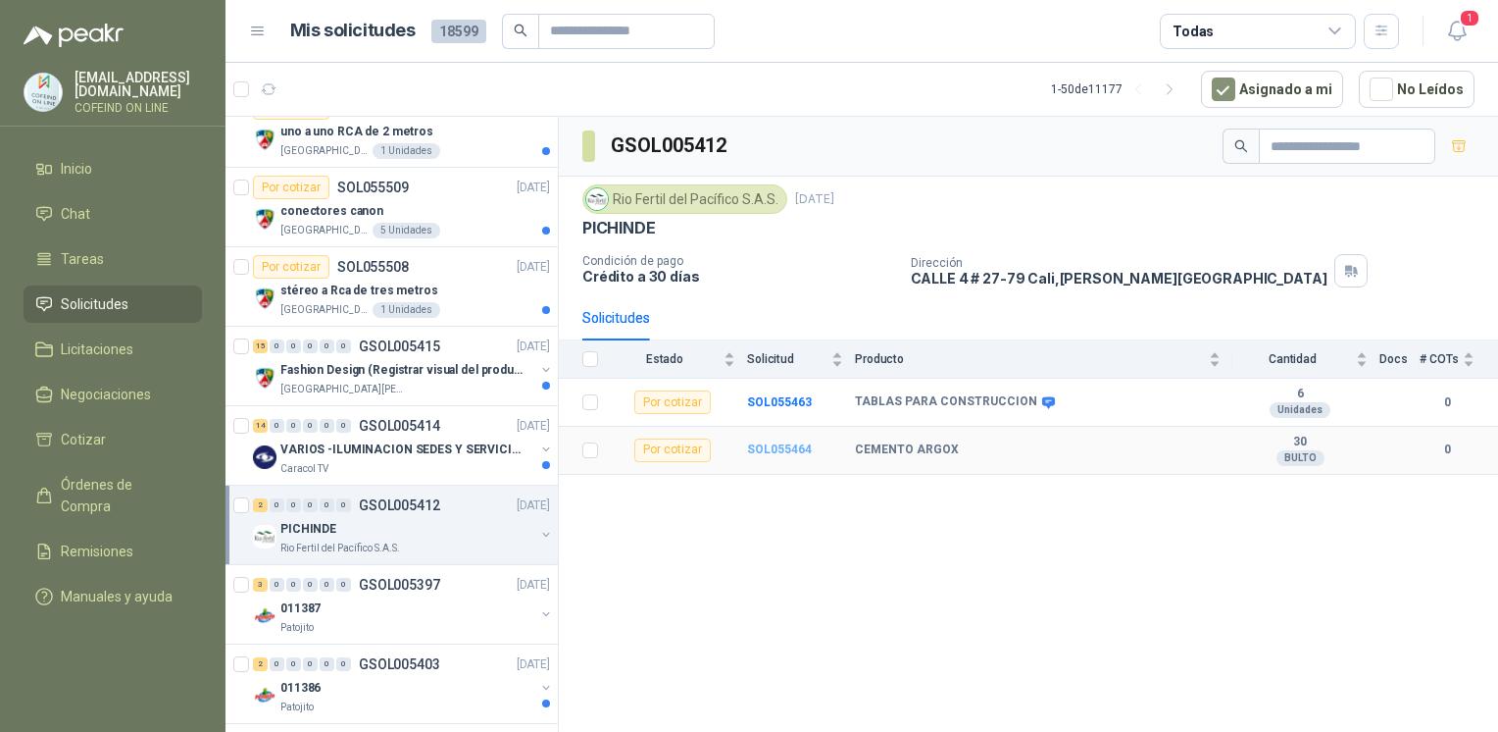
click at [770, 449] on b "SOL055464" at bounding box center [779, 449] width 65 height 14
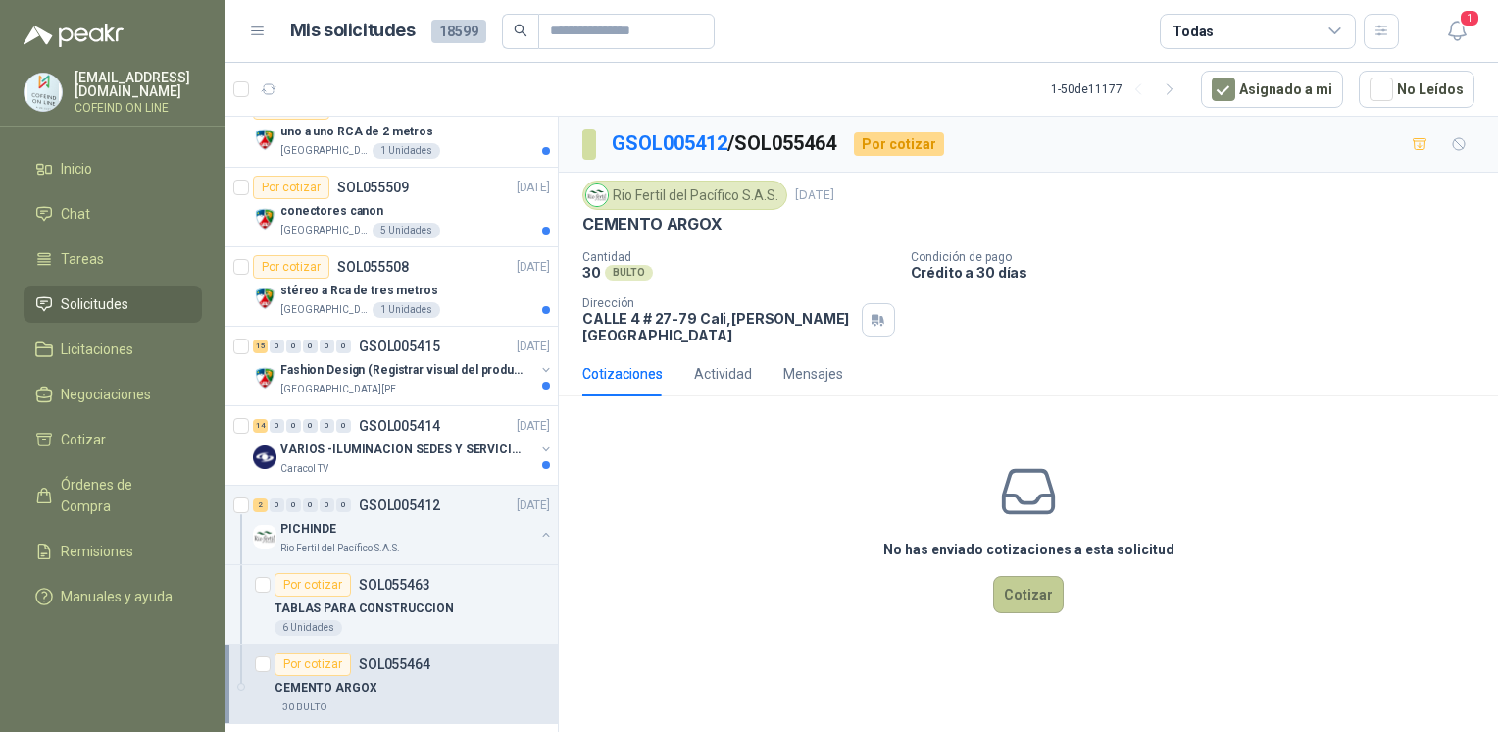
click at [1028, 582] on button "Cotizar" at bounding box center [1028, 594] width 71 height 37
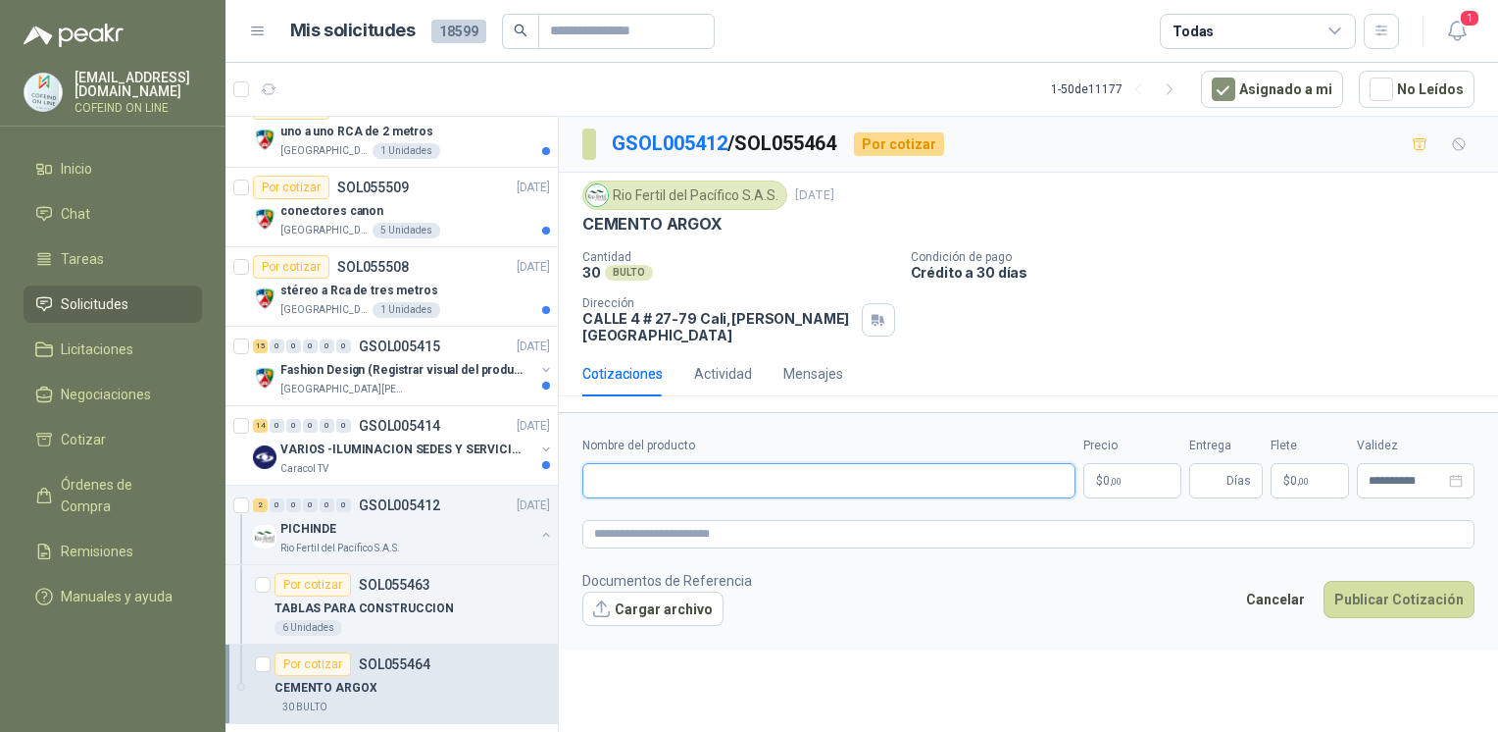
click at [753, 463] on input "Nombre del producto" at bounding box center [829, 480] width 493 height 35
paste input "**********"
type input "**********"
click at [660, 591] on button "Cargar archivo" at bounding box center [653, 608] width 141 height 35
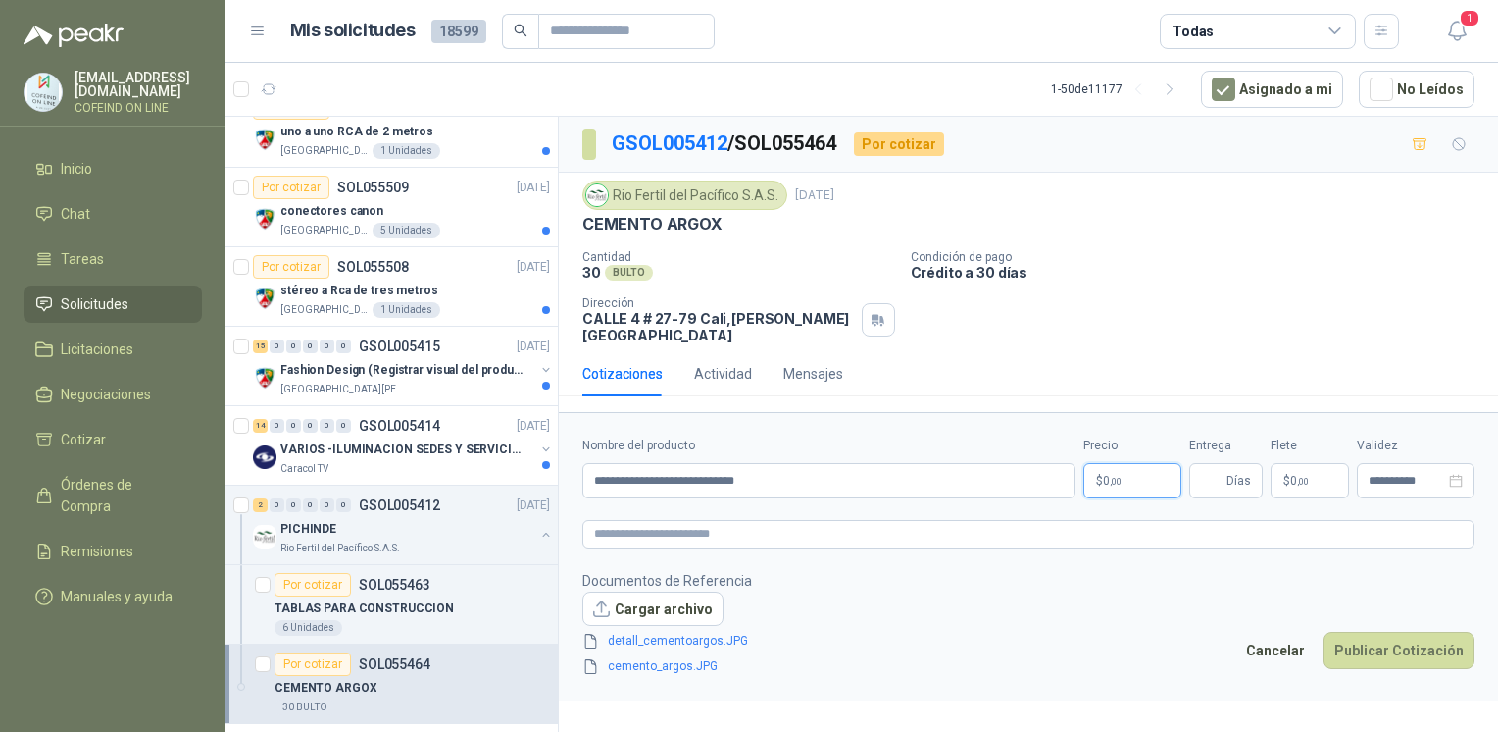
click at [1124, 473] on body "[EMAIL_ADDRESS][DOMAIN_NAME] COFEIND ON LINE Inicio Chat Tareas Solicitudes Lic…" at bounding box center [749, 366] width 1498 height 732
drag, startPoint x: 575, startPoint y: 318, endPoint x: 691, endPoint y: 327, distance: 117.0
click at [691, 327] on div "Rio Fertil [PERSON_NAME] S.A.S. [DATE] CEMENTO ARGOX Cantidad 30 BULTO Condició…" at bounding box center [1028, 262] width 939 height 178
copy p "CALLE 4 # 27-79"
click at [1105, 477] on body "[EMAIL_ADDRESS][DOMAIN_NAME] COFEIND ON LINE Inicio Chat Tareas Solicitudes Lic…" at bounding box center [749, 366] width 1498 height 732
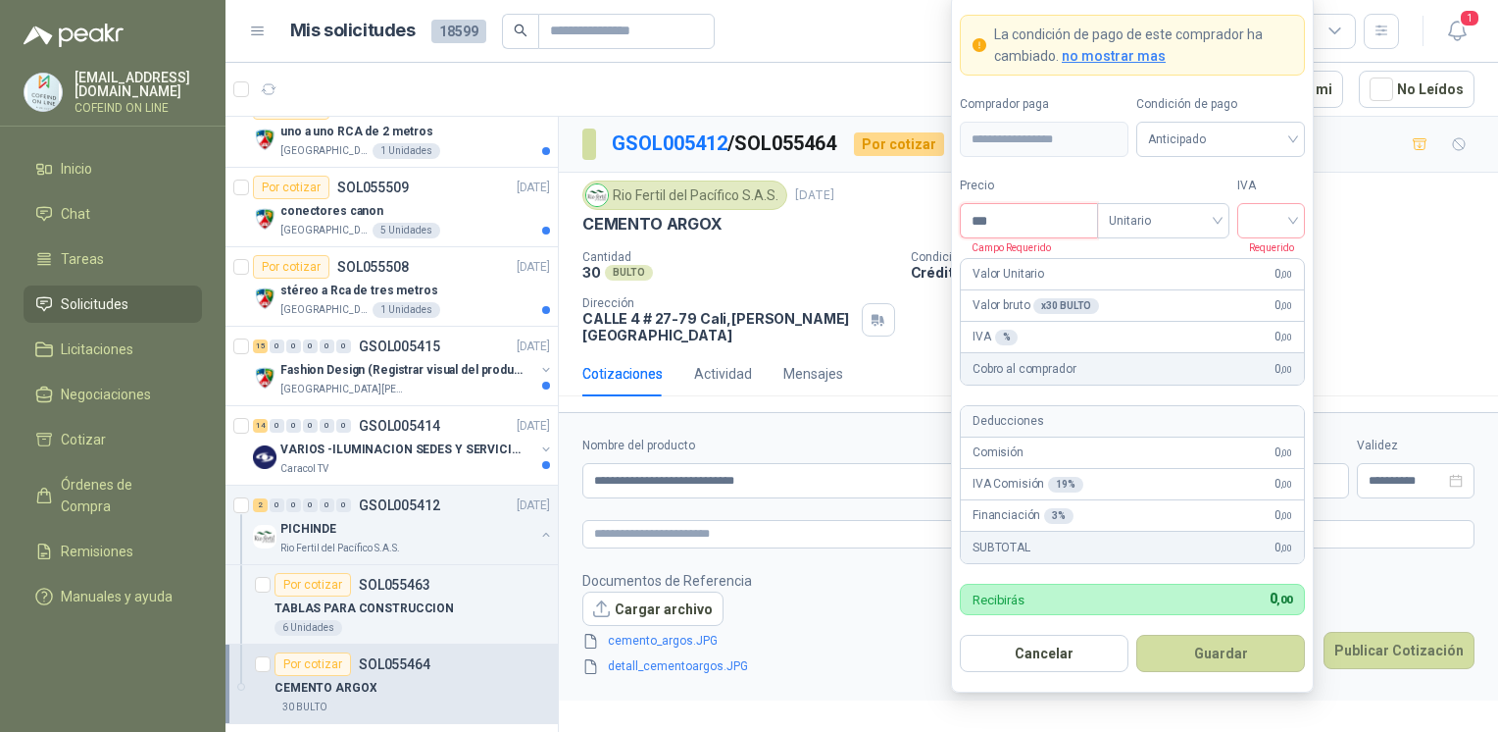
click at [1020, 222] on input "***" at bounding box center [1029, 220] width 136 height 33
type input "********"
click at [1251, 217] on input "search" at bounding box center [1271, 218] width 44 height 29
click at [1254, 313] on div "0%" at bounding box center [1272, 325] width 60 height 31
click at [1054, 230] on input "********" at bounding box center [1029, 220] width 136 height 33
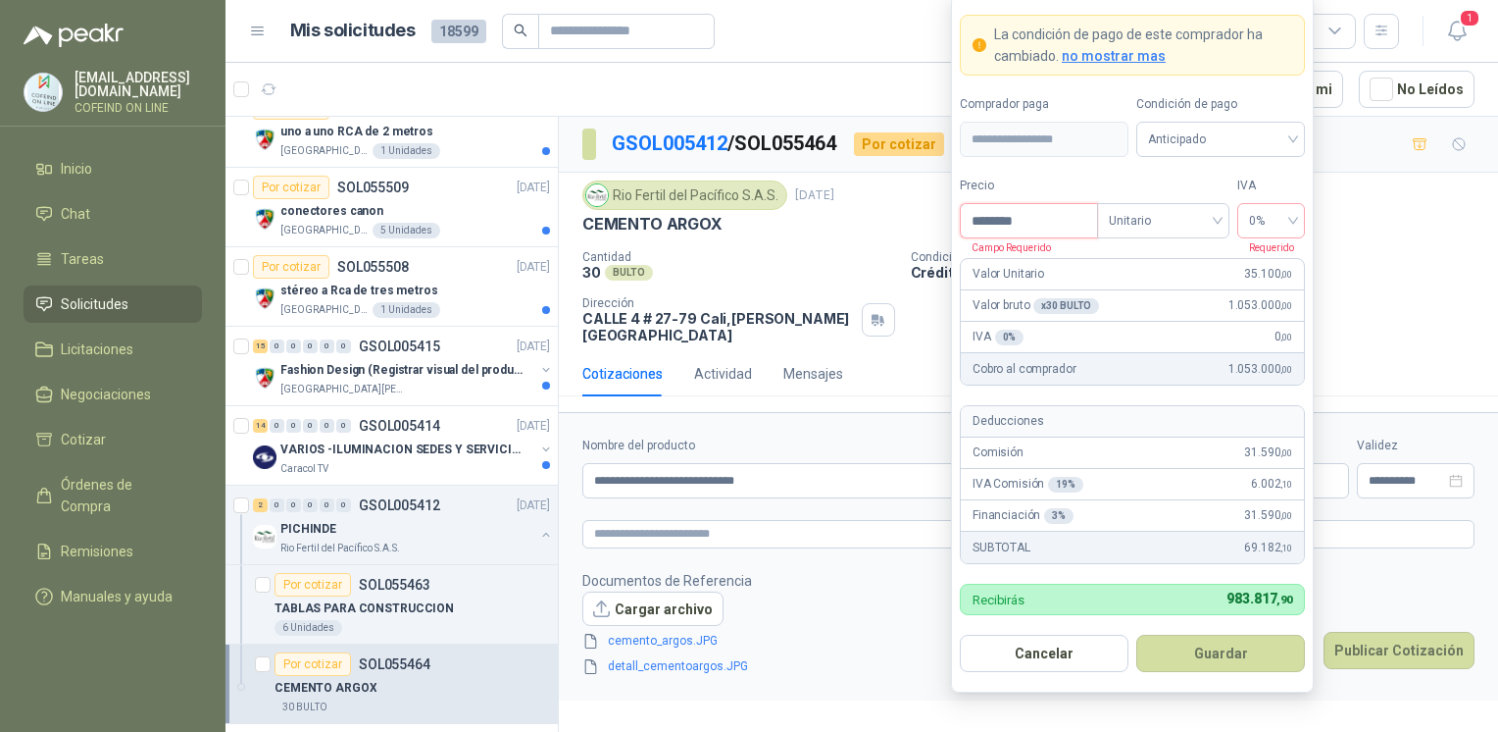
click at [1048, 228] on input "********" at bounding box center [1029, 220] width 136 height 33
click at [1203, 657] on button "Guardar" at bounding box center [1221, 653] width 169 height 37
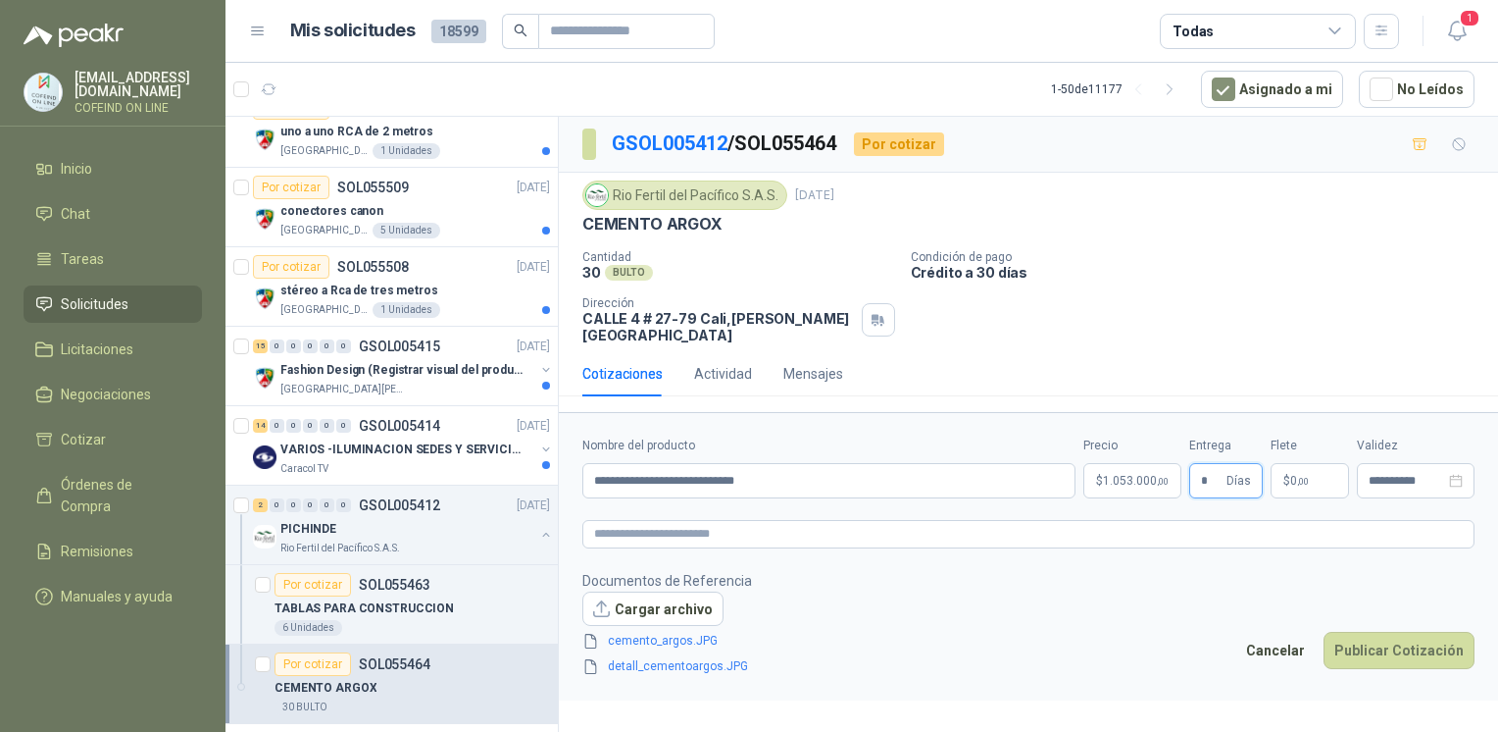
type input "*"
click at [1341, 659] on div "Cancelar Publicar Cotización" at bounding box center [1355, 654] width 239 height 45
click at [1349, 640] on button "Publicar Cotización" at bounding box center [1399, 650] width 151 height 37
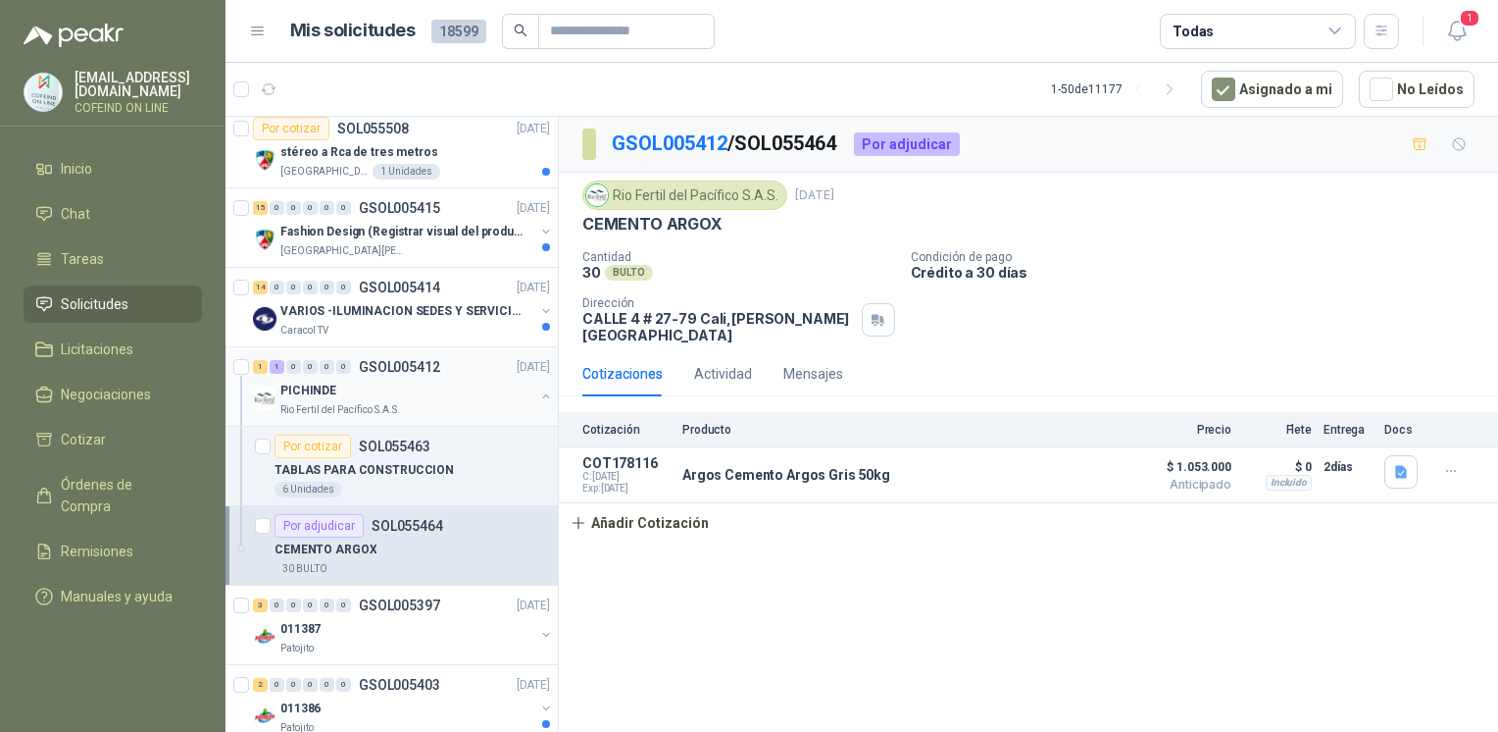
scroll to position [1683, 0]
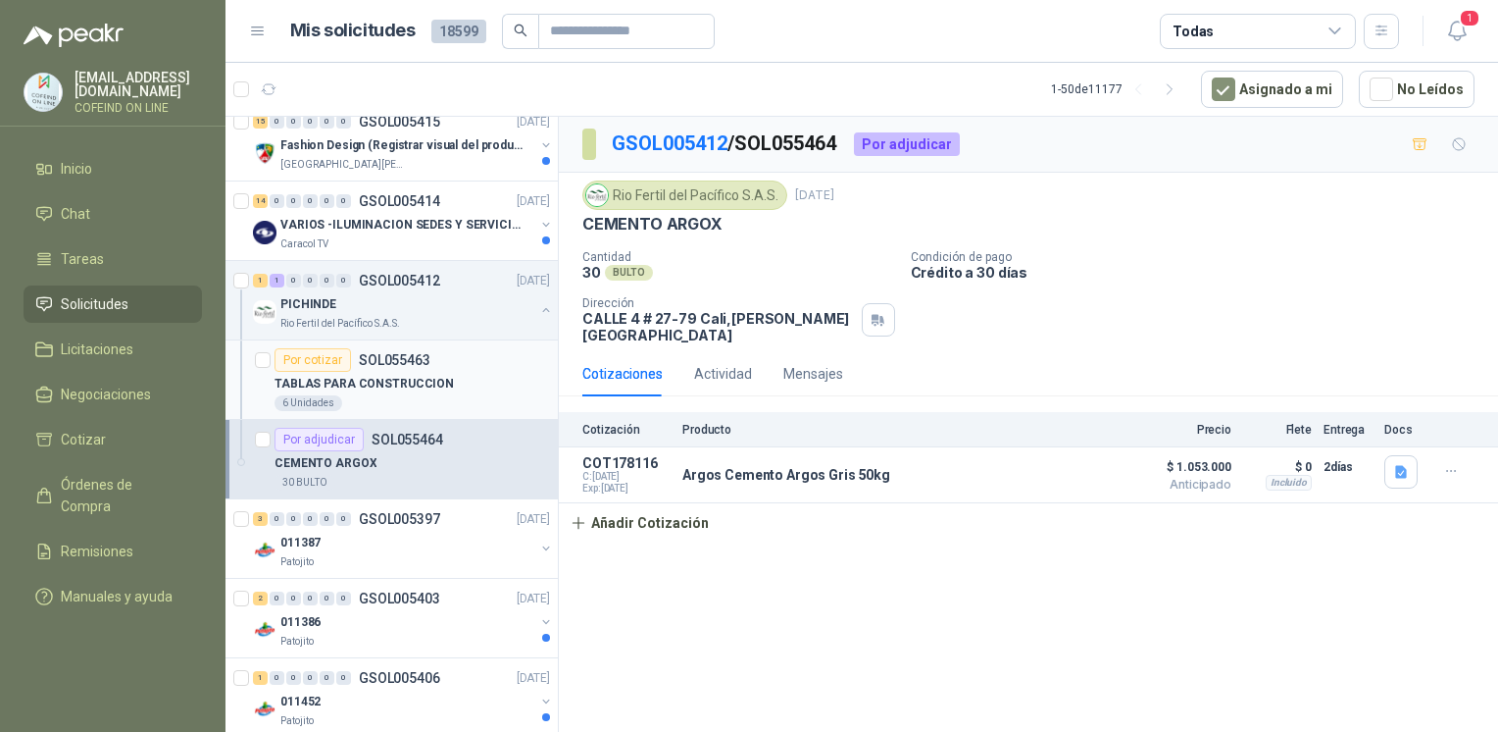
click at [428, 376] on p "TABLAS PARA CONSTRUCCION" at bounding box center [364, 384] width 179 height 19
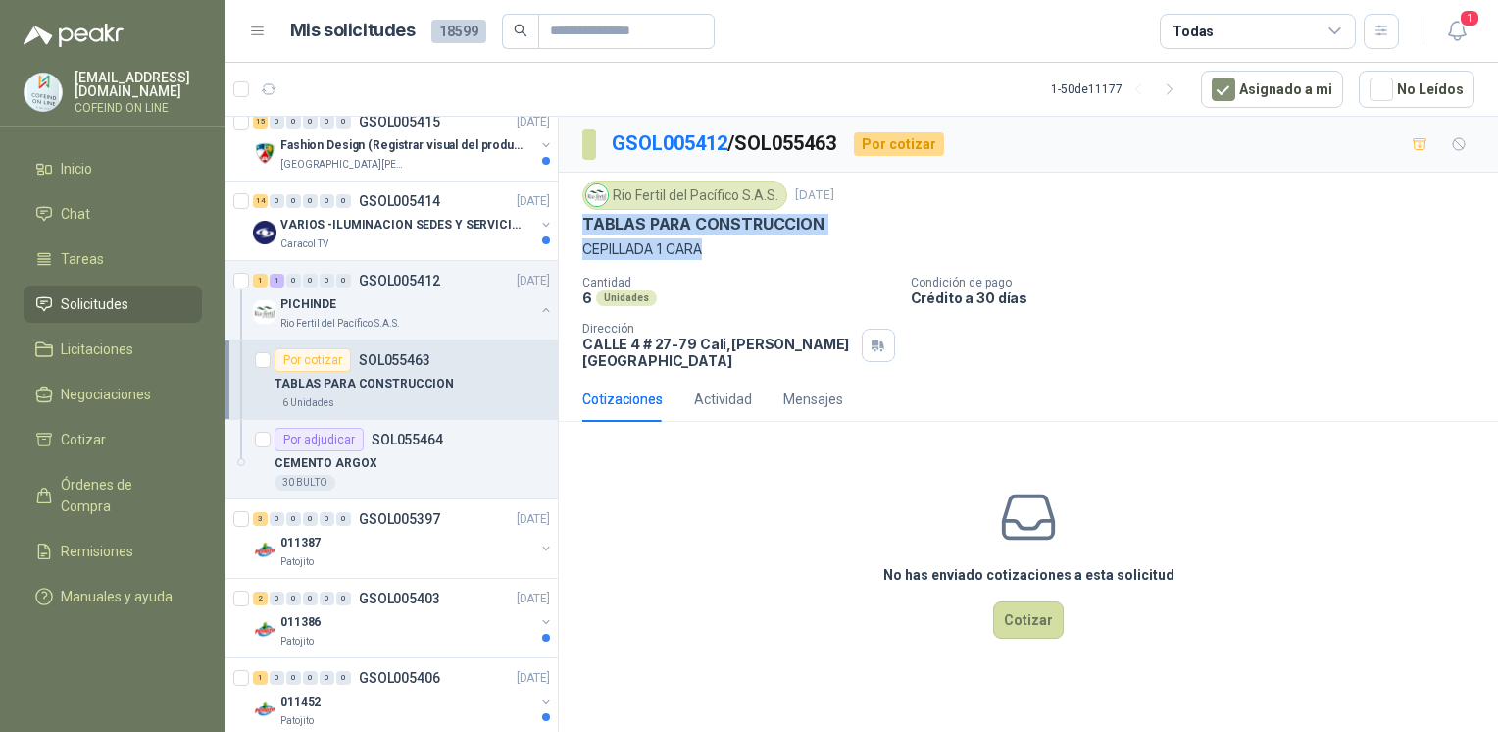
drag, startPoint x: 714, startPoint y: 249, endPoint x: 574, endPoint y: 222, distance: 142.9
click at [574, 222] on div "Rio Fertil [PERSON_NAME] S.A.S. [DATE] TABLAS PARA CONSTRUCCION CEPILLADA 1 CAR…" at bounding box center [1028, 275] width 939 height 204
copy div "TABLAS PARA CONSTRUCCION CEPILLADA 1 CARA"
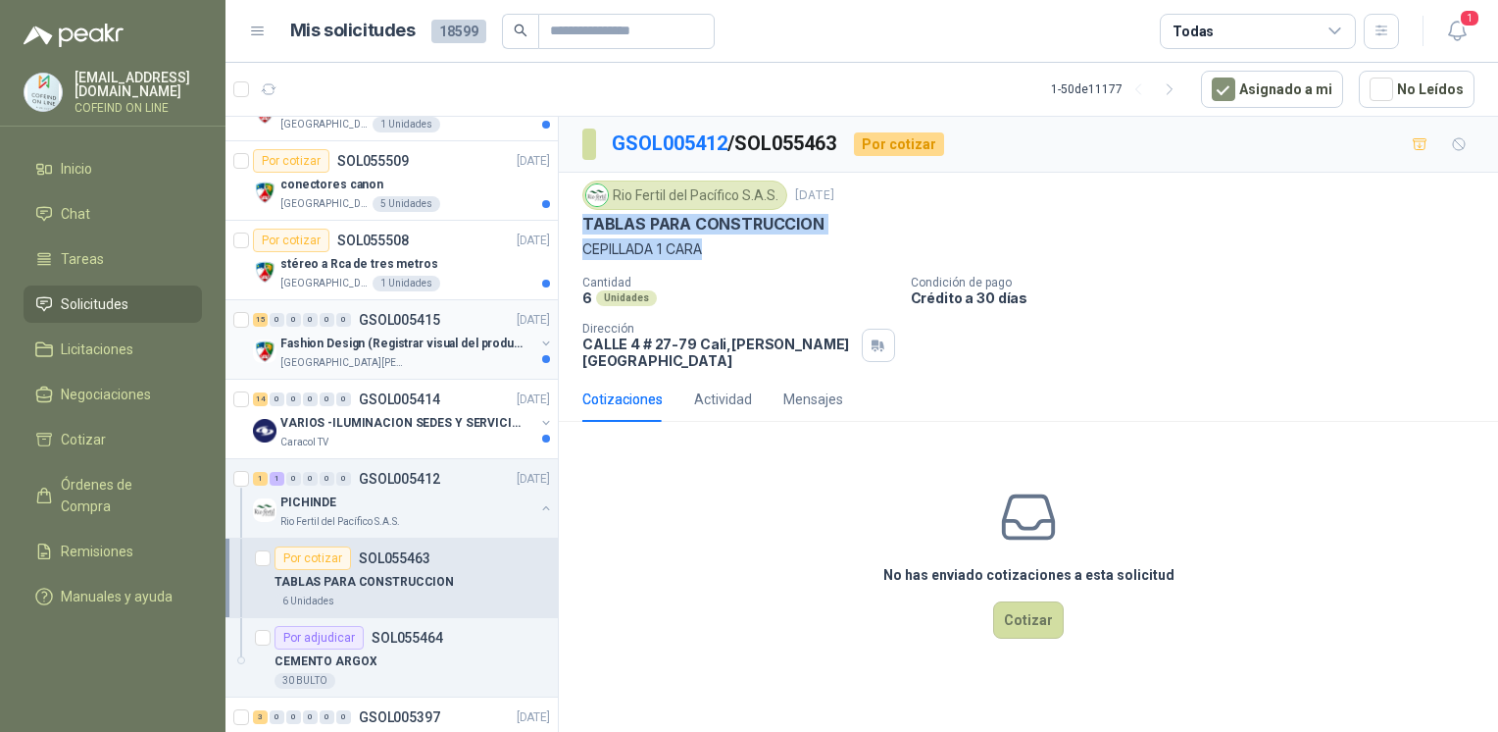
scroll to position [1484, 0]
click at [421, 270] on div "stéreo a Rca de tres metros" at bounding box center [415, 265] width 270 height 24
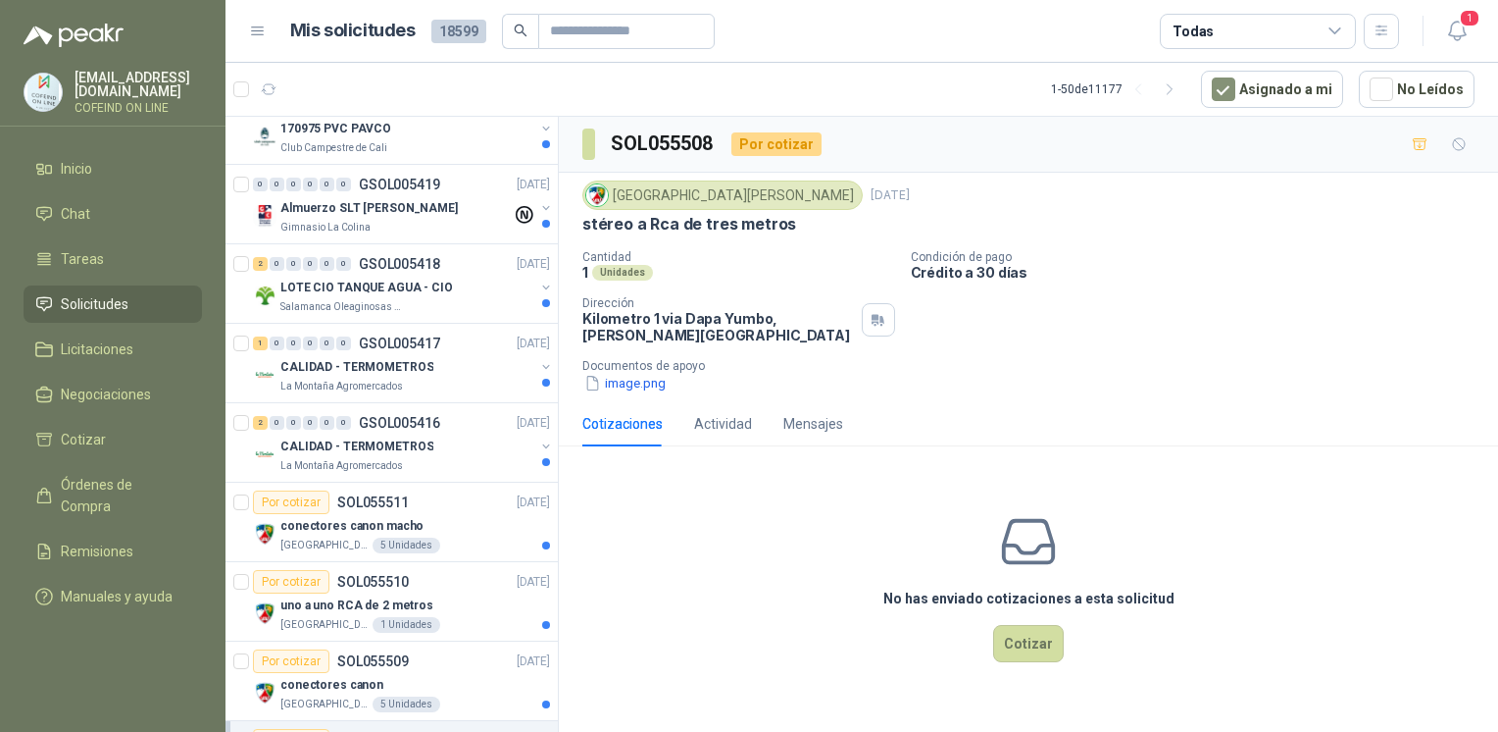
scroll to position [974, 0]
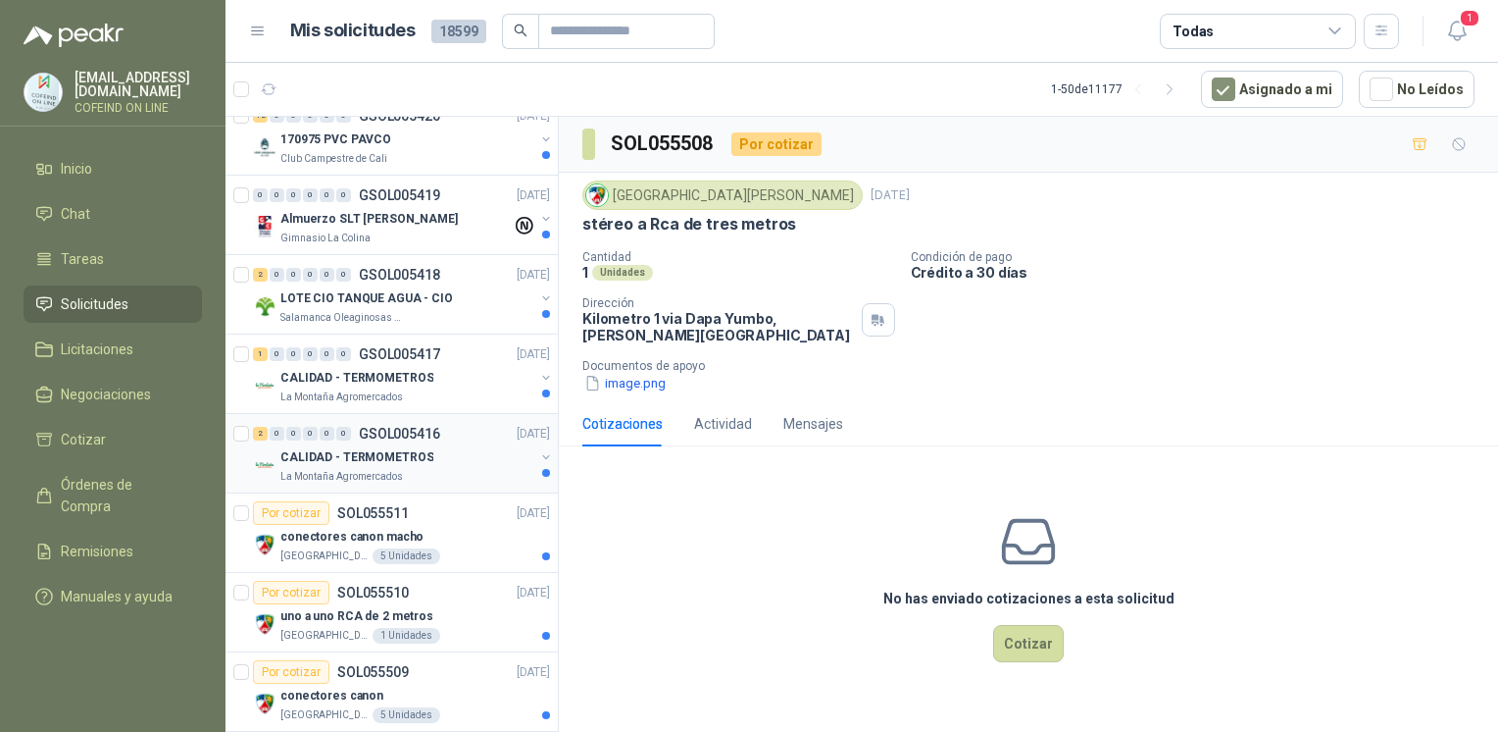
click at [424, 435] on p "GSOL005416" at bounding box center [399, 434] width 81 height 14
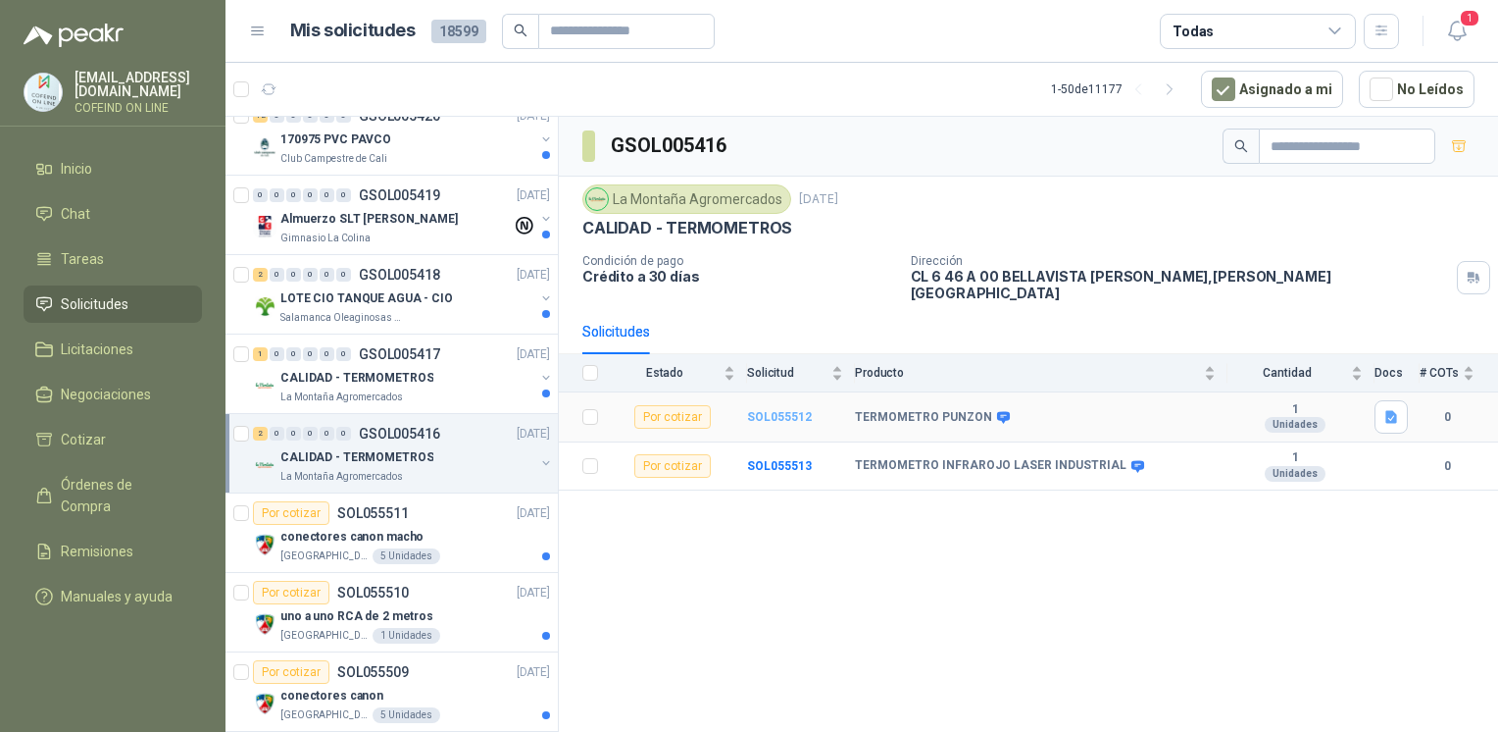
click at [765, 410] on b "SOL055512" at bounding box center [779, 417] width 65 height 14
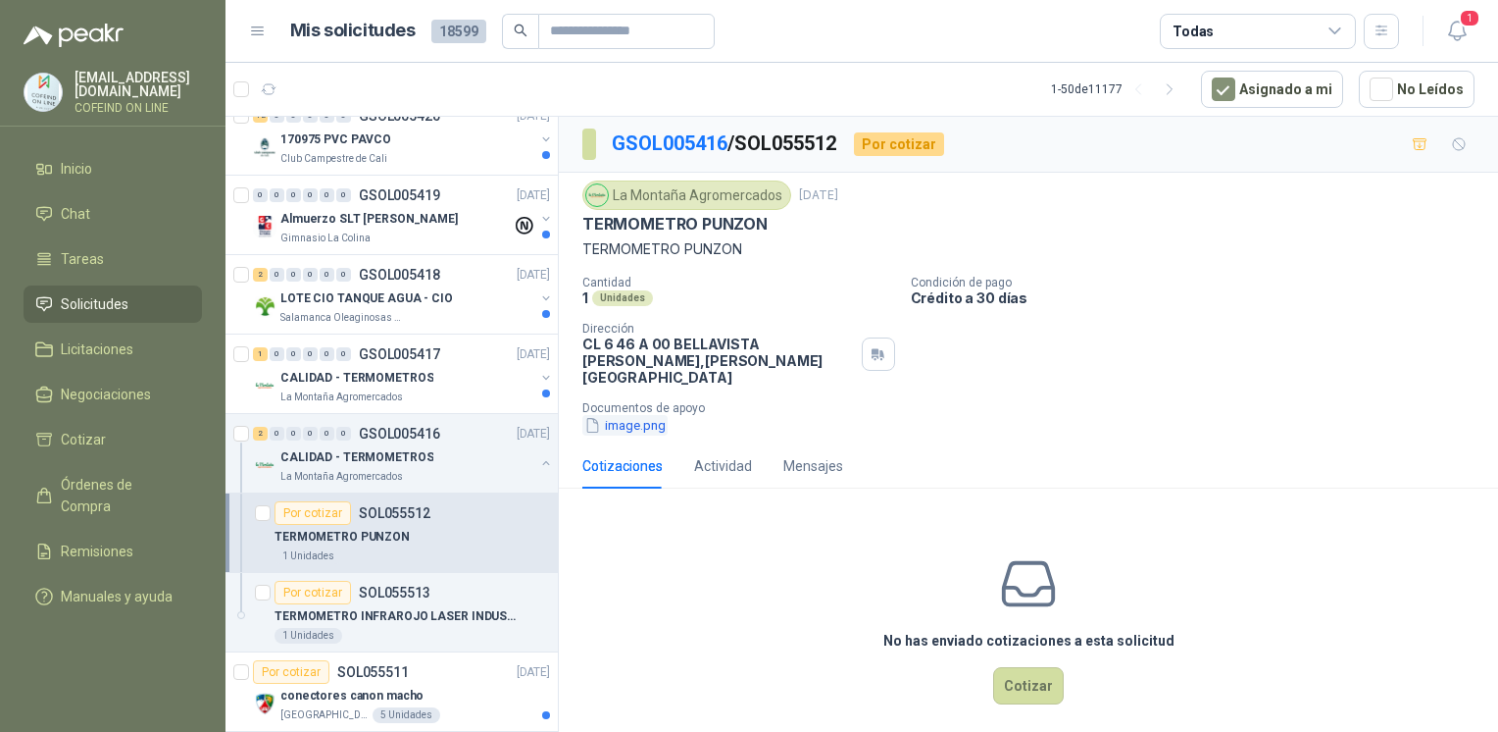
click at [642, 416] on button "image.png" at bounding box center [625, 425] width 85 height 21
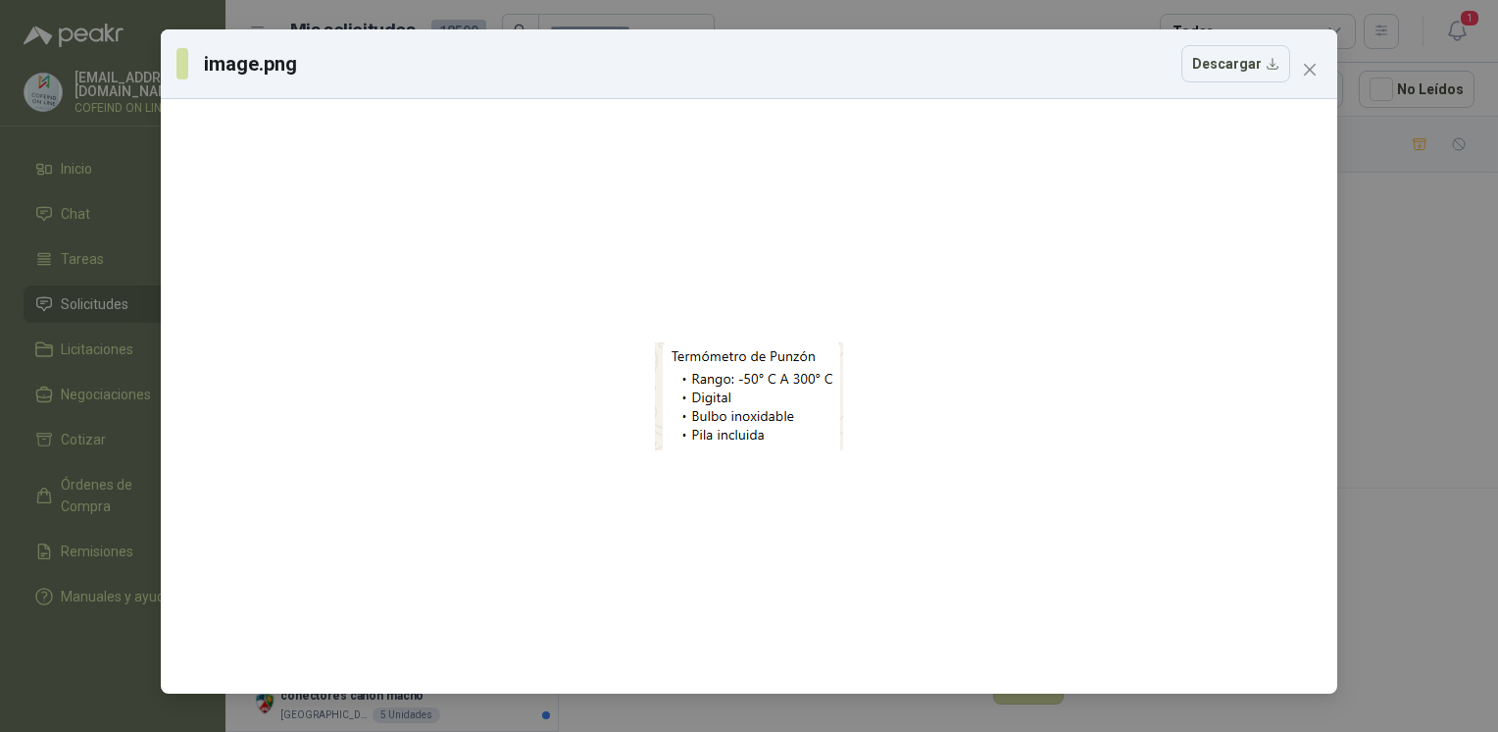
click at [1374, 315] on div "image.png Descargar" at bounding box center [749, 366] width 1498 height 732
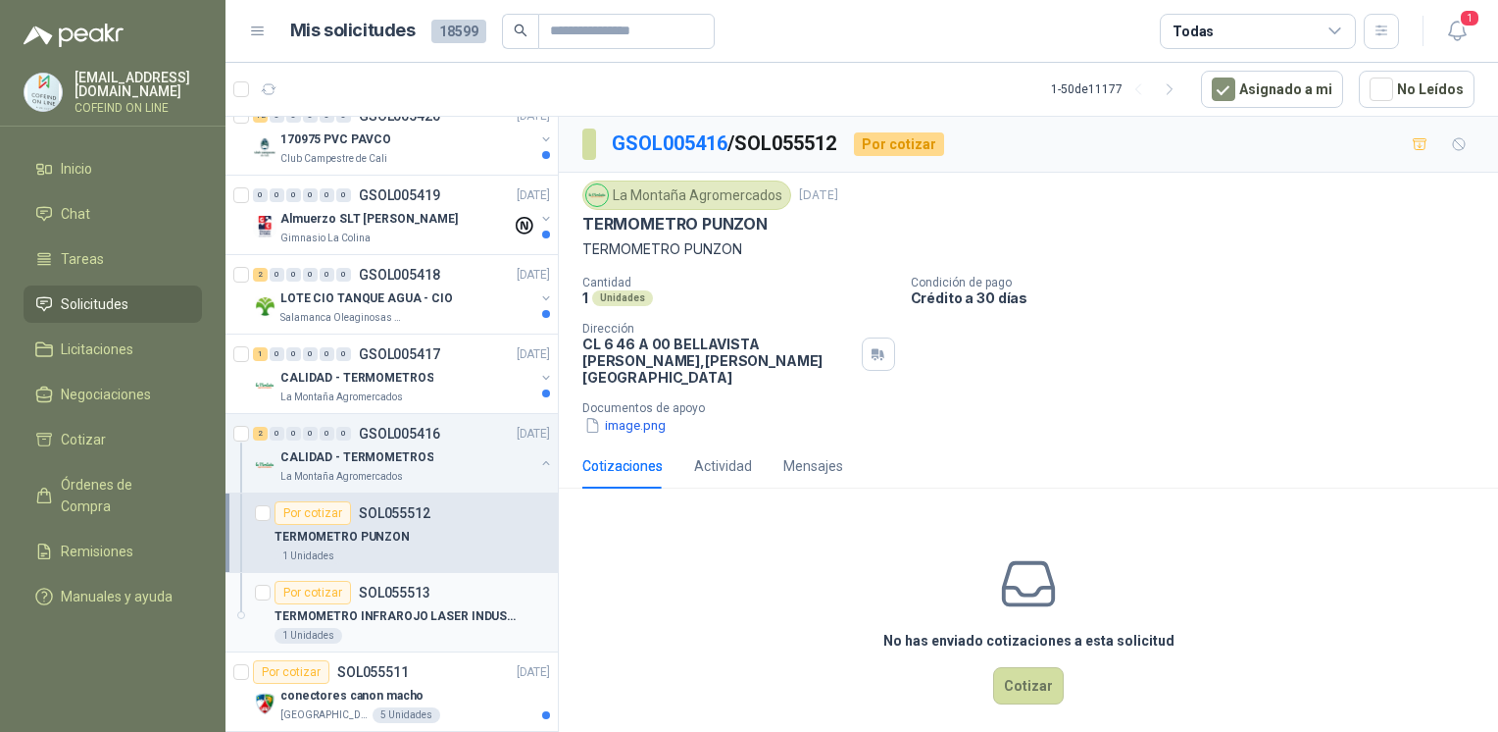
click at [426, 611] on p "TERMOMETRO INFRAROJO LASER INDUSTRIAL" at bounding box center [397, 616] width 244 height 19
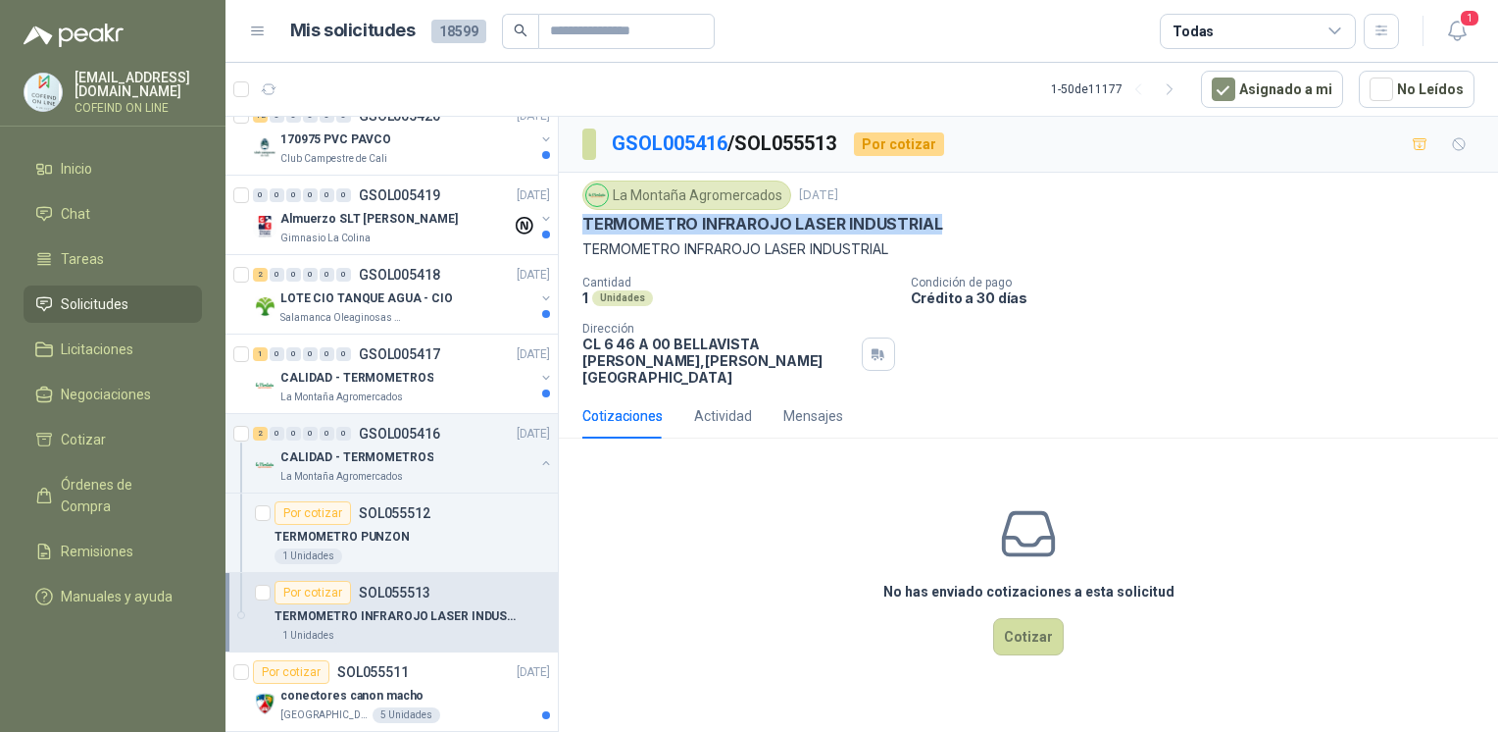
drag, startPoint x: 766, startPoint y: 276, endPoint x: 957, endPoint y: 225, distance: 197.9
click at [957, 225] on div "La Montaña Agromercados [DATE] TERMOMETRO INFRAROJO LASER INDUSTRIAL TERMOMETRO…" at bounding box center [1028, 283] width 939 height 221
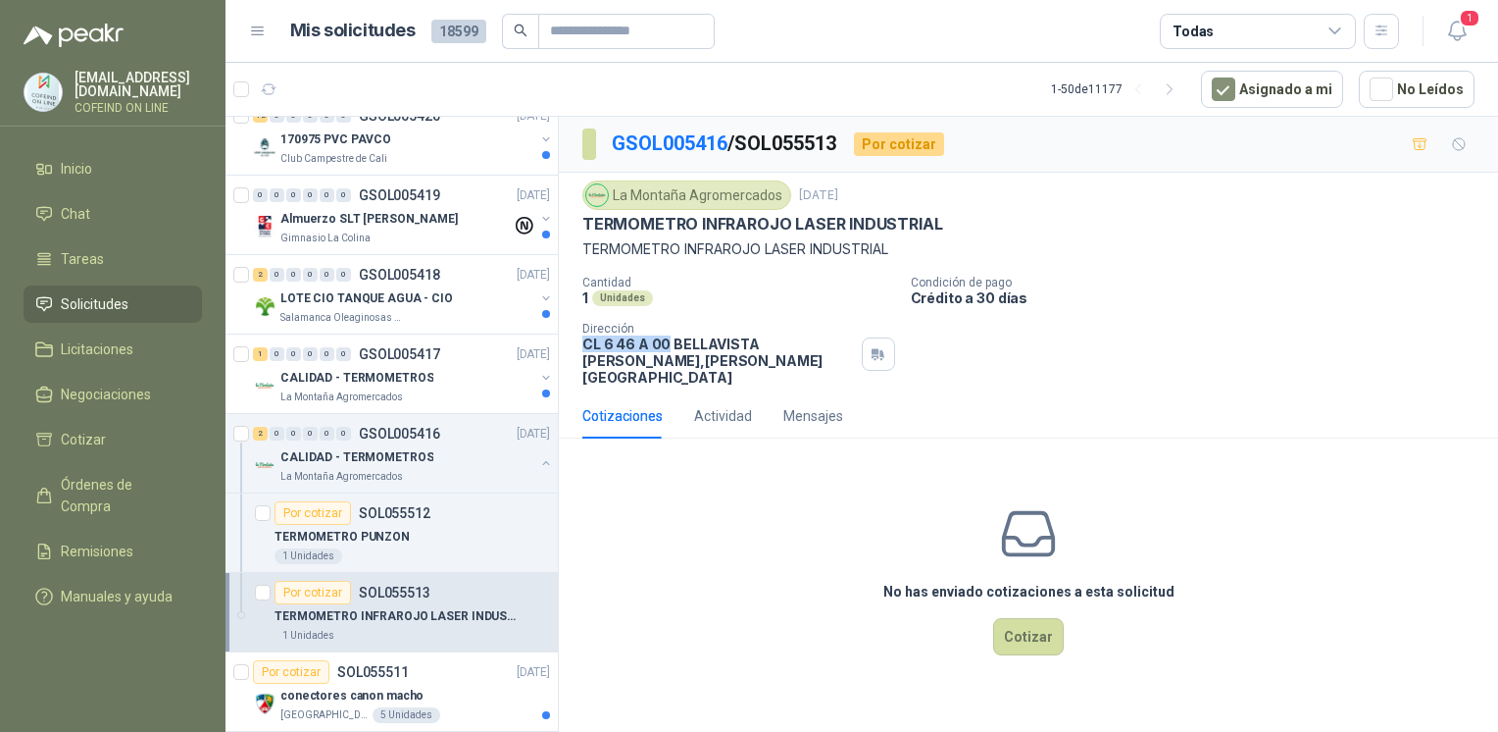
drag, startPoint x: 581, startPoint y: 338, endPoint x: 667, endPoint y: 347, distance: 86.8
click at [667, 347] on div "La Montaña Agromercados [DATE] TERMOMETRO INFRAROJO LASER INDUSTRIAL TERMOMETRO…" at bounding box center [1028, 283] width 939 height 221
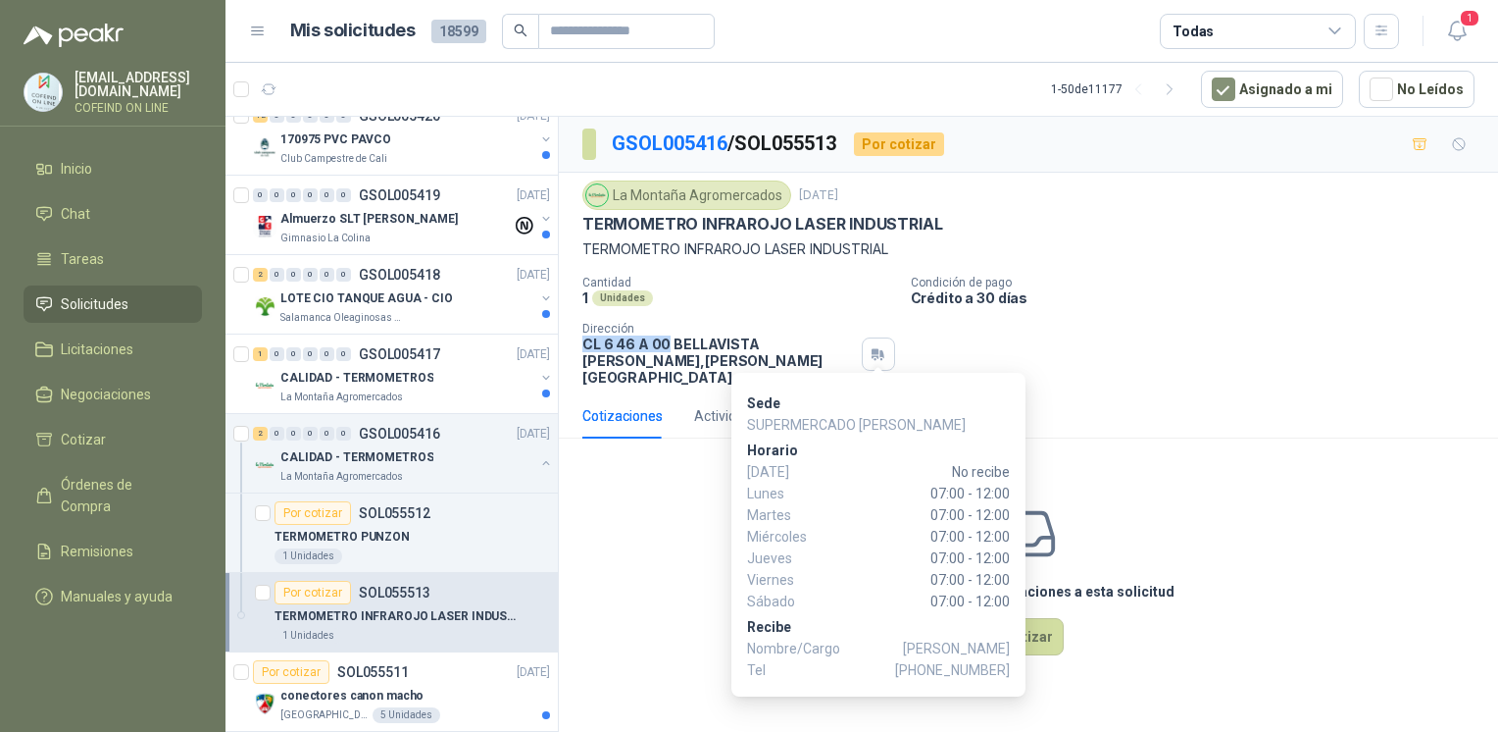
drag, startPoint x: 891, startPoint y: 649, endPoint x: 1009, endPoint y: 657, distance: 117.9
click at [1009, 657] on p "Nombre/Cargo [PERSON_NAME]" at bounding box center [878, 648] width 263 height 22
drag, startPoint x: 933, startPoint y: 673, endPoint x: 1006, endPoint y: 670, distance: 73.6
click at [1006, 670] on span "[PHONE_NUMBER]" at bounding box center [952, 670] width 115 height 22
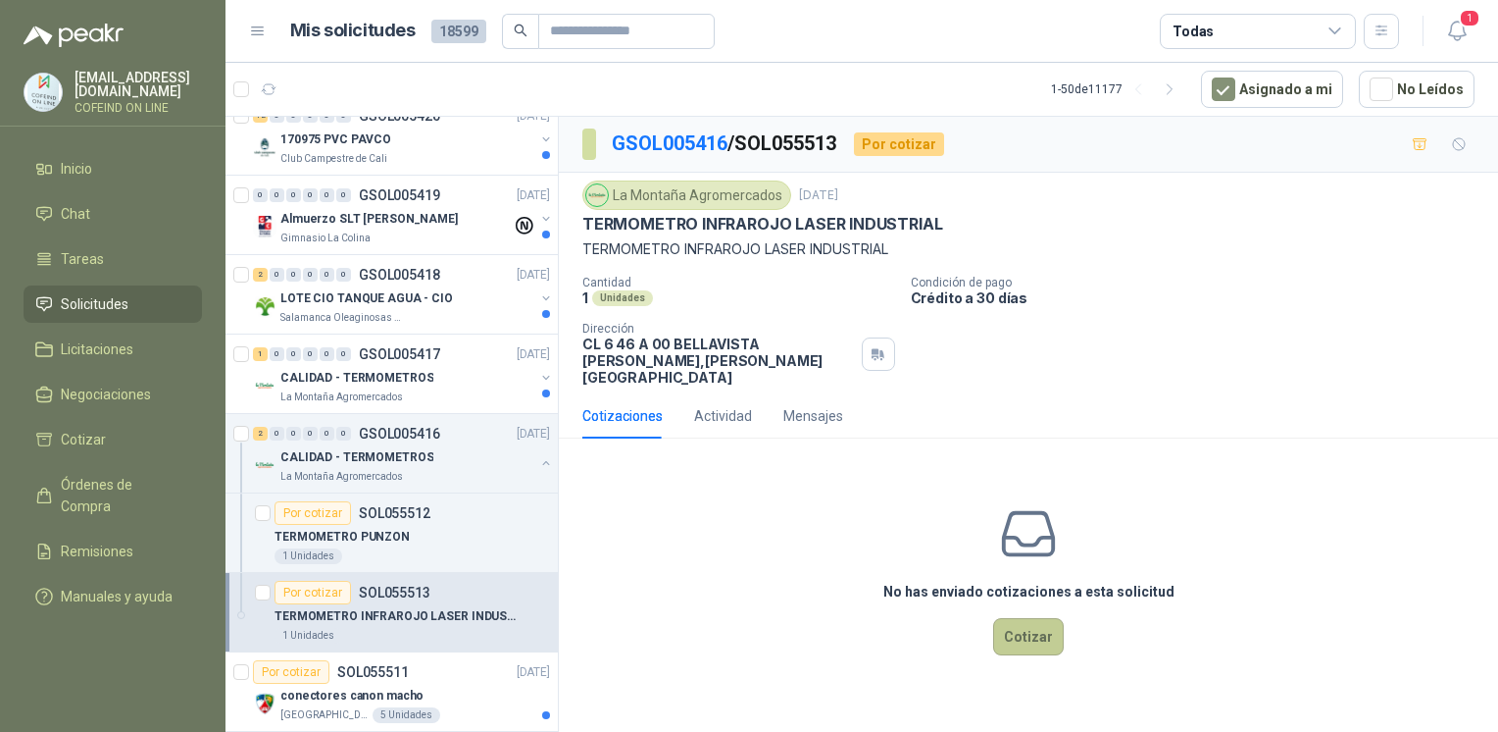
click at [1016, 624] on button "Cotizar" at bounding box center [1028, 636] width 71 height 37
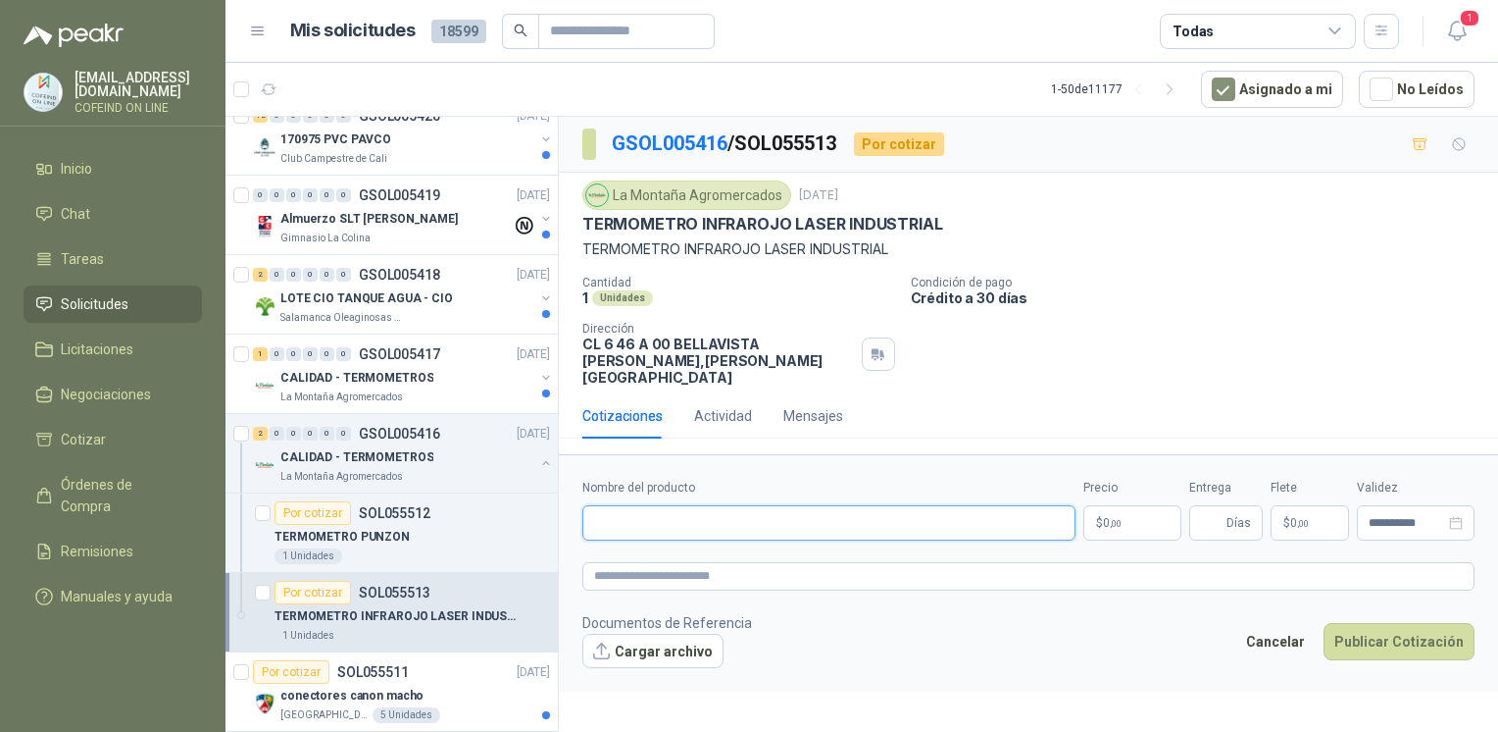
click at [630, 522] on input "Nombre del producto" at bounding box center [829, 522] width 493 height 35
paste input "**********"
type input "**********"
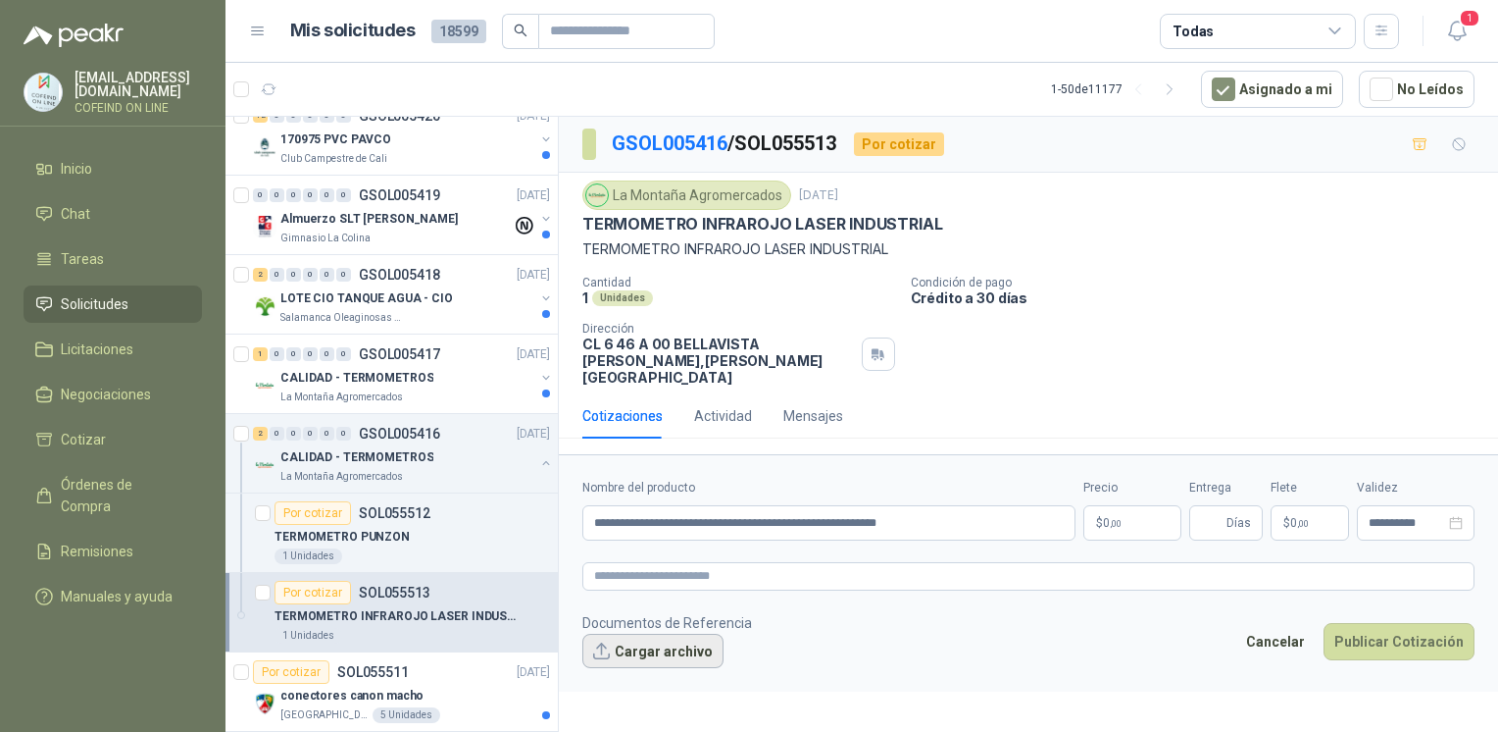
click at [696, 634] on button "Cargar archivo" at bounding box center [653, 651] width 141 height 35
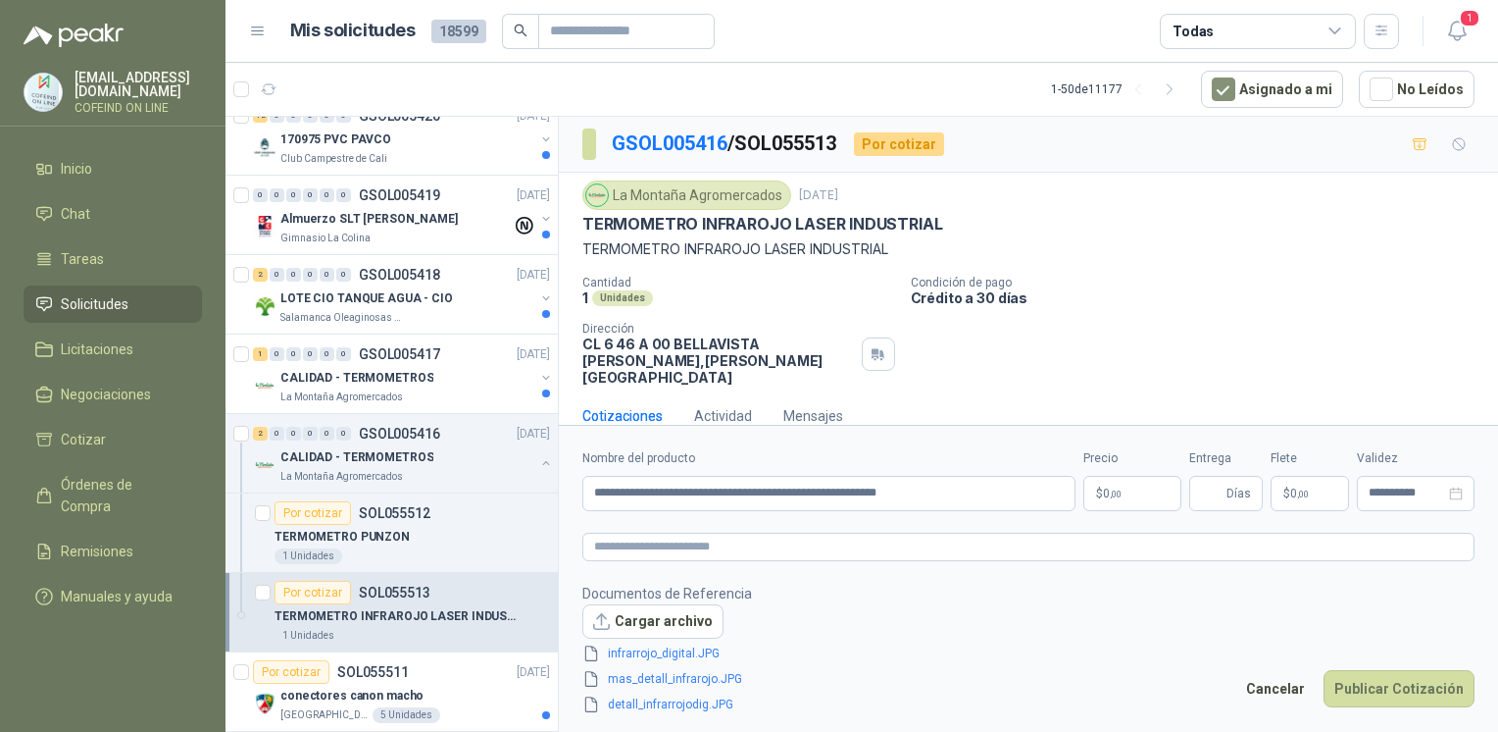
click at [1126, 494] on body "[EMAIL_ADDRESS][DOMAIN_NAME] COFEIND ON LINE Inicio Chat Tareas Solicitudes Lic…" at bounding box center [749, 366] width 1498 height 732
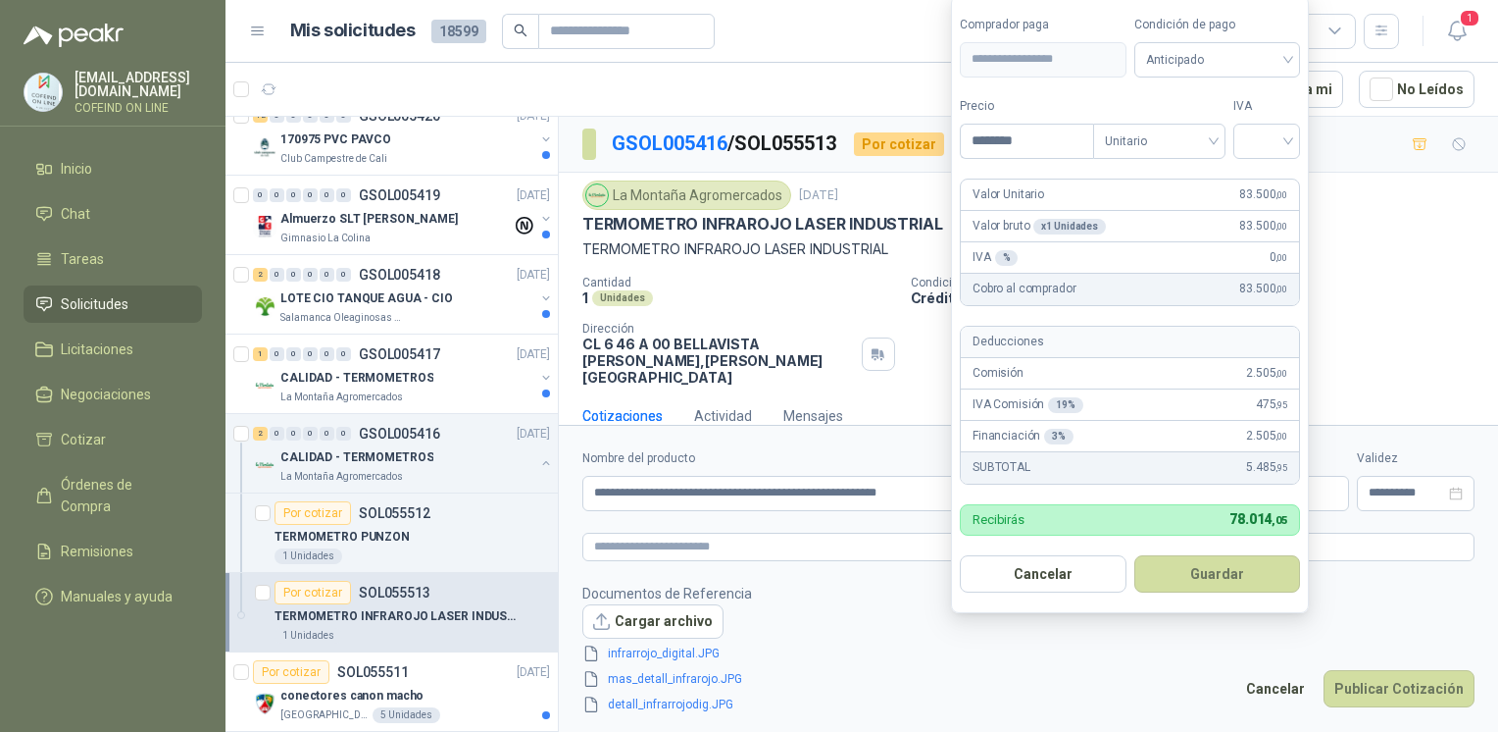
click at [1295, 116] on label "IVA" at bounding box center [1267, 106] width 67 height 19
click at [1289, 135] on input "search" at bounding box center [1266, 139] width 43 height 29
click at [1269, 258] on div "0%" at bounding box center [1272, 245] width 60 height 31
click at [1212, 579] on button "Guardar" at bounding box center [1221, 573] width 169 height 37
click at [1169, 502] on body "[EMAIL_ADDRESS][DOMAIN_NAME] COFEIND ON LINE Inicio Chat Tareas Solicitudes Lic…" at bounding box center [749, 366] width 1498 height 732
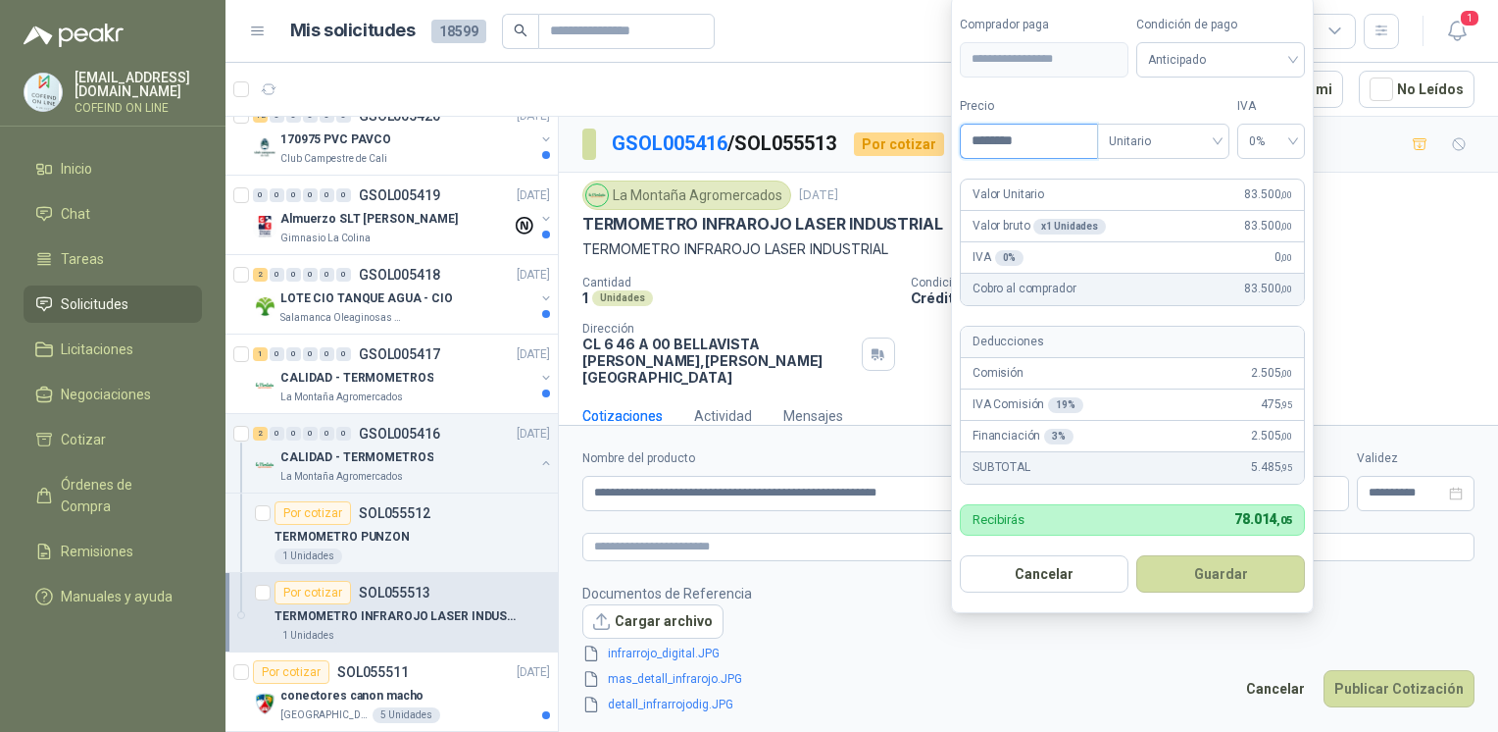
click at [1051, 151] on input "********" at bounding box center [1029, 141] width 136 height 33
click at [1299, 144] on div "0%" at bounding box center [1272, 141] width 68 height 35
type input "********"
click at [1271, 240] on div "0%" at bounding box center [1271, 246] width 36 height 22
click at [1195, 571] on button "Guardar" at bounding box center [1221, 573] width 169 height 37
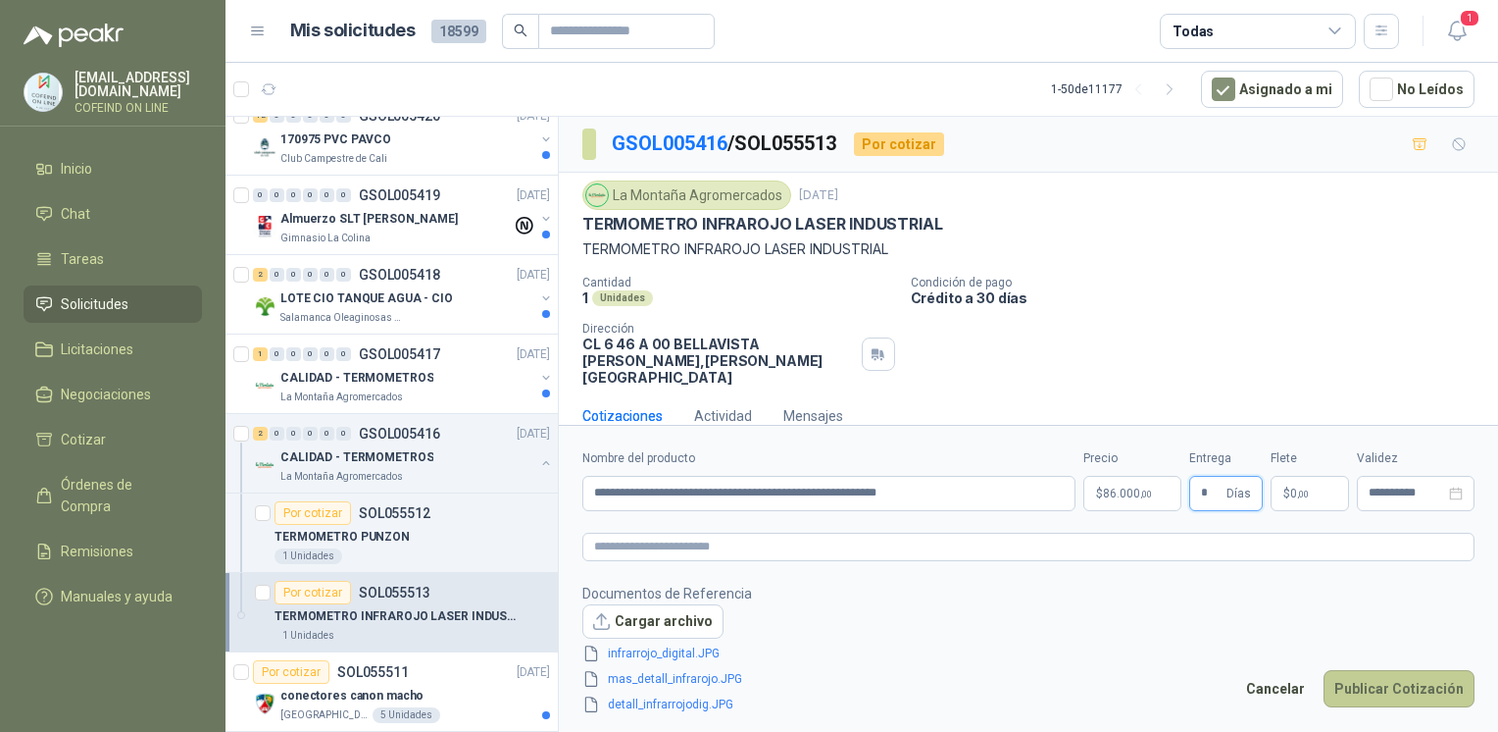
type input "*"
click at [1416, 696] on button "Publicar Cotización" at bounding box center [1399, 688] width 151 height 37
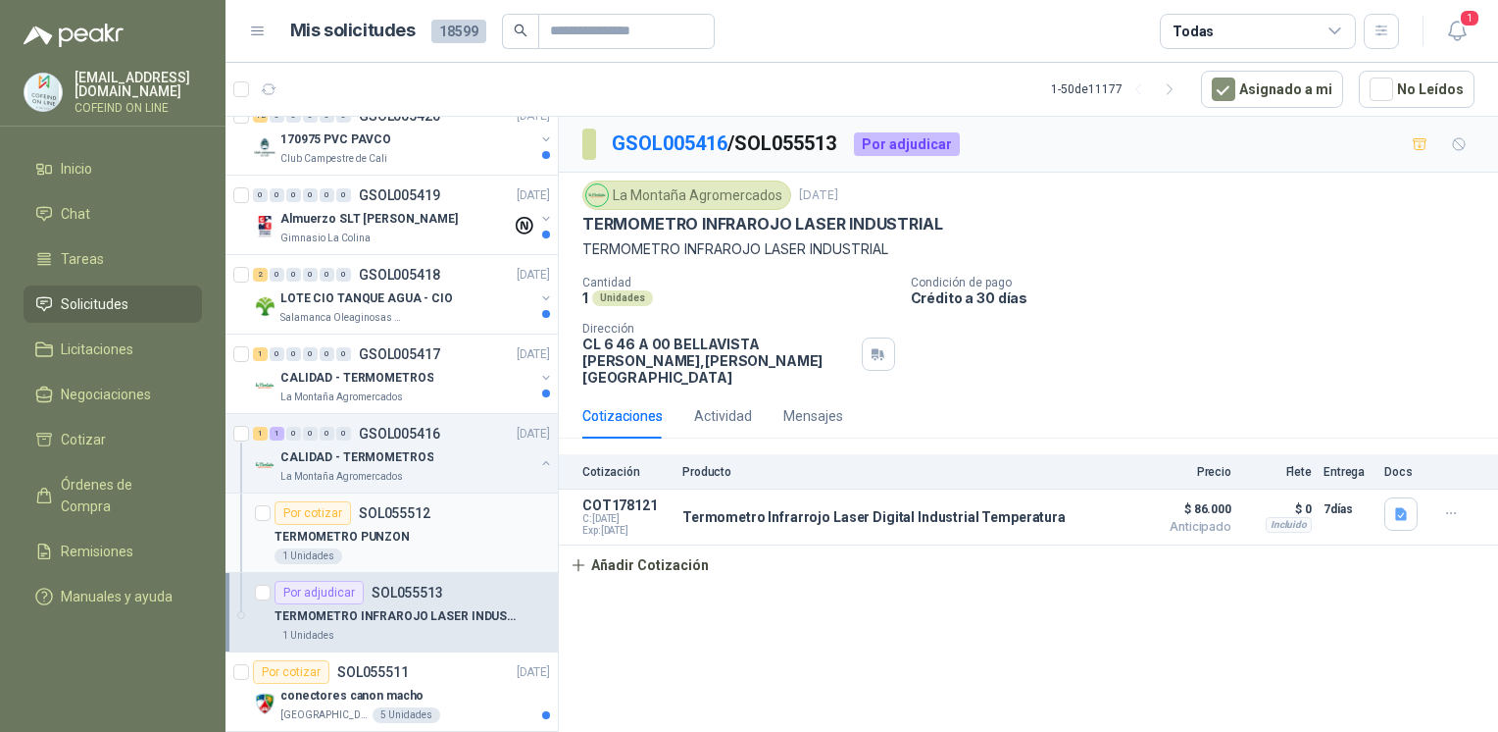
click at [507, 519] on div "Por cotizar SOL055512" at bounding box center [413, 513] width 276 height 24
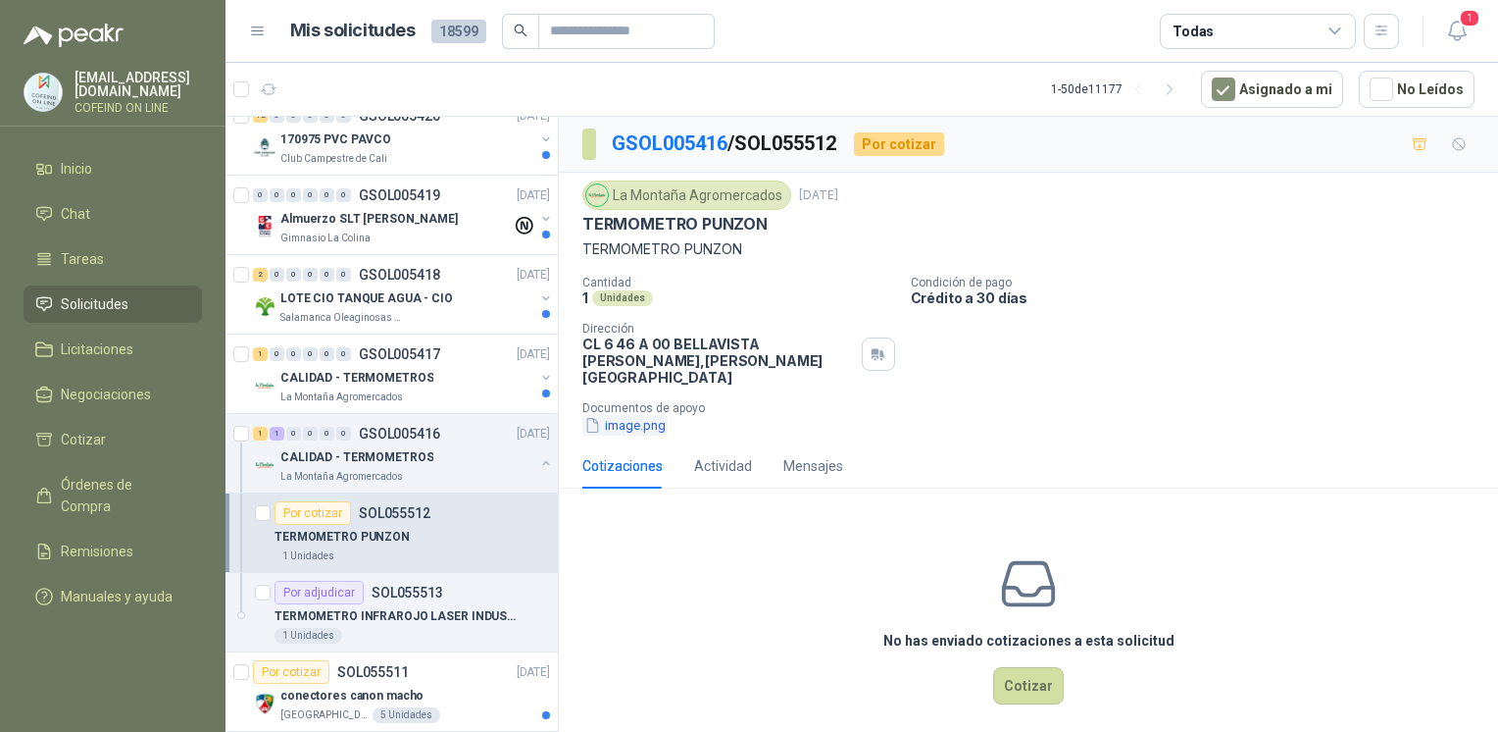
click at [643, 415] on button "image.png" at bounding box center [625, 425] width 85 height 21
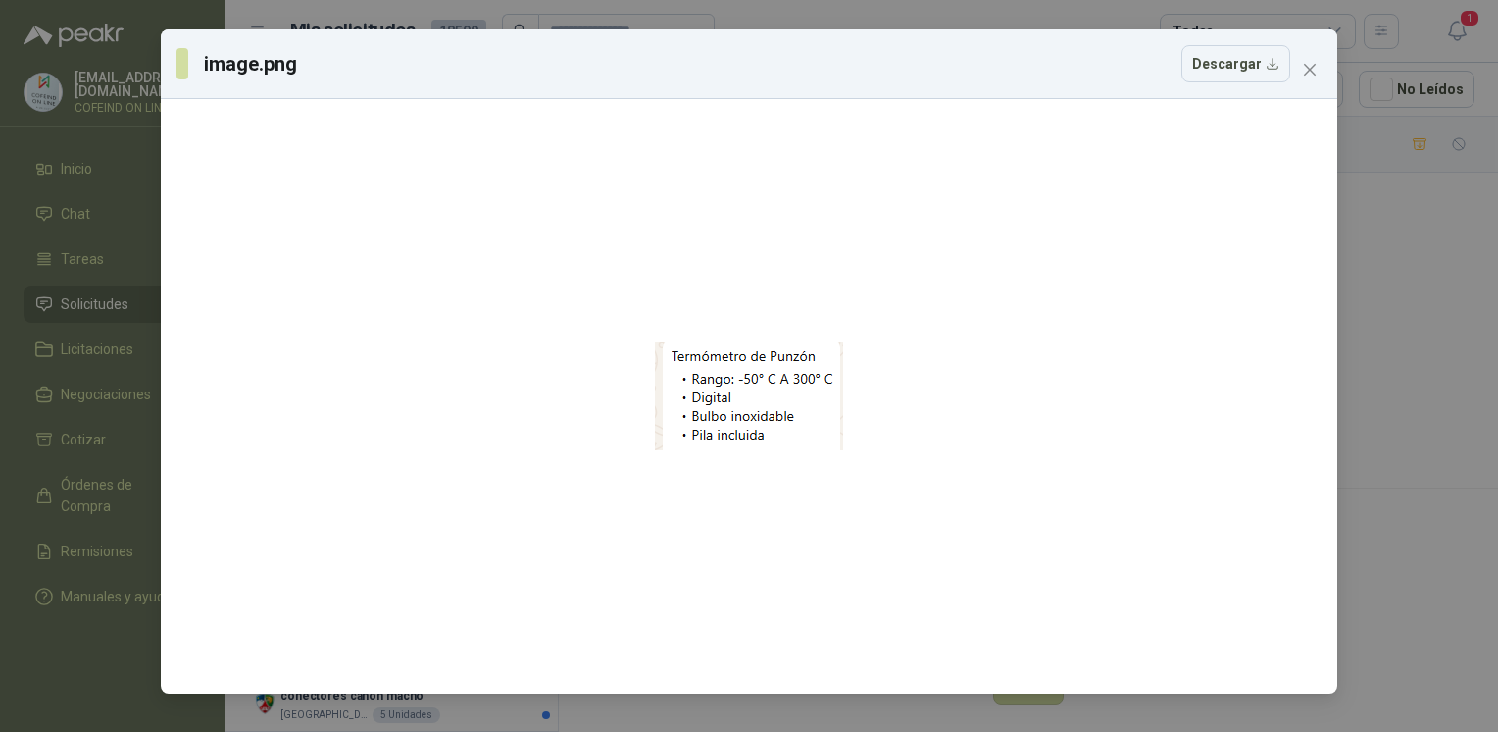
click at [1410, 386] on div "image.png Descargar" at bounding box center [749, 366] width 1498 height 732
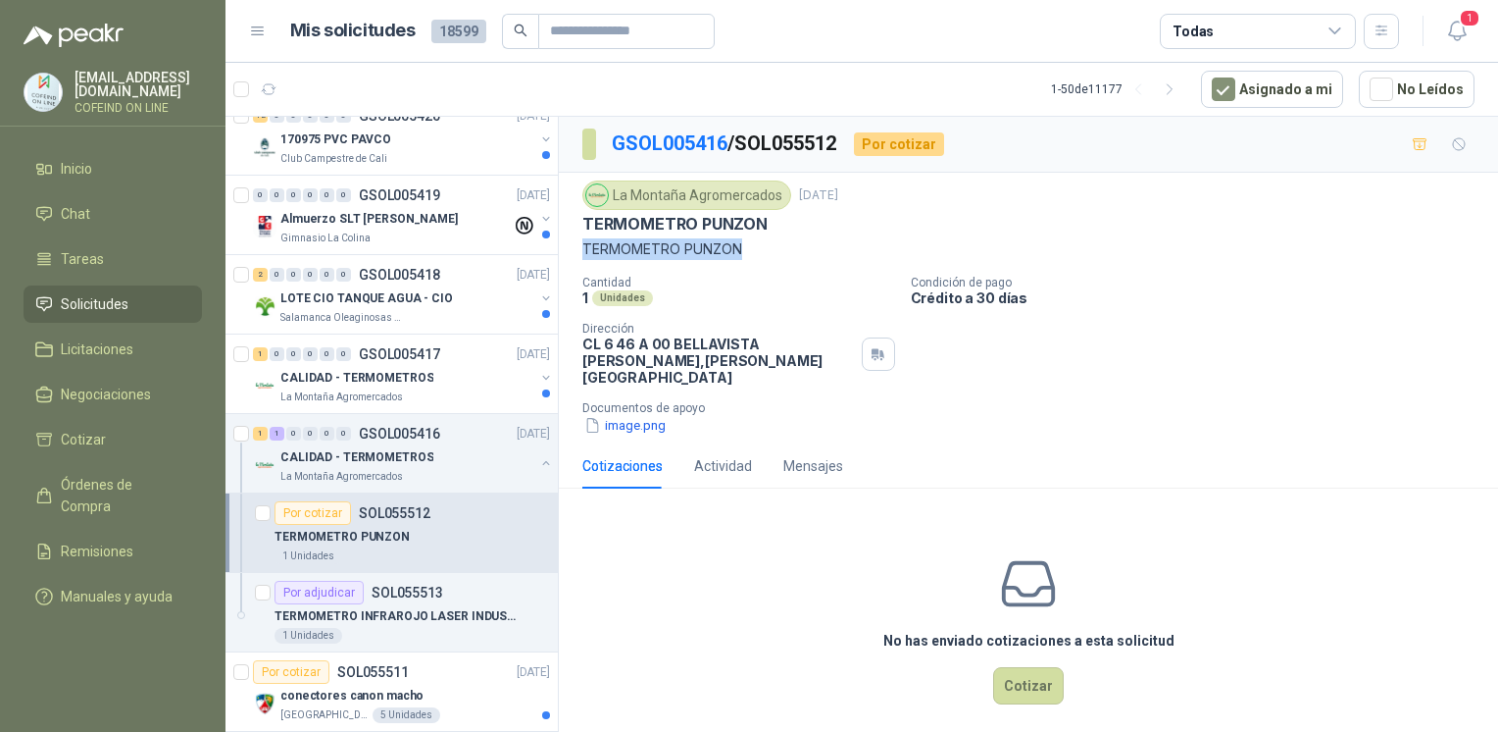
drag, startPoint x: 757, startPoint y: 249, endPoint x: 578, endPoint y: 257, distance: 179.6
click at [578, 257] on div "La Montaña Agromercados [DATE] TERMOMETRO PUNZON TERMOMETRO PUNZON Cantidad 1 U…" at bounding box center [1028, 308] width 939 height 271
click at [651, 415] on button "image.png" at bounding box center [625, 425] width 85 height 21
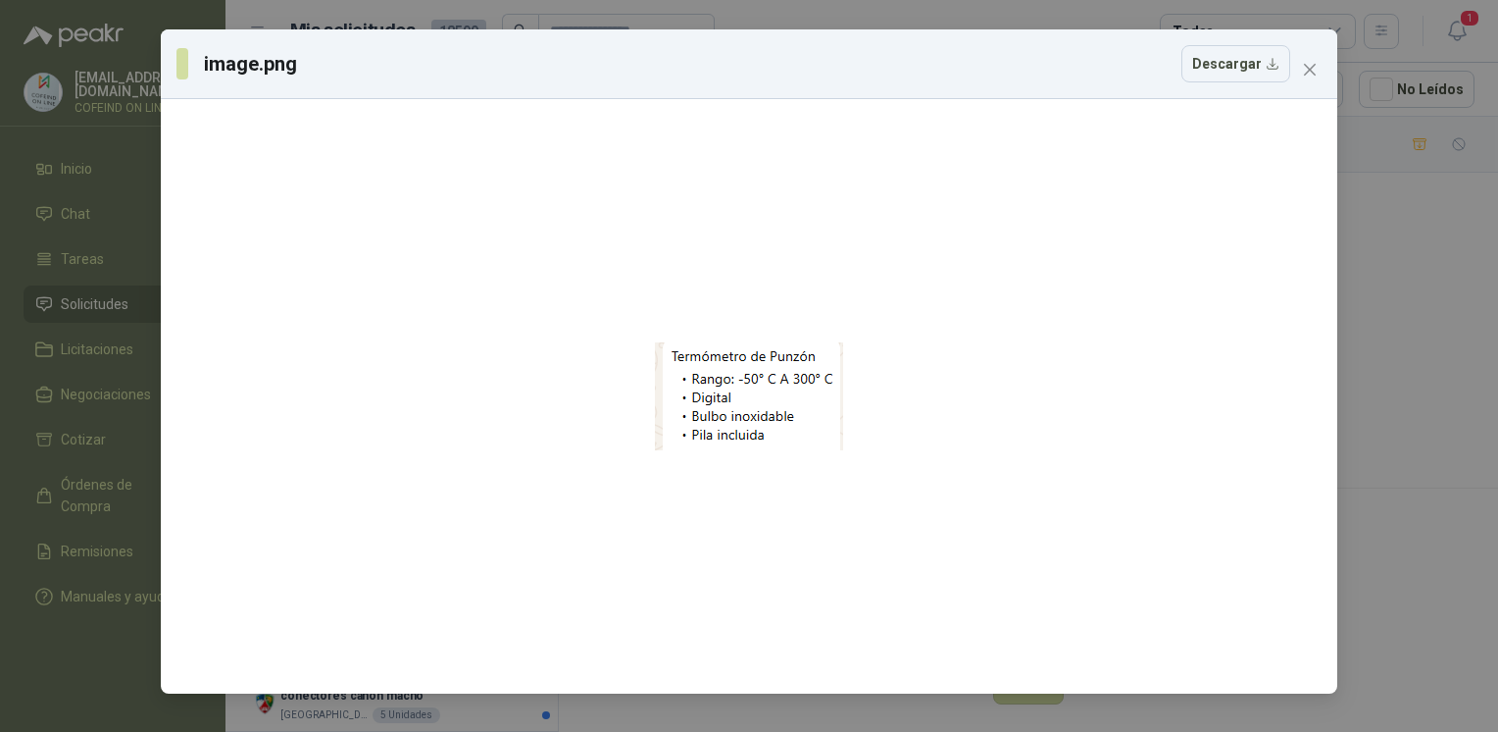
click at [1424, 461] on div "image.png Descargar" at bounding box center [749, 366] width 1498 height 732
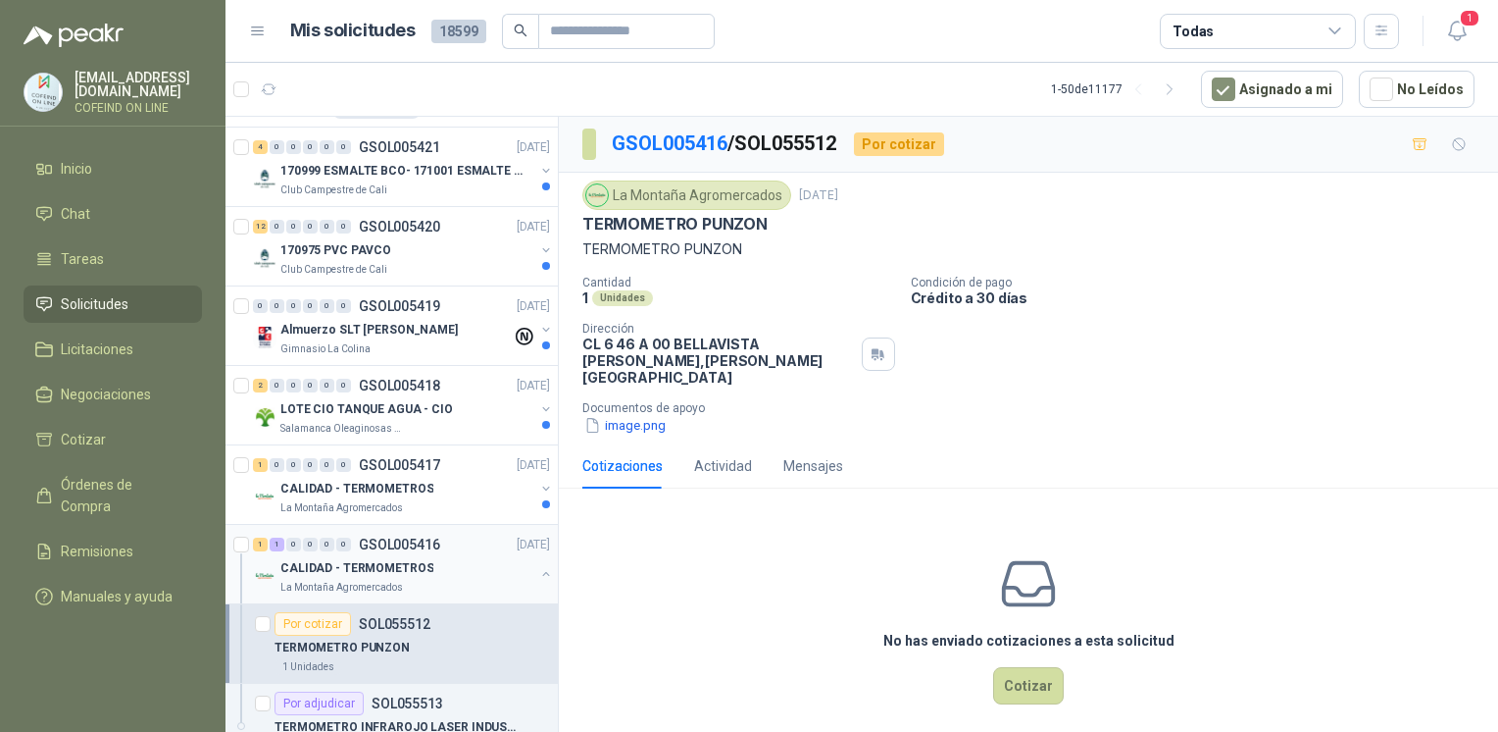
scroll to position [840, 0]
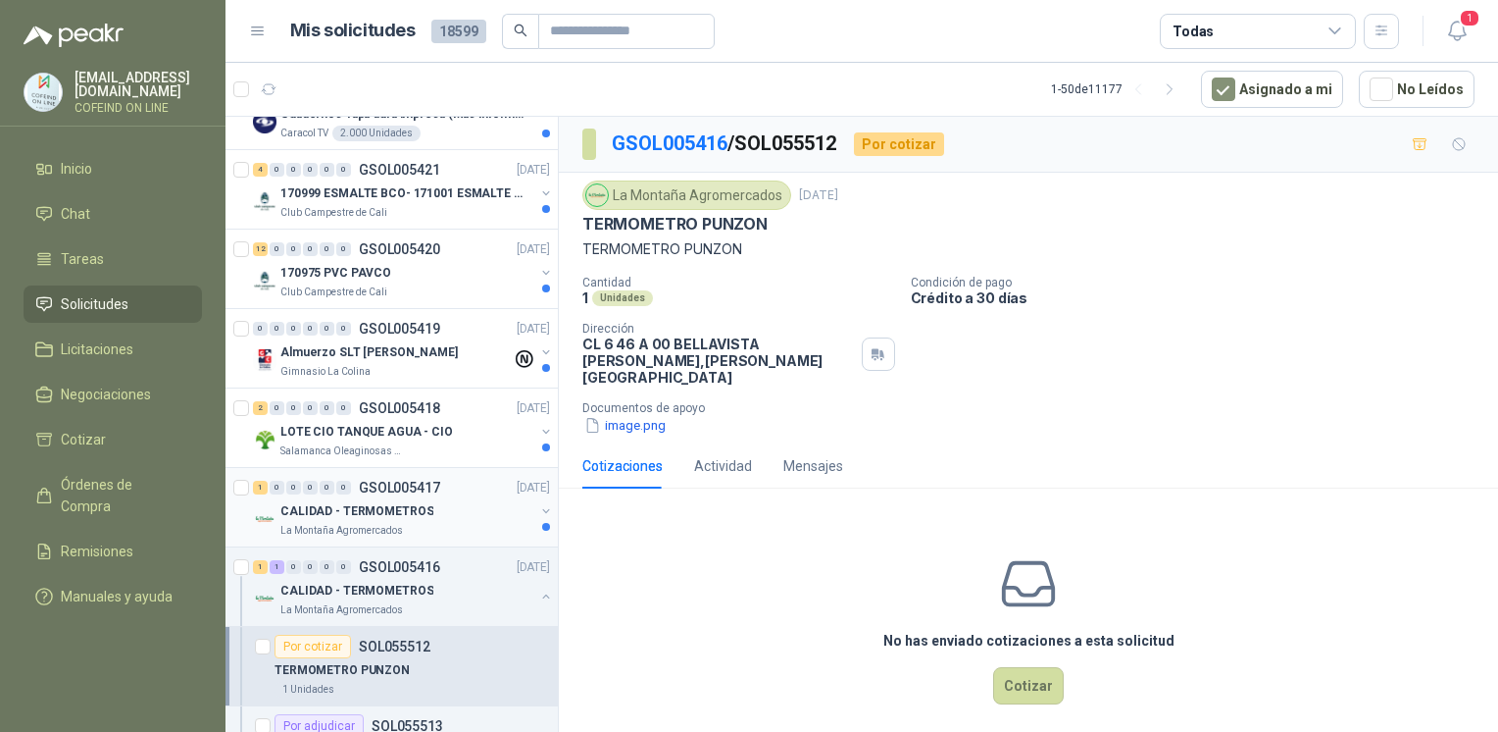
click at [426, 492] on div "1 0 0 0 0 0 GSOL005417 [DATE]" at bounding box center [403, 488] width 301 height 24
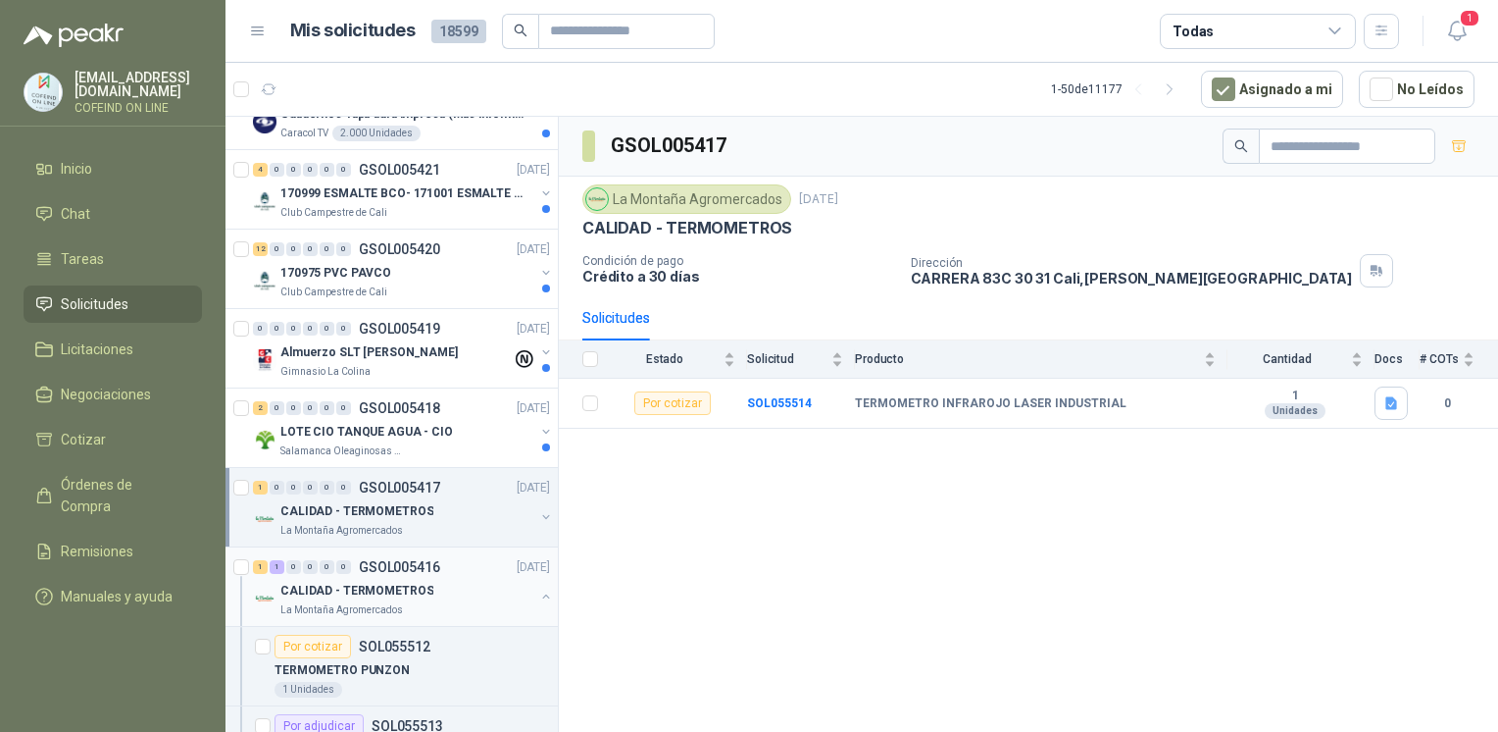
click at [421, 595] on div "CALIDAD - TERMOMETROS" at bounding box center [407, 591] width 254 height 24
